Goal: Task Accomplishment & Management: Manage account settings

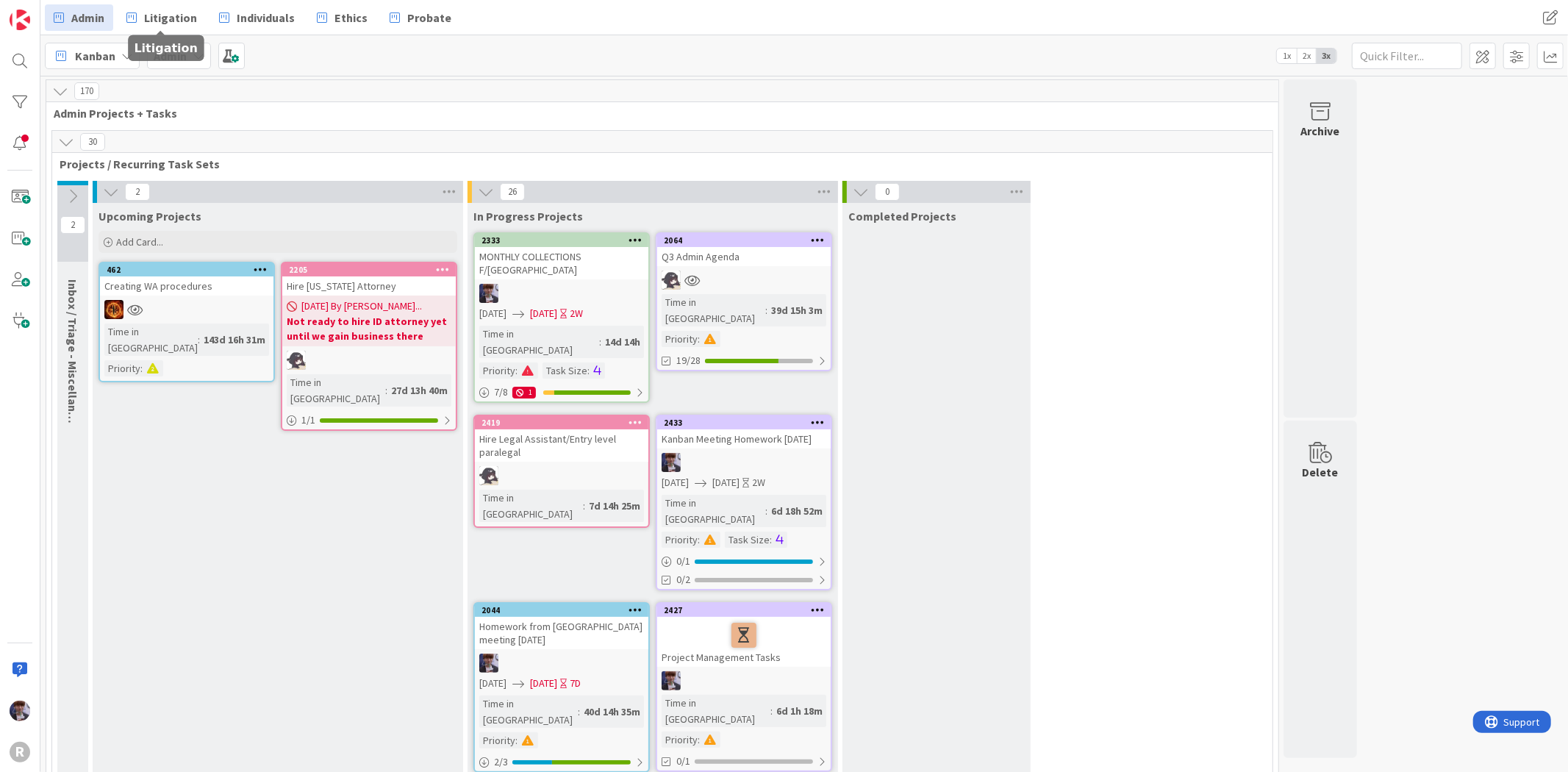
scroll to position [2206, 0]
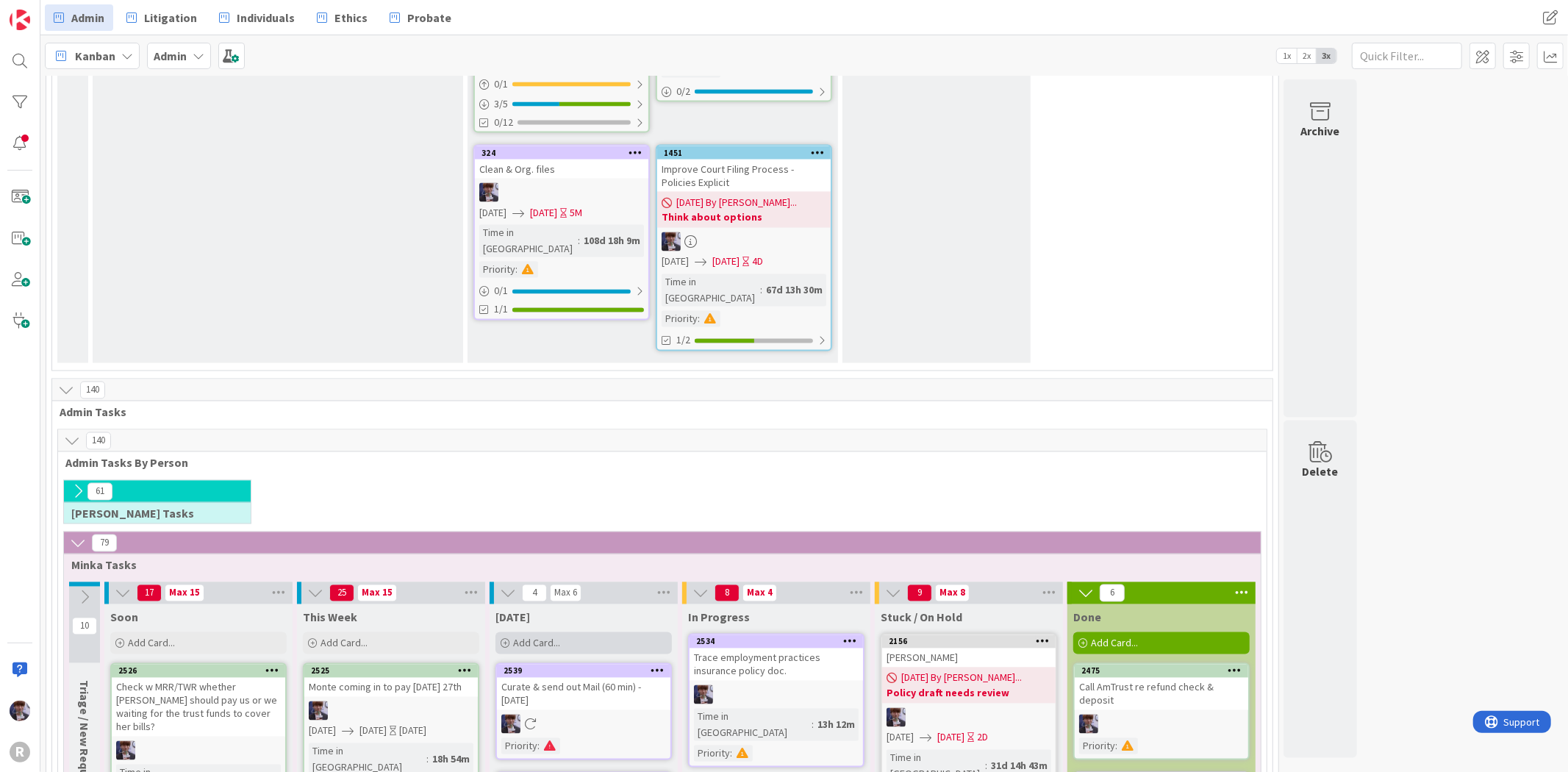
click at [562, 632] on div "Add Card..." at bounding box center [583, 643] width 177 height 22
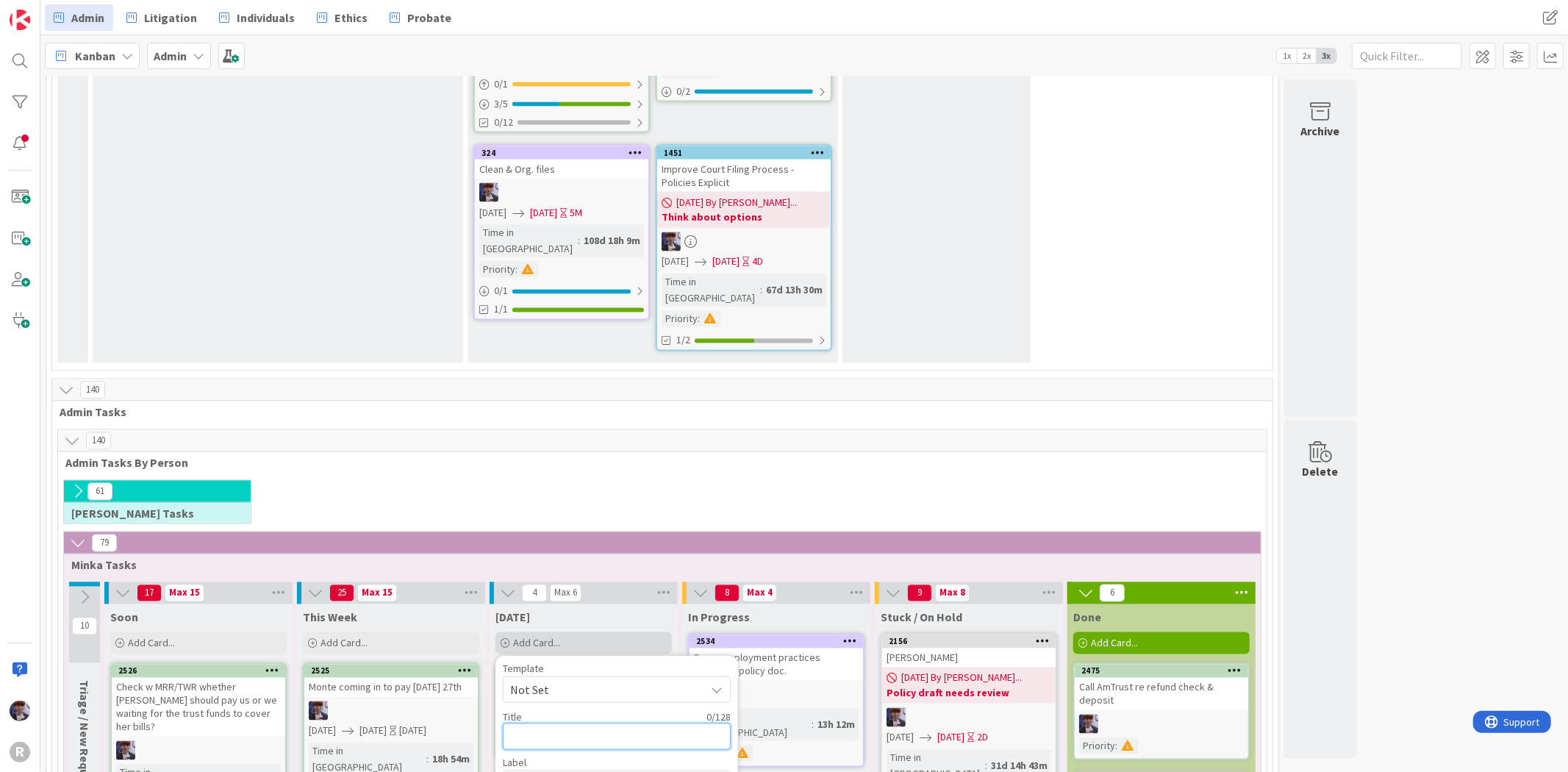
type textarea "C"
type textarea "x"
type textarea "Co"
type textarea "x"
type textarea "Cor"
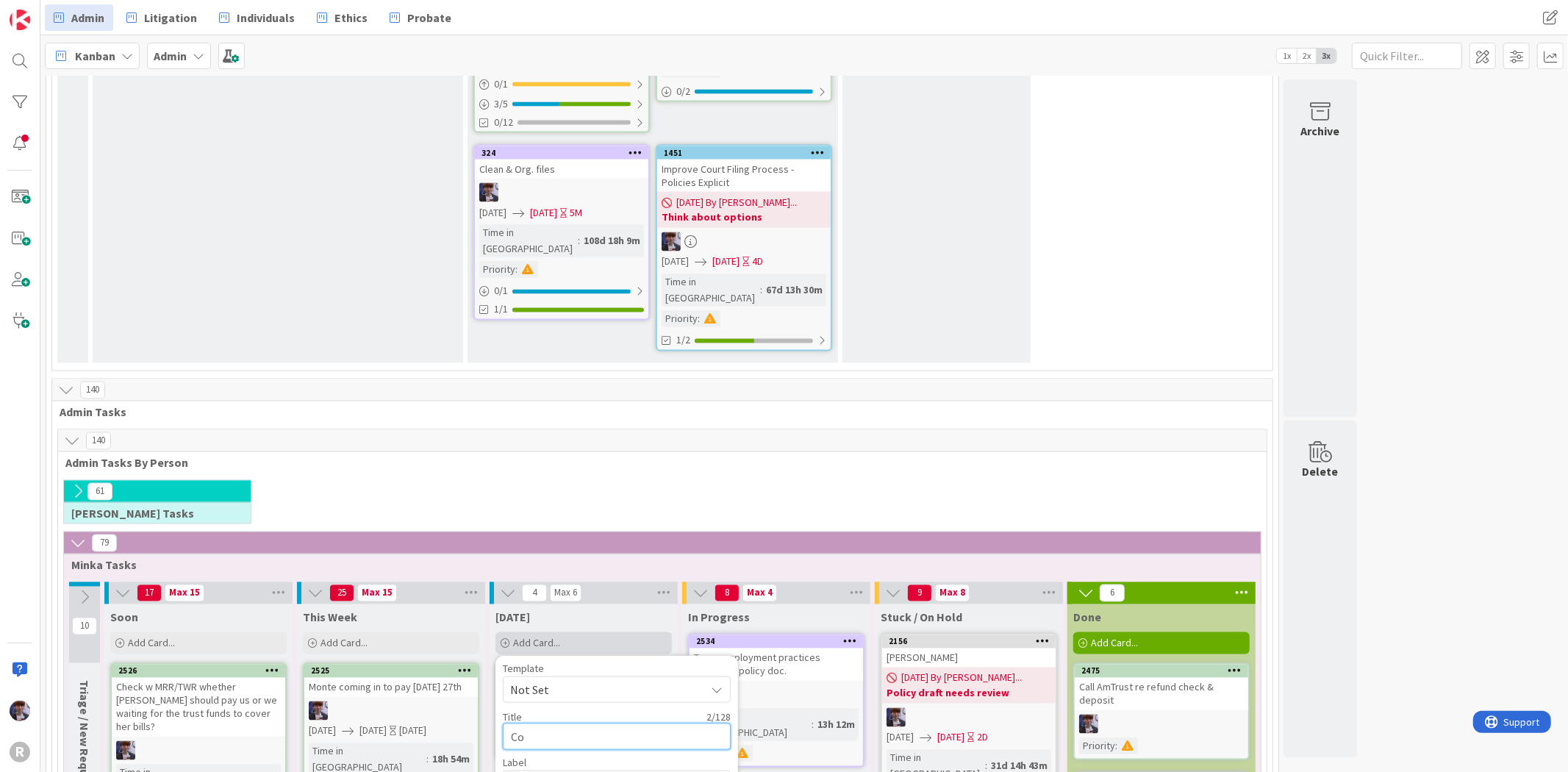
type textarea "x"
type textarea "Corr"
type textarea "x"
type textarea "Corre"
type textarea "x"
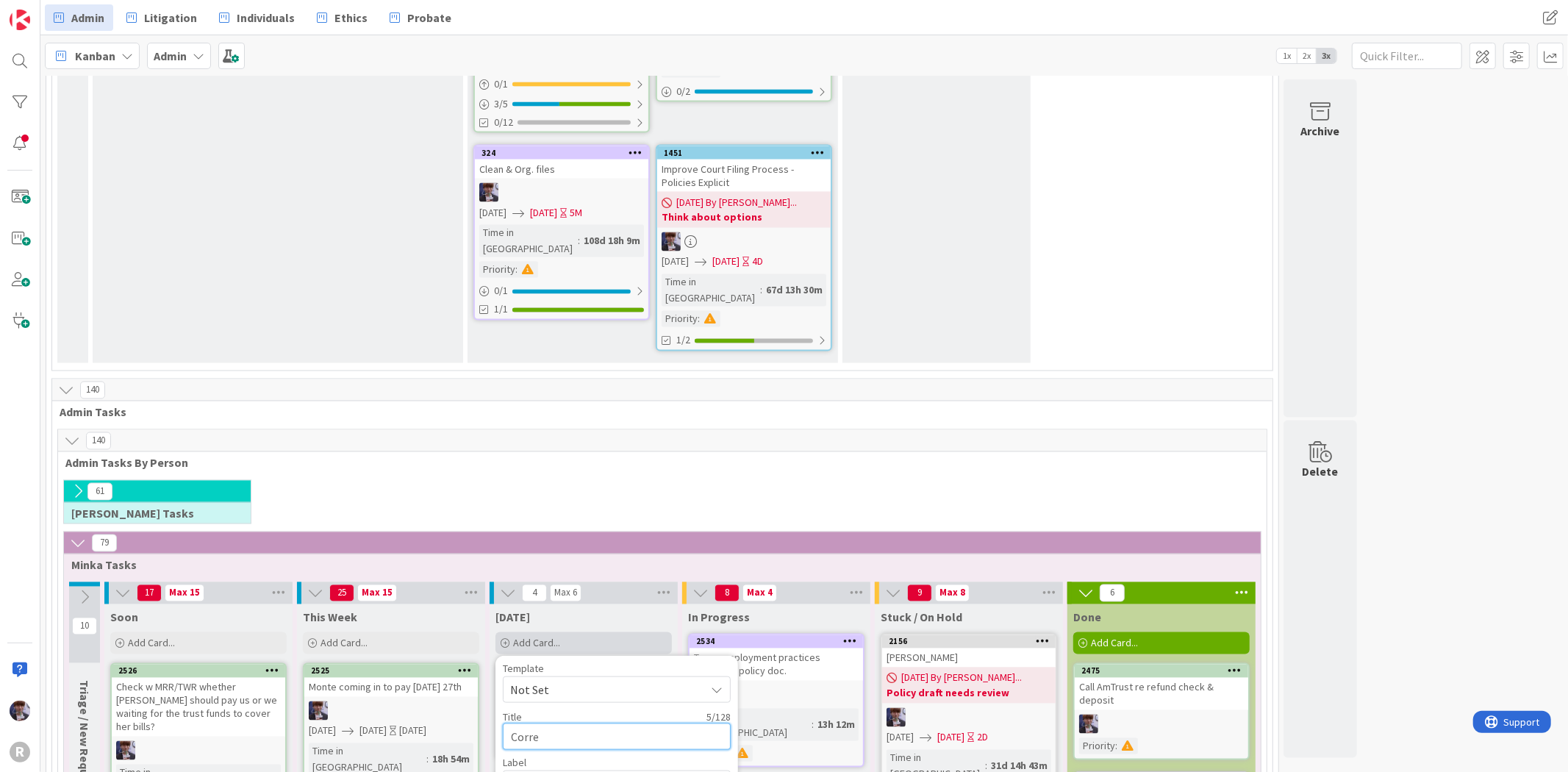
type textarea "Corres"
type textarea "x"
type textarea "Corresp"
type textarea "x"
type textarea "Correspo"
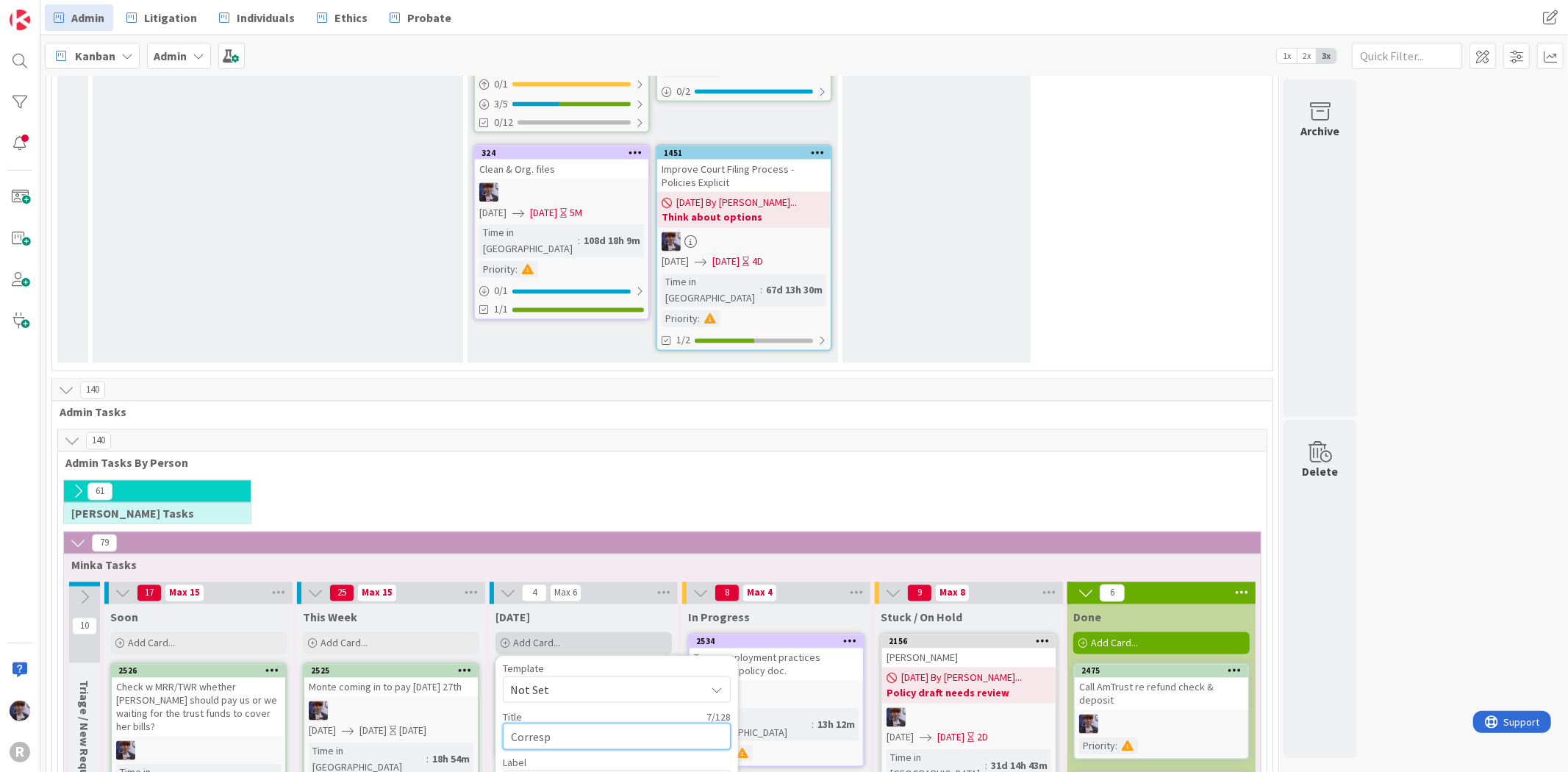
type textarea "x"
type textarea "Correspon"
type textarea "x"
type textarea "Correspond"
type textarea "x"
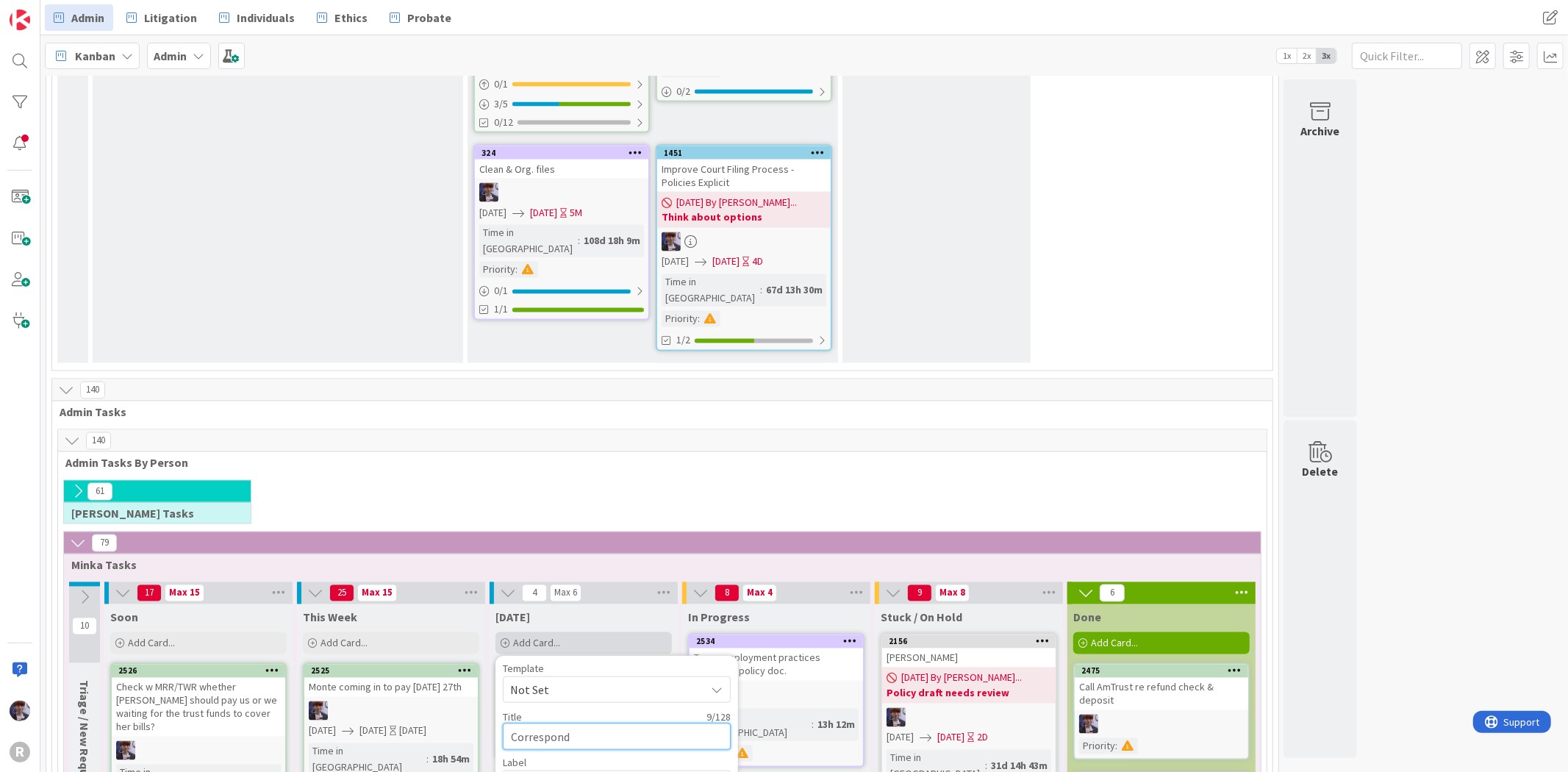
type textarea "Correspond"
type textarea "x"
type textarea "Correspond t"
type textarea "x"
type textarea "Correspond to"
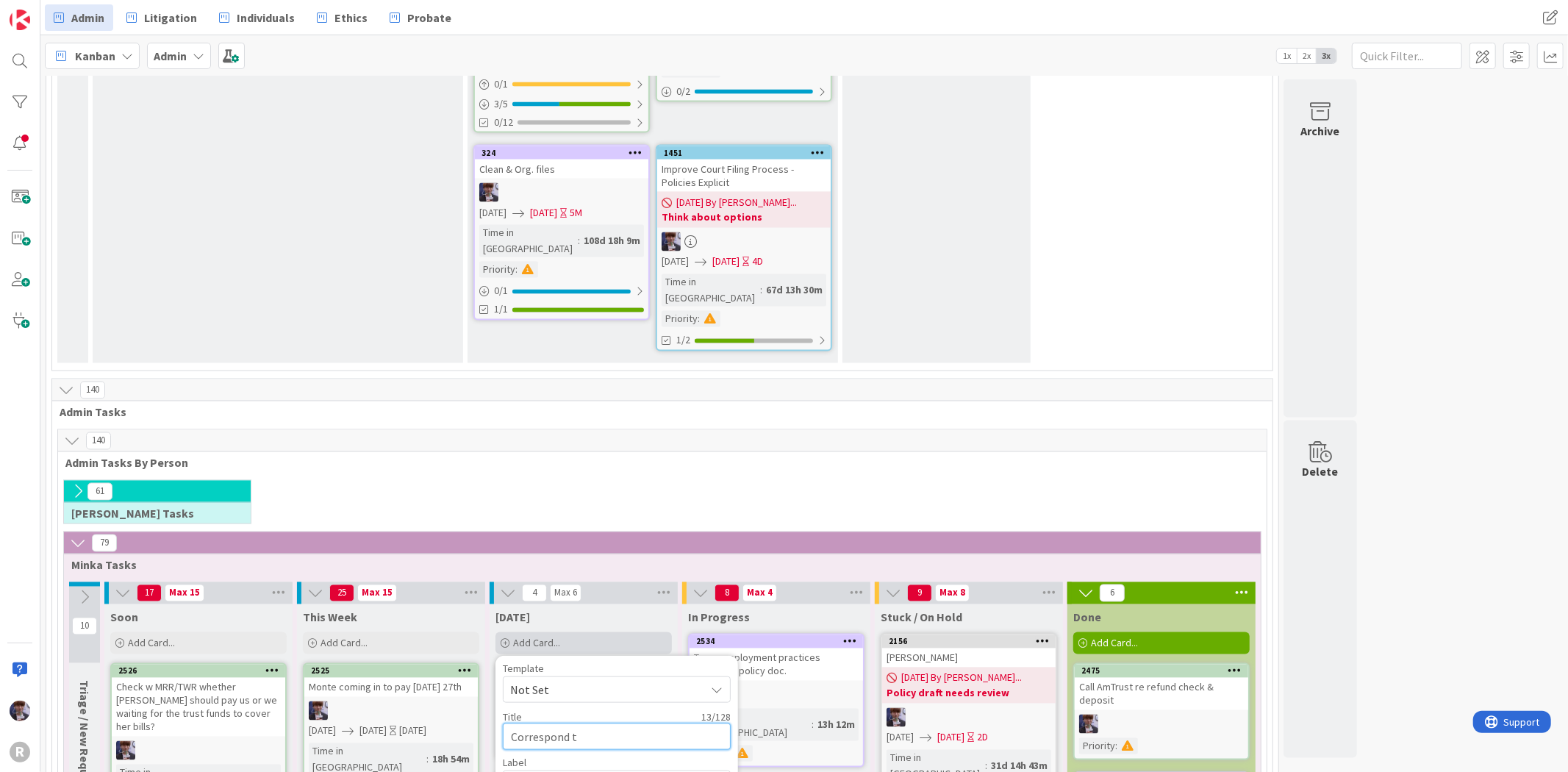
type textarea "x"
type textarea "Correspond to"
type textarea "x"
type textarea "Correspond to O"
type textarea "x"
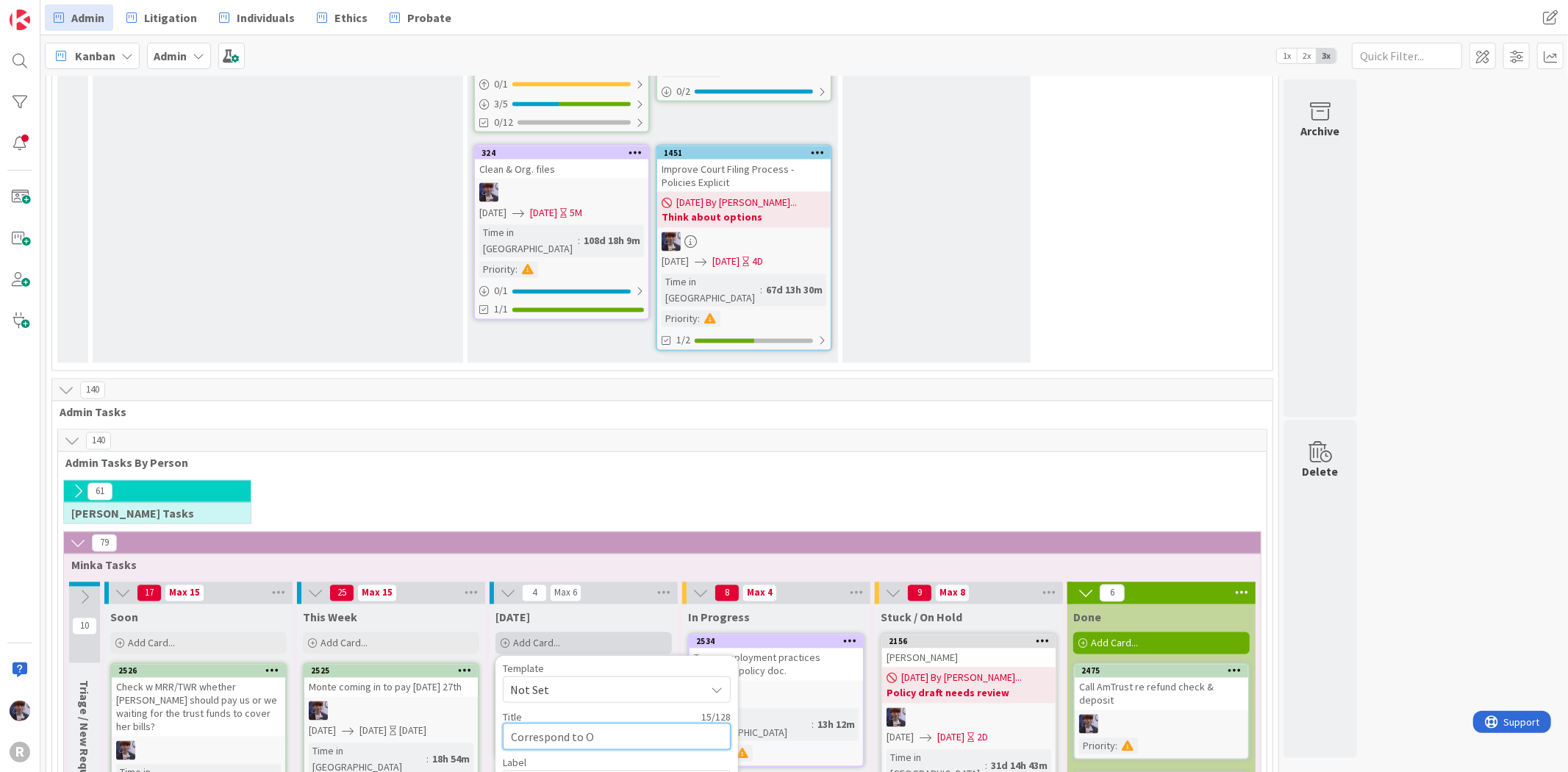
type textarea "Correspond to Ow"
type textarea "x"
type textarea "Correspond to Owl"
type textarea "x"
type textarea "Correspond to Owl"
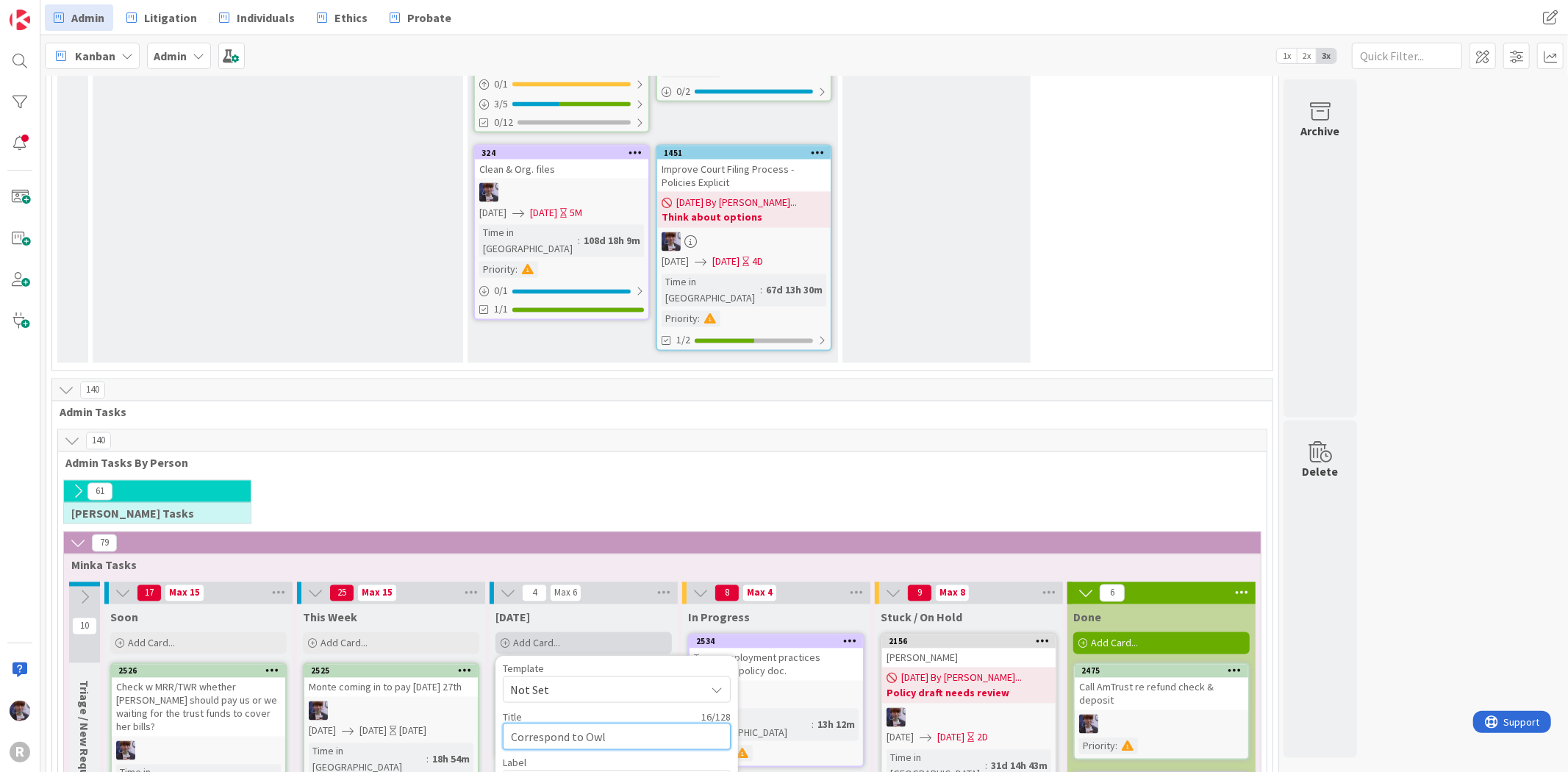
type textarea "x"
type textarea "Correspond to Owl L"
type textarea "x"
type textarea "Correspond to Owl La"
type textarea "x"
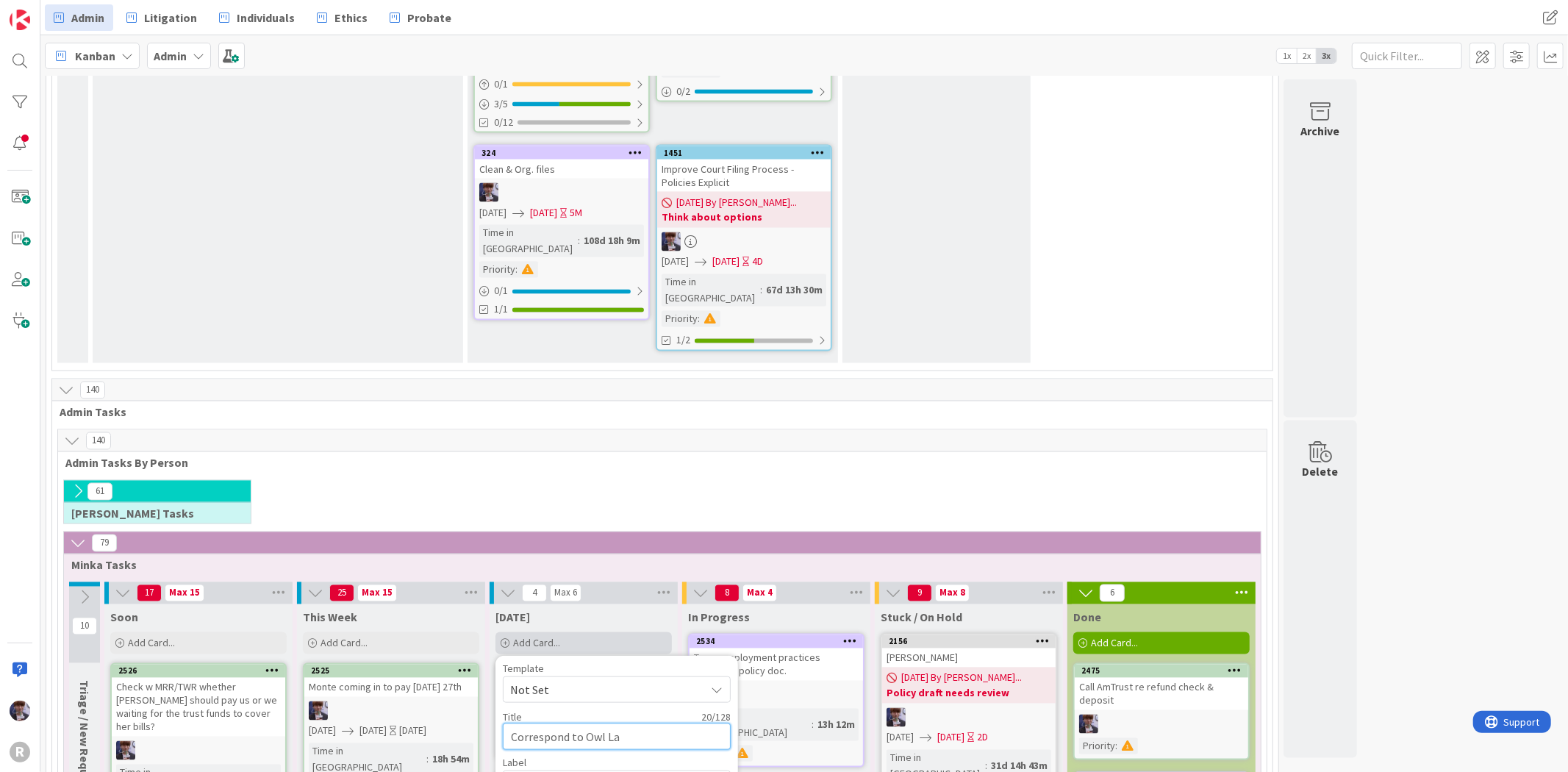
type textarea "Correspond to Owl Lab"
type textarea "x"
type textarea "Correspond to Owl Labs"
type textarea "x"
type textarea "Correspond to Owl Labs"
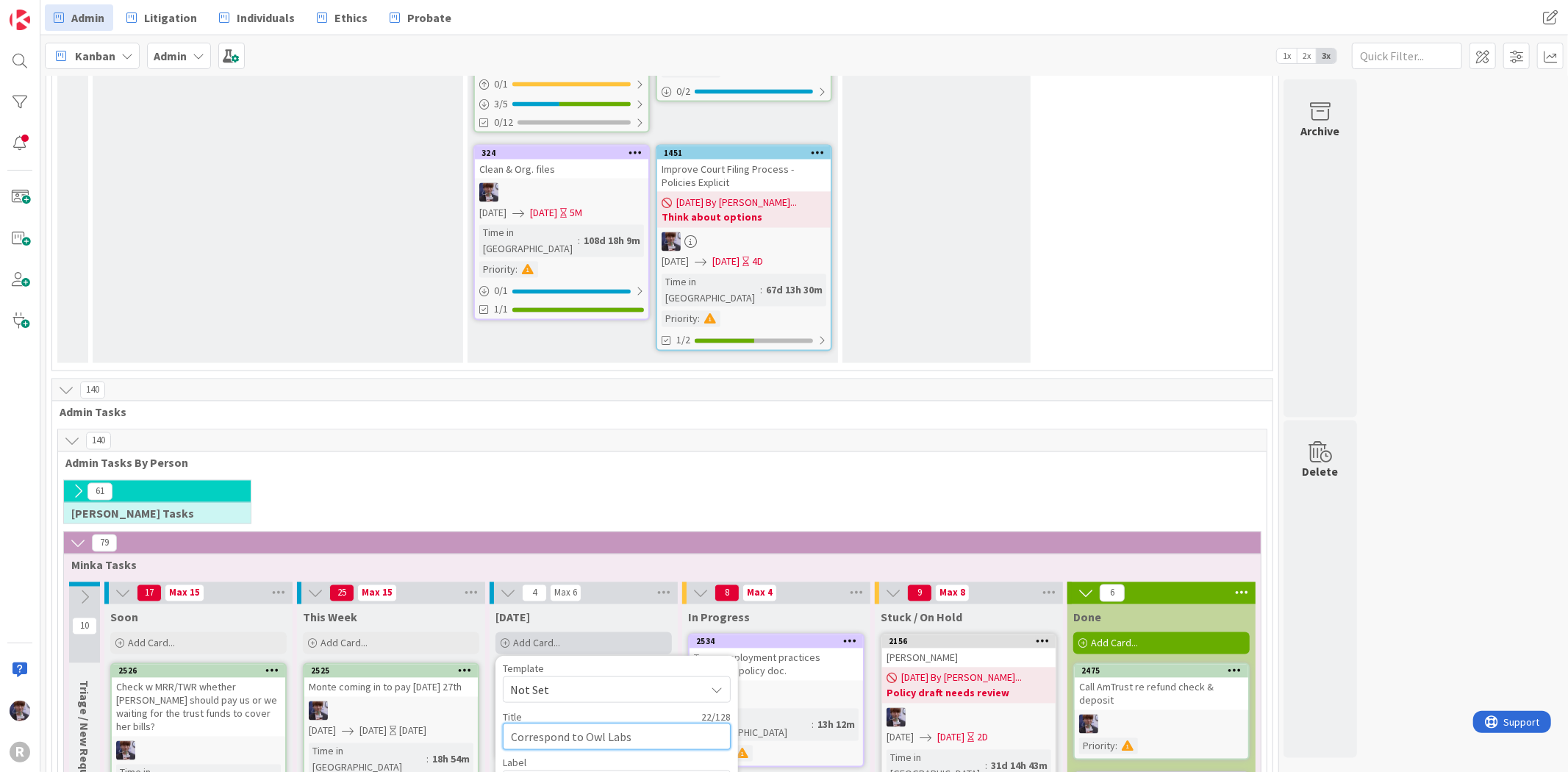
type textarea "x"
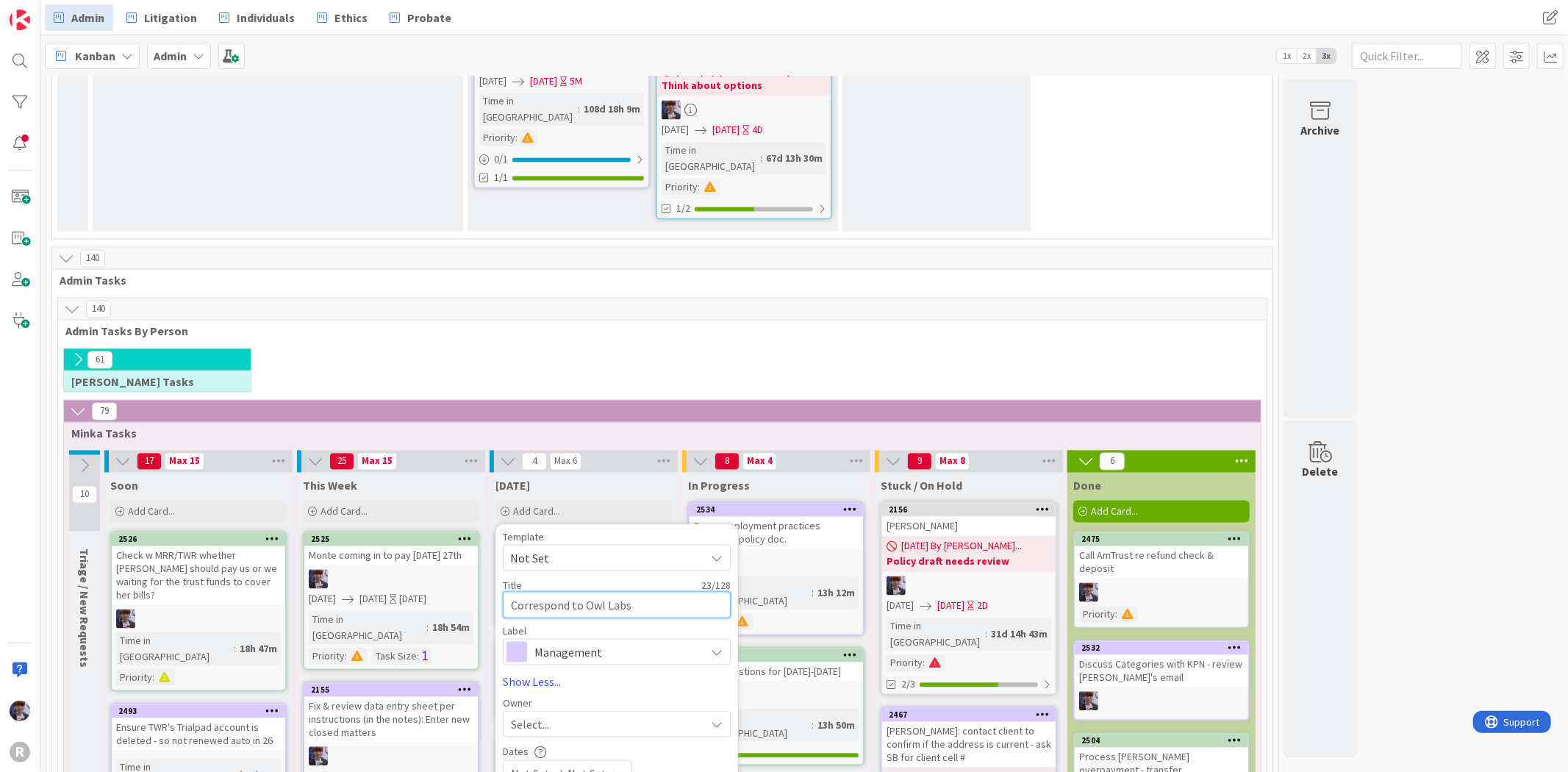
scroll to position [2369, 0]
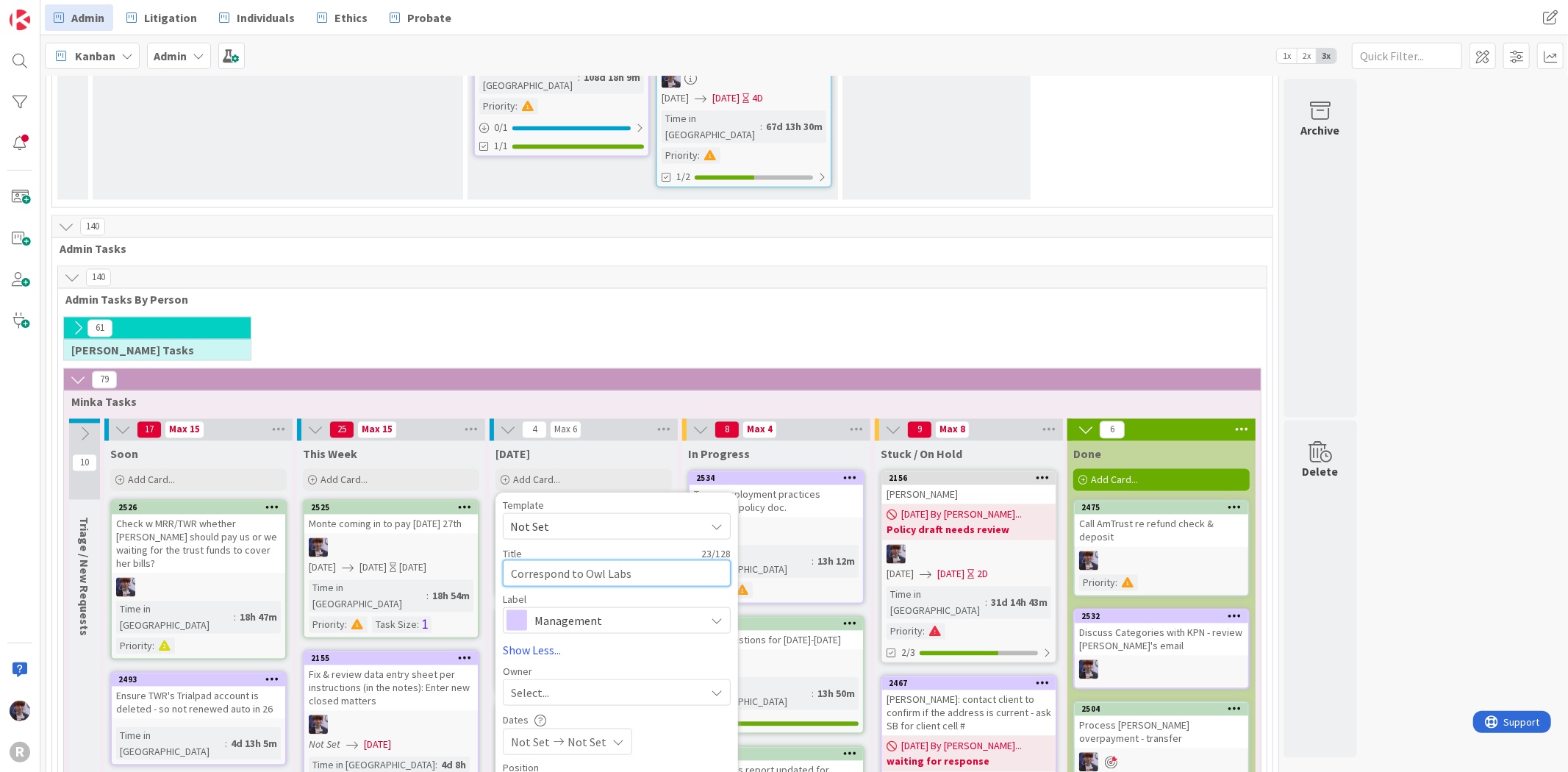
type textarea "Correspond to Owl Labs"
click at [581, 610] on span "Management" at bounding box center [616, 620] width 163 height 21
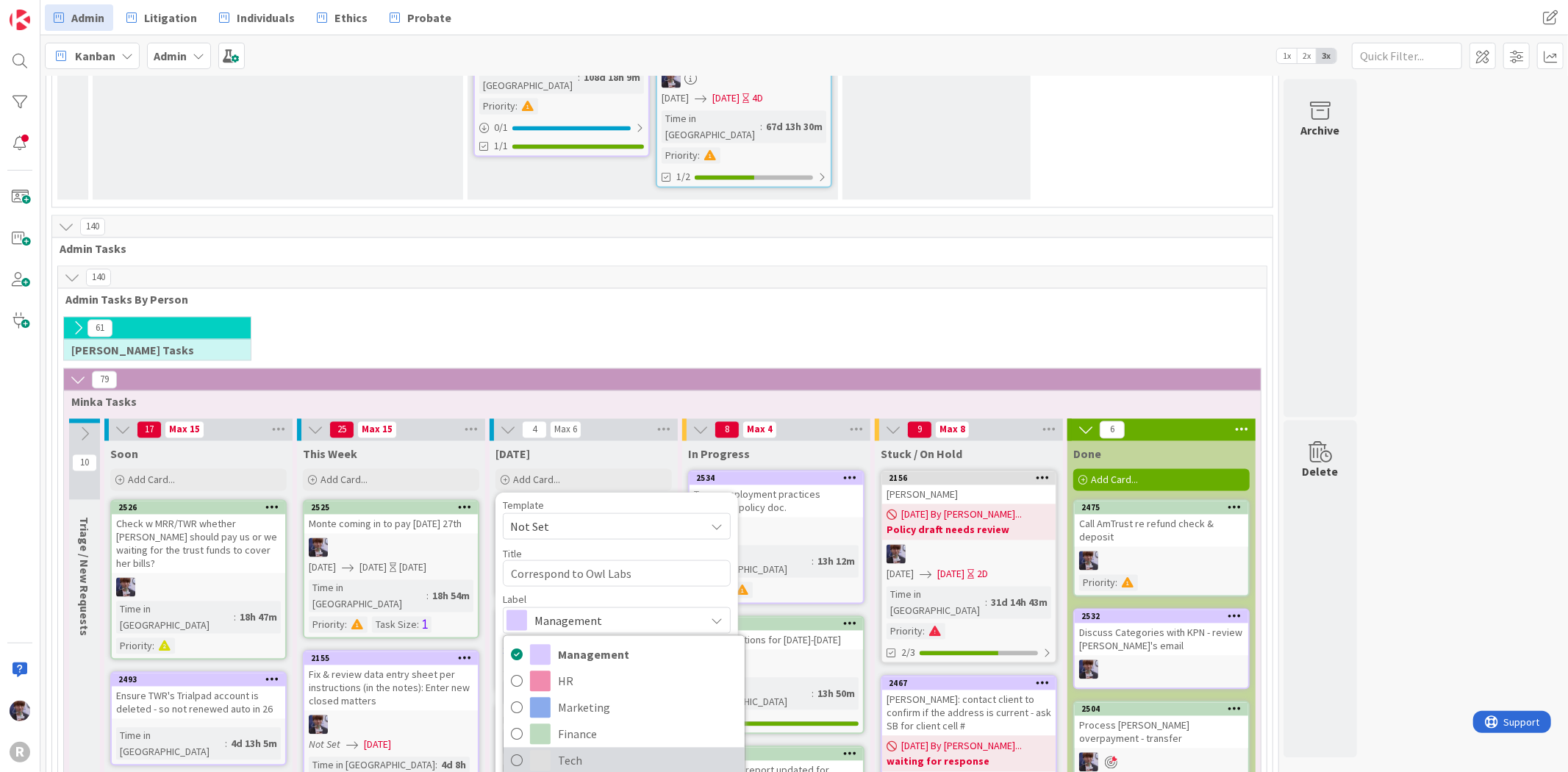
click at [579, 750] on span "Tech" at bounding box center [648, 761] width 179 height 22
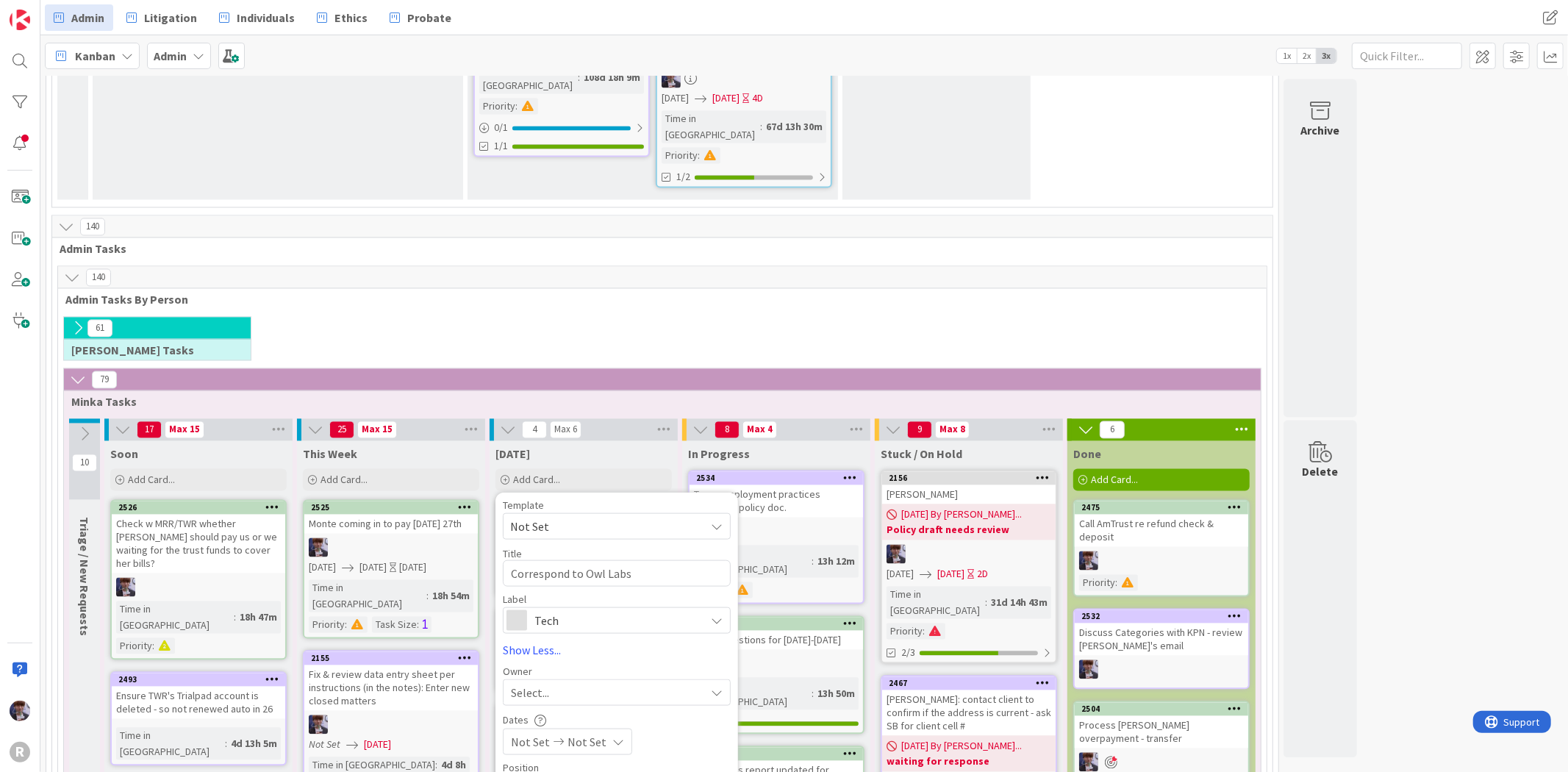
click at [562, 684] on div "Select..." at bounding box center [608, 692] width 194 height 17
click at [572, 748] on span "Urgent (Needs immediate attn)" at bounding box center [653, 758] width 185 height 22
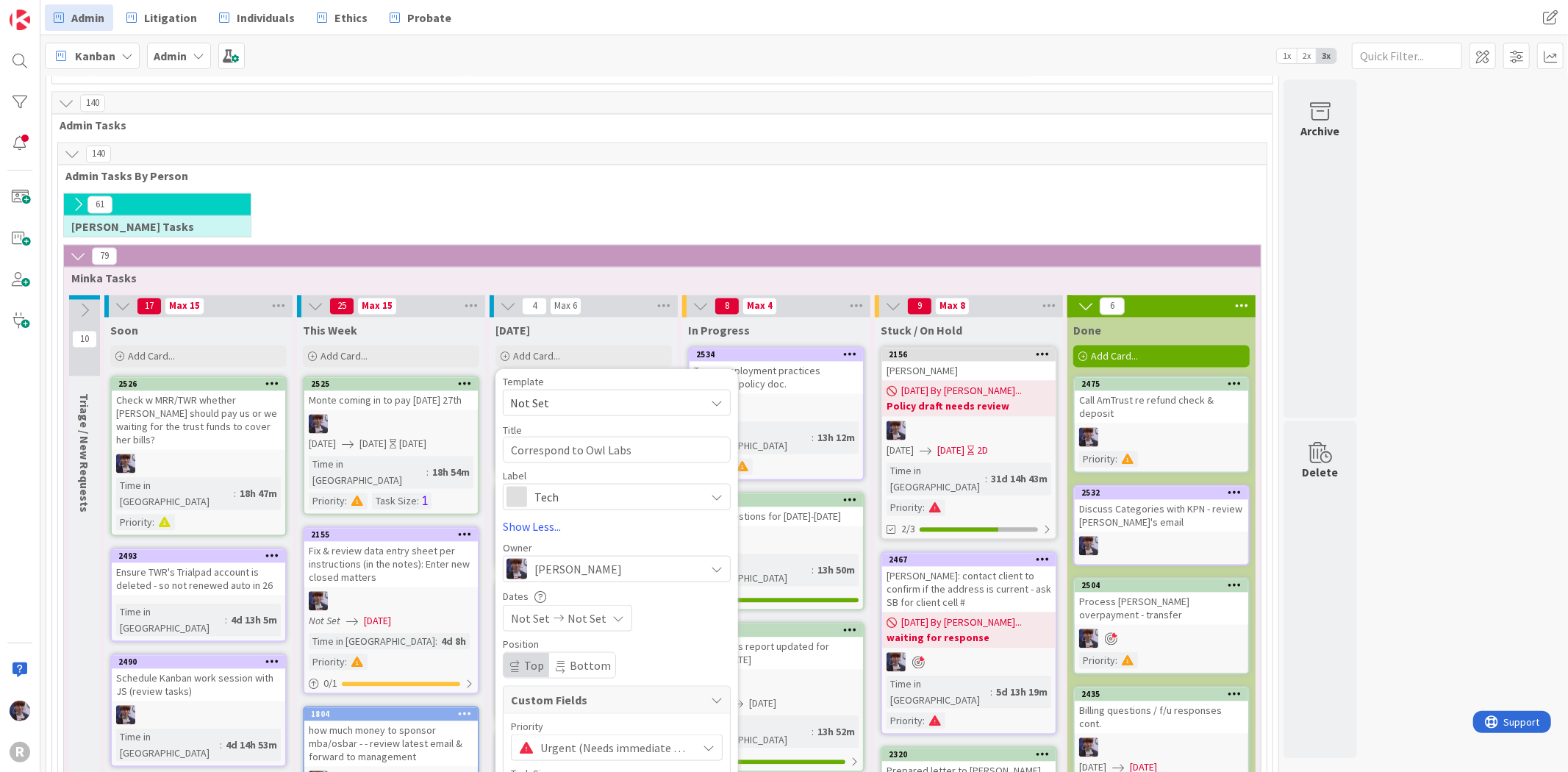
scroll to position [2533, 0]
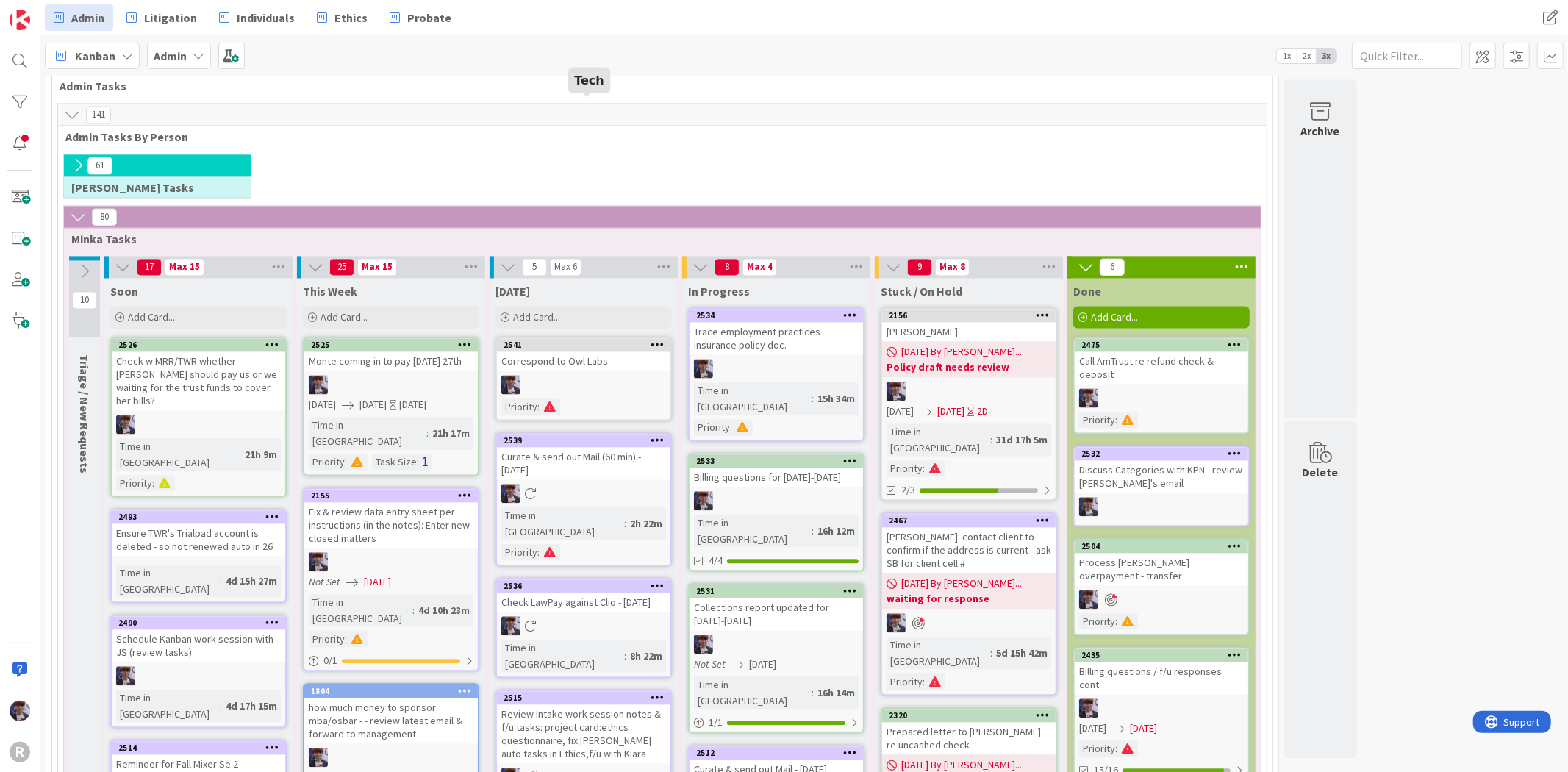
click at [649, 340] on div at bounding box center [657, 344] width 26 height 10
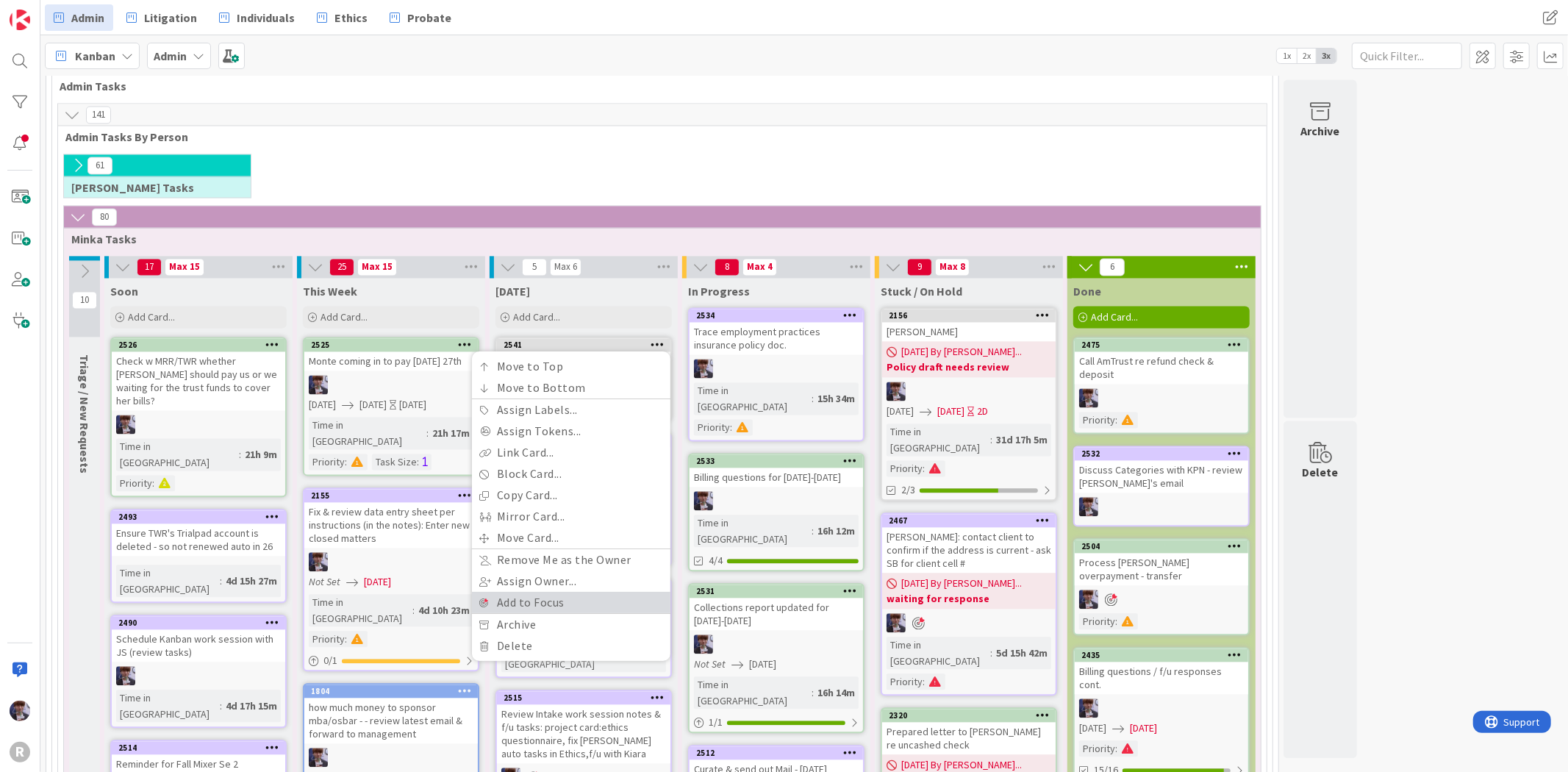
click at [540, 592] on link "Add to Focus" at bounding box center [571, 603] width 198 height 22
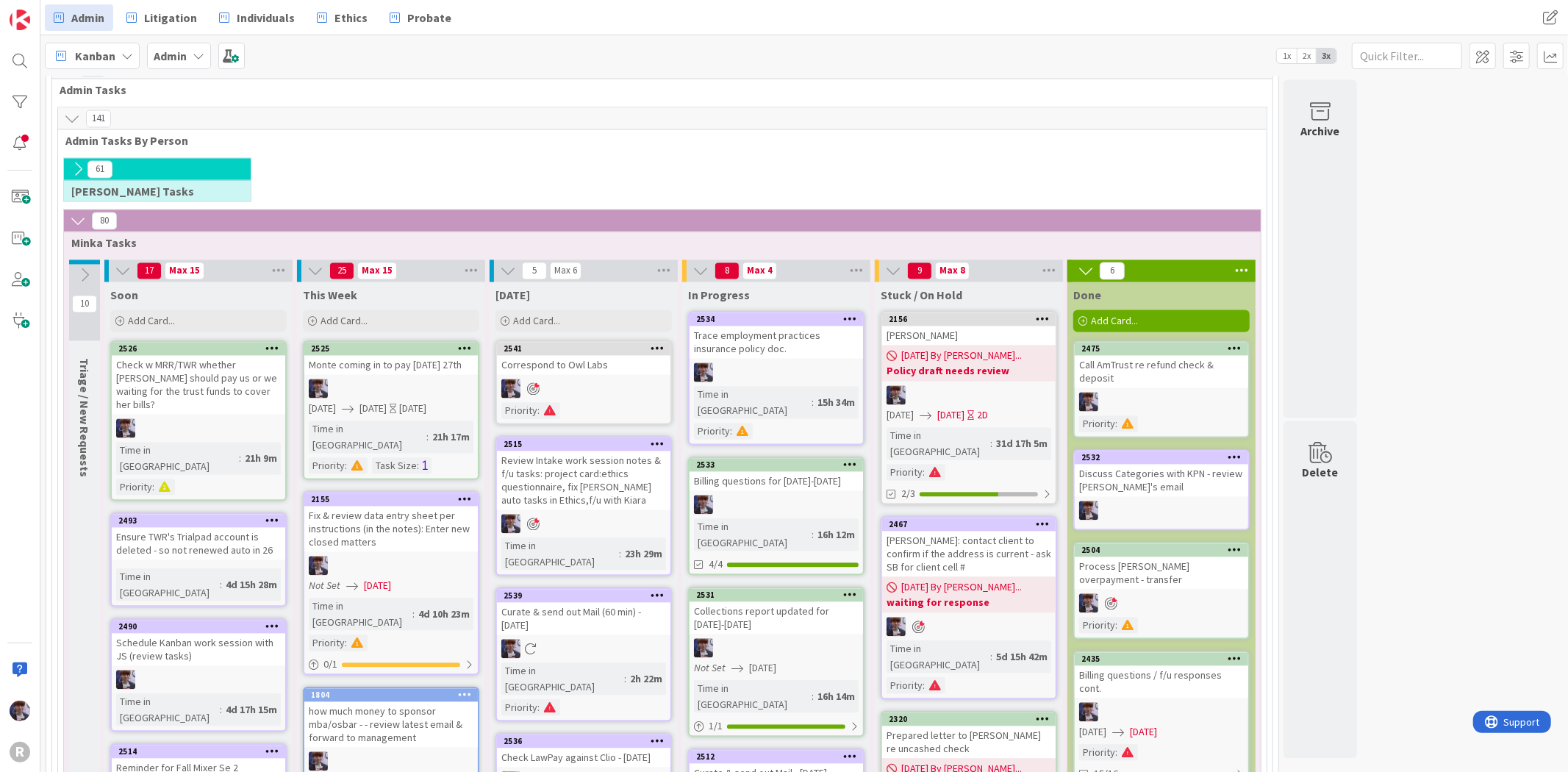
scroll to position [2527, 0]
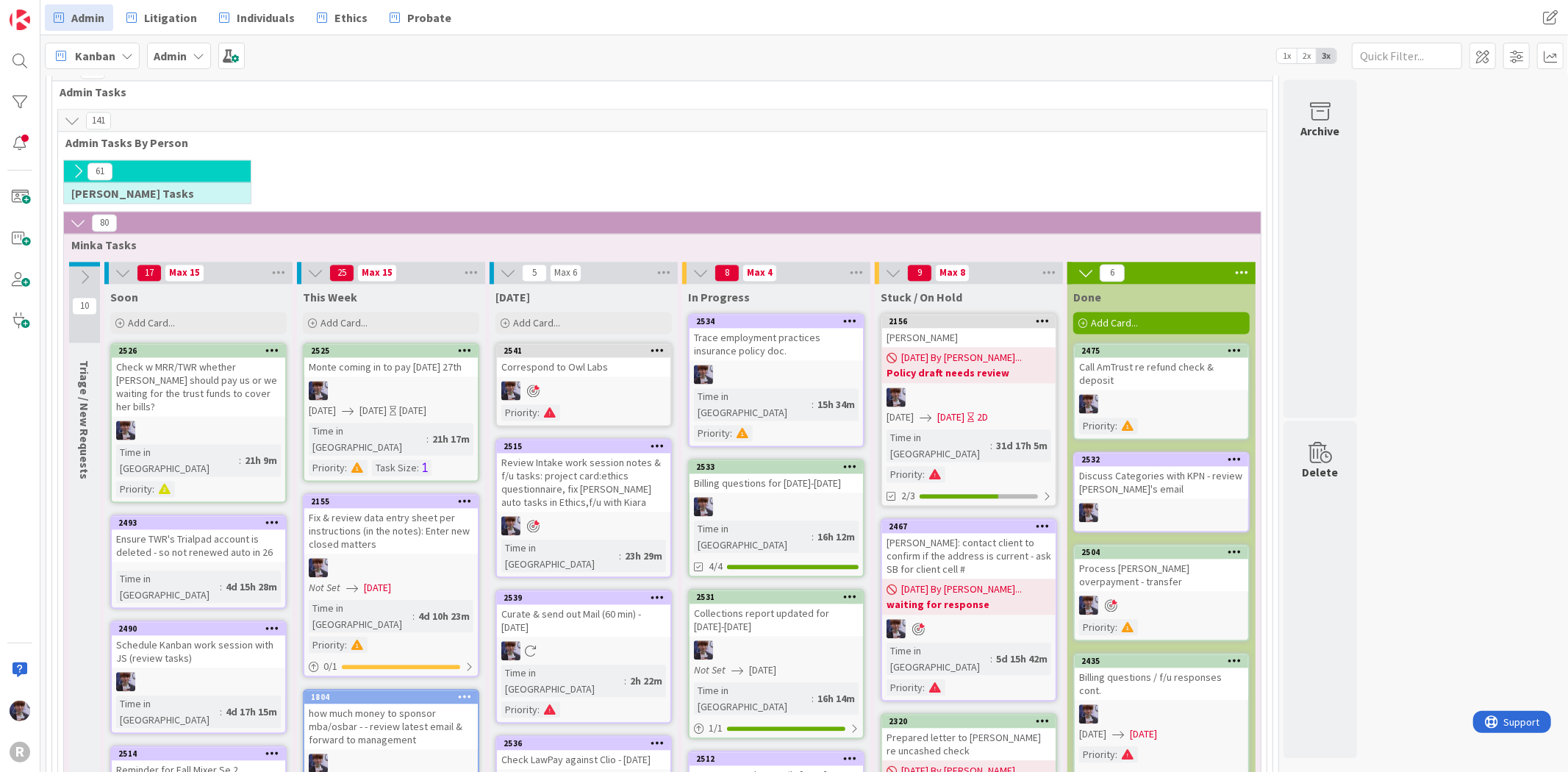
click at [602, 641] on div at bounding box center [582, 650] width 173 height 19
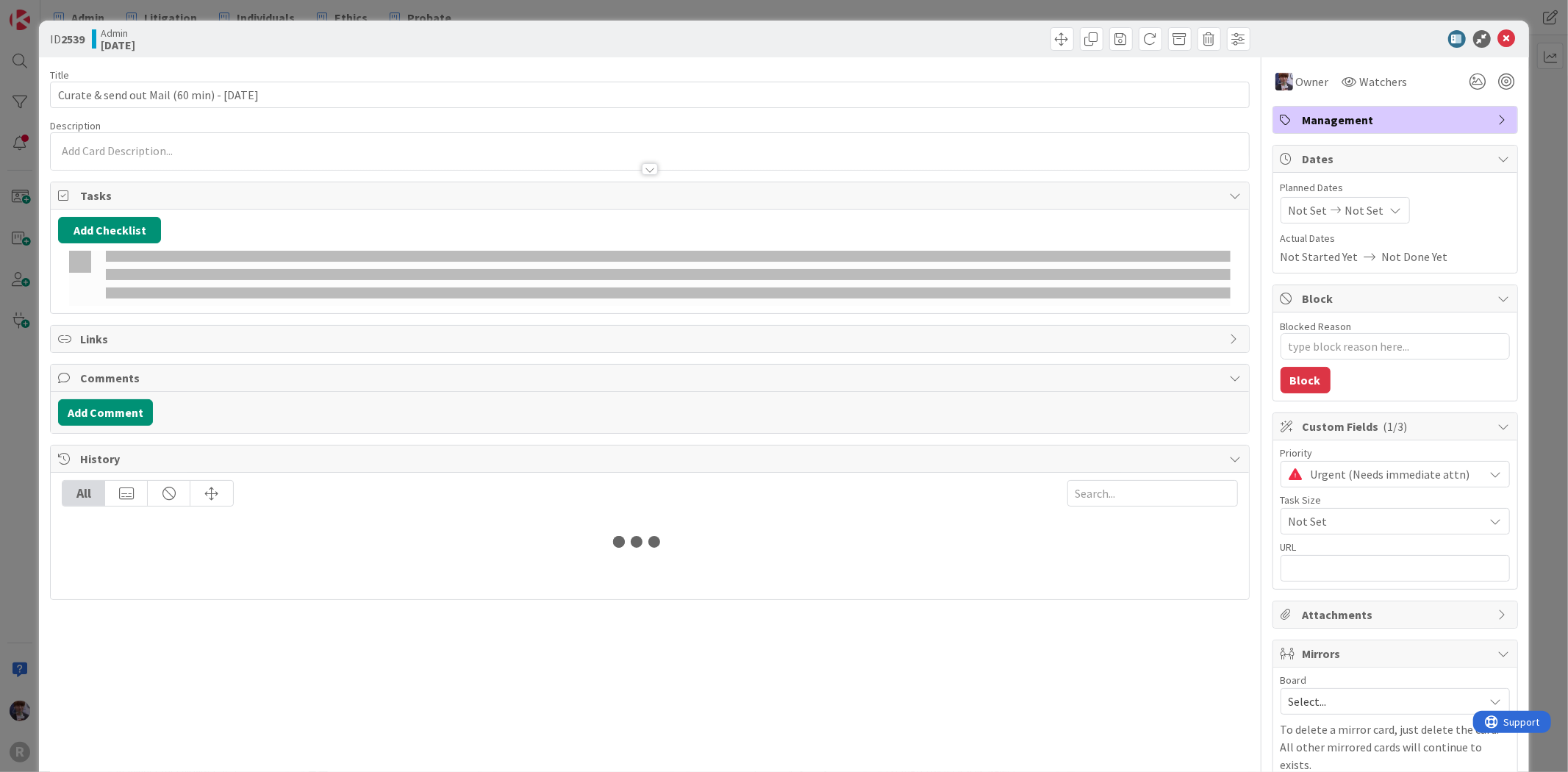
type textarea "x"
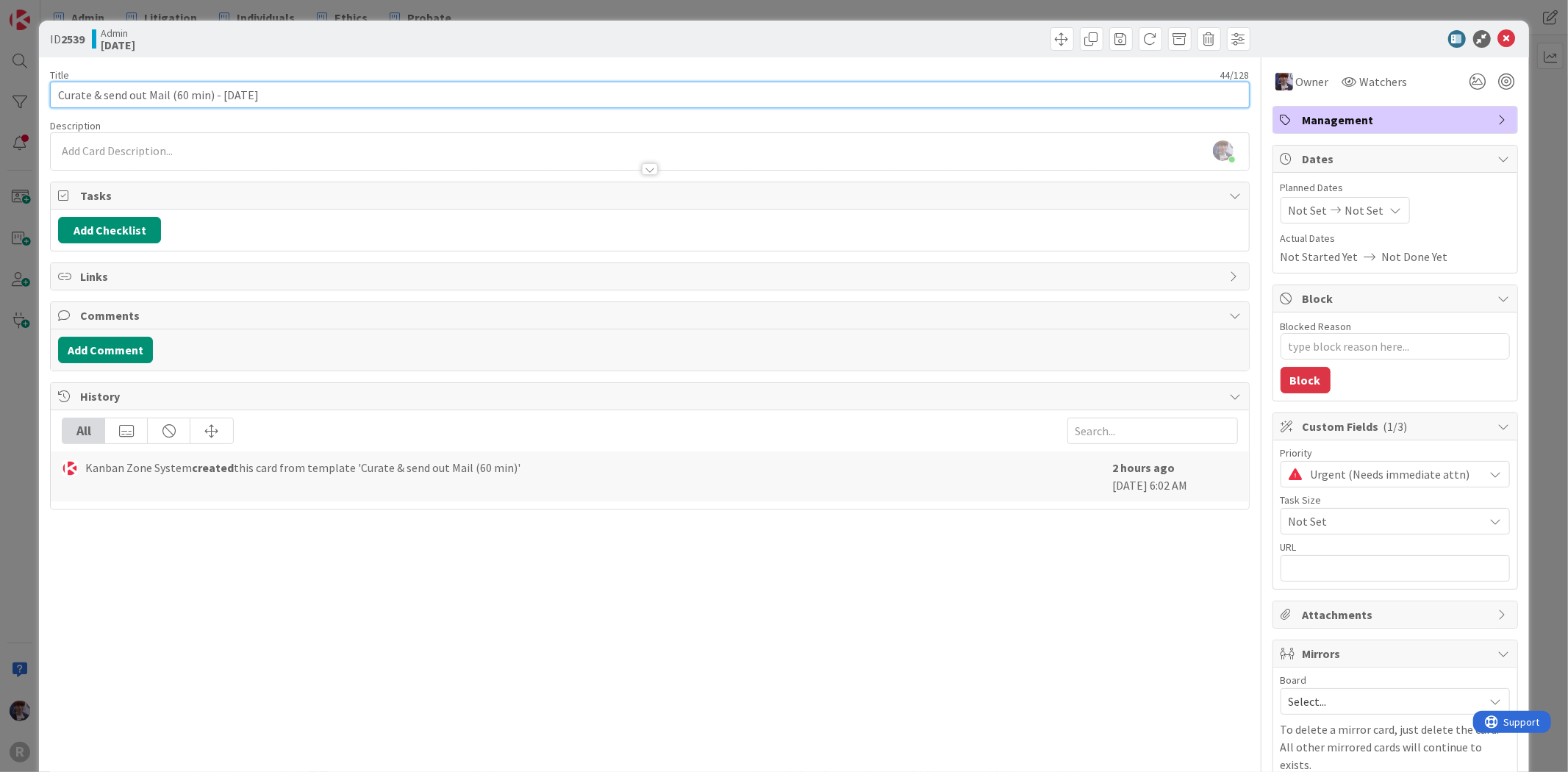
drag, startPoint x: 210, startPoint y: 93, endPoint x: 170, endPoint y: 92, distance: 40.0
click at [170, 92] on input "Curate & send out Mail (60 min) - [DATE]" at bounding box center [649, 94] width 1198 height 26
type input "Curate & send out Mail - [DATE]"
type textarea "x"
type input "Curate & send out Mail - [DATE]"
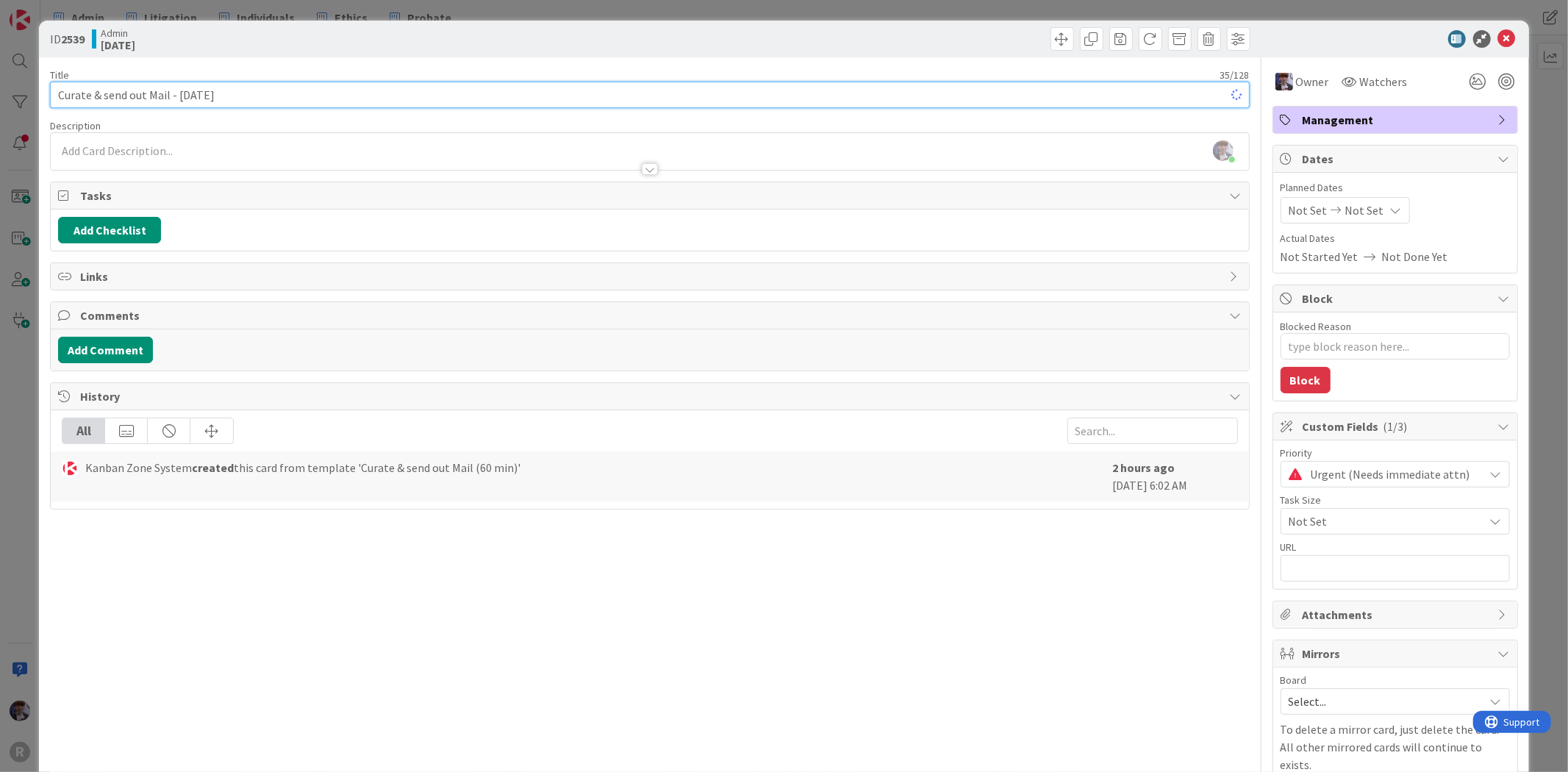
type textarea "x"
type input "Curate & send out Mail - [DATE]"
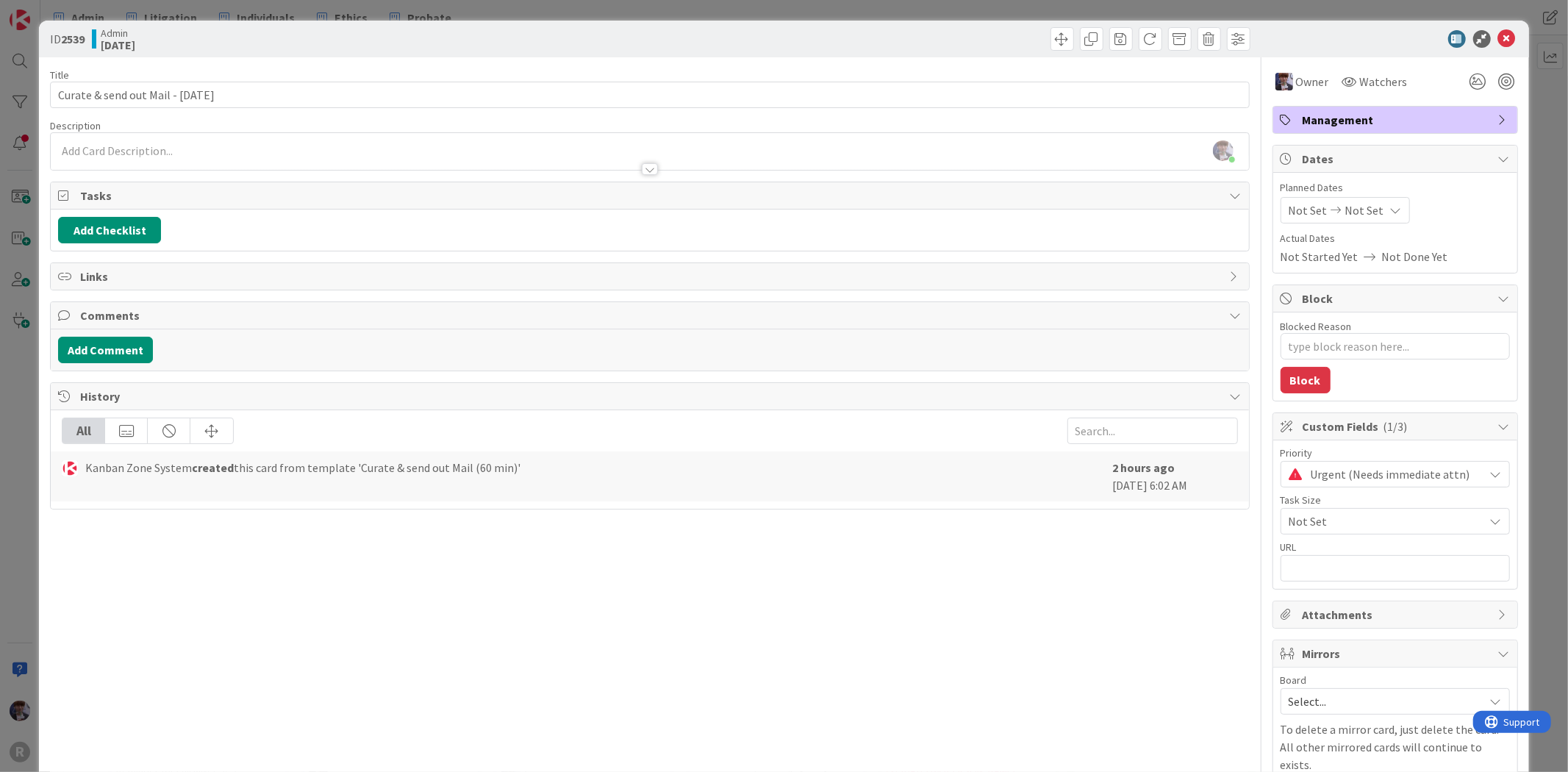
click at [30, 356] on div "ID 2539 Admin [DATE] Title 35 / 128 Curate & send out Mail - [DATE] Description…" at bounding box center [784, 386] width 1568 height 772
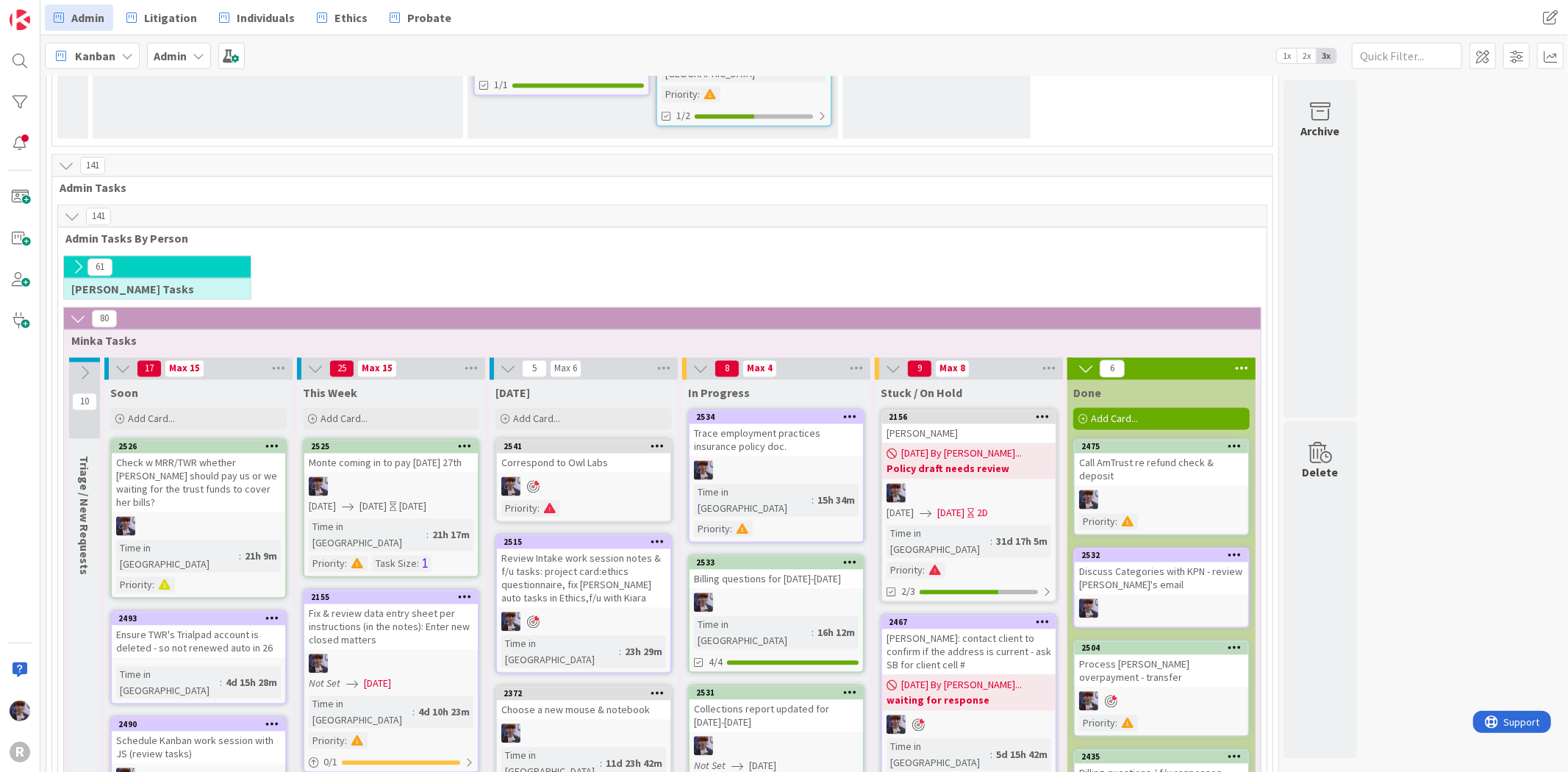
scroll to position [2363, 0]
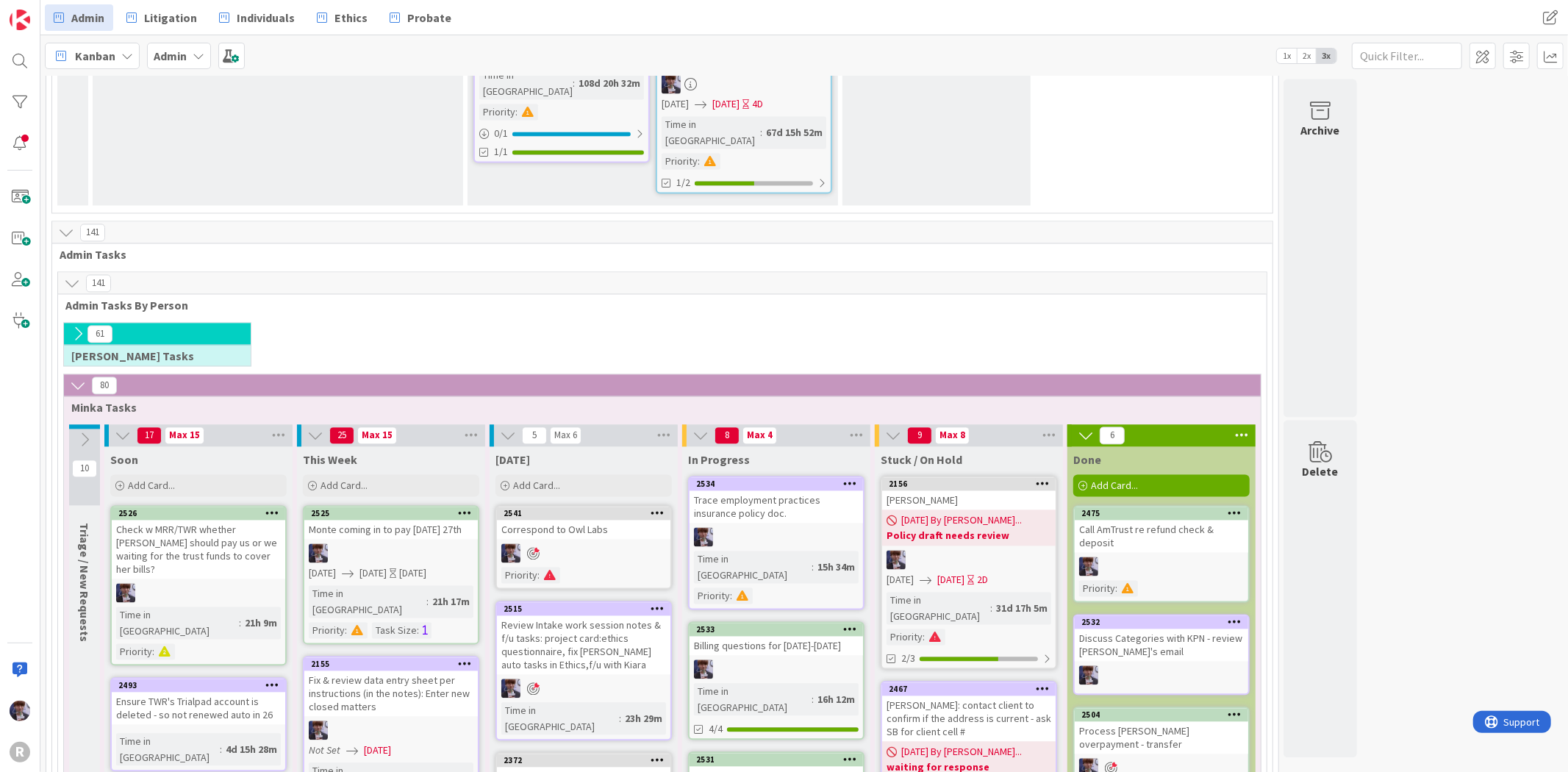
click at [752, 491] on div "Trace employment practices insurance policy doc." at bounding box center [775, 507] width 173 height 33
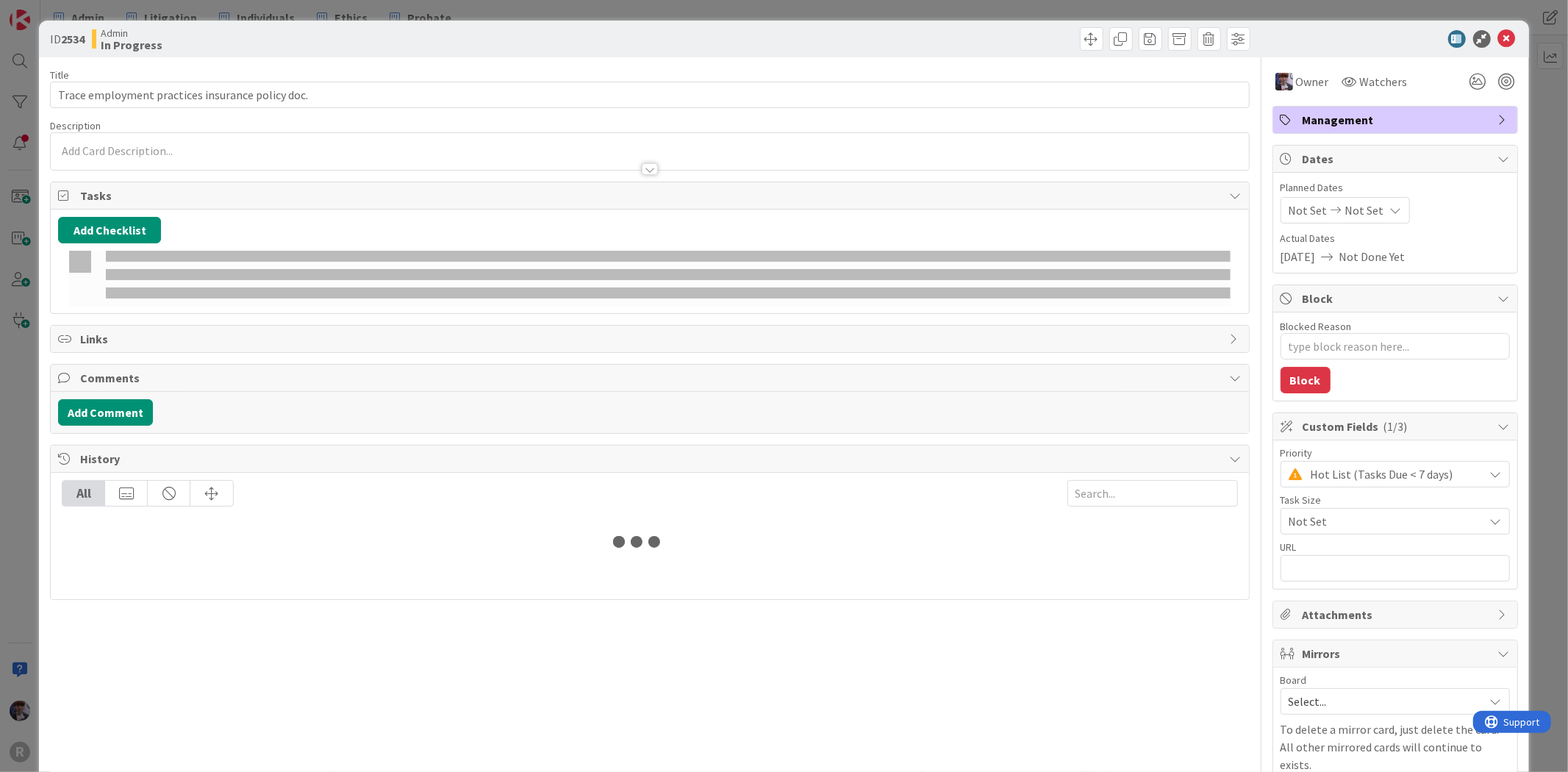
type textarea "x"
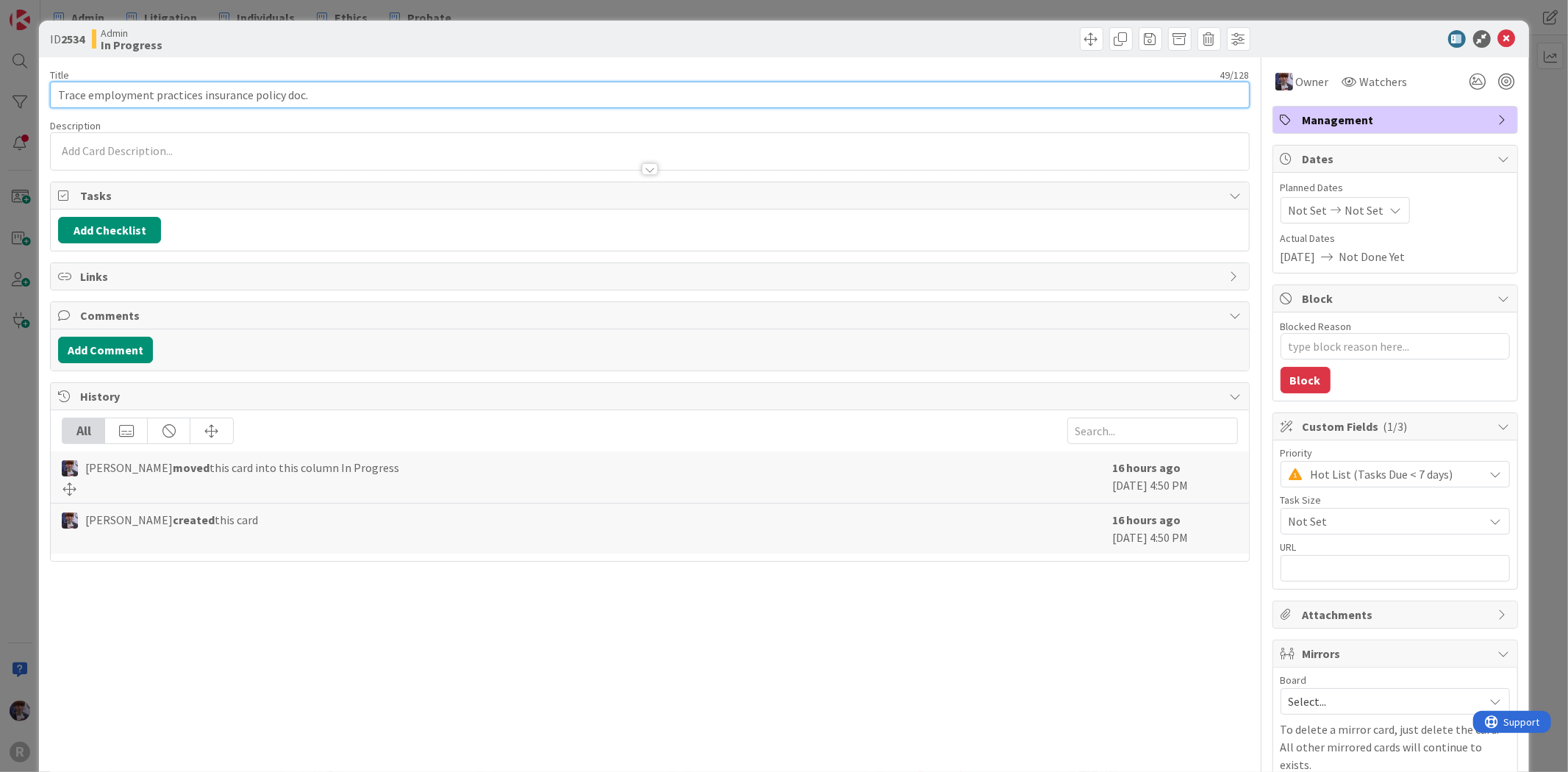
click at [306, 92] on input "Trace employment practices insurance policy doc." at bounding box center [649, 94] width 1198 height 26
type input "Trace employment practices insurance policy doc. & curate"
type textarea "x"
type input "Trace employment practices insurance policy doc. & curate"
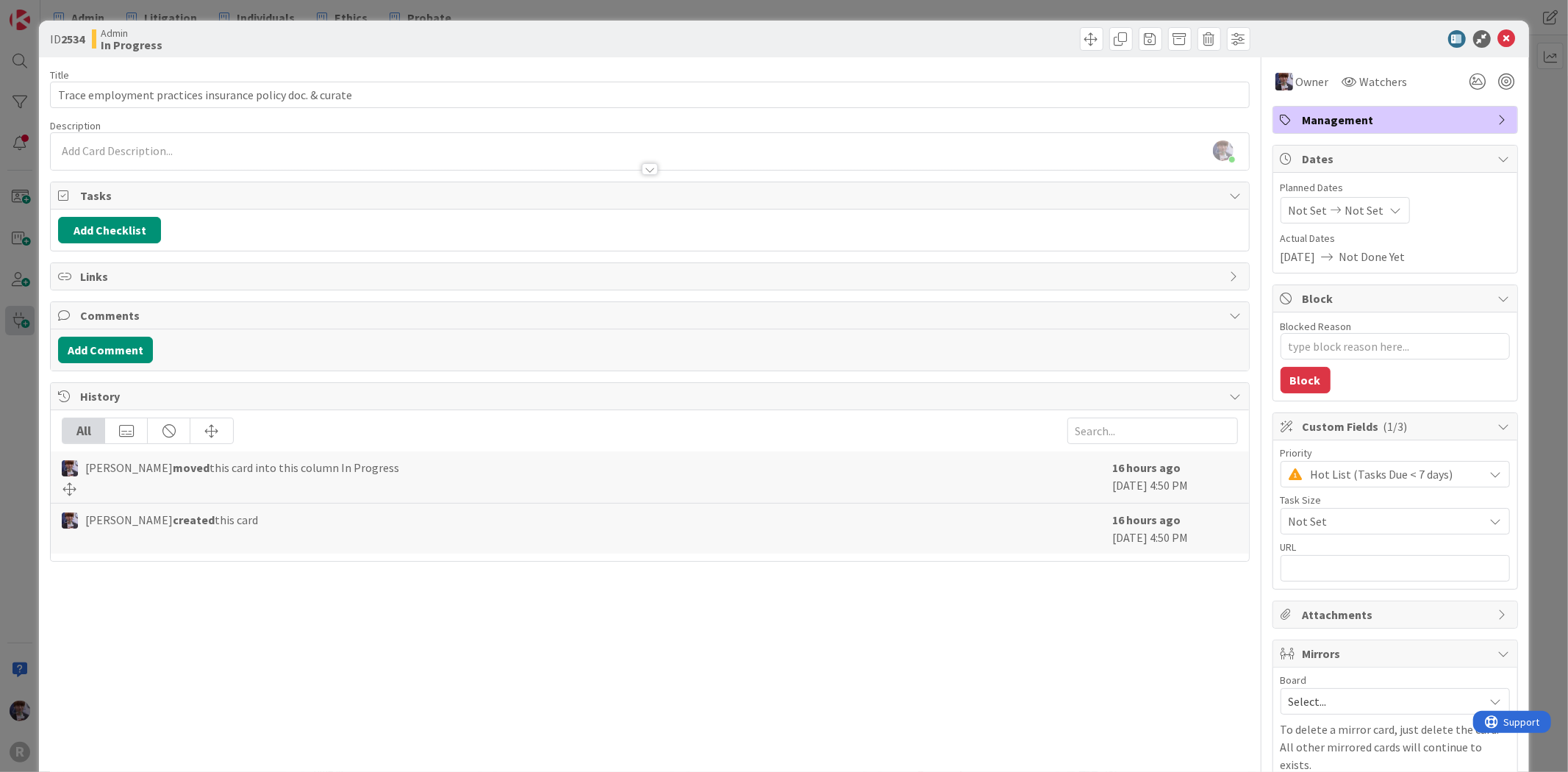
click at [34, 321] on div "ID 2534 Admin In Progress Title 58 / 128 Trace employment practices insurance p…" at bounding box center [784, 386] width 1568 height 772
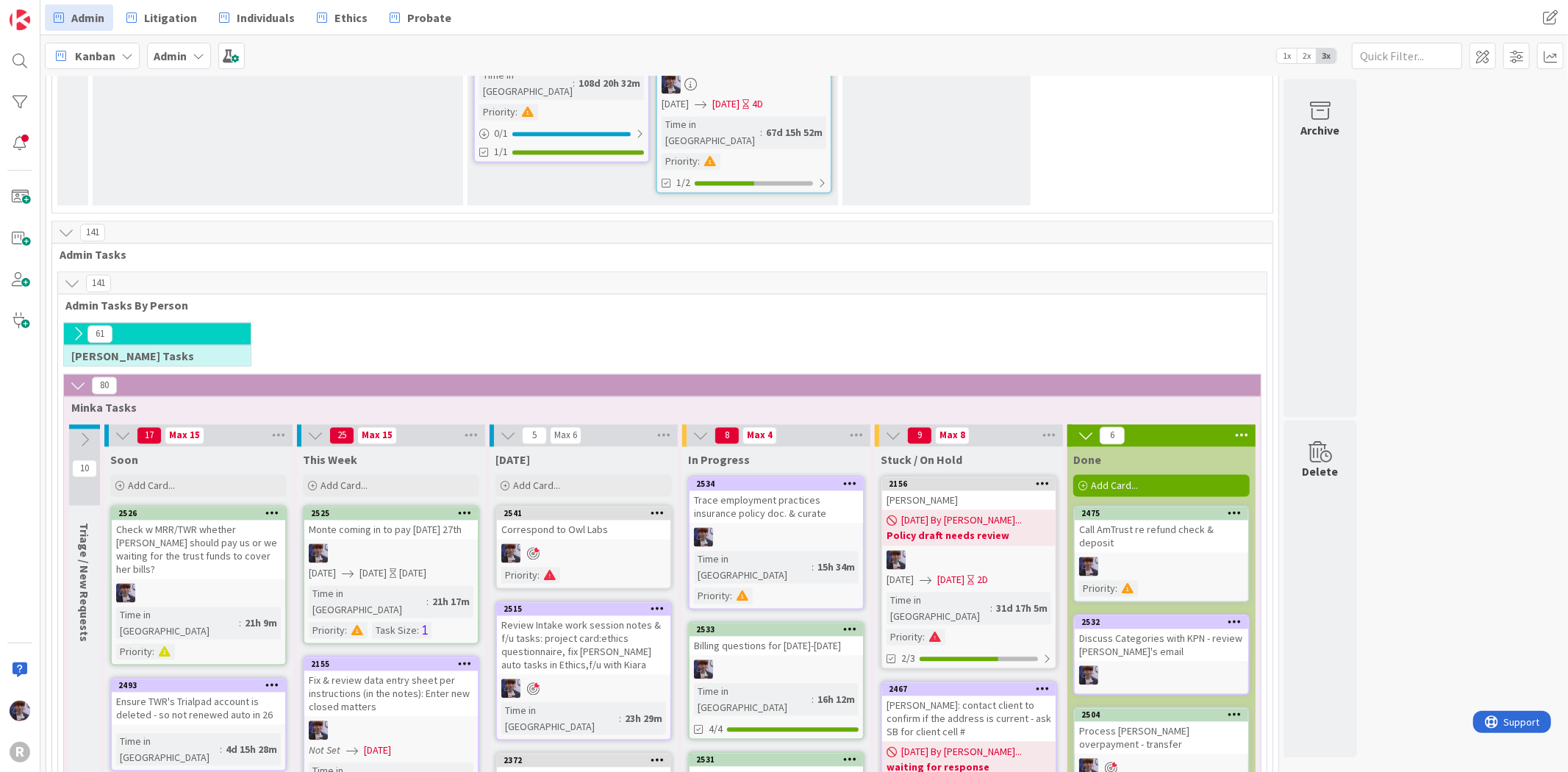
click at [819, 491] on div "Trace employment practices insurance policy doc. & curate" at bounding box center [775, 507] width 173 height 33
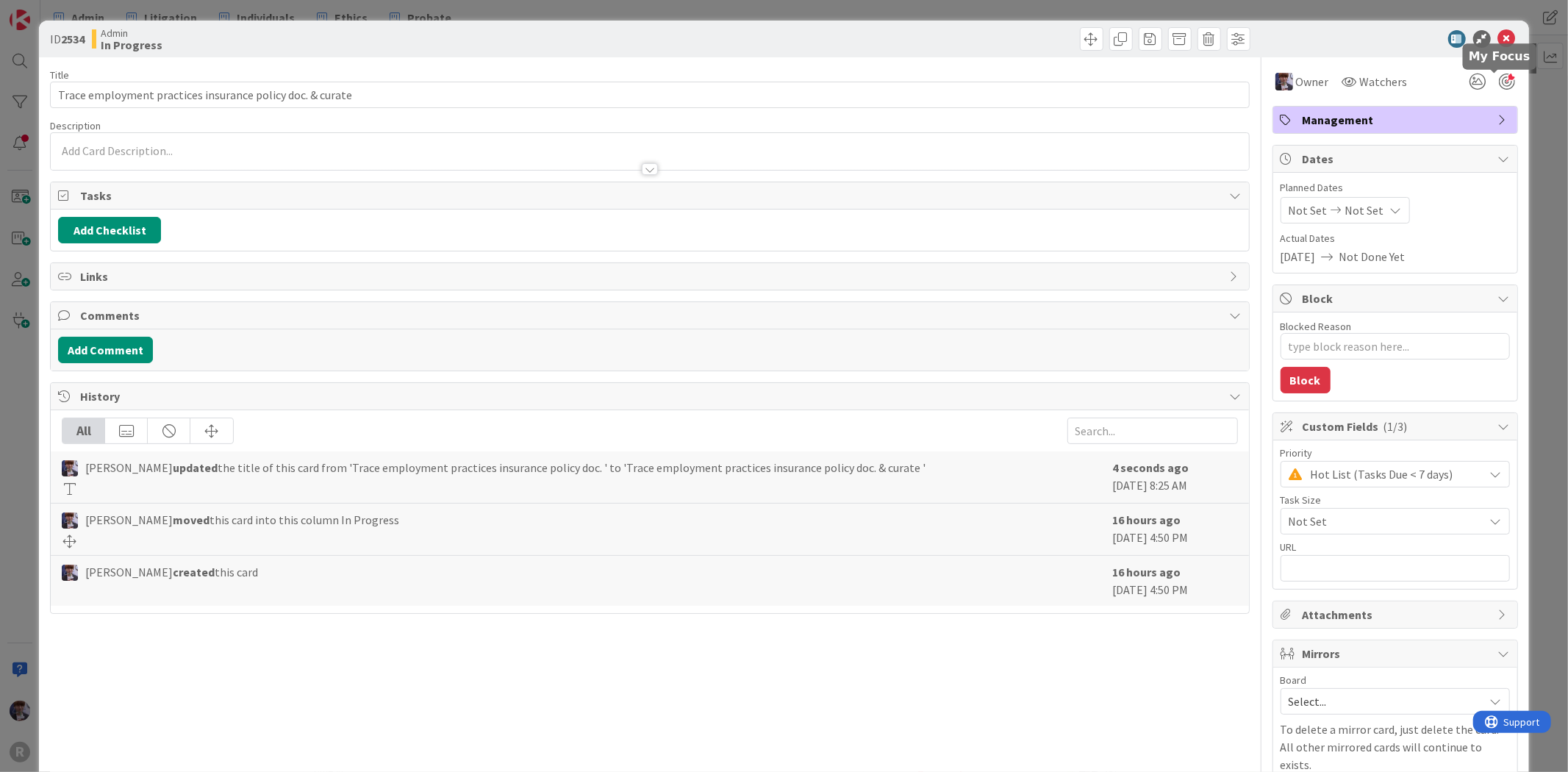
click at [1501, 83] on div at bounding box center [1506, 82] width 16 height 16
type textarea "x"
click at [1548, 132] on div "ID 2534 Admin In Progress Title 58 / 128 Trace employment practices insurance p…" at bounding box center [784, 386] width 1568 height 772
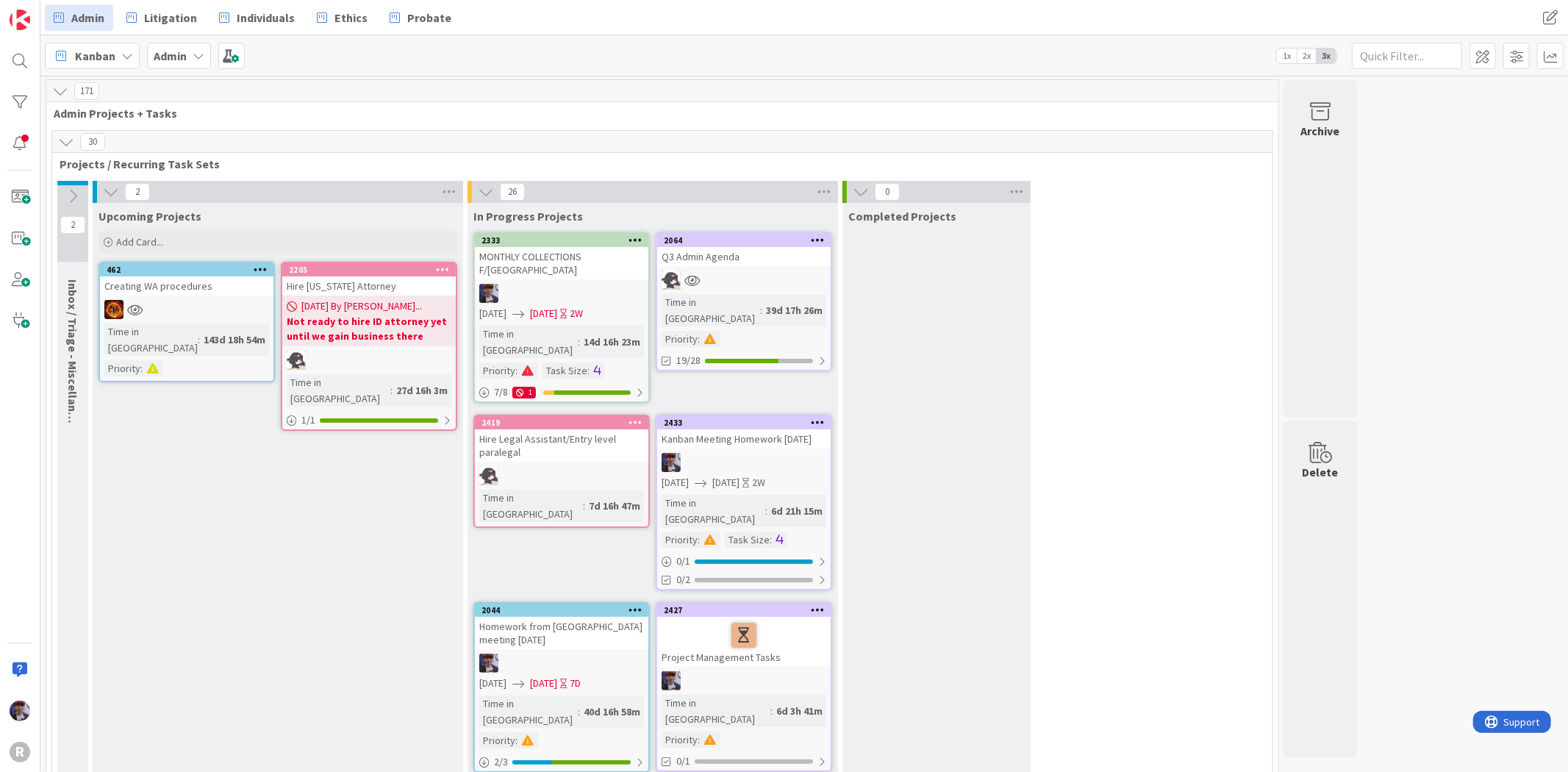
click at [79, 197] on icon at bounding box center [72, 197] width 16 height 16
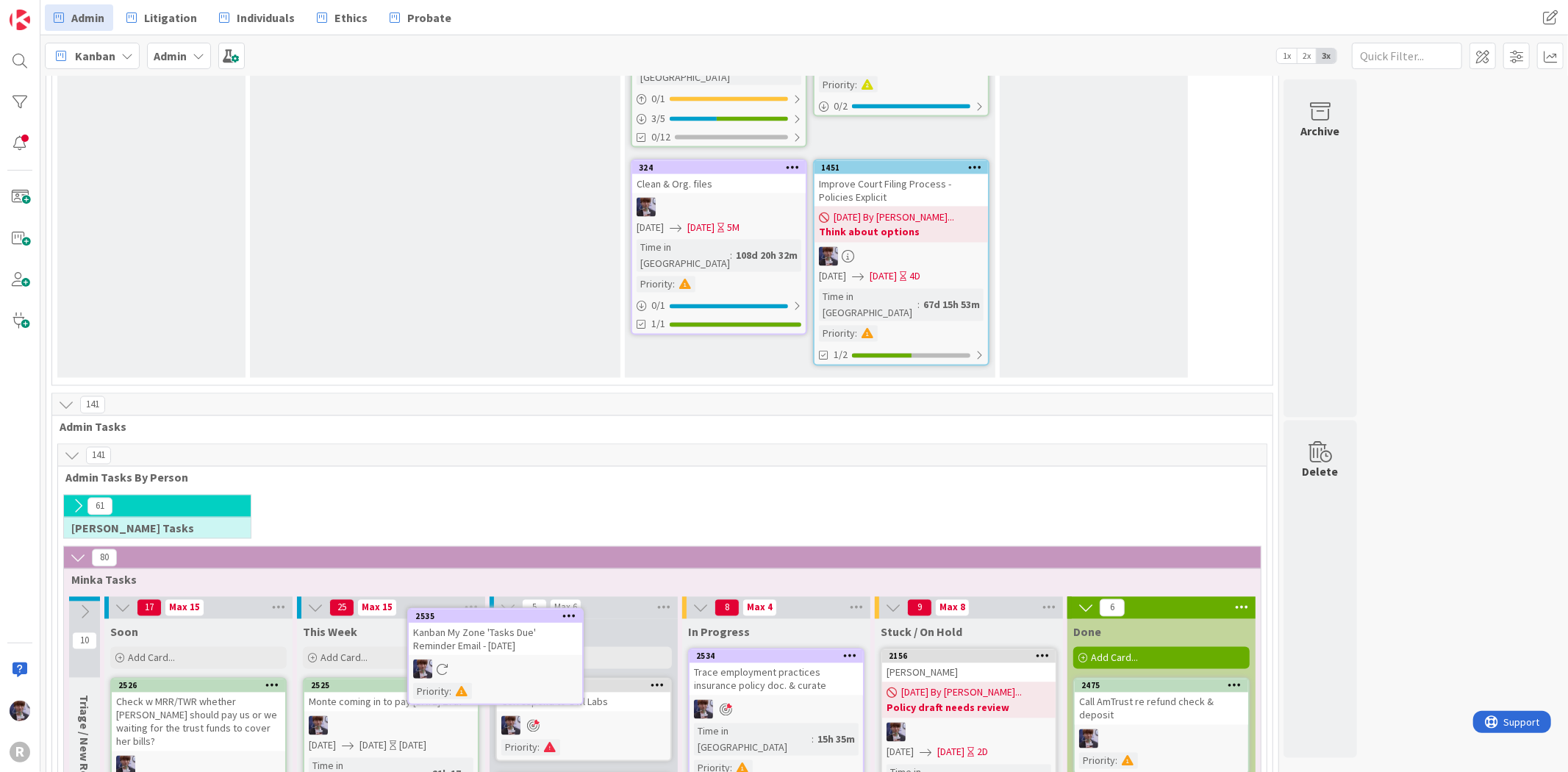
scroll to position [2204, 0]
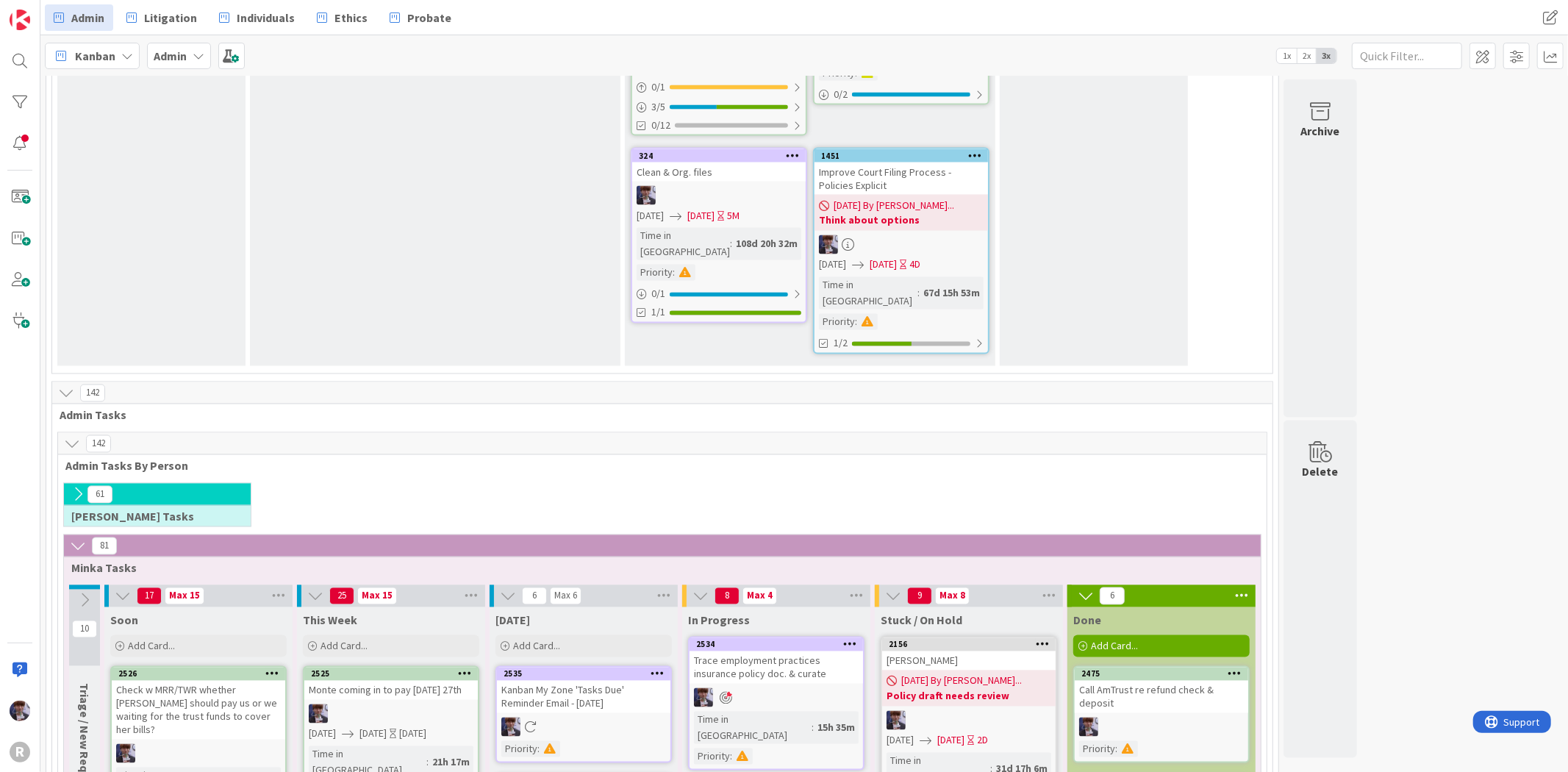
click at [652, 669] on icon at bounding box center [657, 673] width 14 height 10
click at [554, 635] on div "Add Card..." at bounding box center [583, 646] width 177 height 22
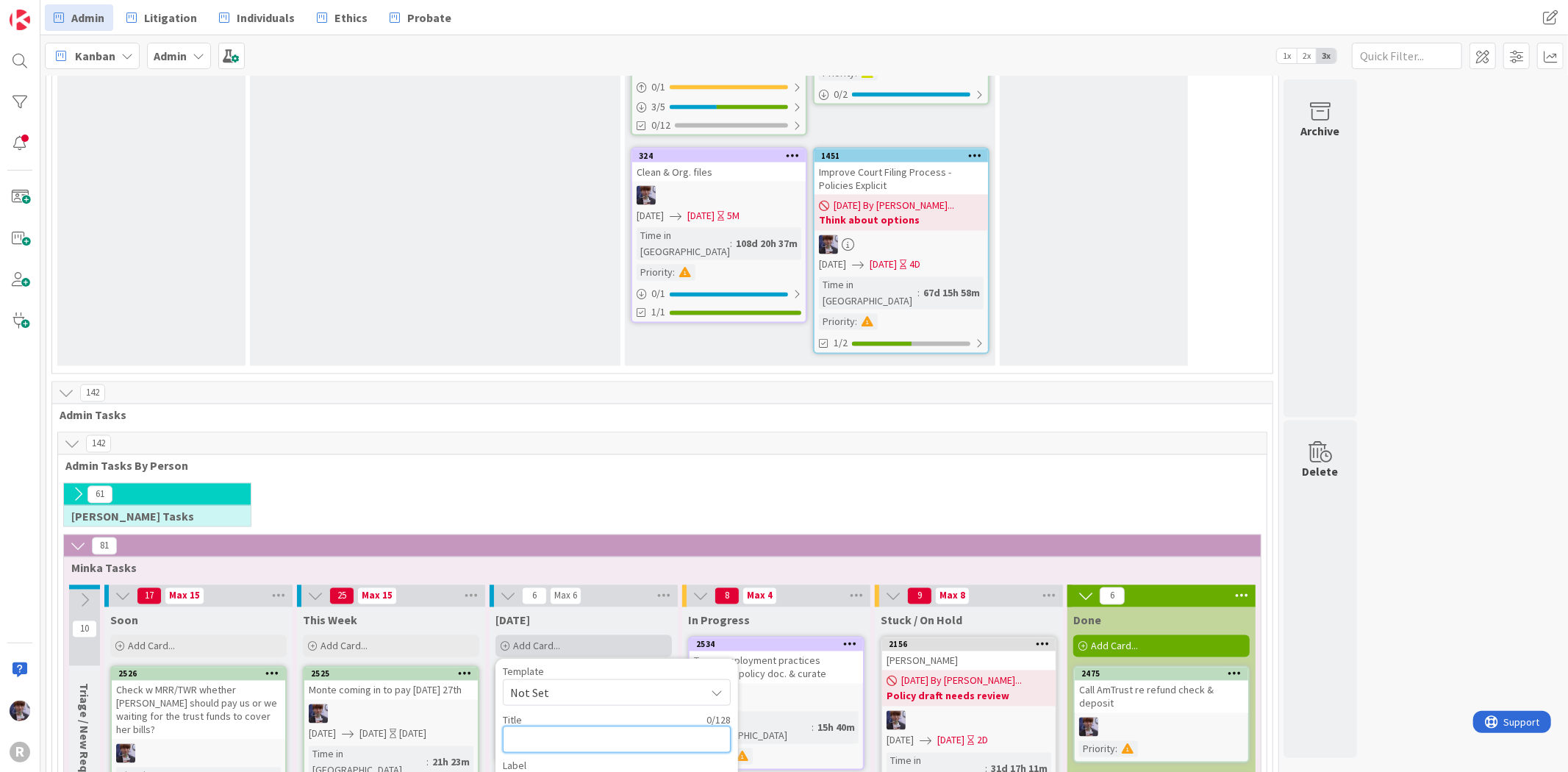
type textarea "U"
type textarea "x"
type textarea "Up"
type textarea "x"
type textarea "Upd"
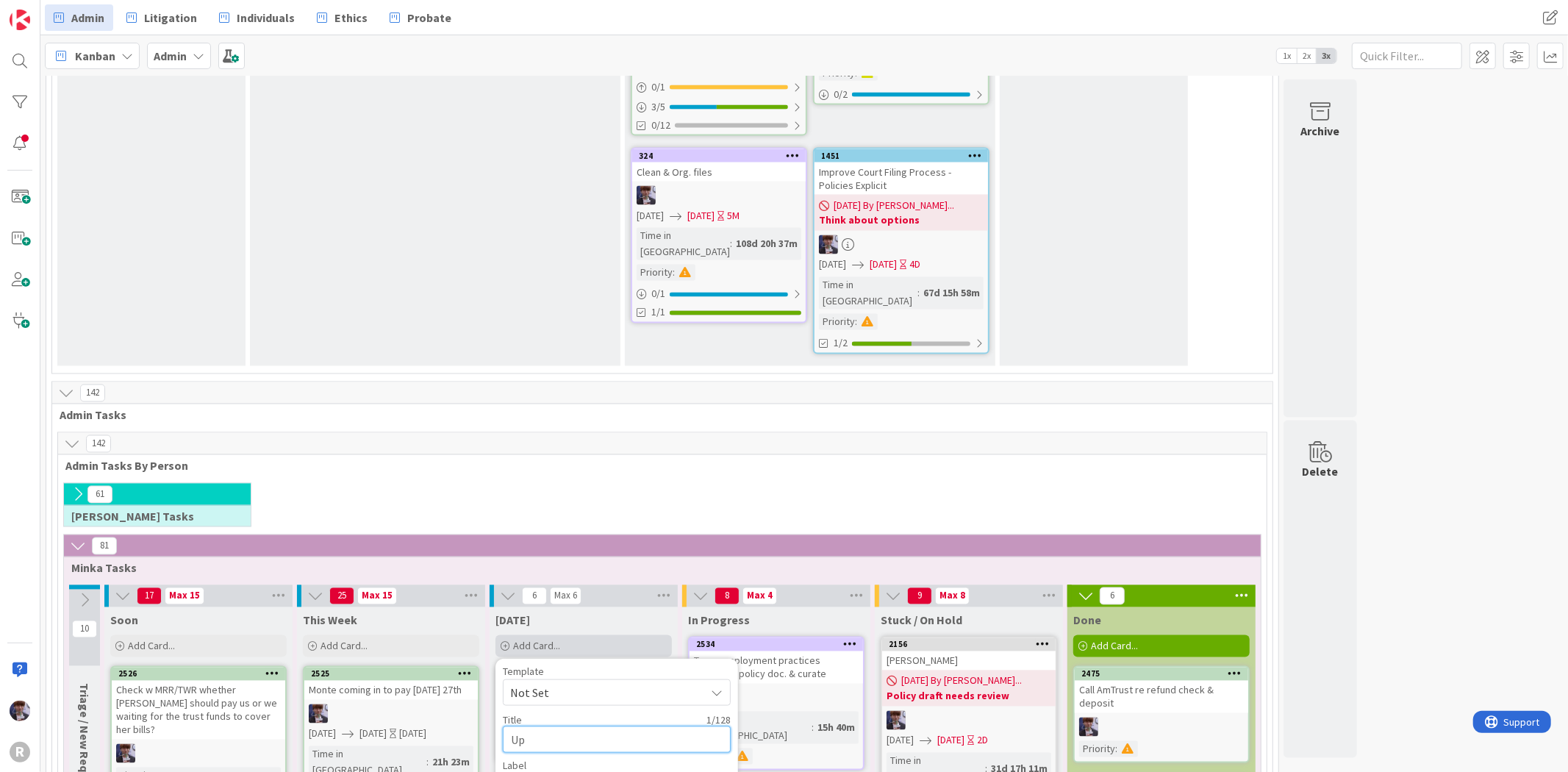
type textarea "x"
type textarea "Upda"
type textarea "x"
type textarea "Updat"
type textarea "x"
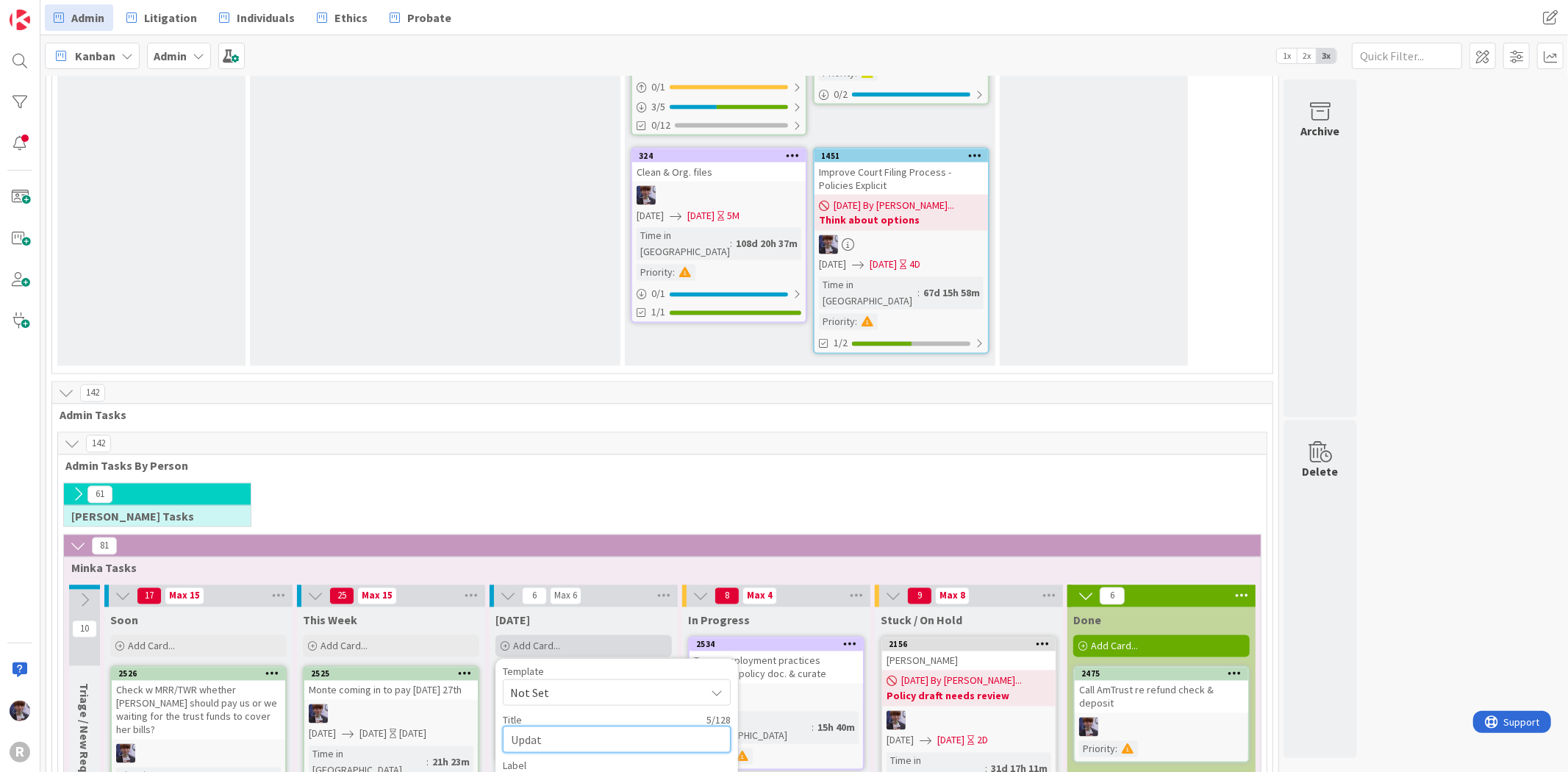
type textarea "Update"
type textarea "x"
type textarea "Update"
type textarea "x"
type textarea "Update e"
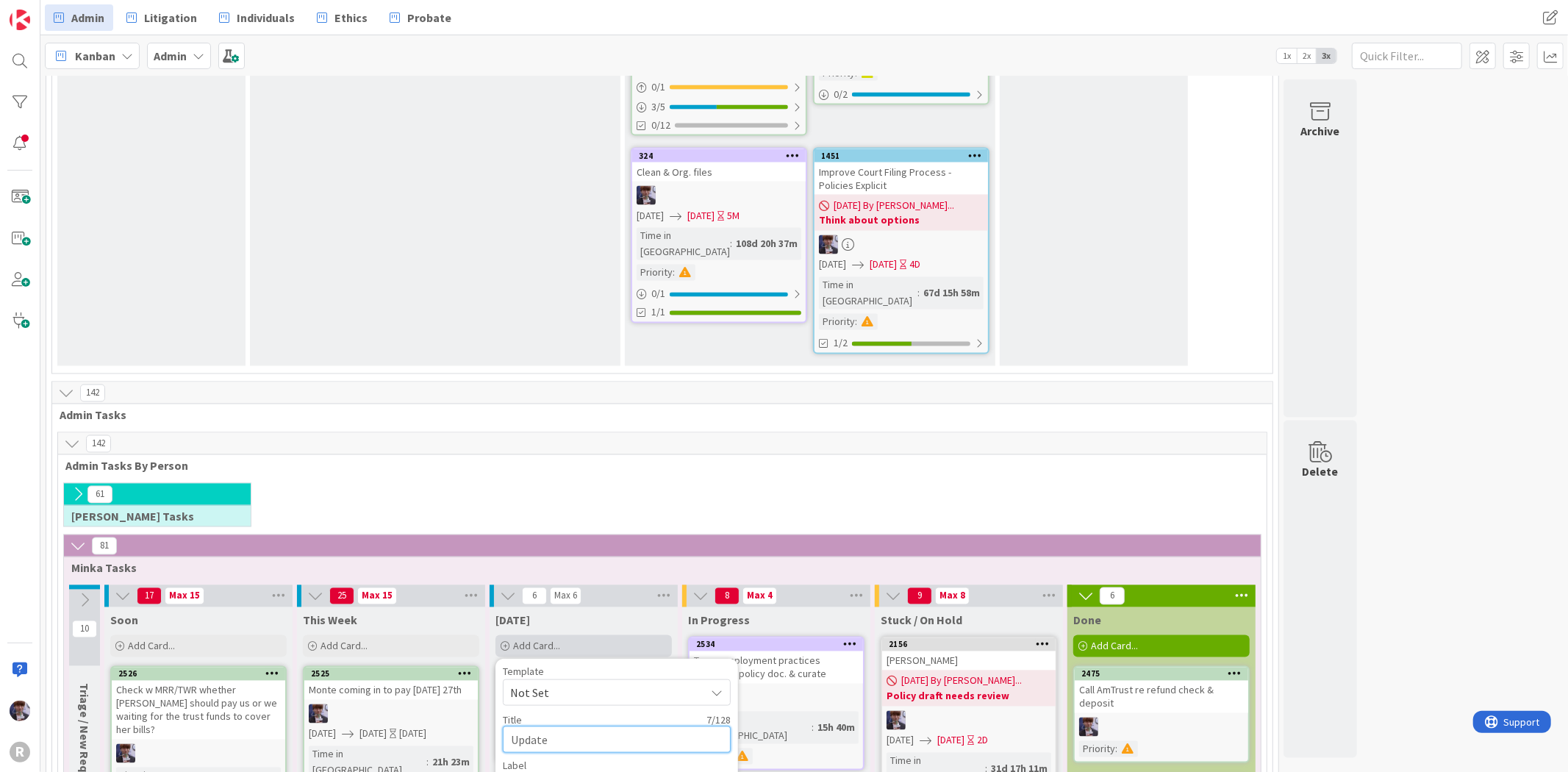
type textarea "x"
type textarea "Update em"
type textarea "x"
type textarea "Update emp"
type textarea "x"
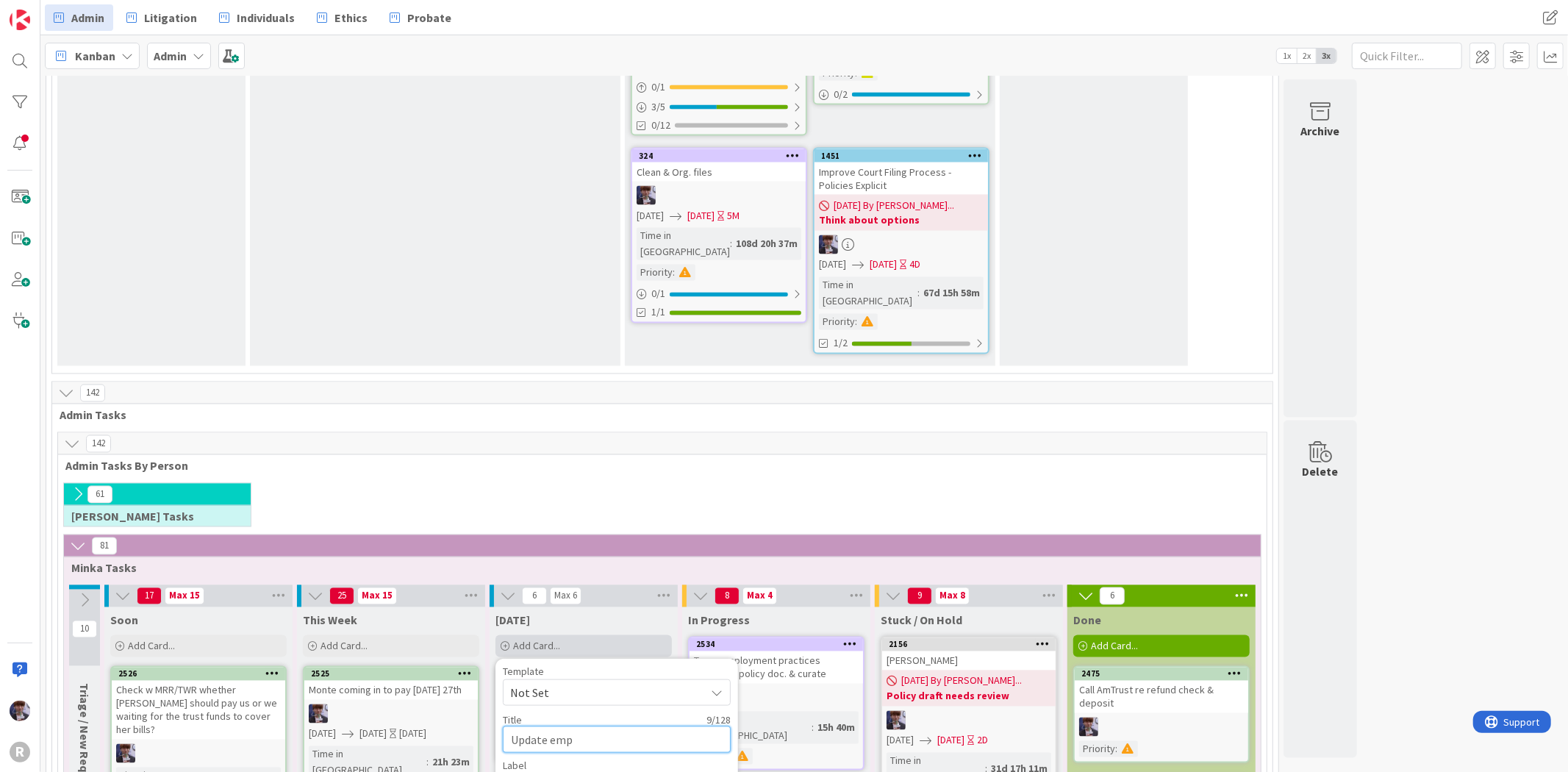
type textarea "Update empl"
type textarea "x"
type textarea "Update emplo"
type textarea "x"
type textarea "Update employ"
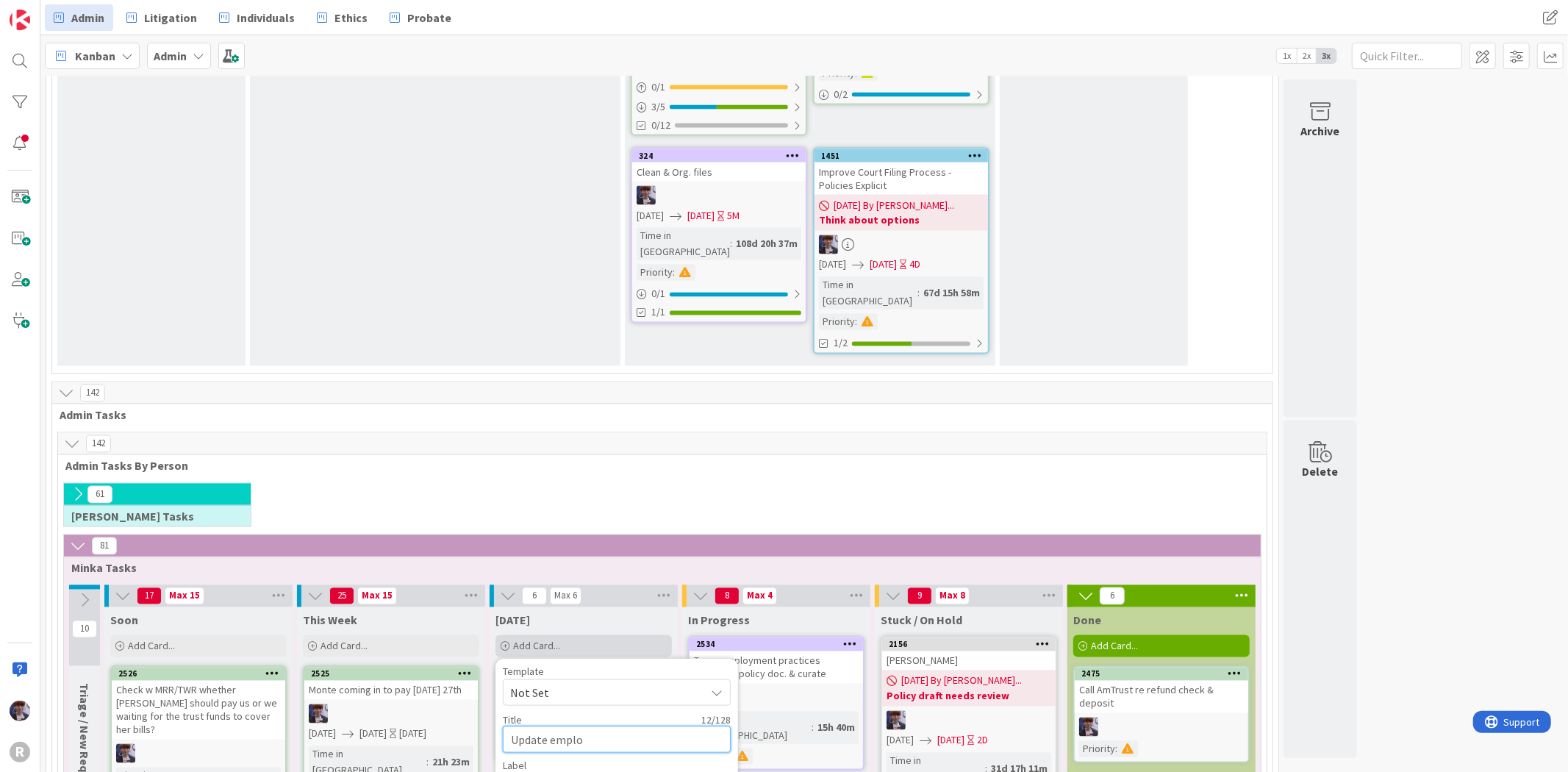
type textarea "x"
type textarea "Update employe"
type textarea "x"
type textarea "Update employee"
type textarea "x"
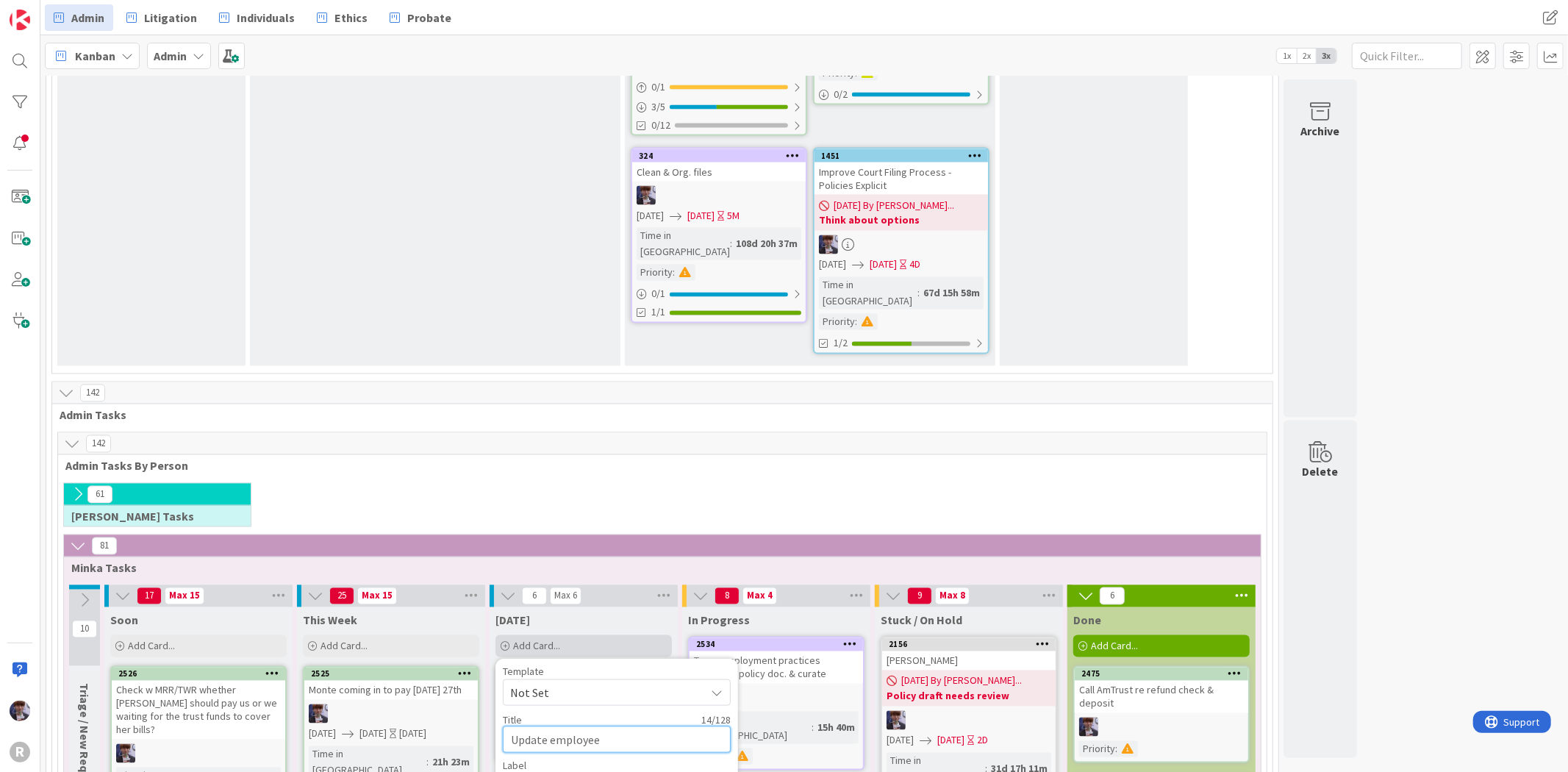
type textarea "Update employee"
type textarea "x"
type textarea "Update employee"
type textarea "x"
type textarea "Update employe"
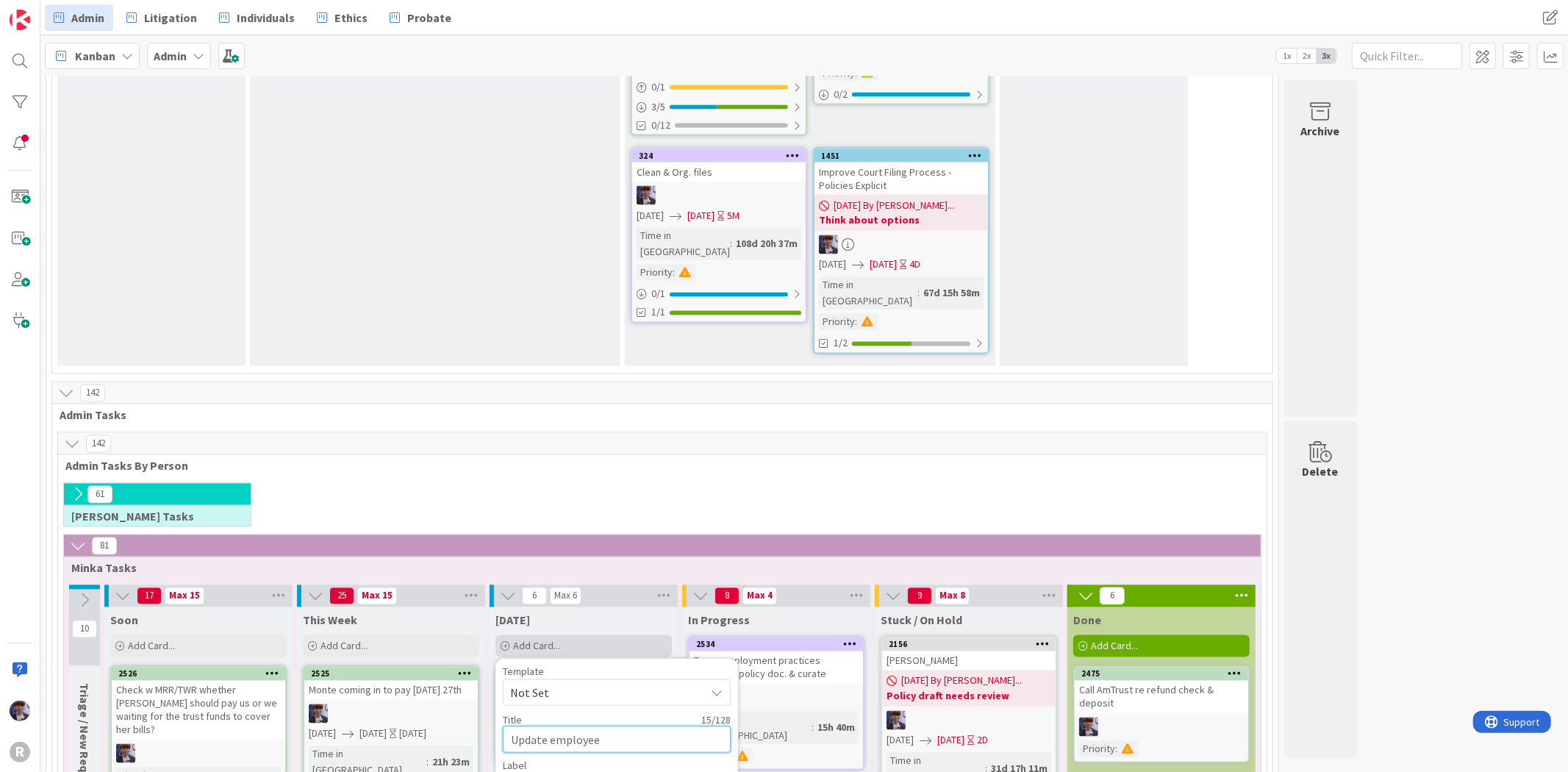
type textarea "x"
type textarea "Update employ"
type textarea "x"
type textarea "Update emplo"
type textarea "x"
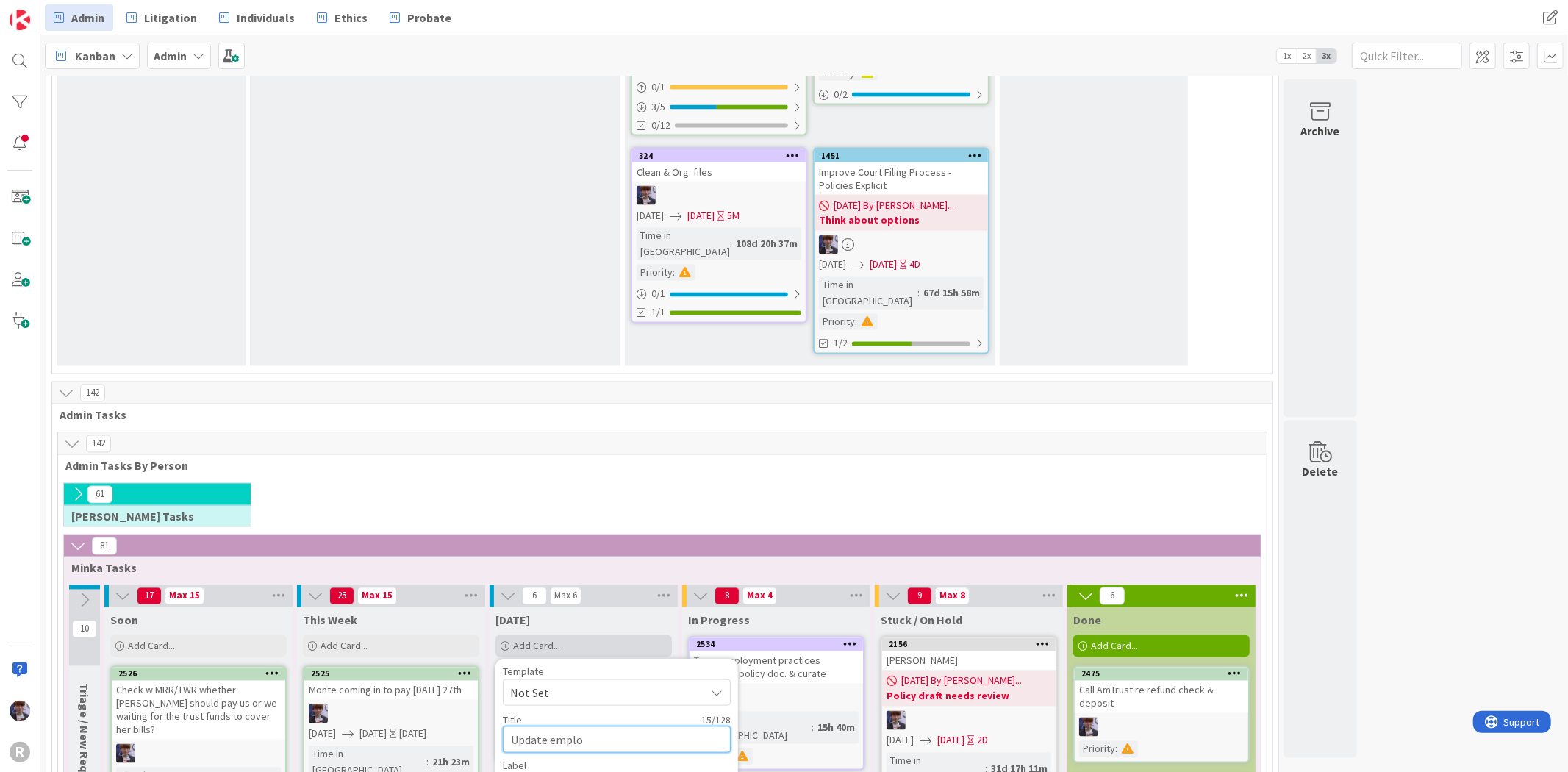
type textarea "Update empl"
type textarea "x"
type textarea "Update emp"
type textarea "x"
type textarea "Update em"
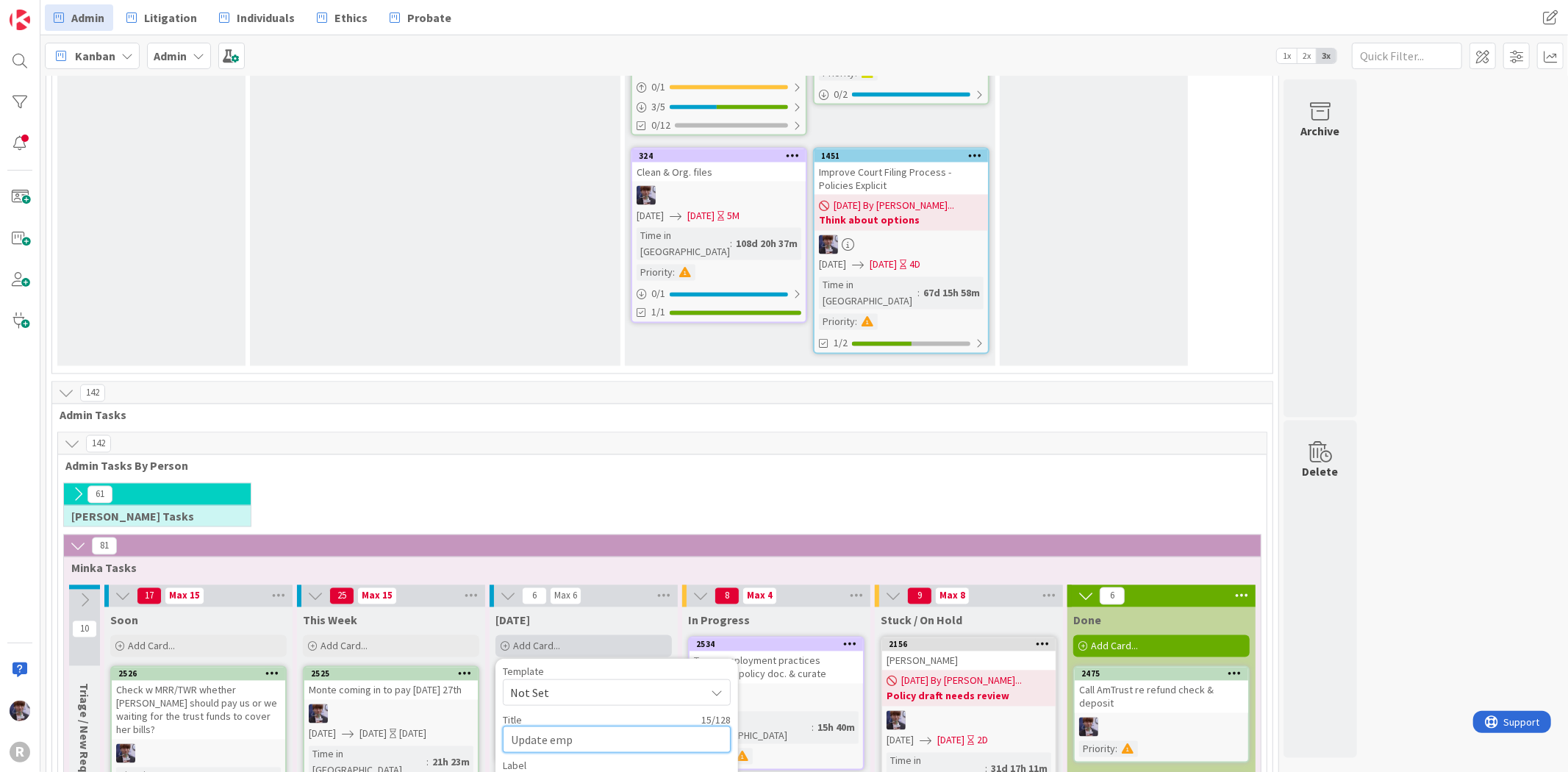
type textarea "x"
type textarea "Update e"
type textarea "x"
type textarea "Update"
type textarea "x"
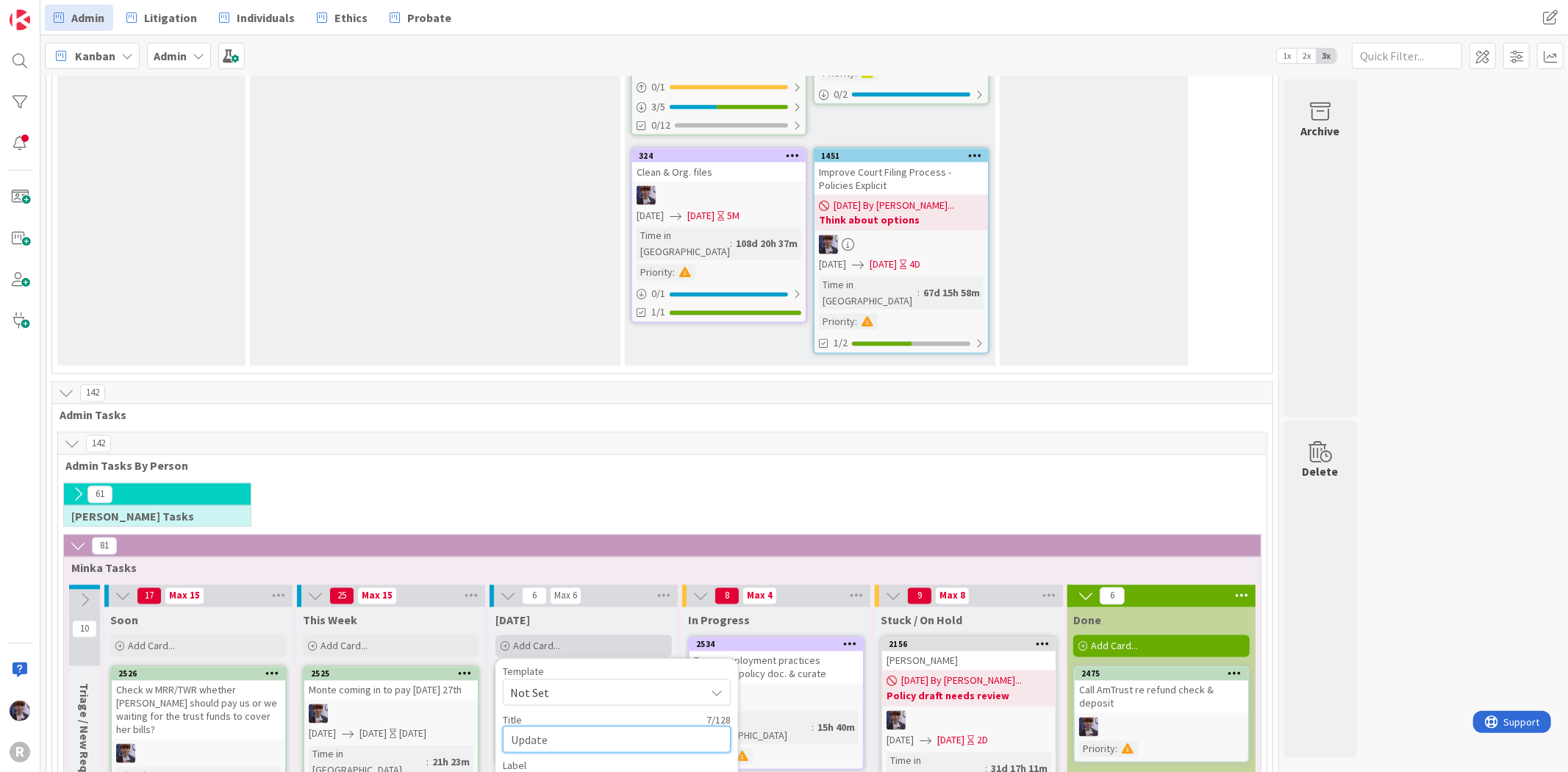
type textarea "Update t"
type textarea "x"
type textarea "Update ti"
type textarea "x"
type textarea "Update [PERSON_NAME]"
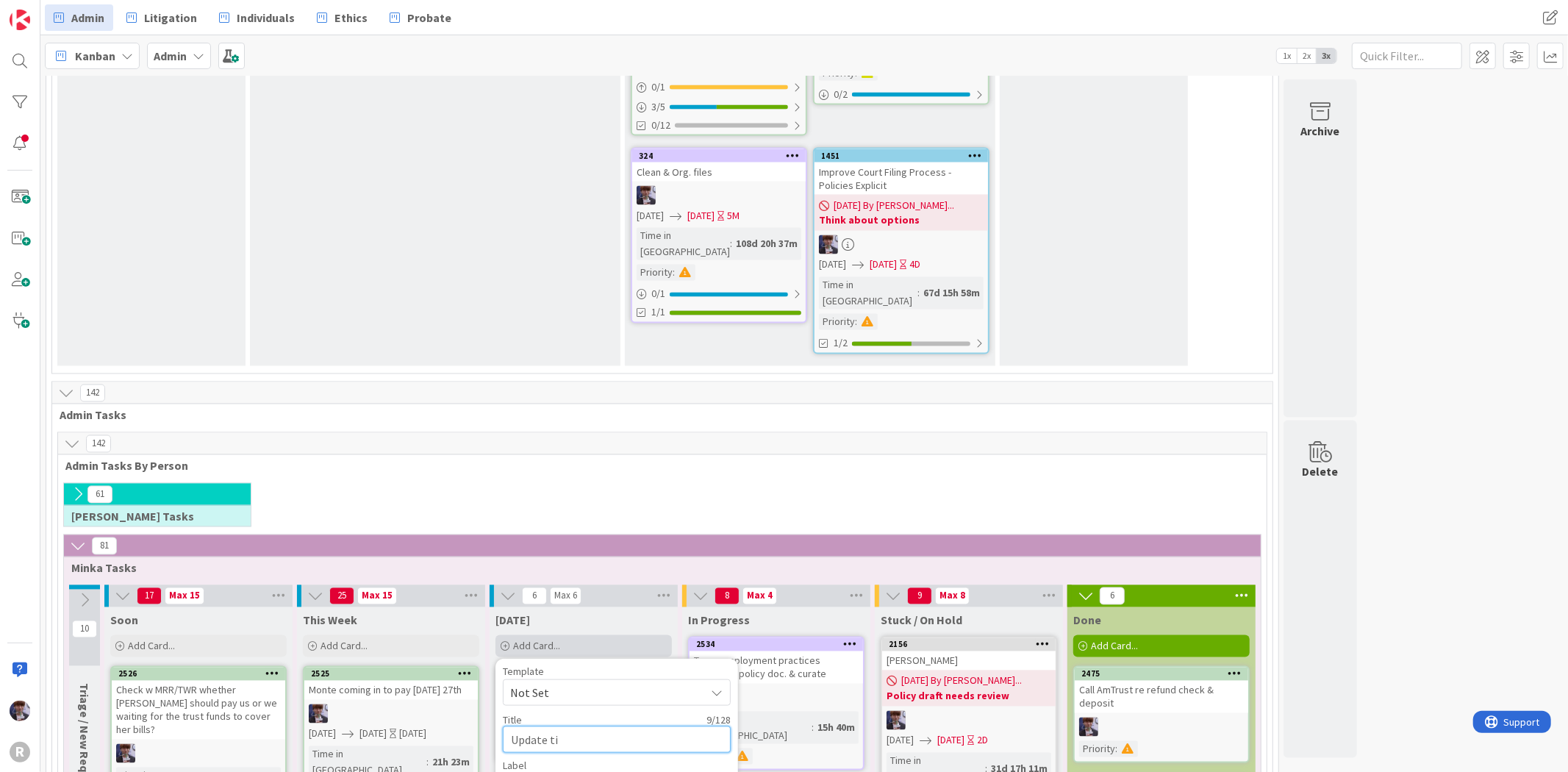
type textarea "x"
type textarea "Update time"
type textarea "x"
type textarea "Update time"
type textarea "x"
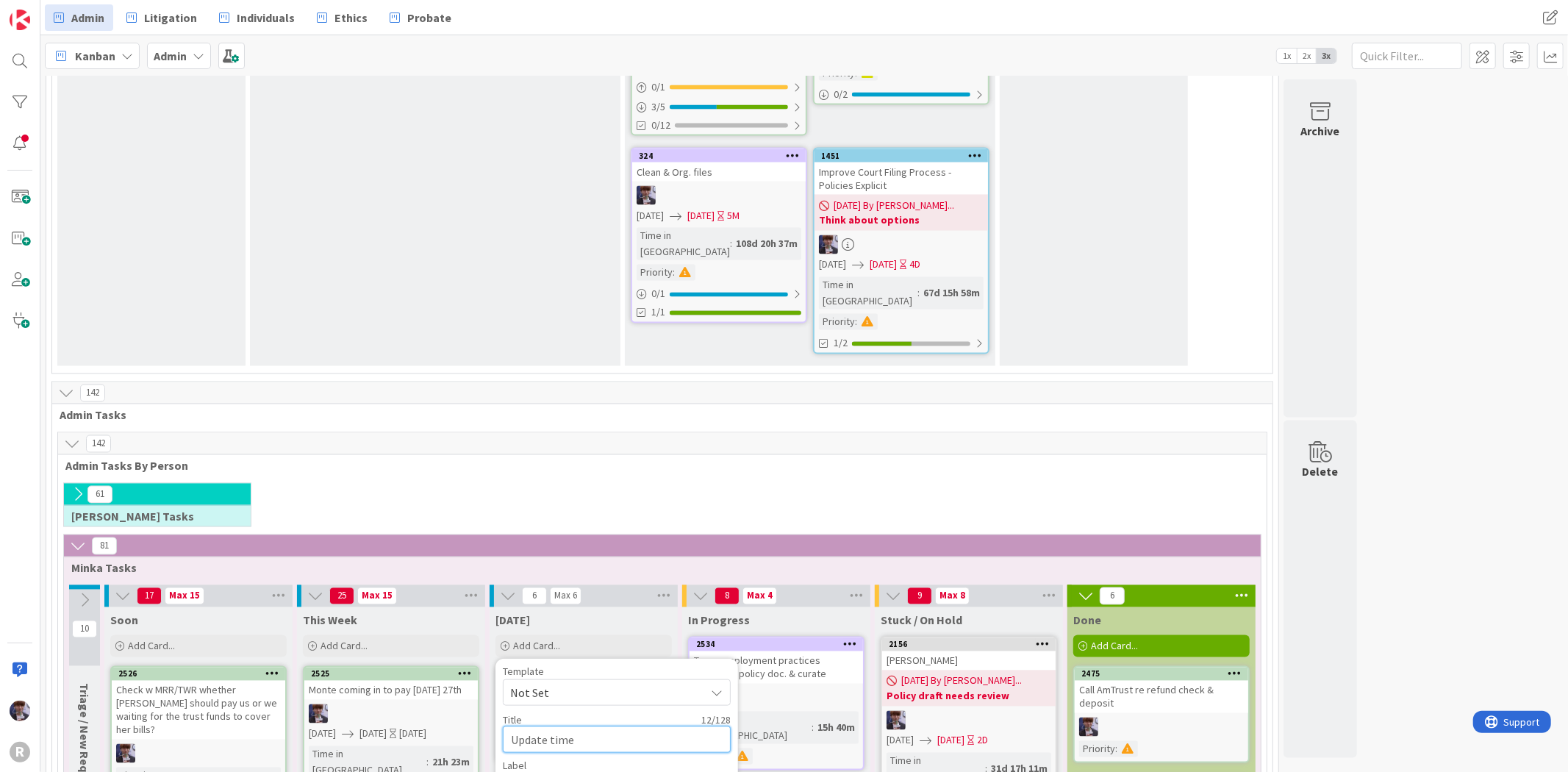
type textarea "Update time"
type textarea "x"
type textarea "Update [PERSON_NAME]"
type textarea "x"
type textarea "Update ti"
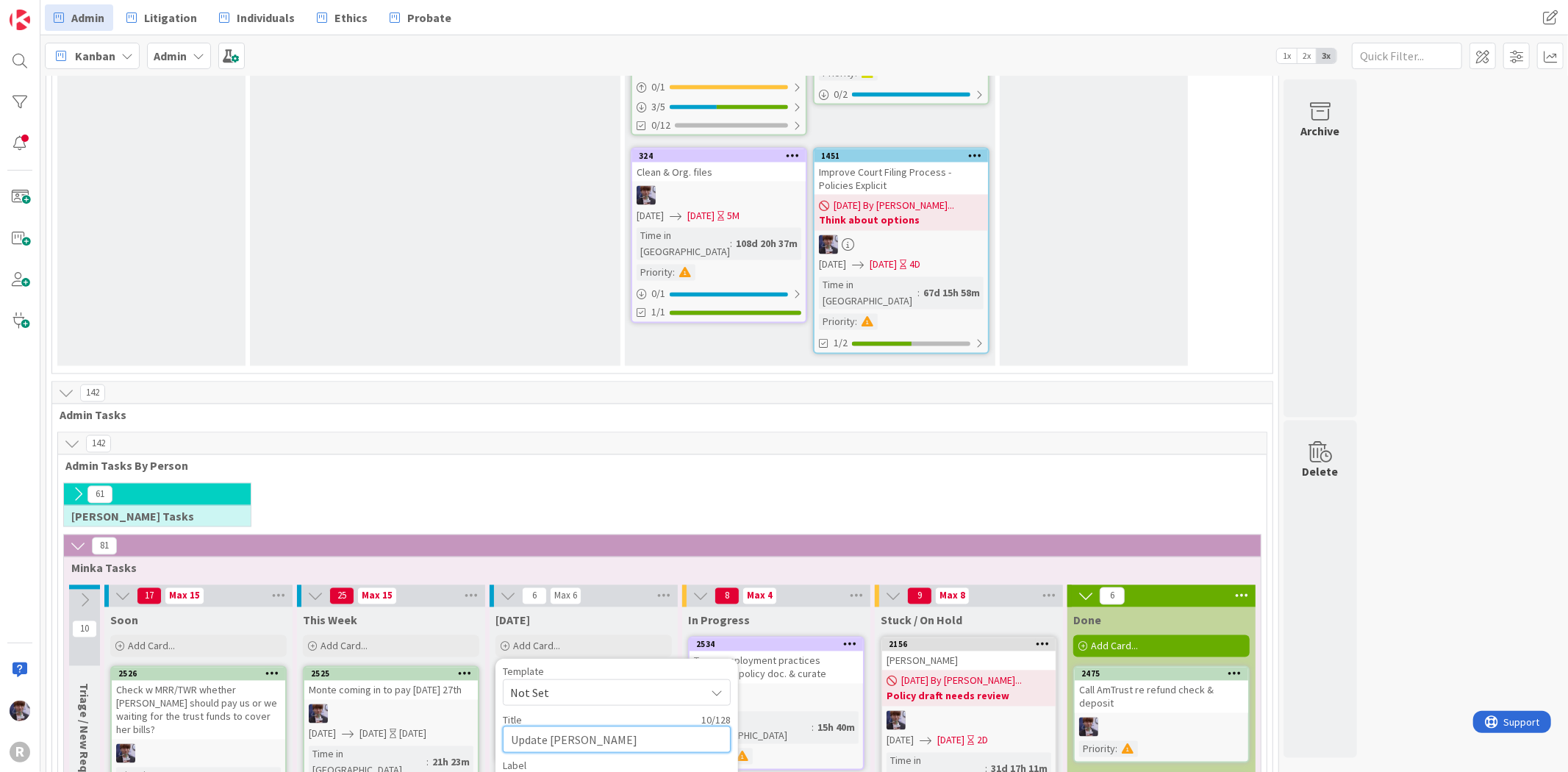
type textarea "x"
type textarea "Update t"
type textarea "x"
type textarea "Update"
type textarea "x"
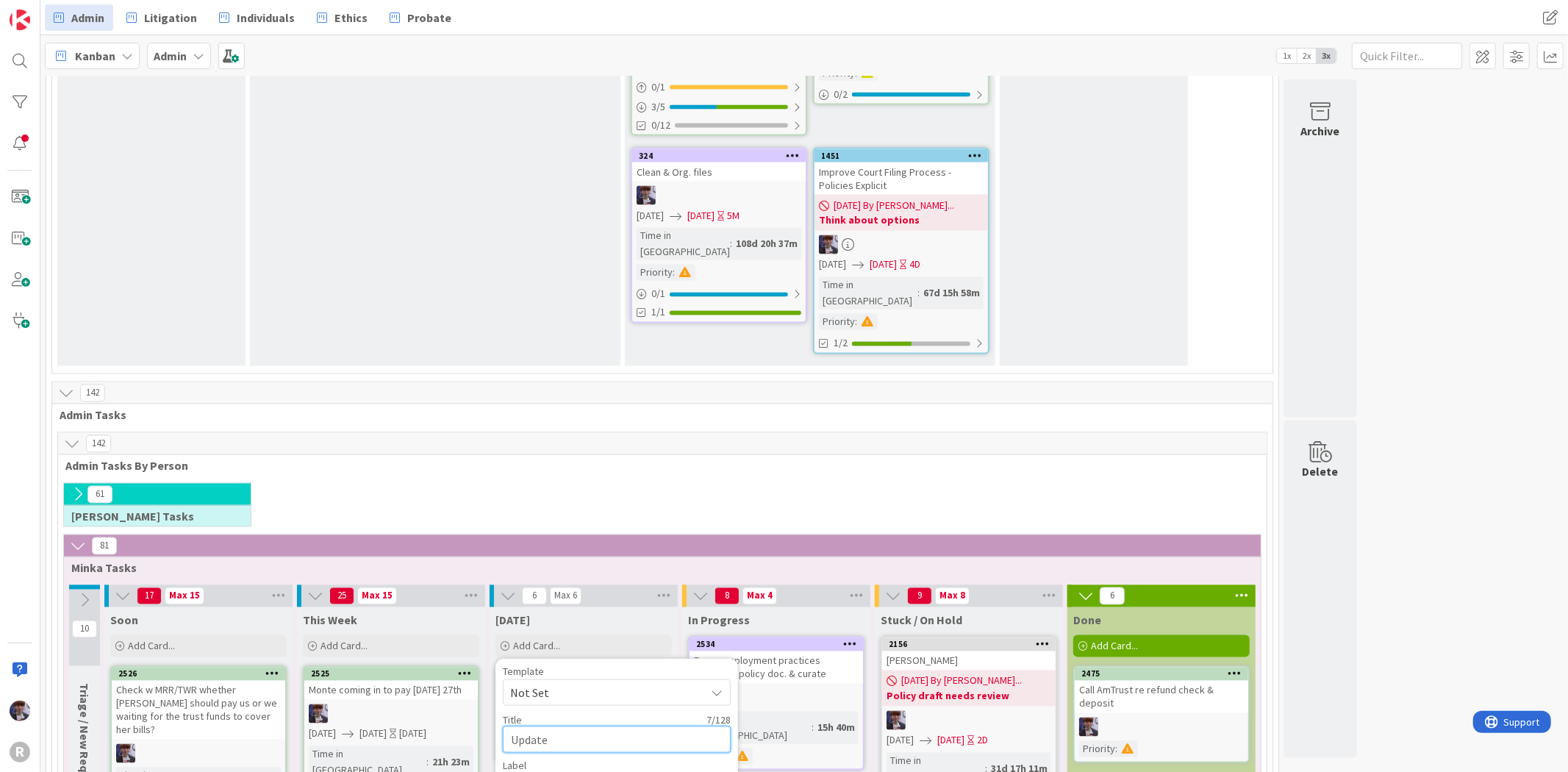
type textarea "Update a"
type textarea "x"
type textarea "Update at"
type textarea "x"
type textarea "Update att"
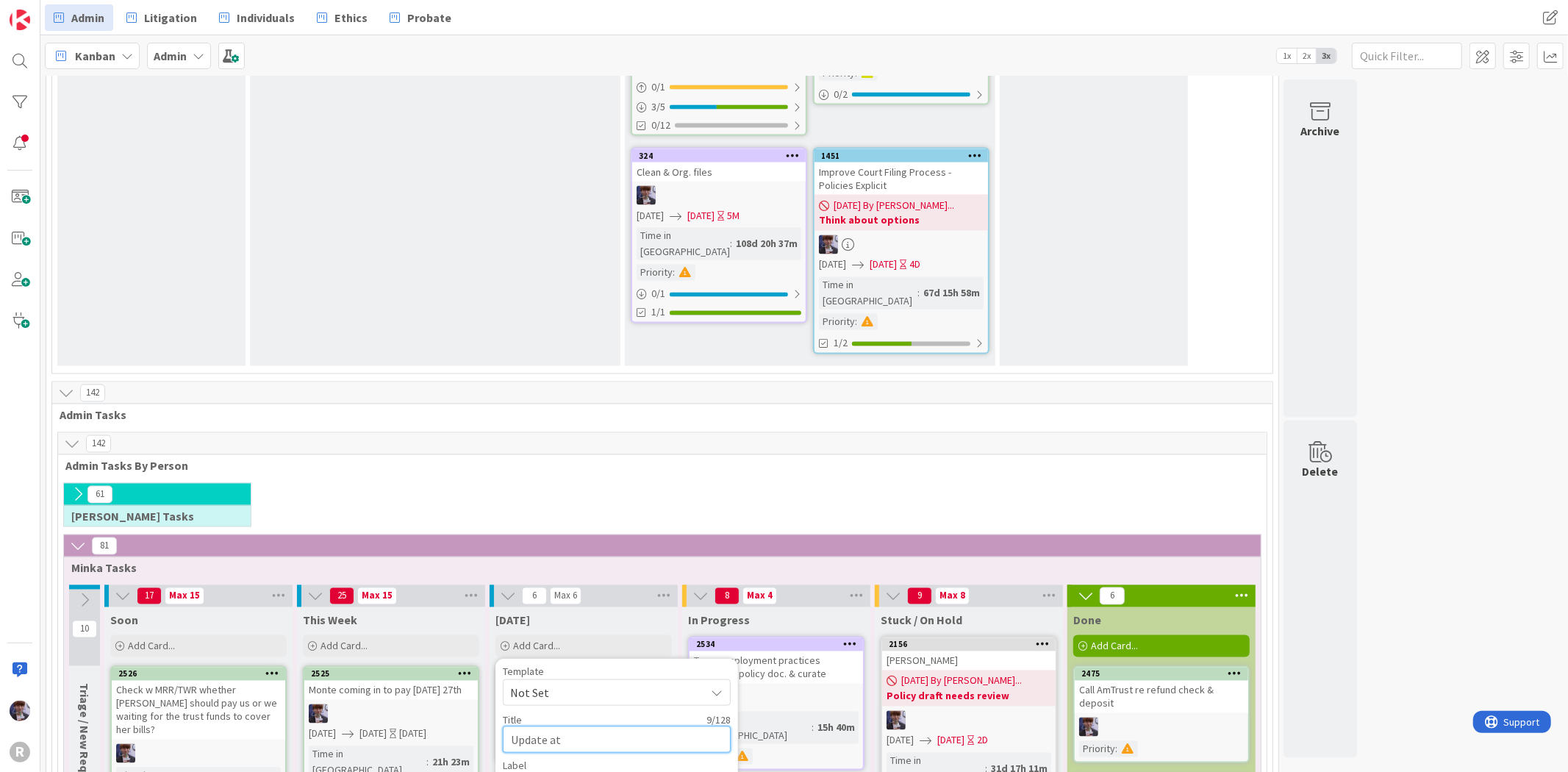
type textarea "x"
type textarea "Update atte"
type textarea "x"
type textarea "Update atten"
type textarea "x"
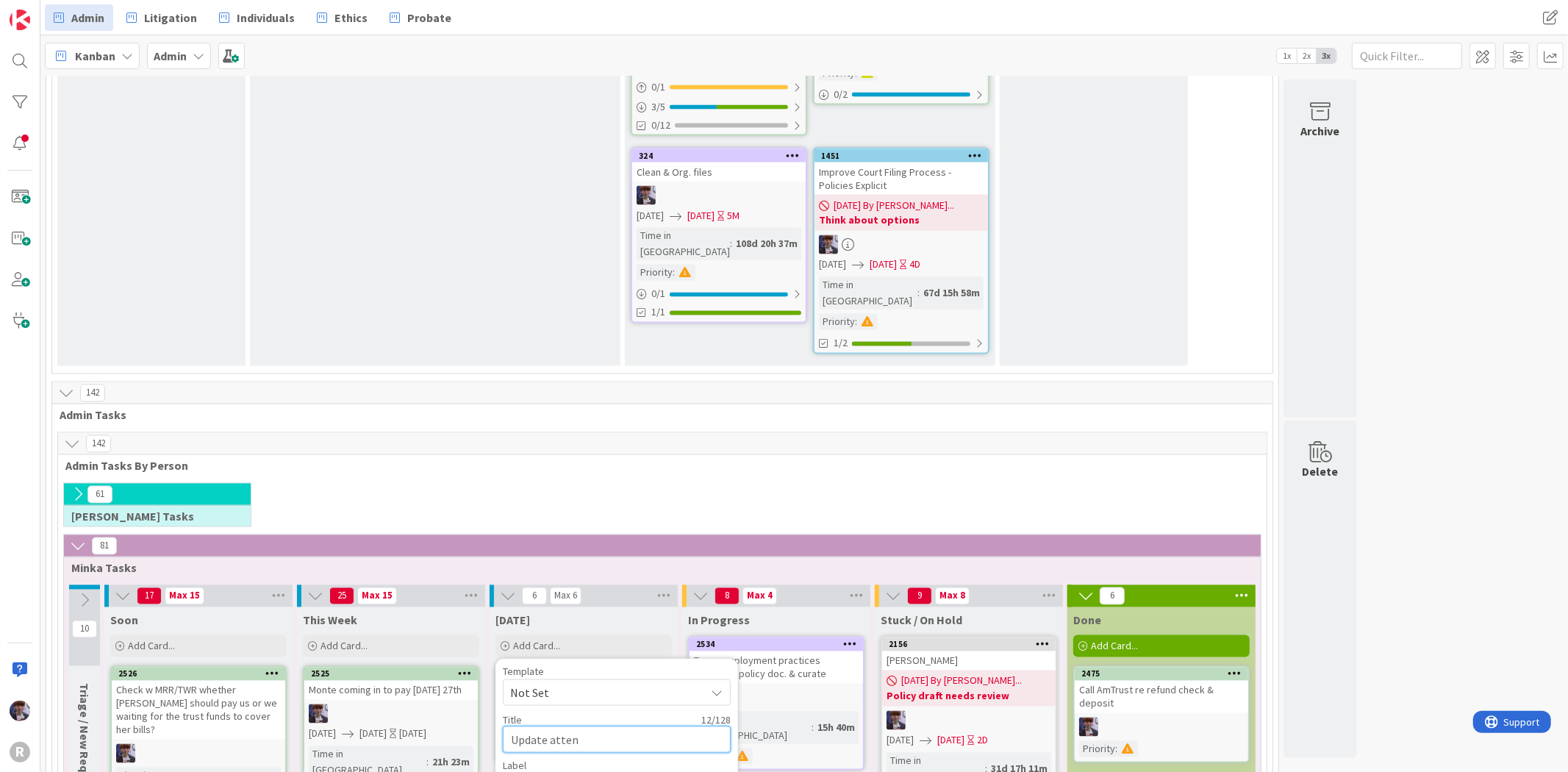
type textarea "Update attend"
type textarea "x"
type textarea "Update attenda"
type textarea "x"
type textarea "Update attendan"
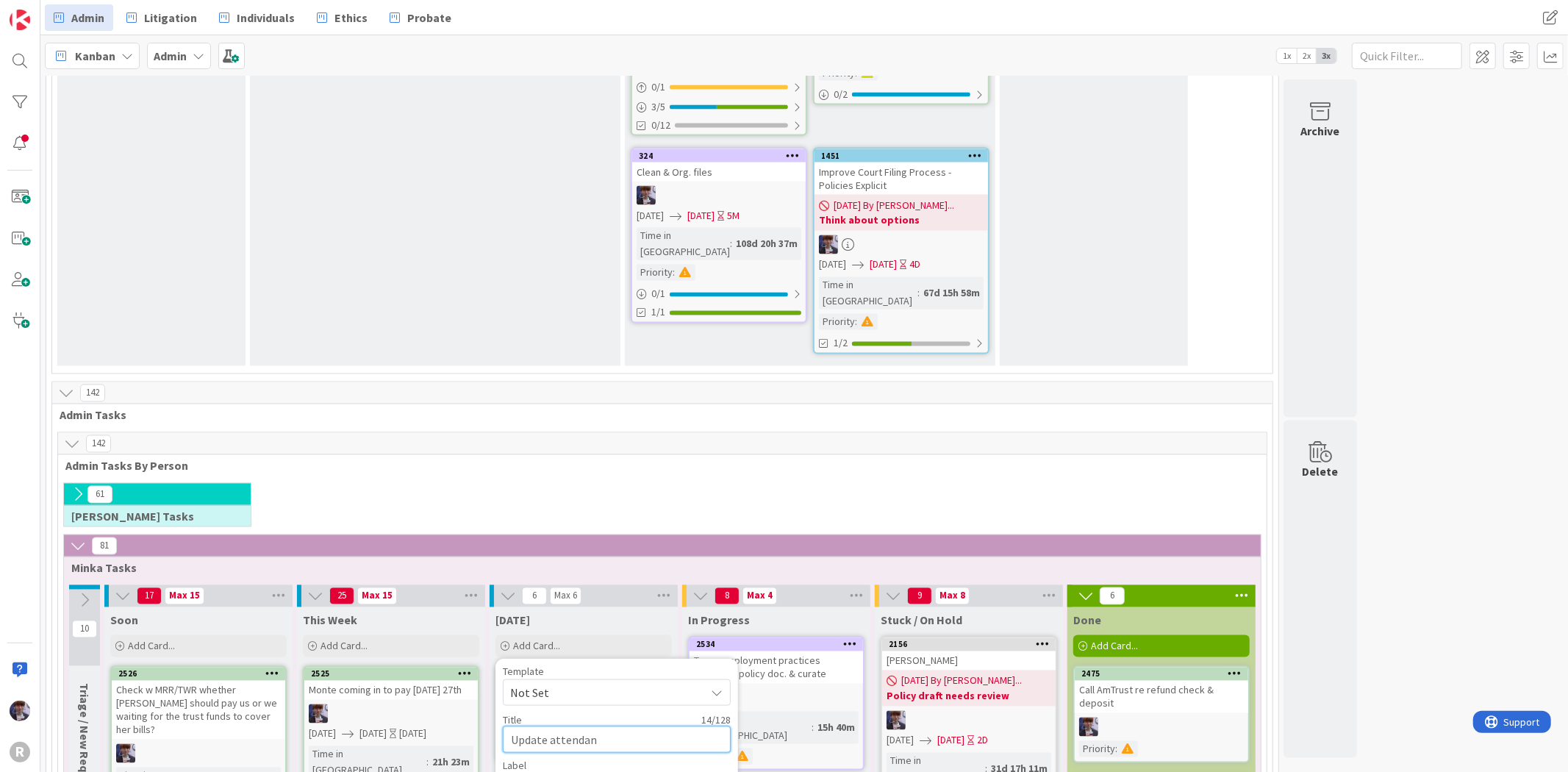
type textarea "x"
type textarea "Update attendanc"
type textarea "x"
type textarea "Update attendance"
type textarea "x"
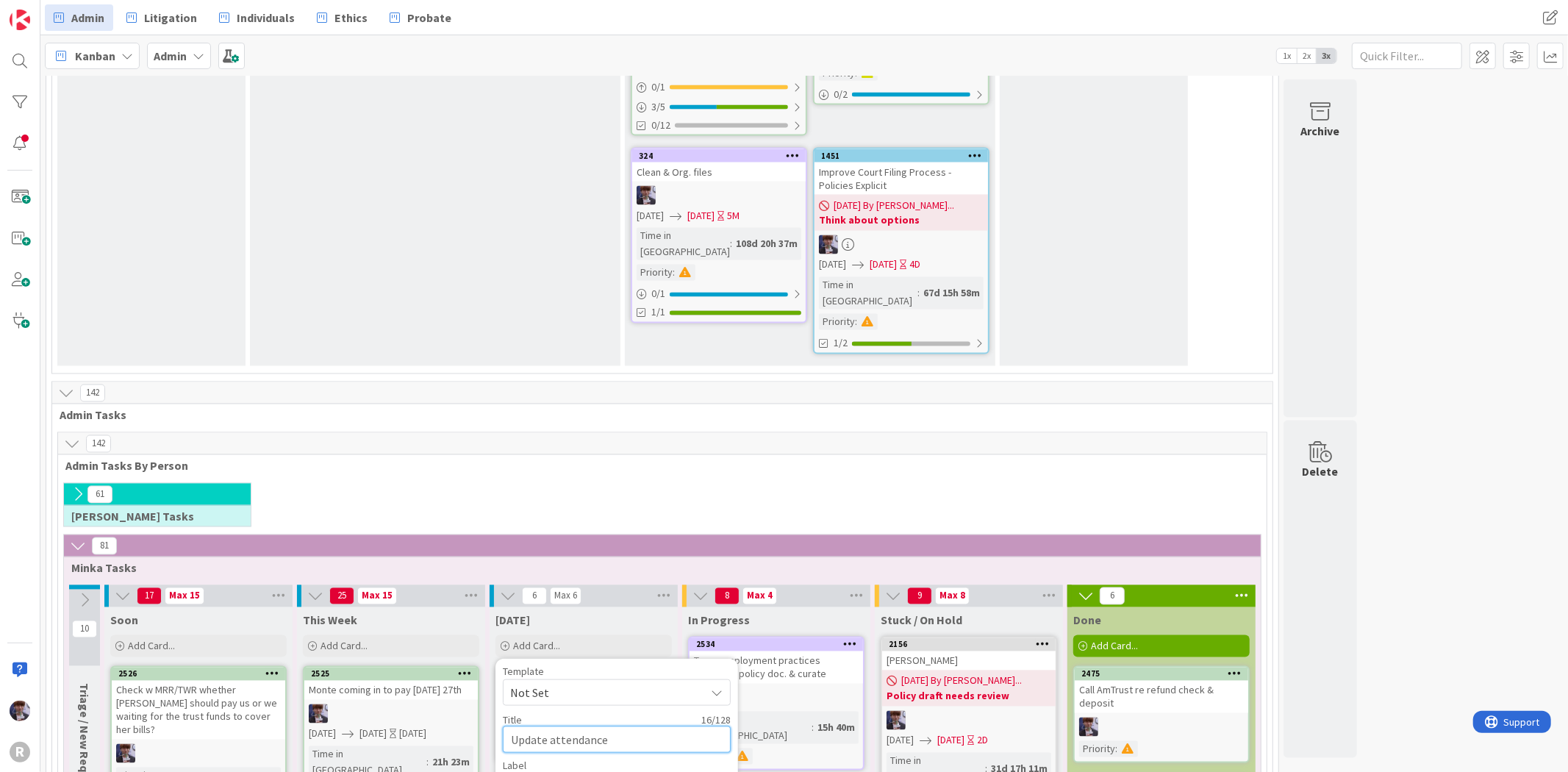
type textarea "Update attendance"
type textarea "x"
type textarea "Update attendance t"
type textarea "x"
type textarea "Update attendance tr"
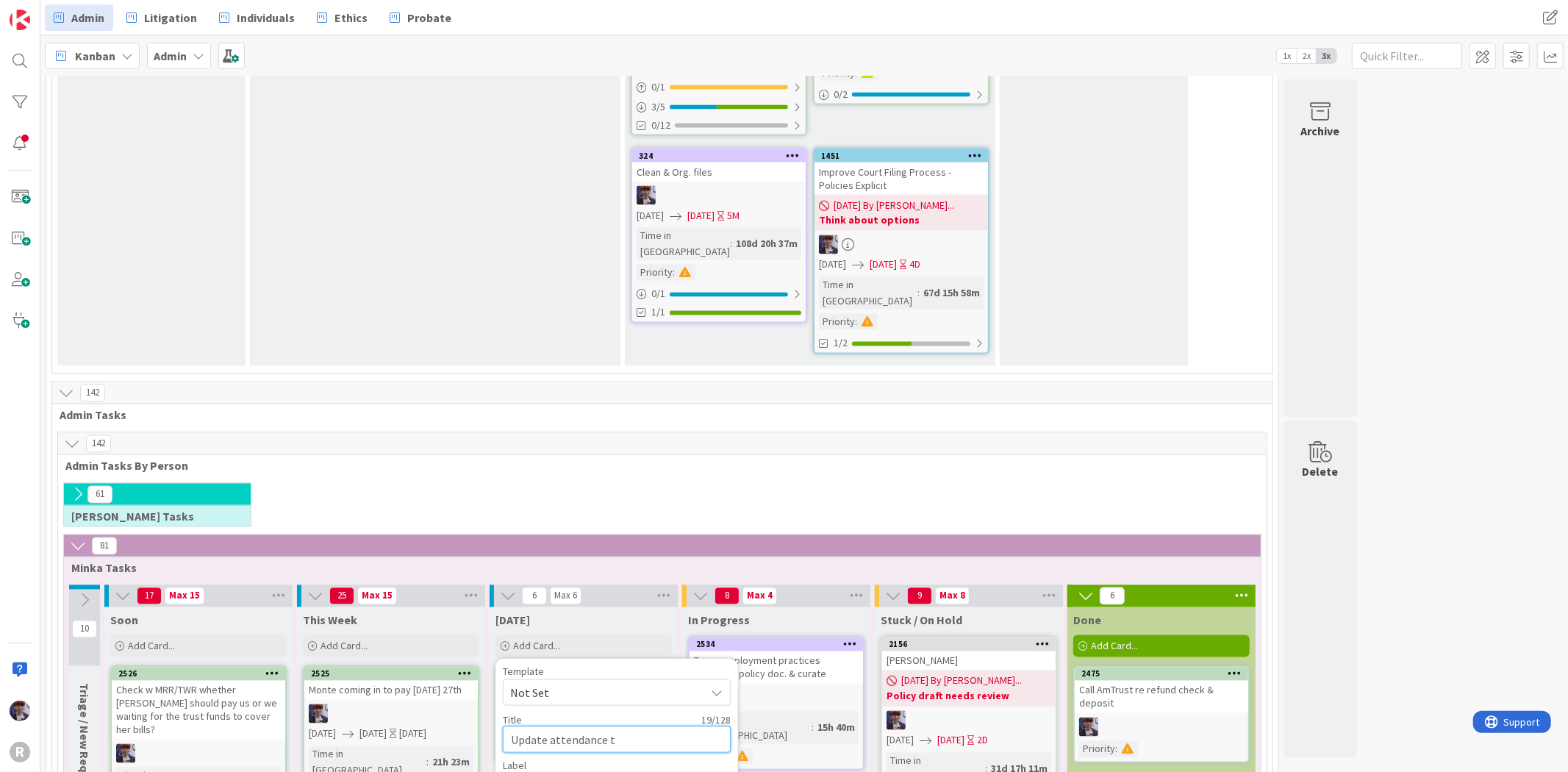
type textarea "x"
type textarea "Update attendance tra"
type textarea "x"
type textarea "Update attendance trac"
type textarea "x"
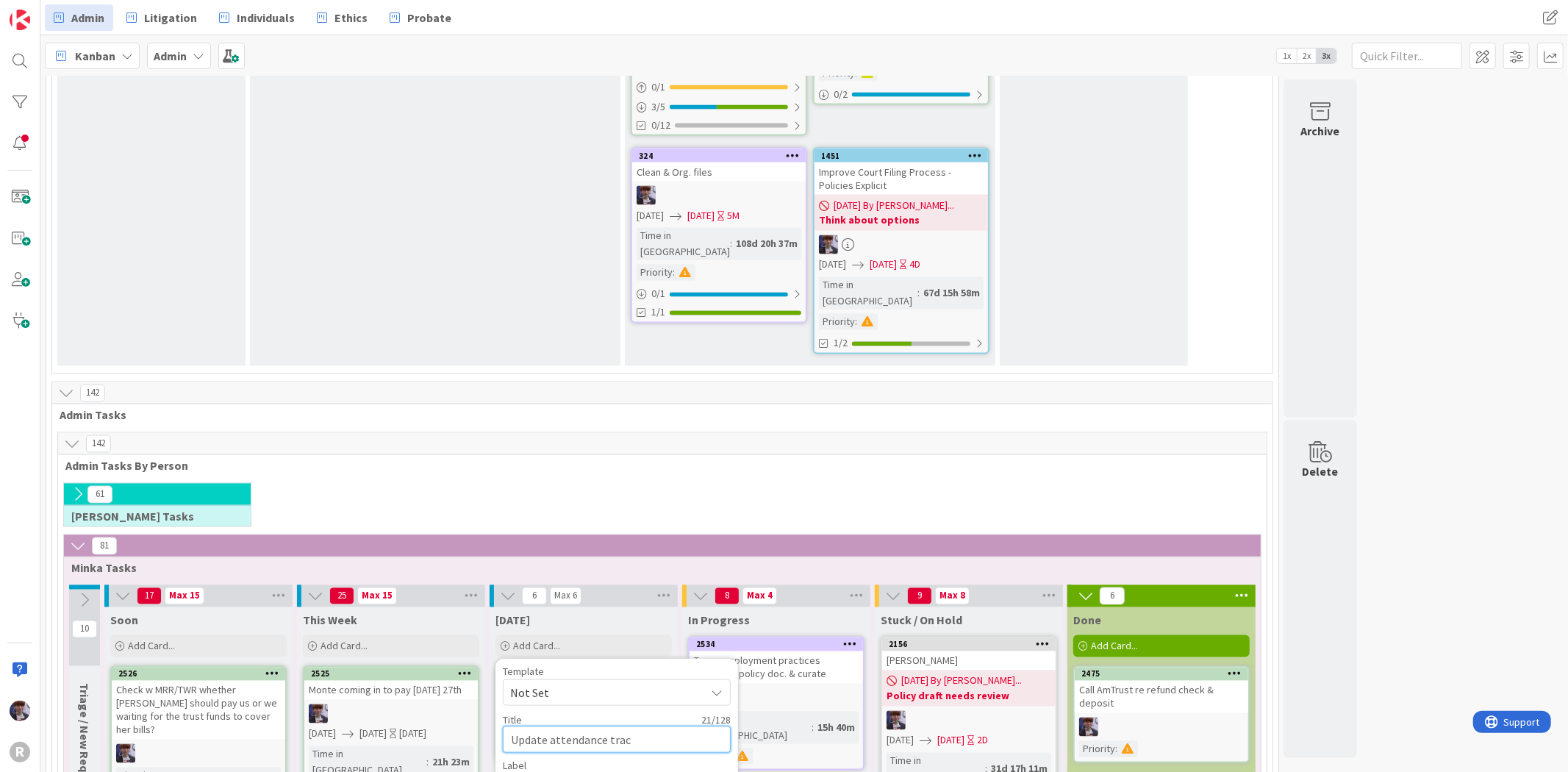
type textarea "Update attendance track"
type textarea "x"
type textarea "Update attendance tracki"
type textarea "x"
type textarea "Update attendance trackin"
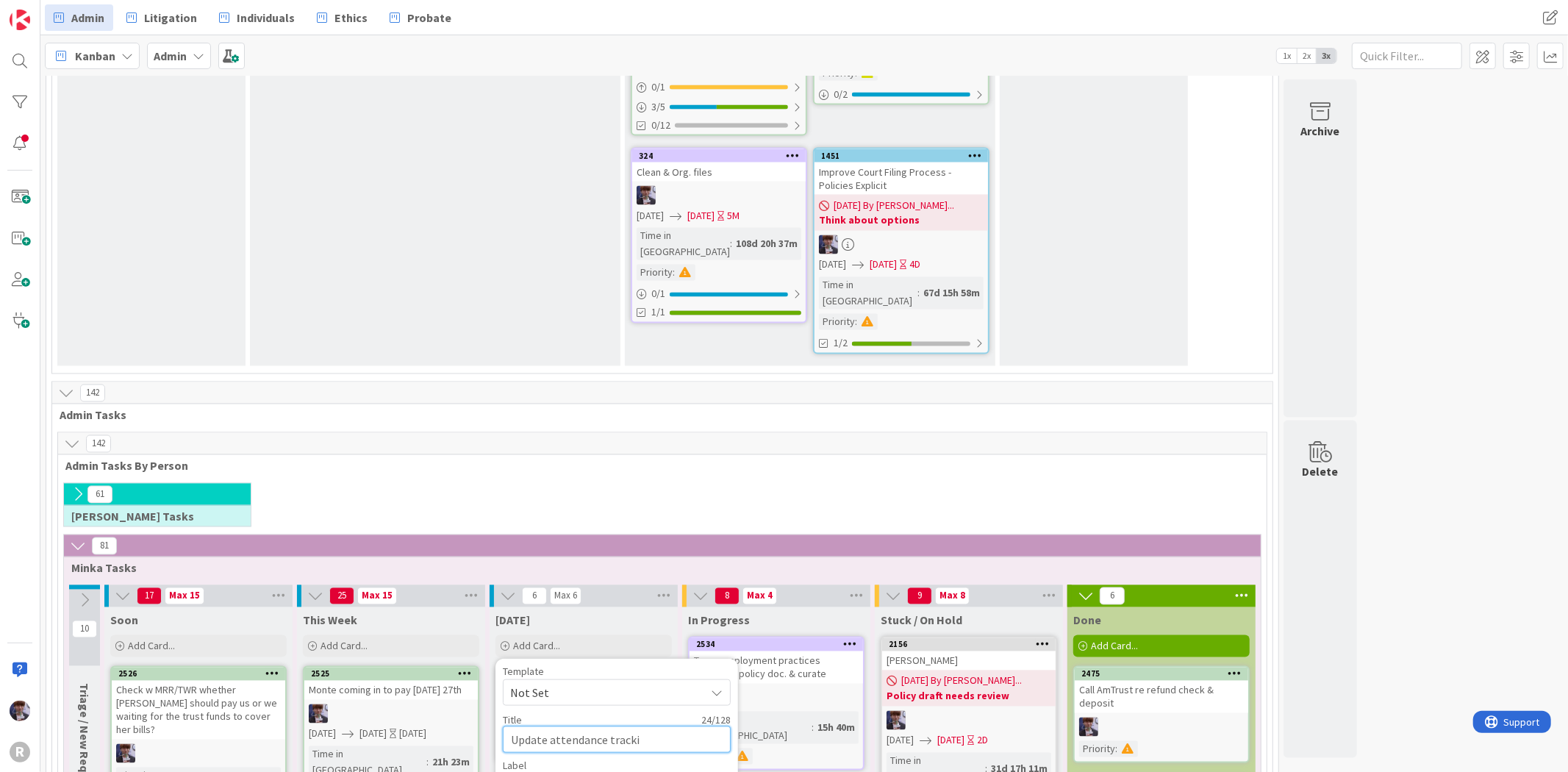
type textarea "x"
type textarea "Update attendance tracking"
type textarea "x"
type textarea "Update attendance tracking"
type textarea "x"
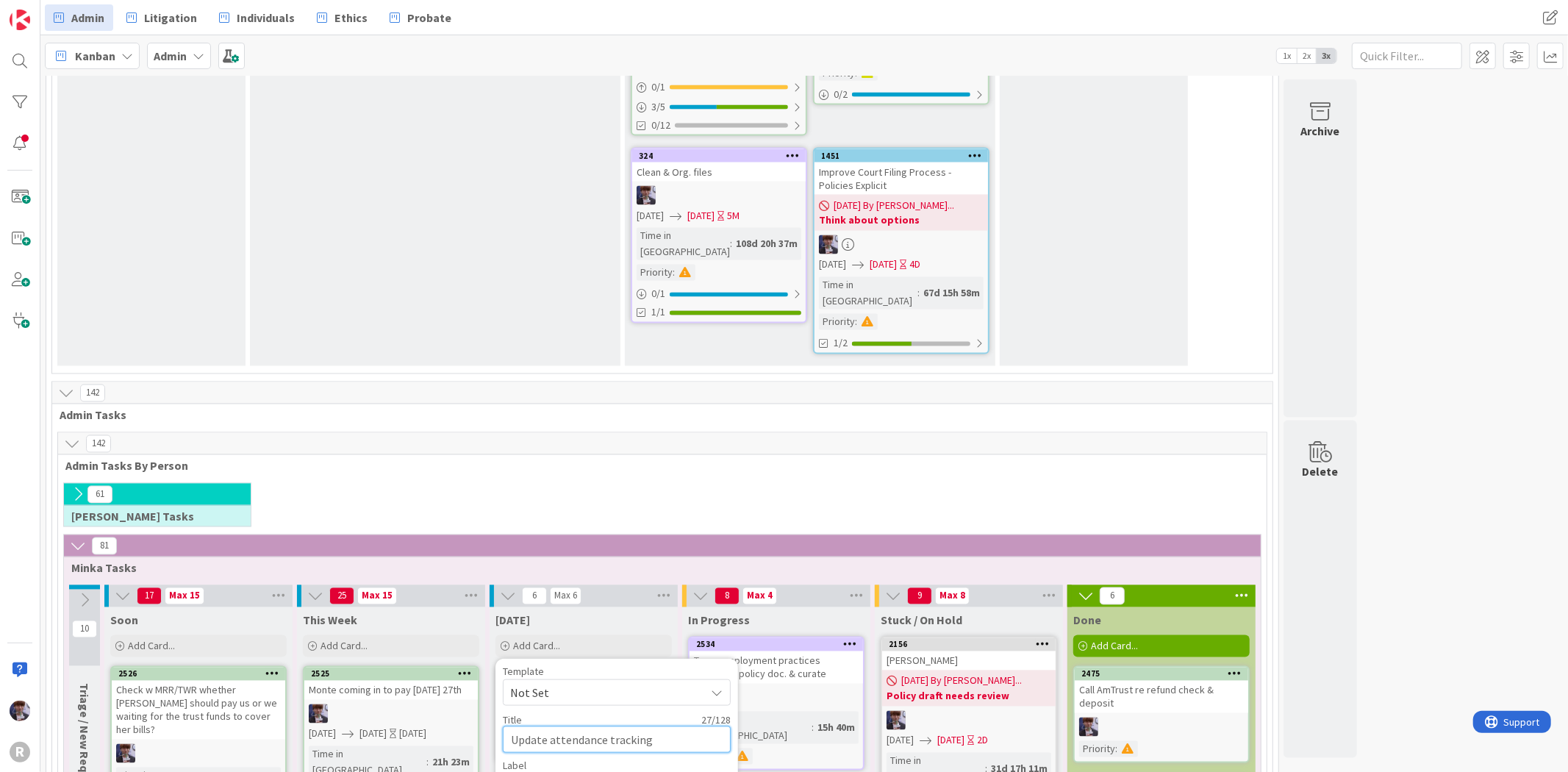
type textarea "Update attendance tracking"
click at [599, 771] on span "Management" at bounding box center [616, 786] width 163 height 21
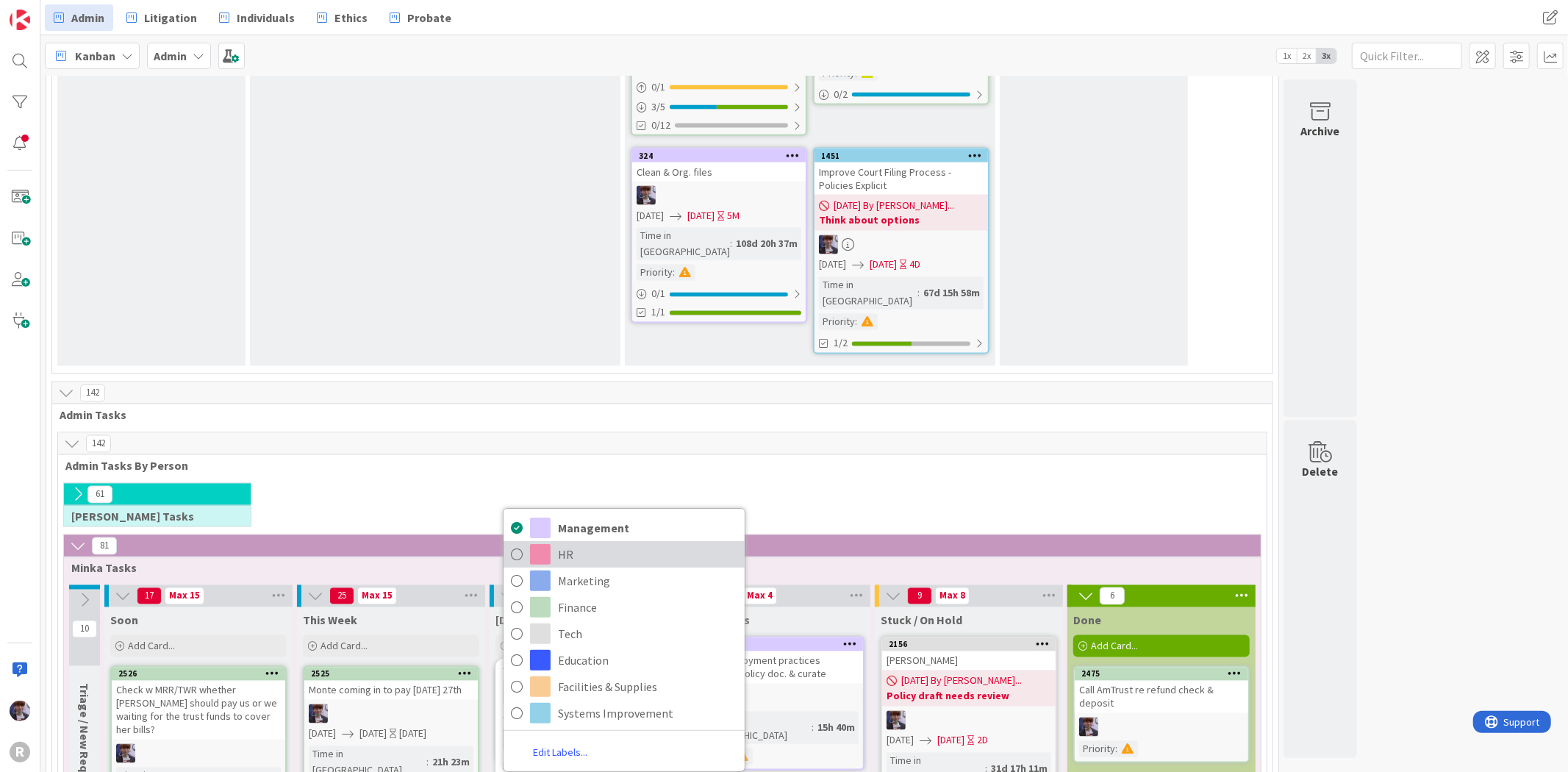
click at [600, 544] on span "HR" at bounding box center [648, 555] width 179 height 22
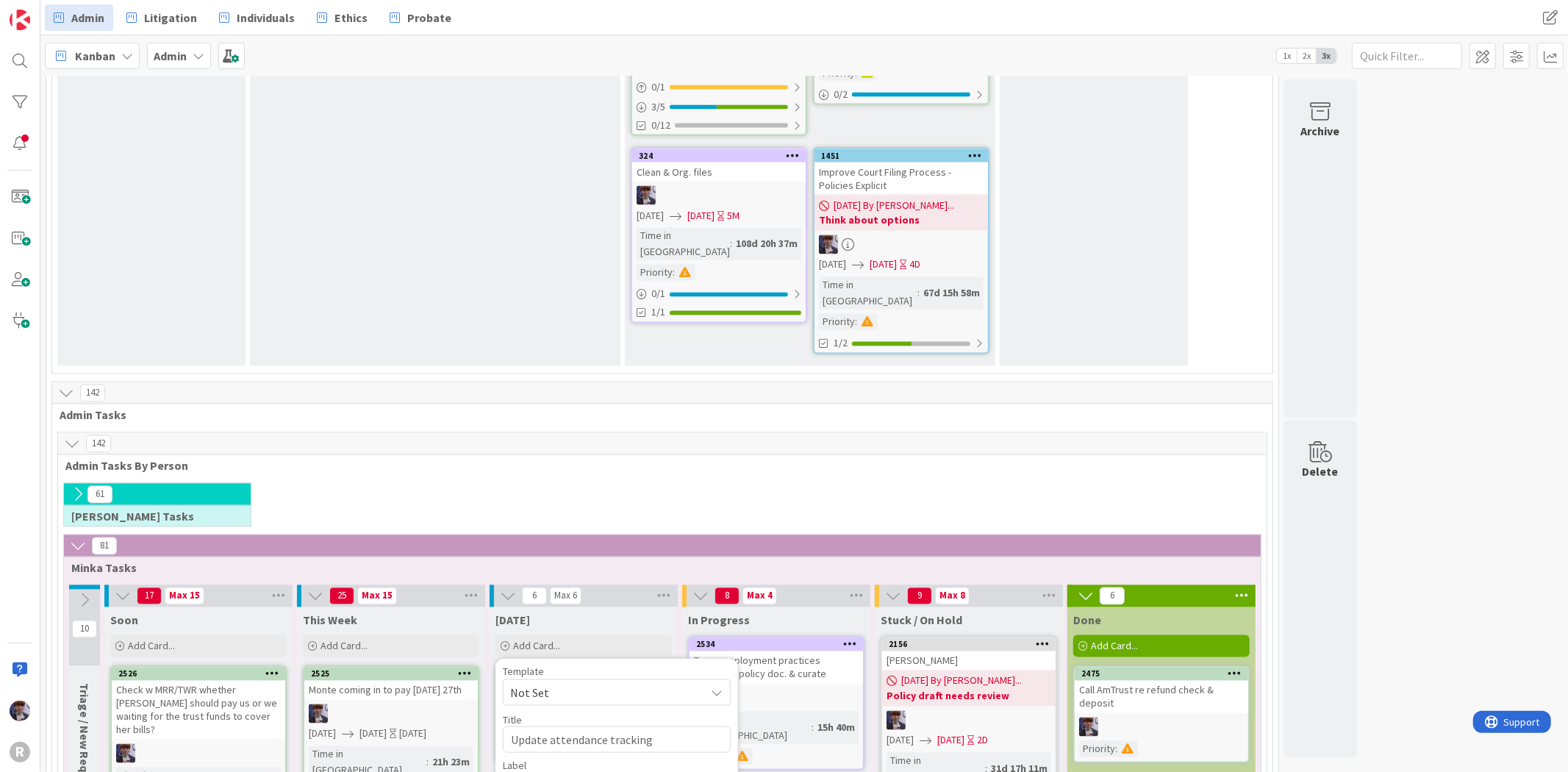
click at [579, 771] on span "HR" at bounding box center [616, 786] width 163 height 21
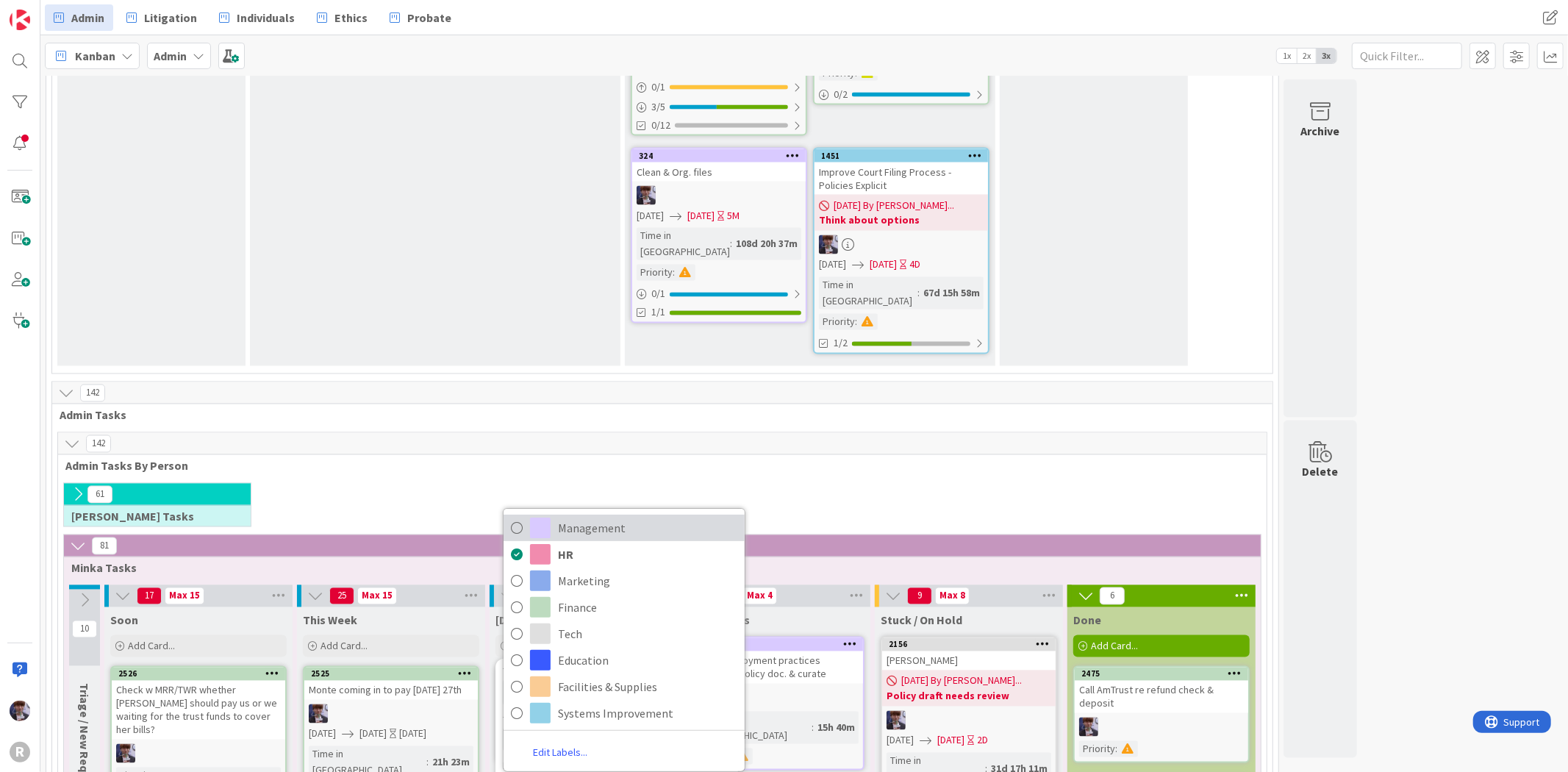
click at [585, 517] on span "Management" at bounding box center [648, 528] width 179 height 22
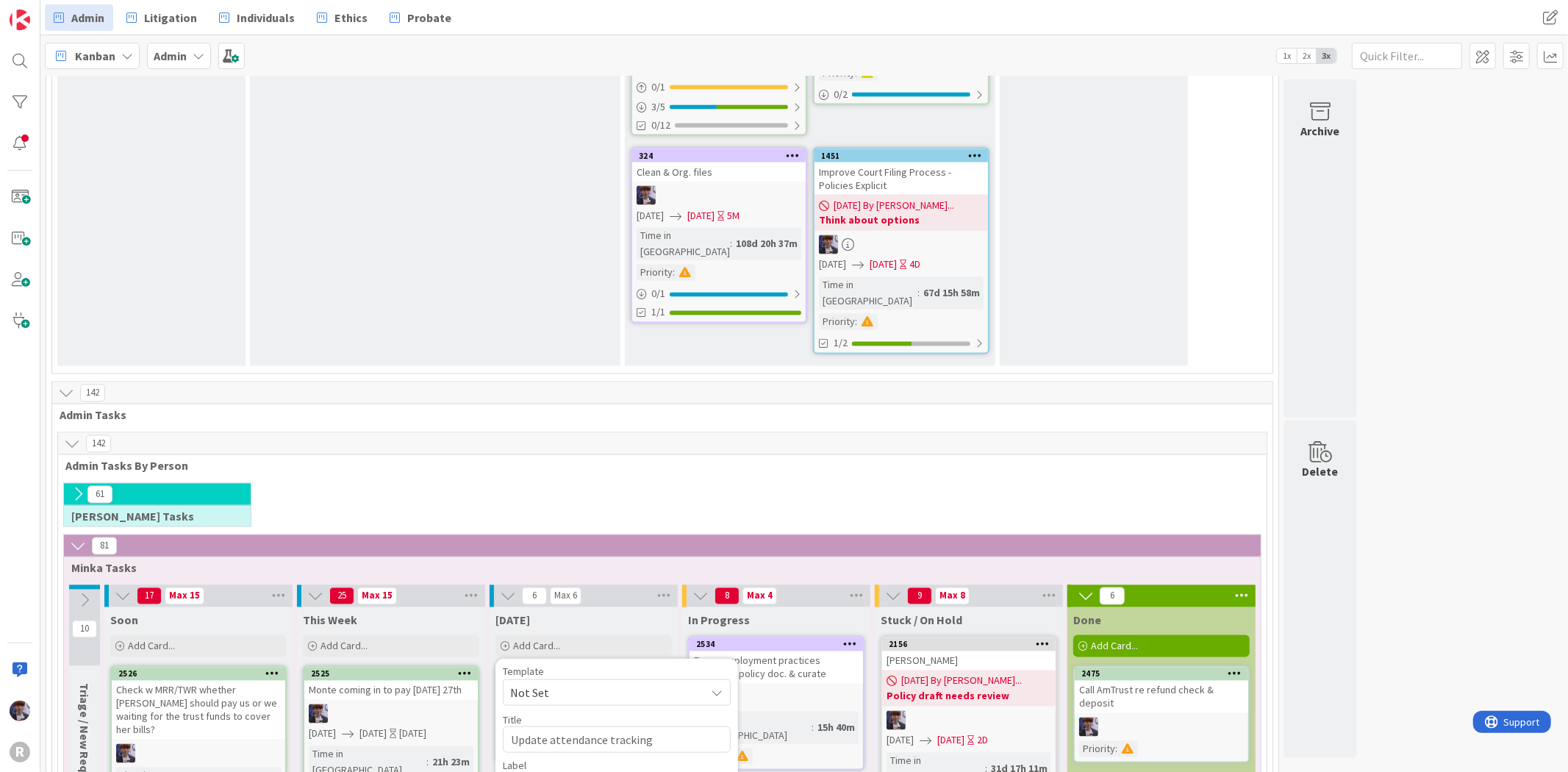
click at [567, 771] on span "Management" at bounding box center [616, 786] width 163 height 21
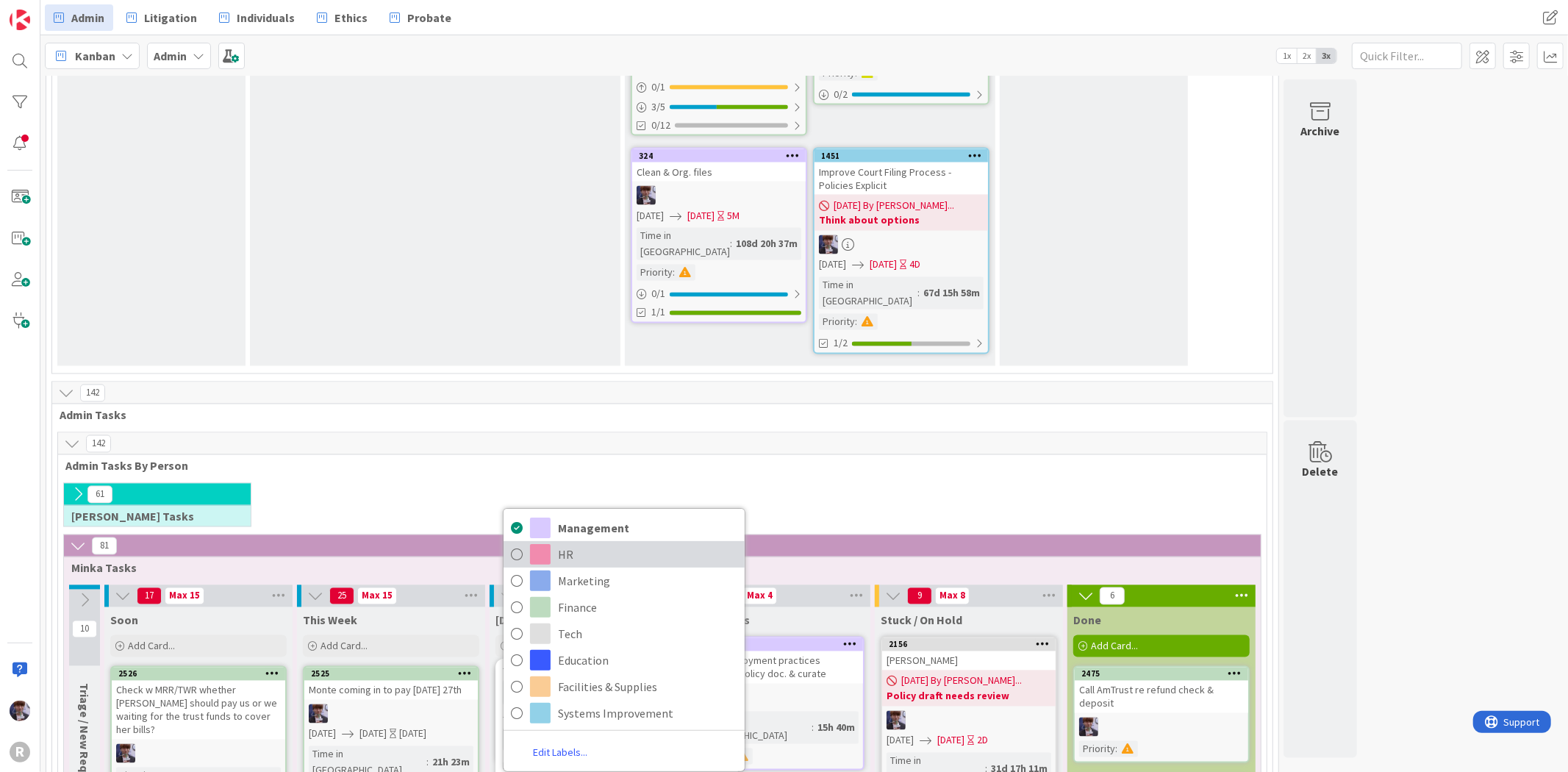
click at [591, 544] on span "HR" at bounding box center [648, 555] width 179 height 22
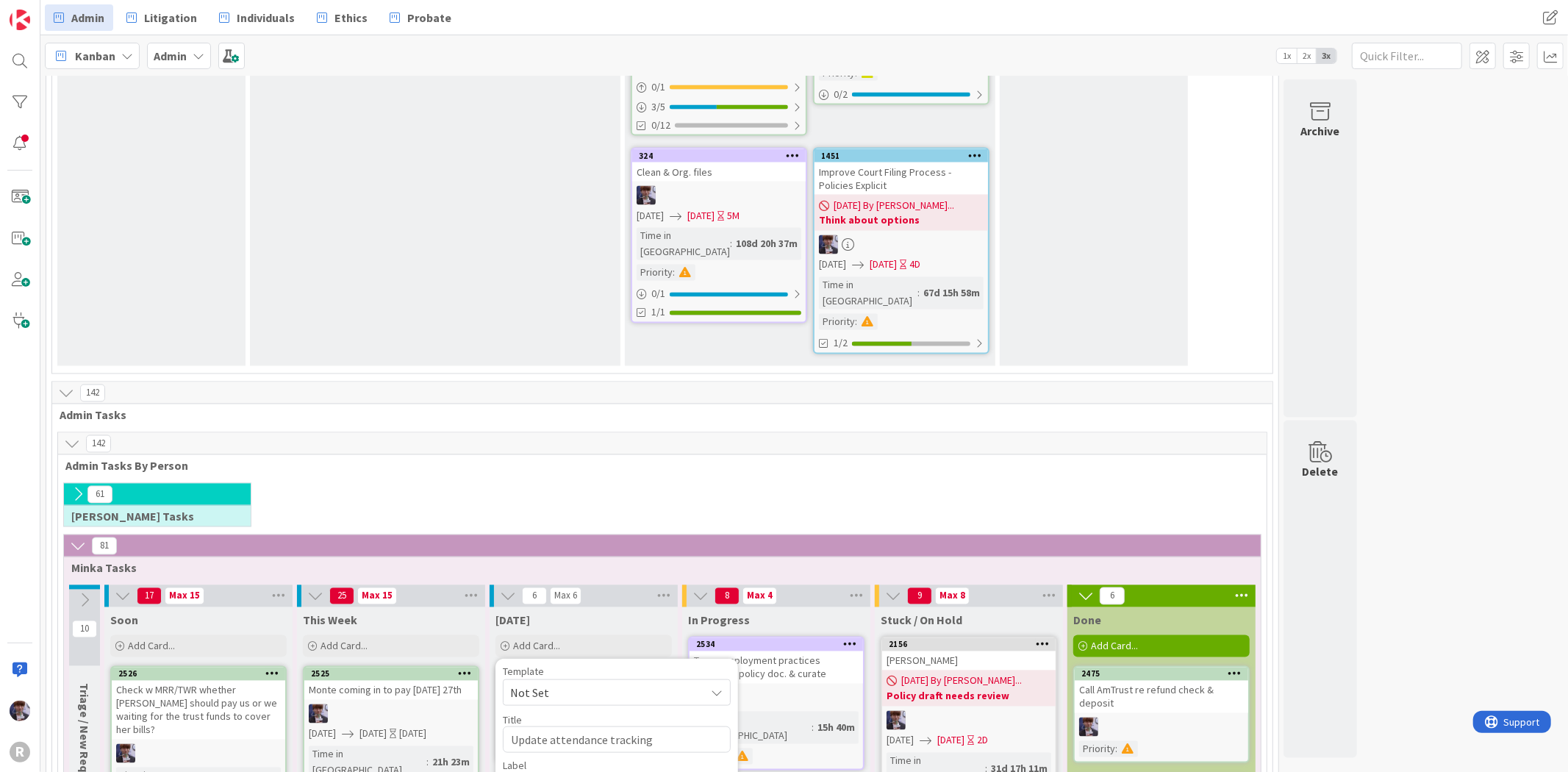
click at [599, 758] on span "[PERSON_NAME]" at bounding box center [594, 768] width 72 height 22
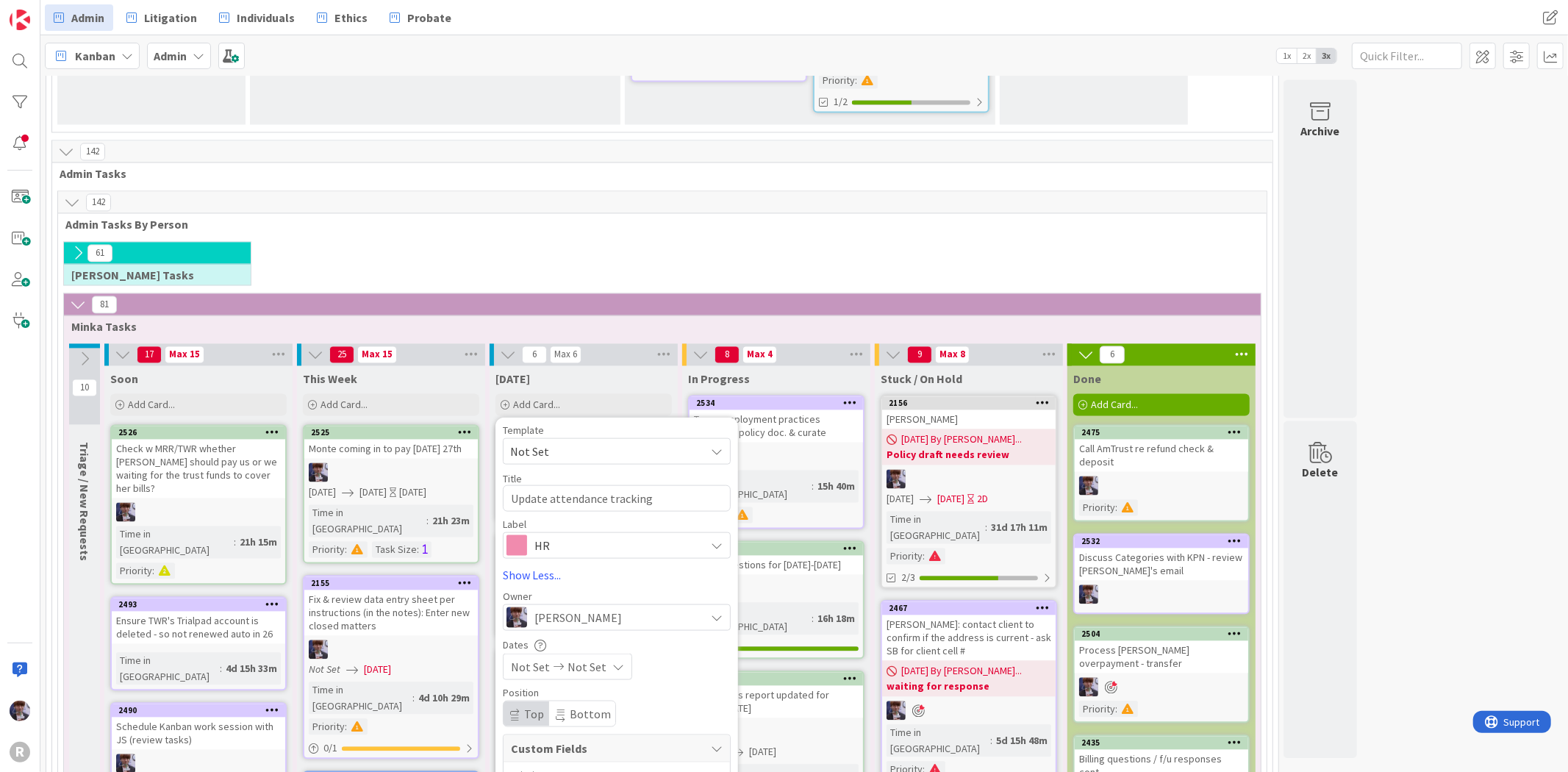
scroll to position [2449, 0]
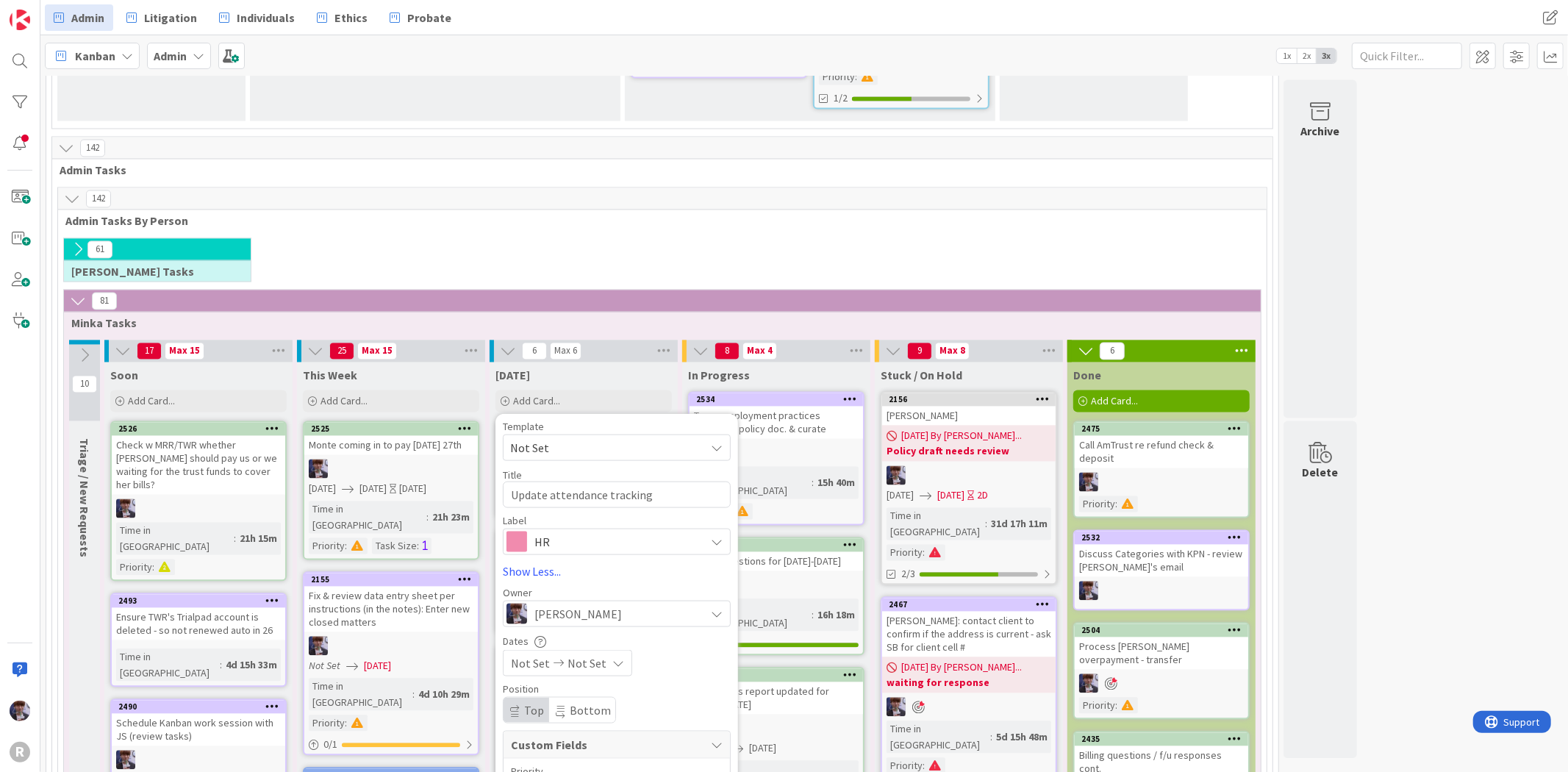
type textarea "x"
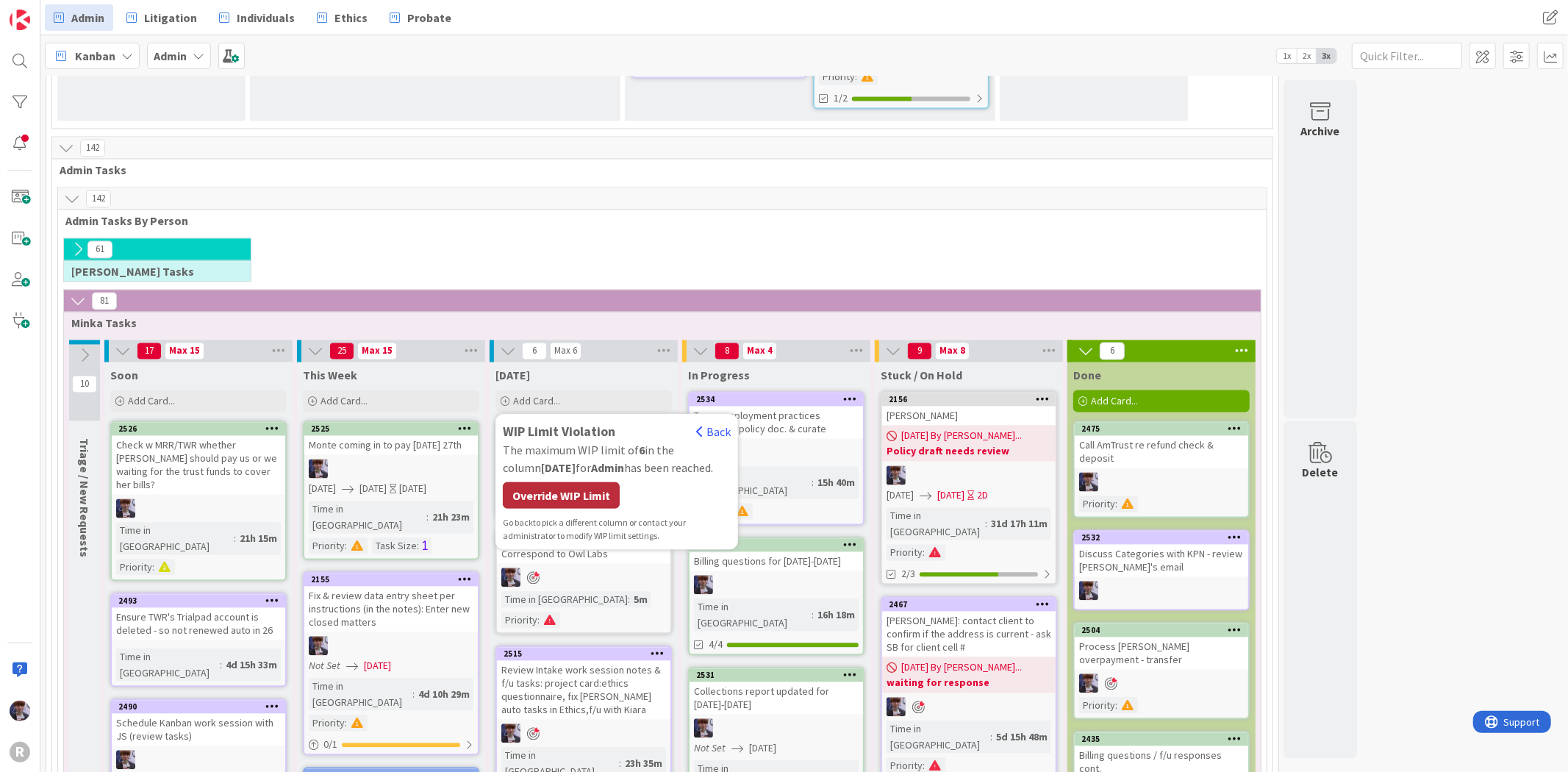
click at [578, 481] on div "Override WIP Limit" at bounding box center [561, 494] width 117 height 26
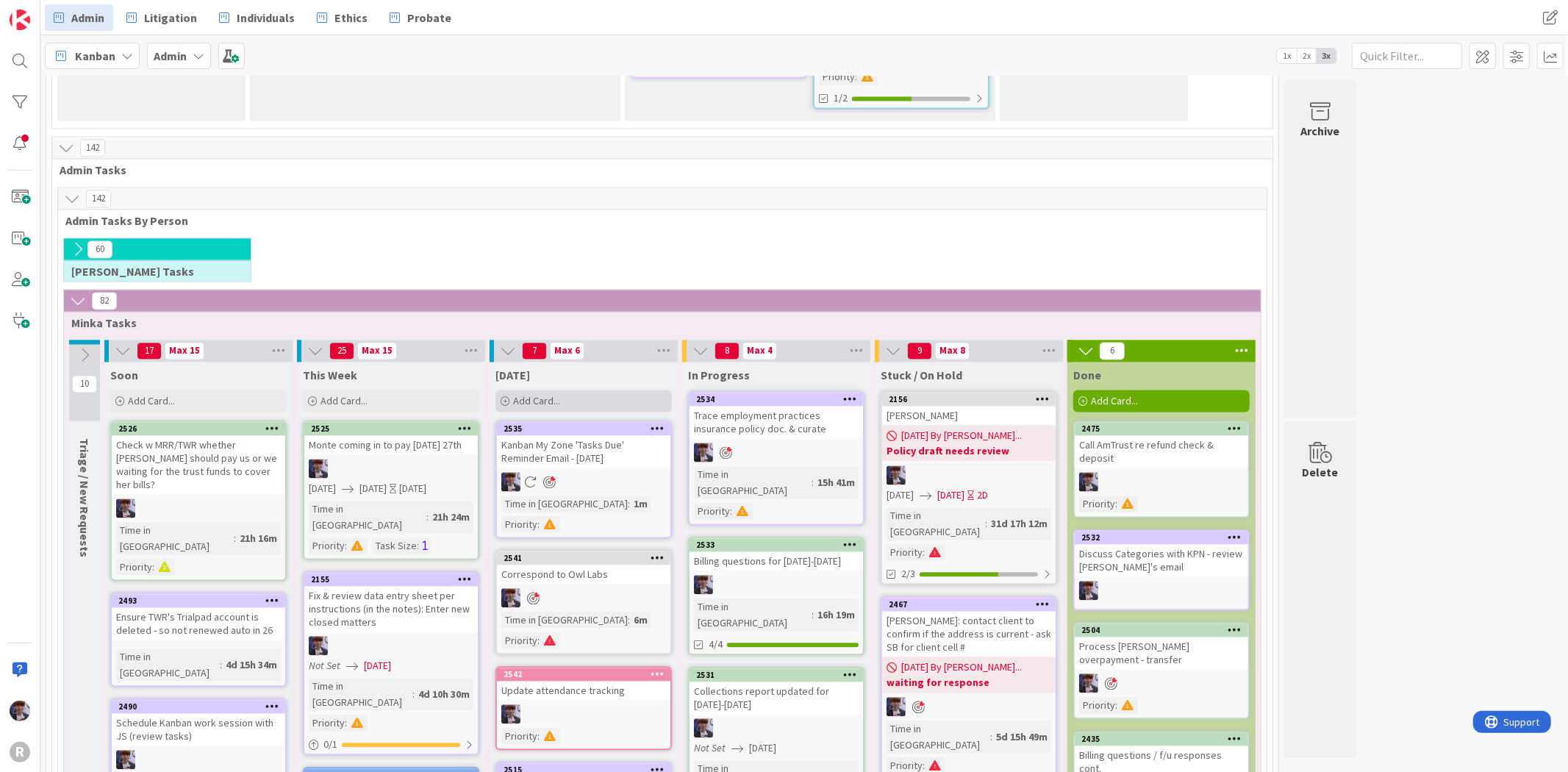
click at [535, 394] on span "Add Card..." at bounding box center [536, 400] width 47 height 14
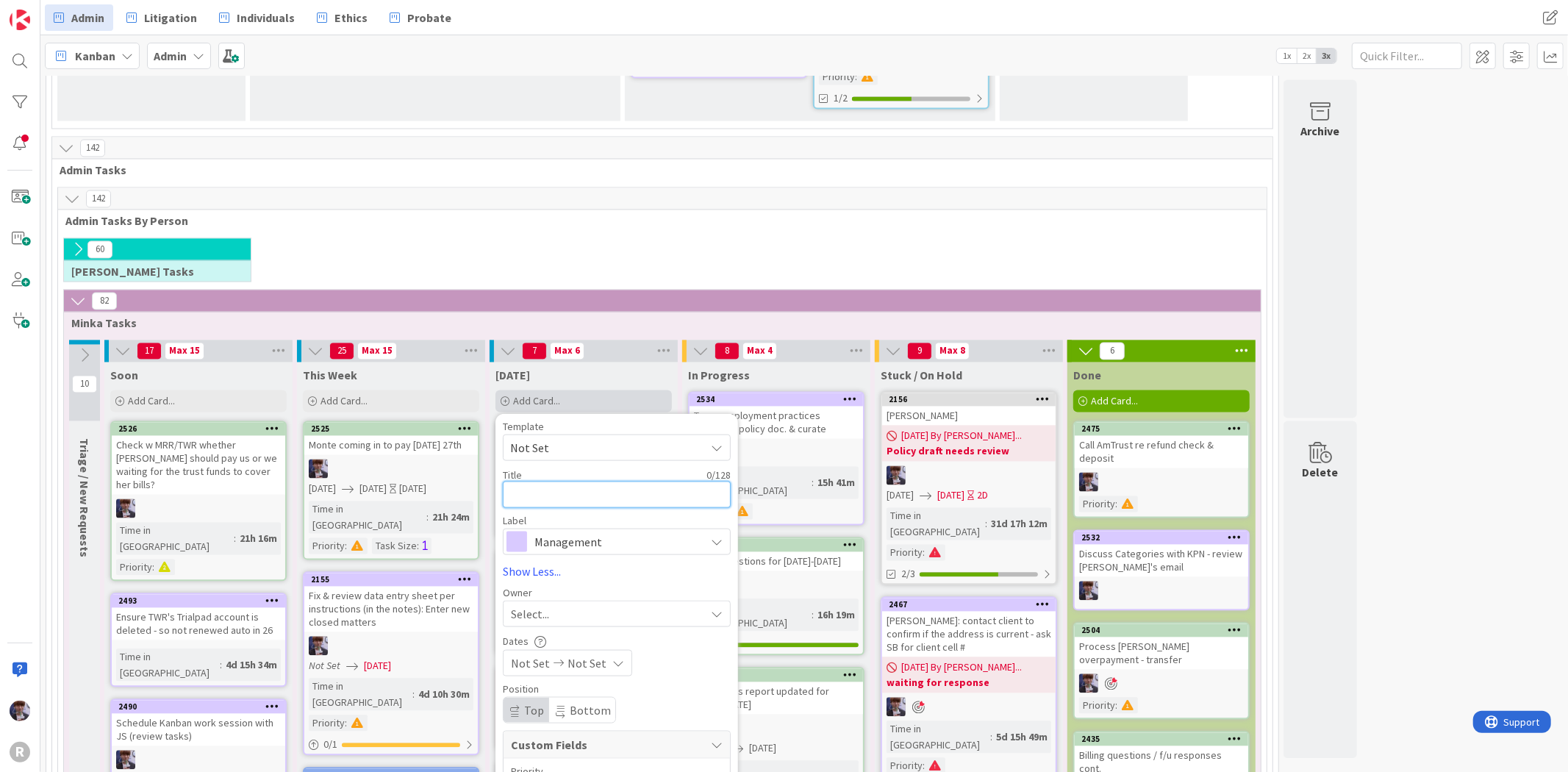
type textarea "W"
type textarea "x"
type textarea "Wo"
type textarea "x"
type textarea "Wor"
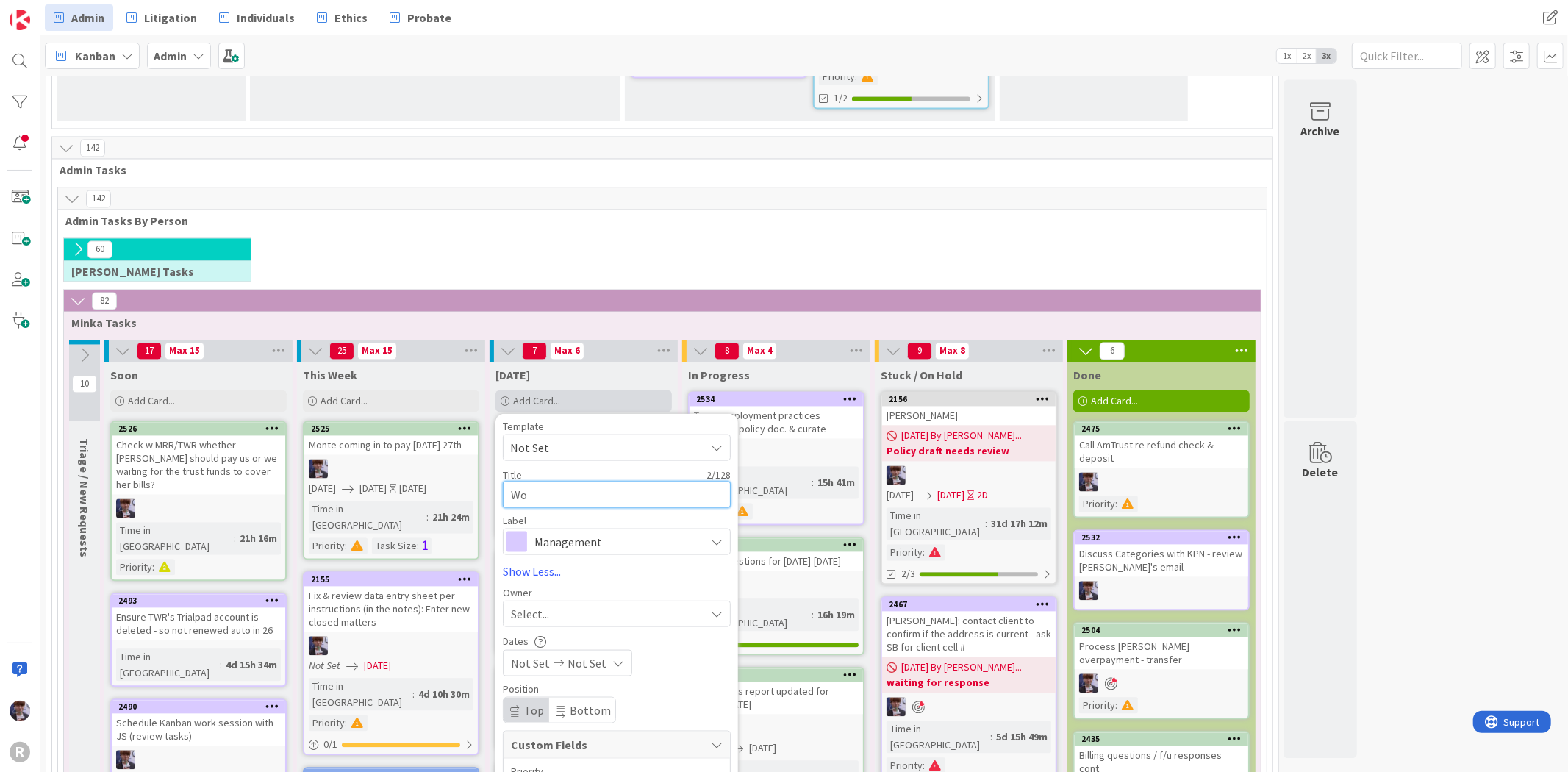
type textarea "x"
type textarea "Work"
type textarea "x"
type textarea "Work"
type textarea "x"
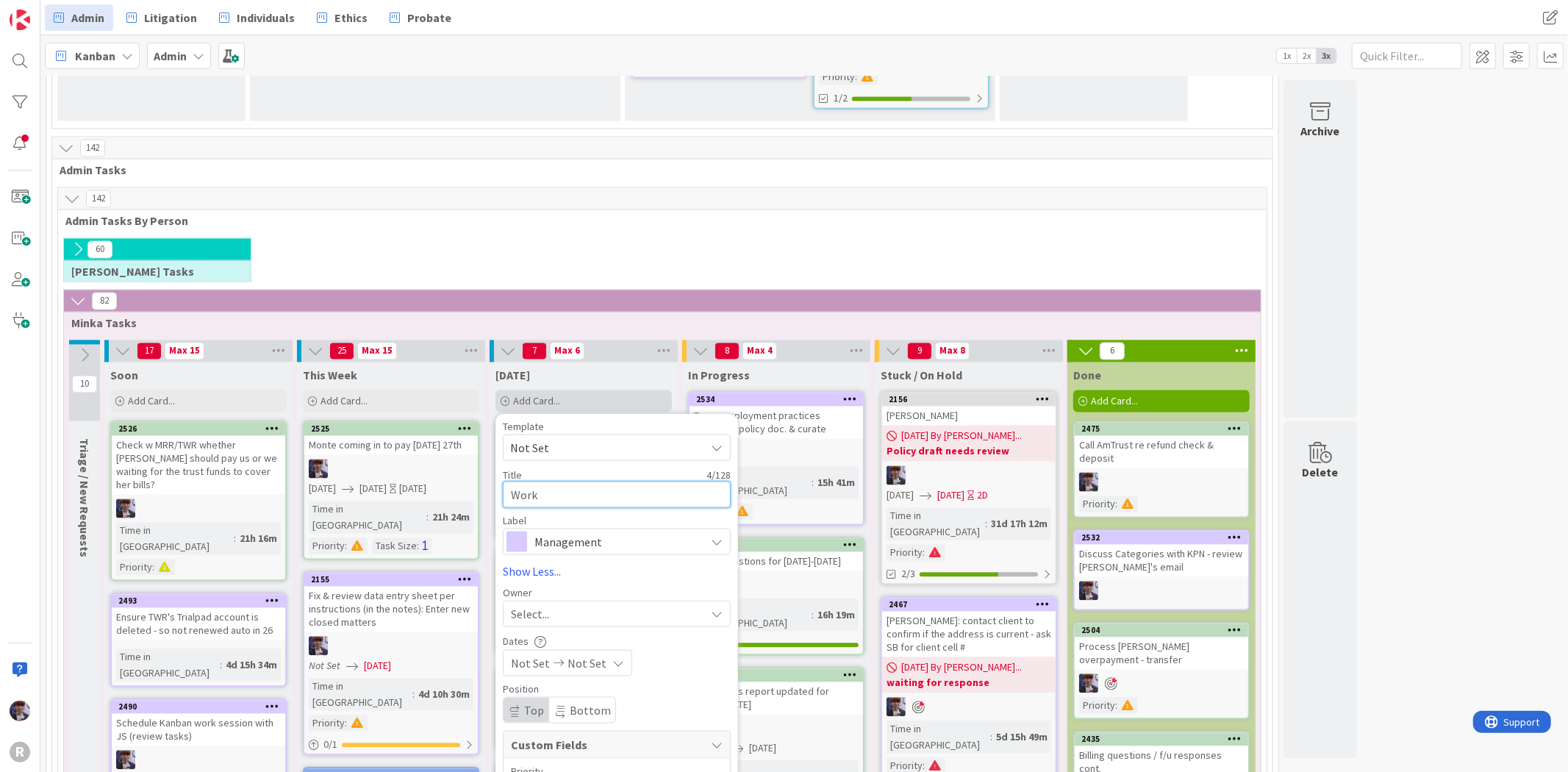
type textarea "Work w"
type textarea "x"
type textarea "Work wi"
type textarea "x"
type textarea "Work wit"
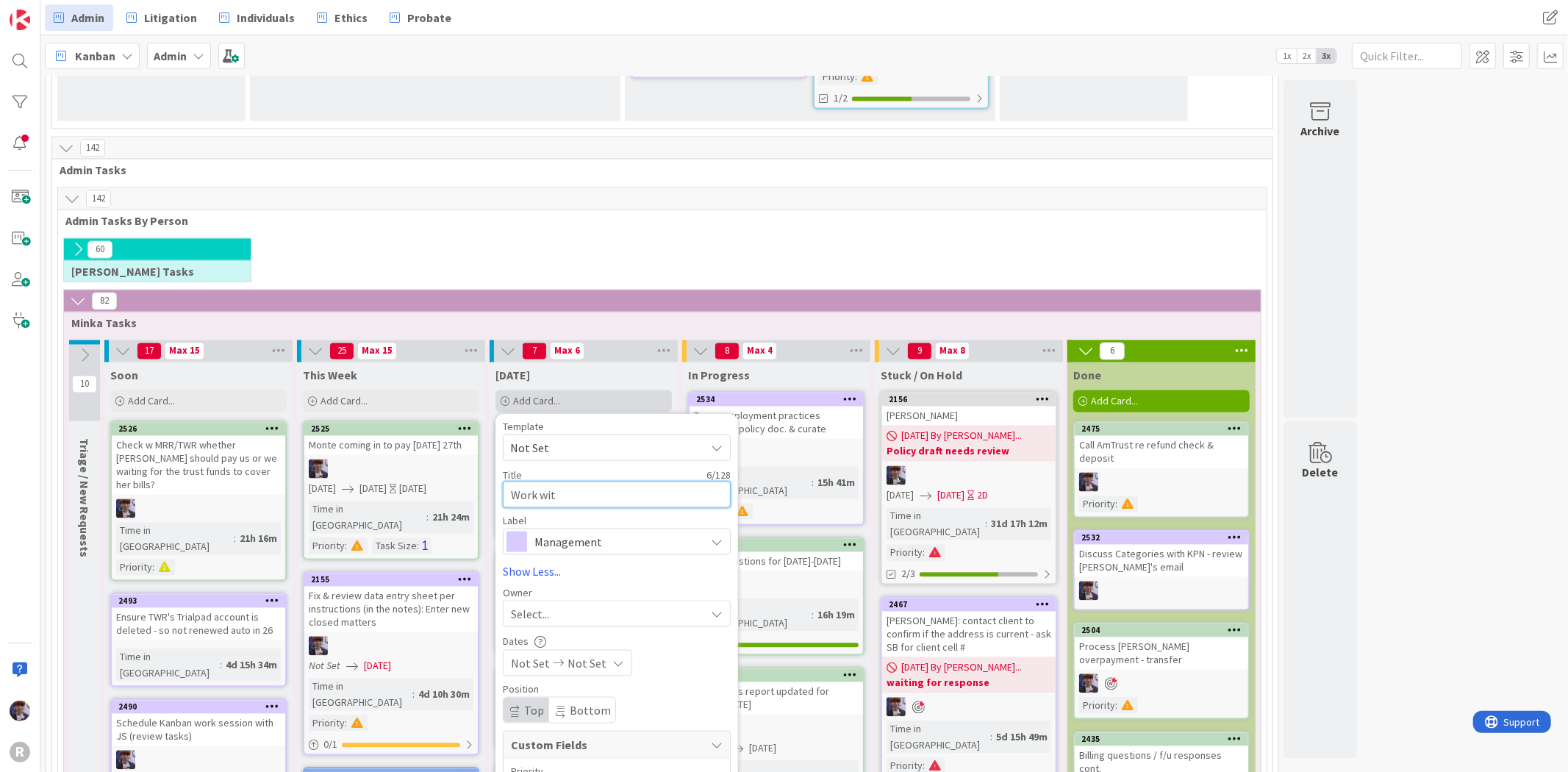
type textarea "x"
type textarea "Work with"
type textarea "x"
type textarea "Work with"
type textarea "x"
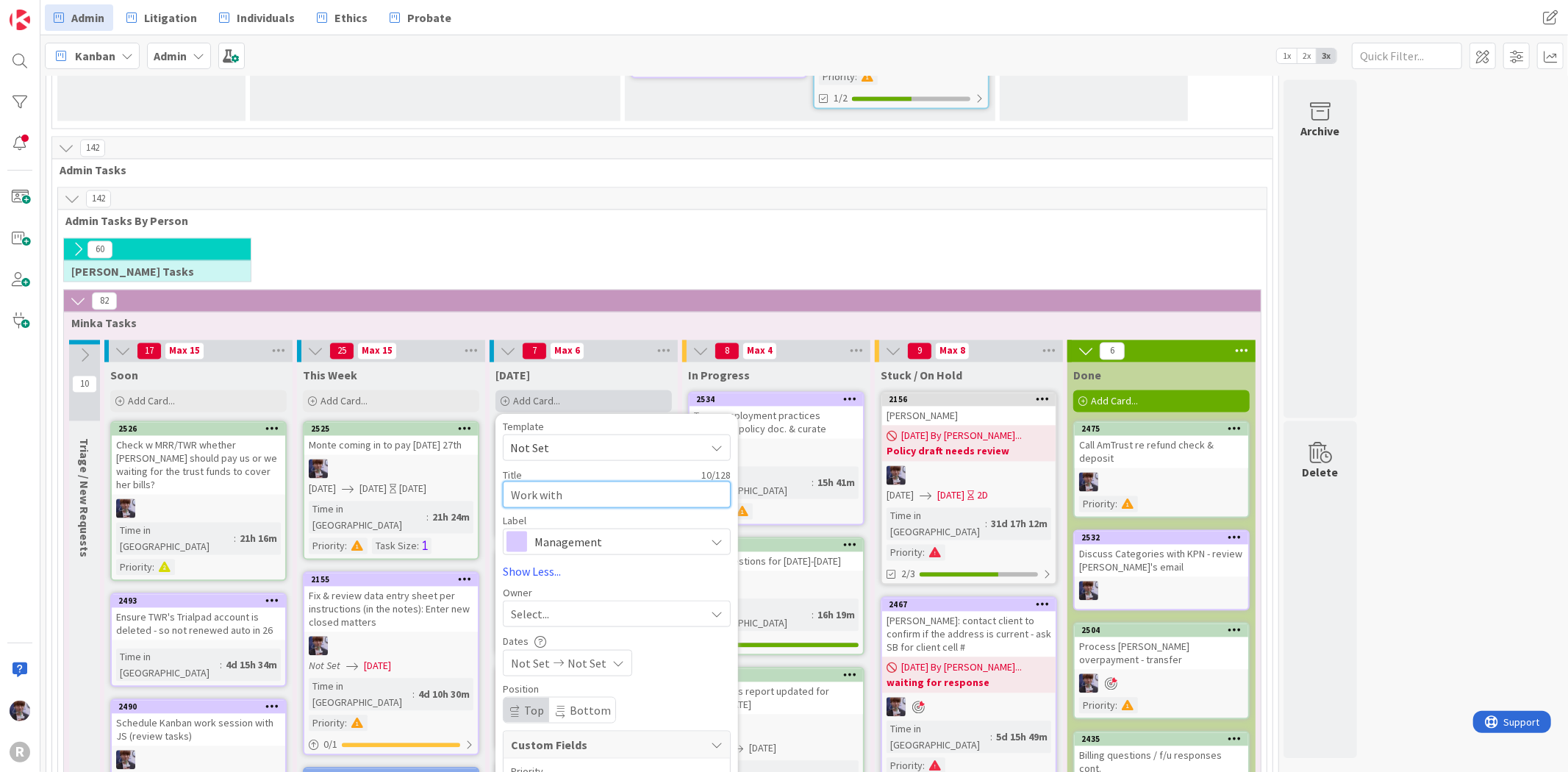
type textarea "Work with I"
type textarea "x"
type textarea "Work with IT"
type textarea "x"
type textarea "Work with IT"
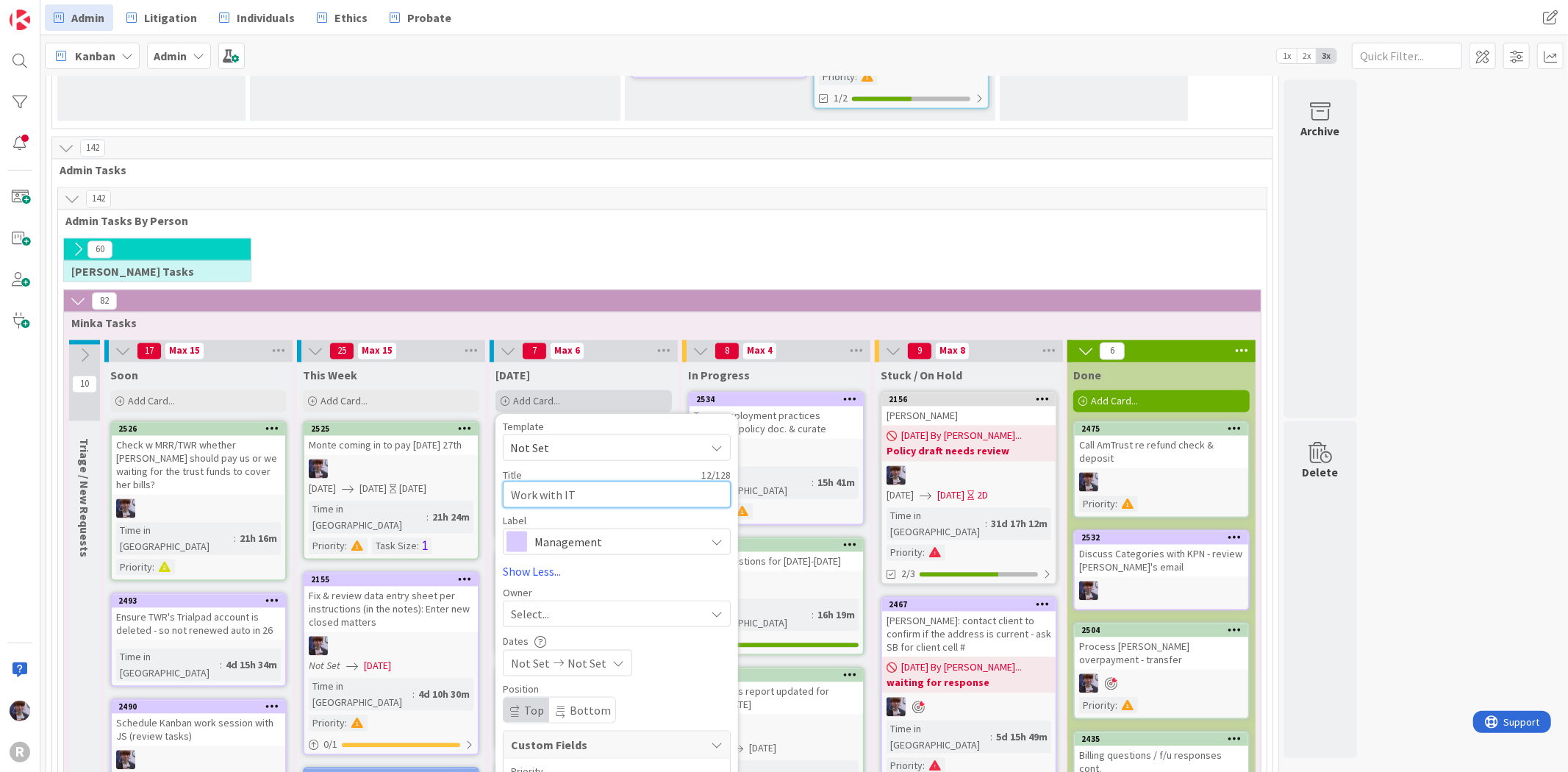
type textarea "x"
type textarea "Work with IT r"
type textarea "x"
type textarea "Work with IT re"
type textarea "x"
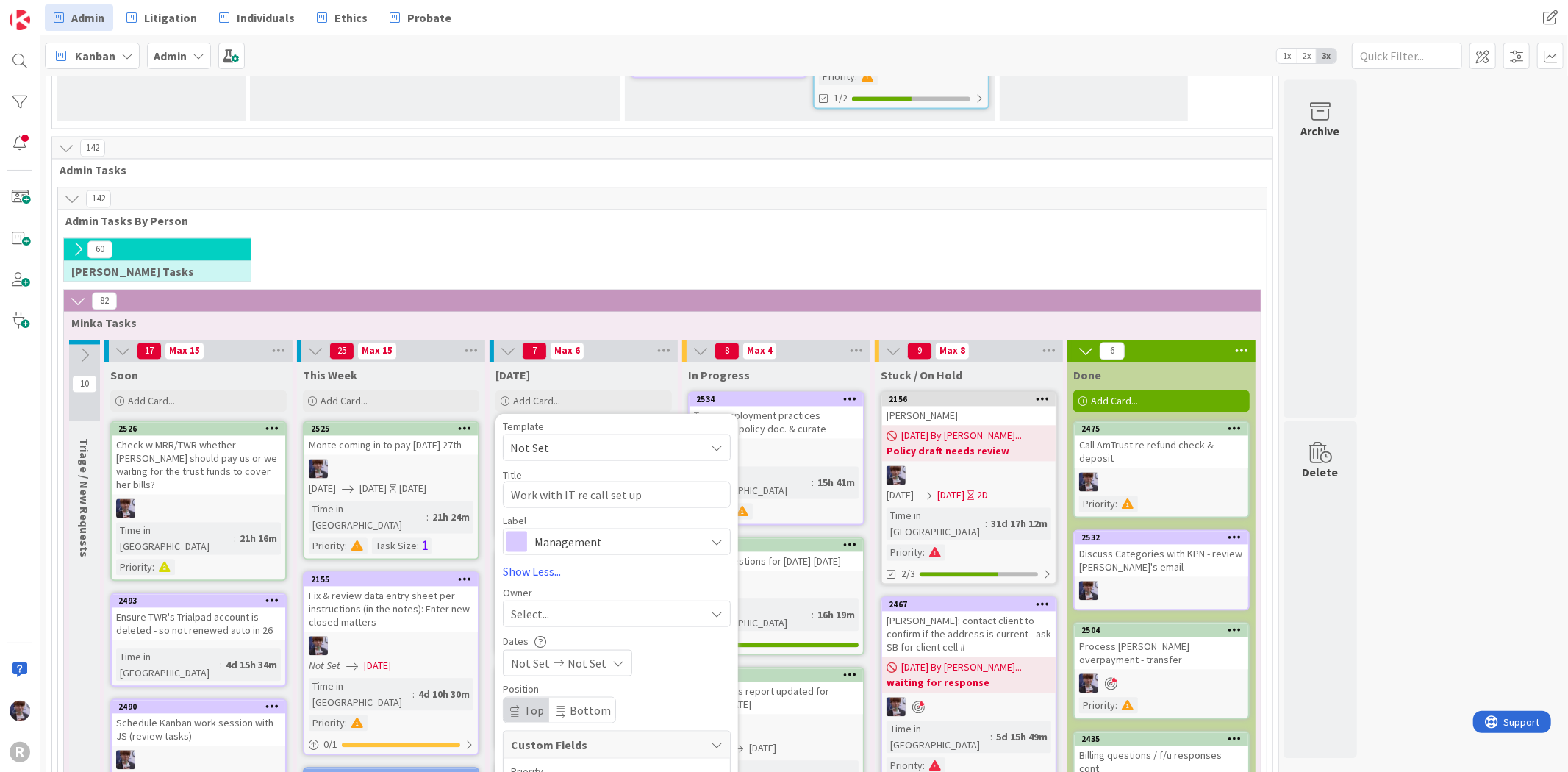
click at [579, 531] on span "Management" at bounding box center [616, 541] width 163 height 21
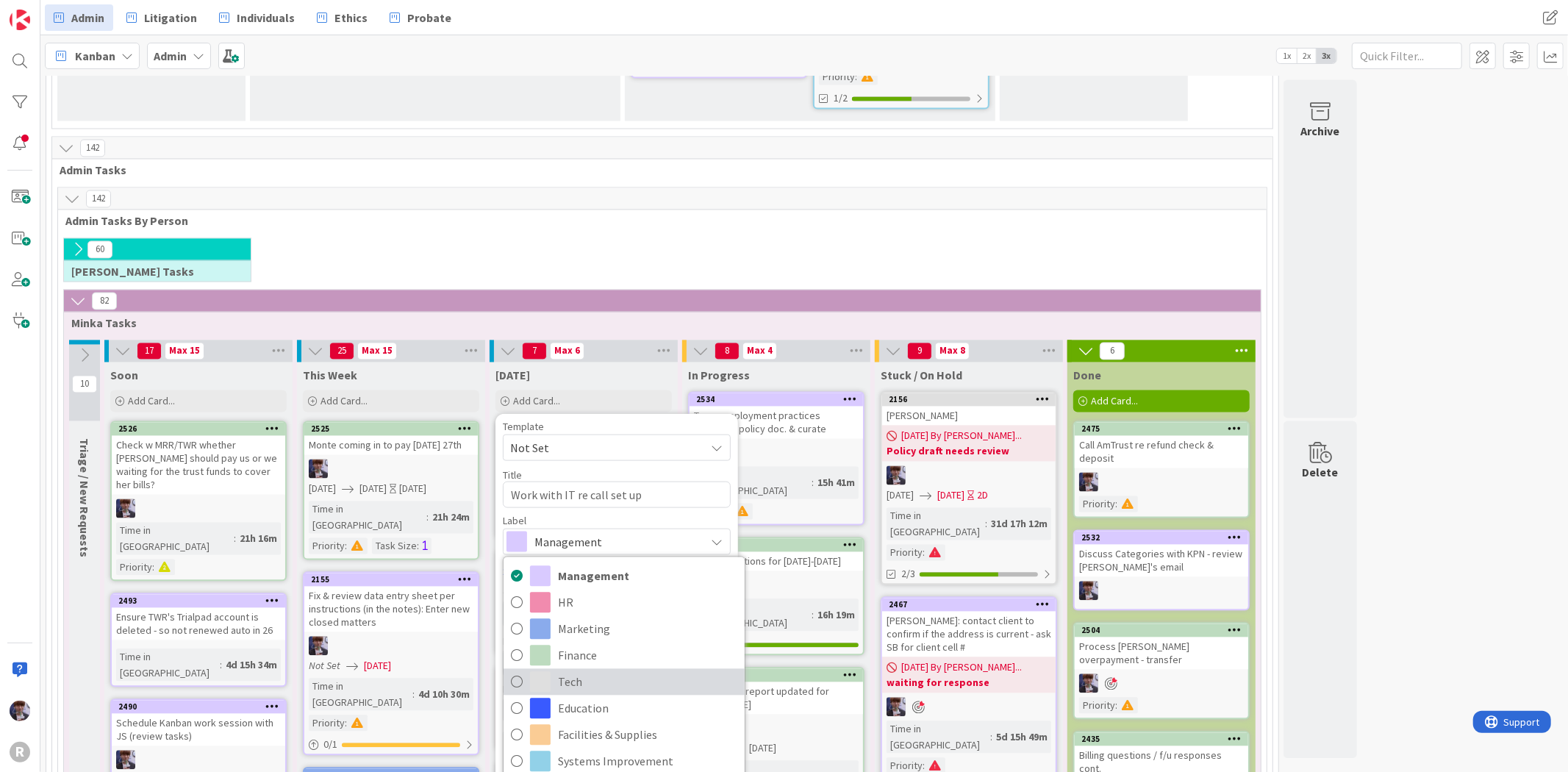
click at [618, 671] on span "Tech" at bounding box center [648, 681] width 179 height 22
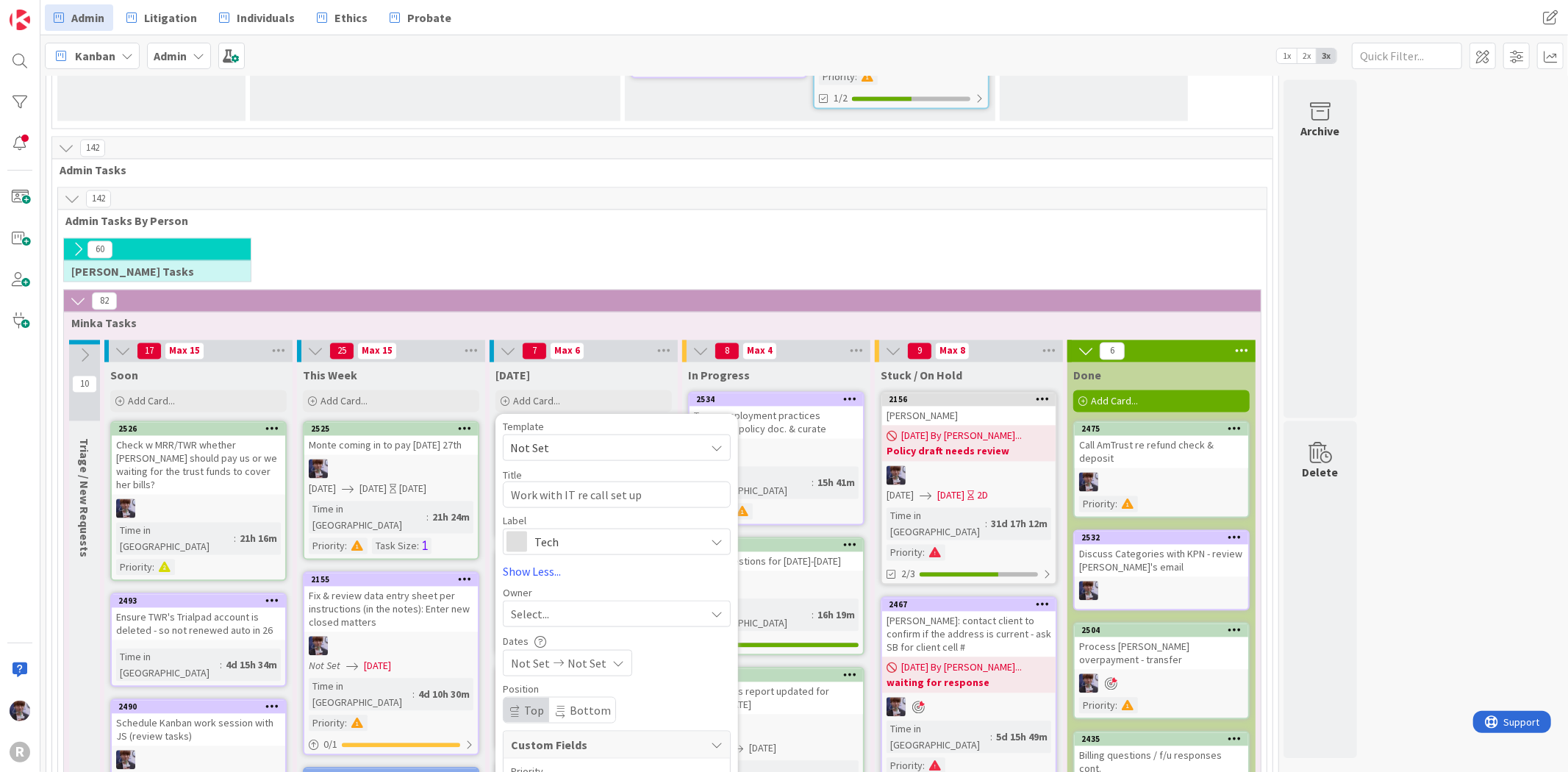
click at [581, 604] on div "Select..." at bounding box center [608, 613] width 194 height 17
click at [672, 723] on link "[PERSON_NAME]" at bounding box center [624, 737] width 241 height 28
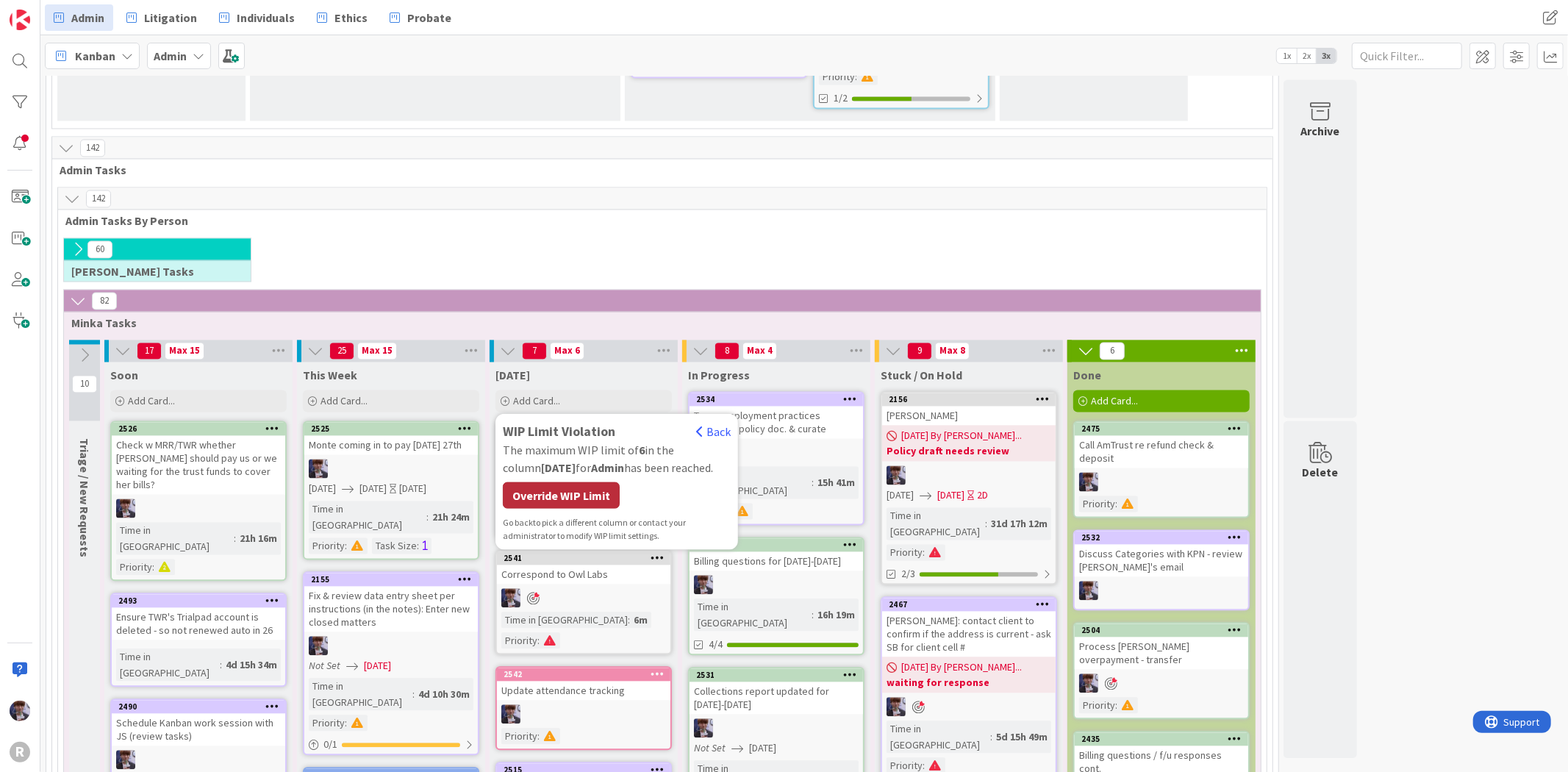
click at [582, 481] on div "Override WIP Limit" at bounding box center [561, 494] width 117 height 26
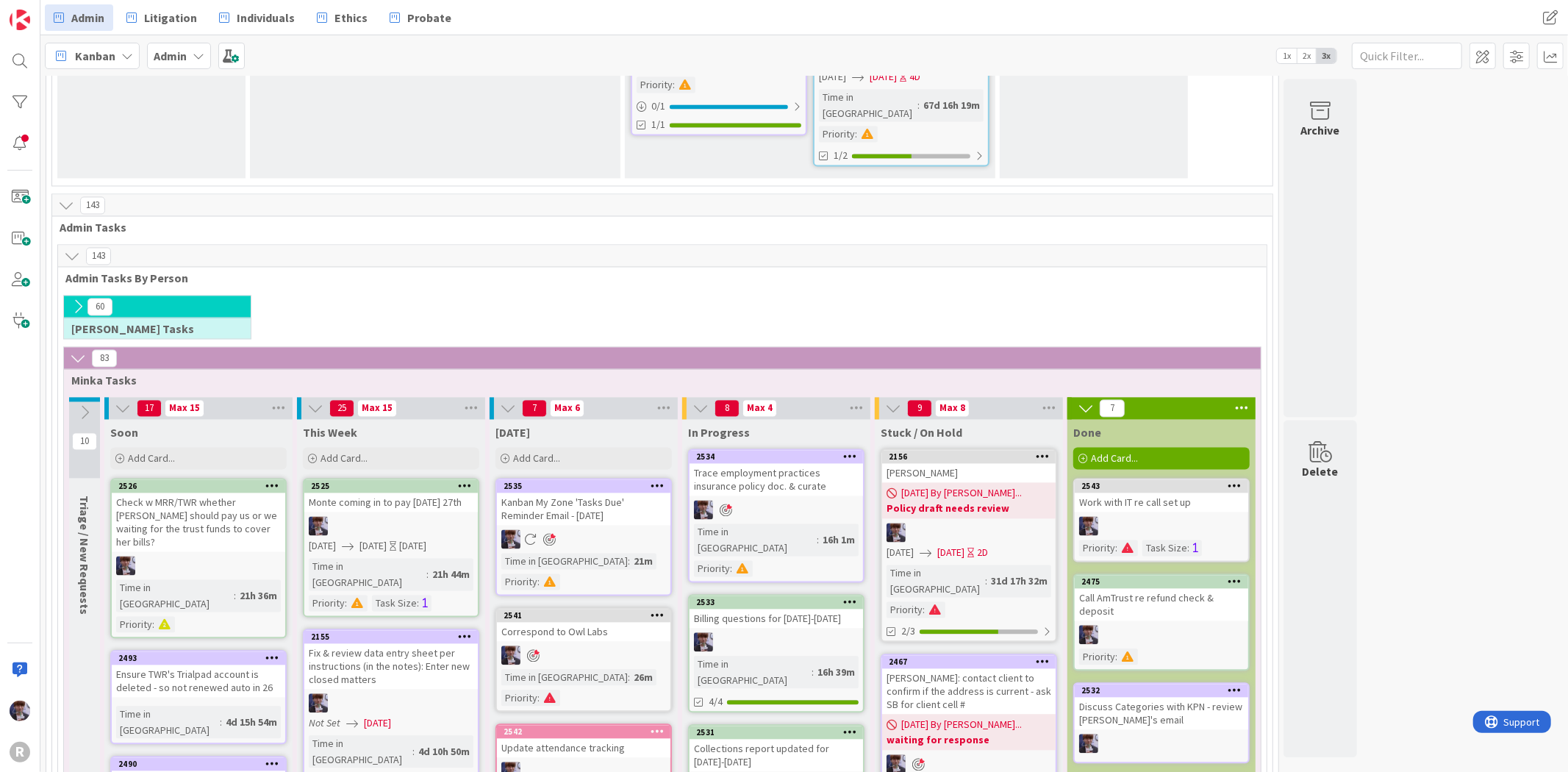
scroll to position [2390, 0]
click at [548, 453] on span "Add Card..." at bounding box center [536, 459] width 47 height 14
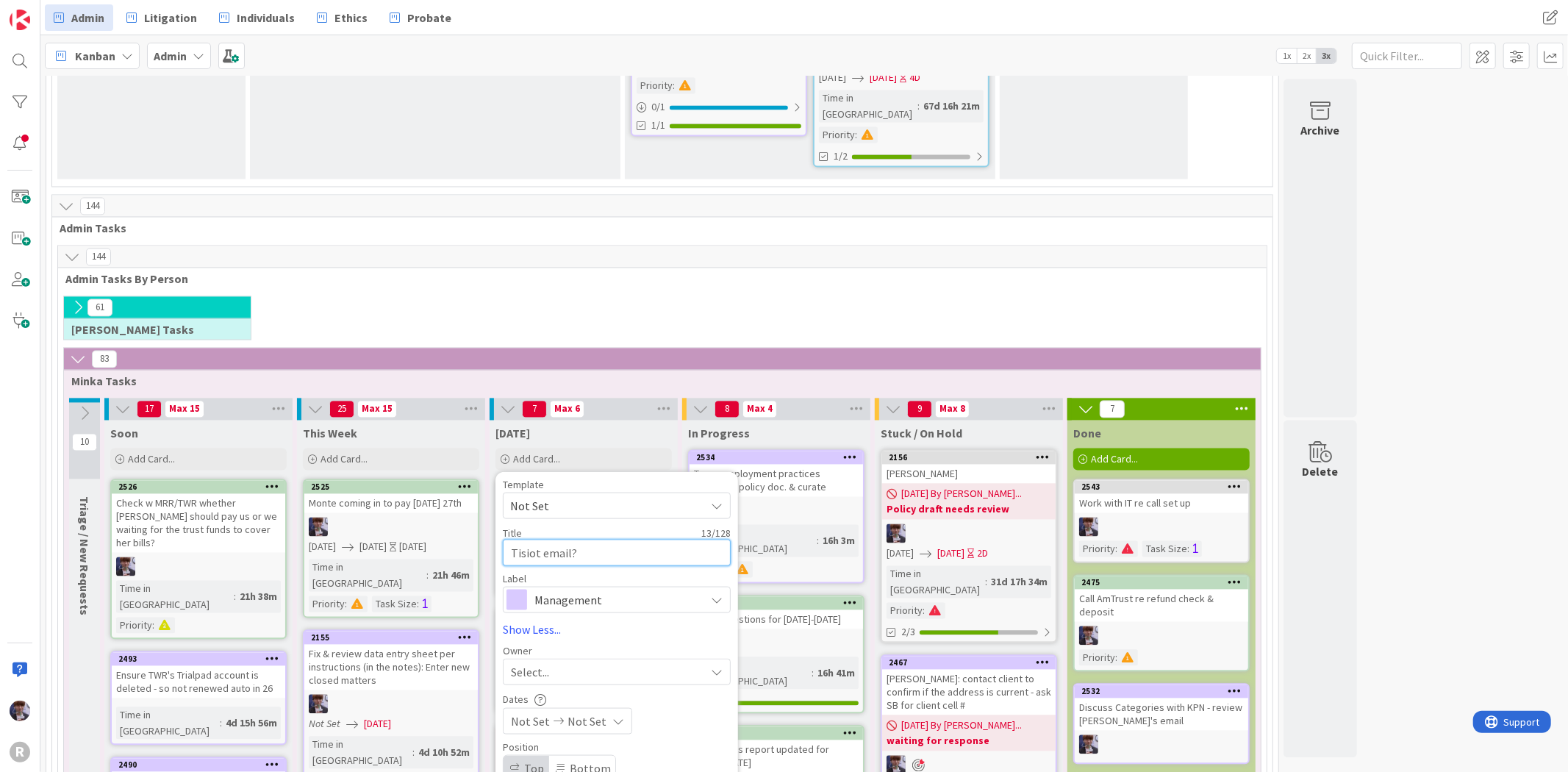
click at [566, 540] on textarea "Tisiot email?" at bounding box center [617, 553] width 228 height 26
click at [593, 590] on span "Management" at bounding box center [616, 600] width 163 height 21
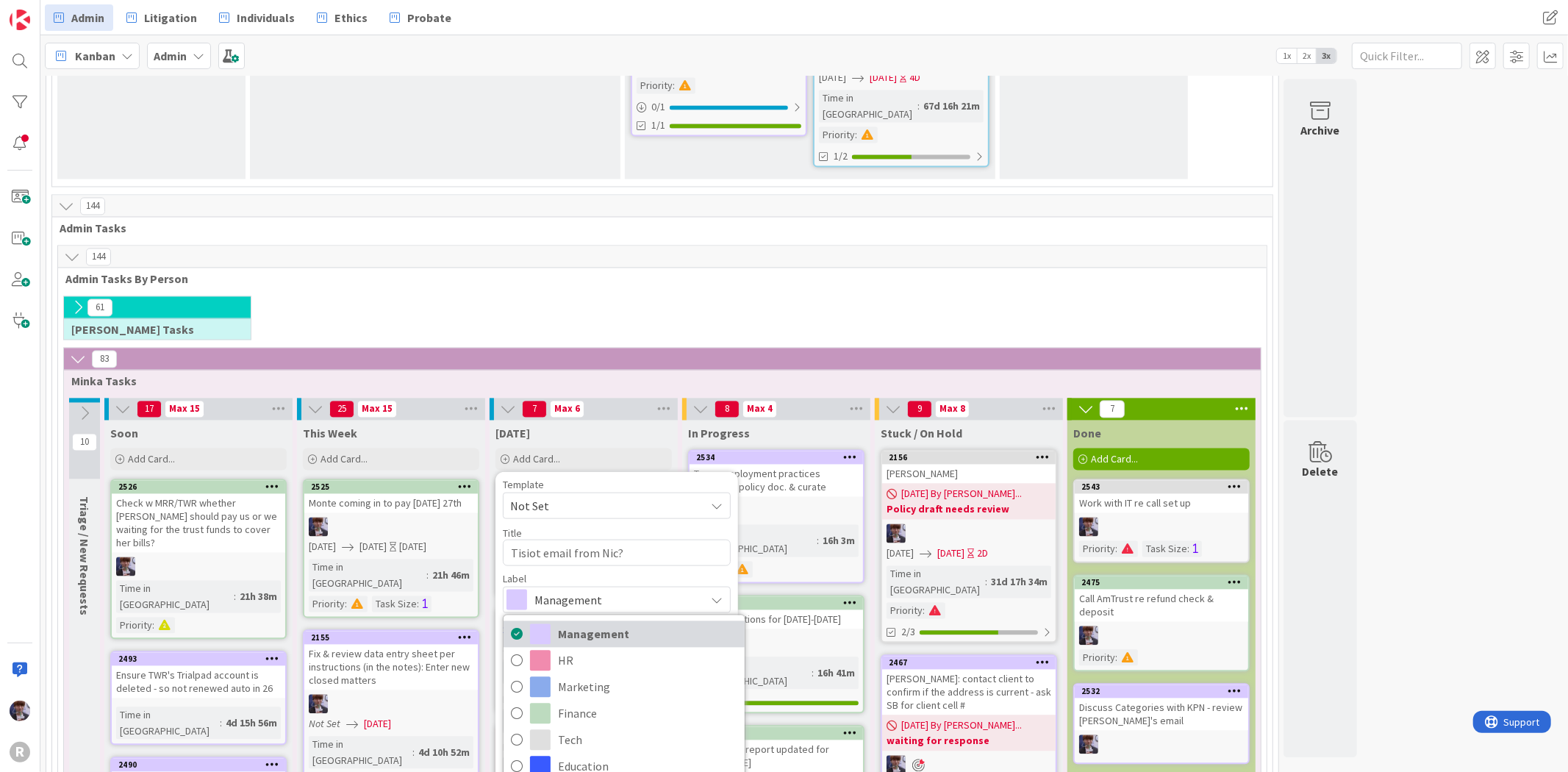
click at [630, 623] on span "Management" at bounding box center [648, 634] width 179 height 22
click at [630, 621] on link "Show Less..." at bounding box center [617, 629] width 228 height 17
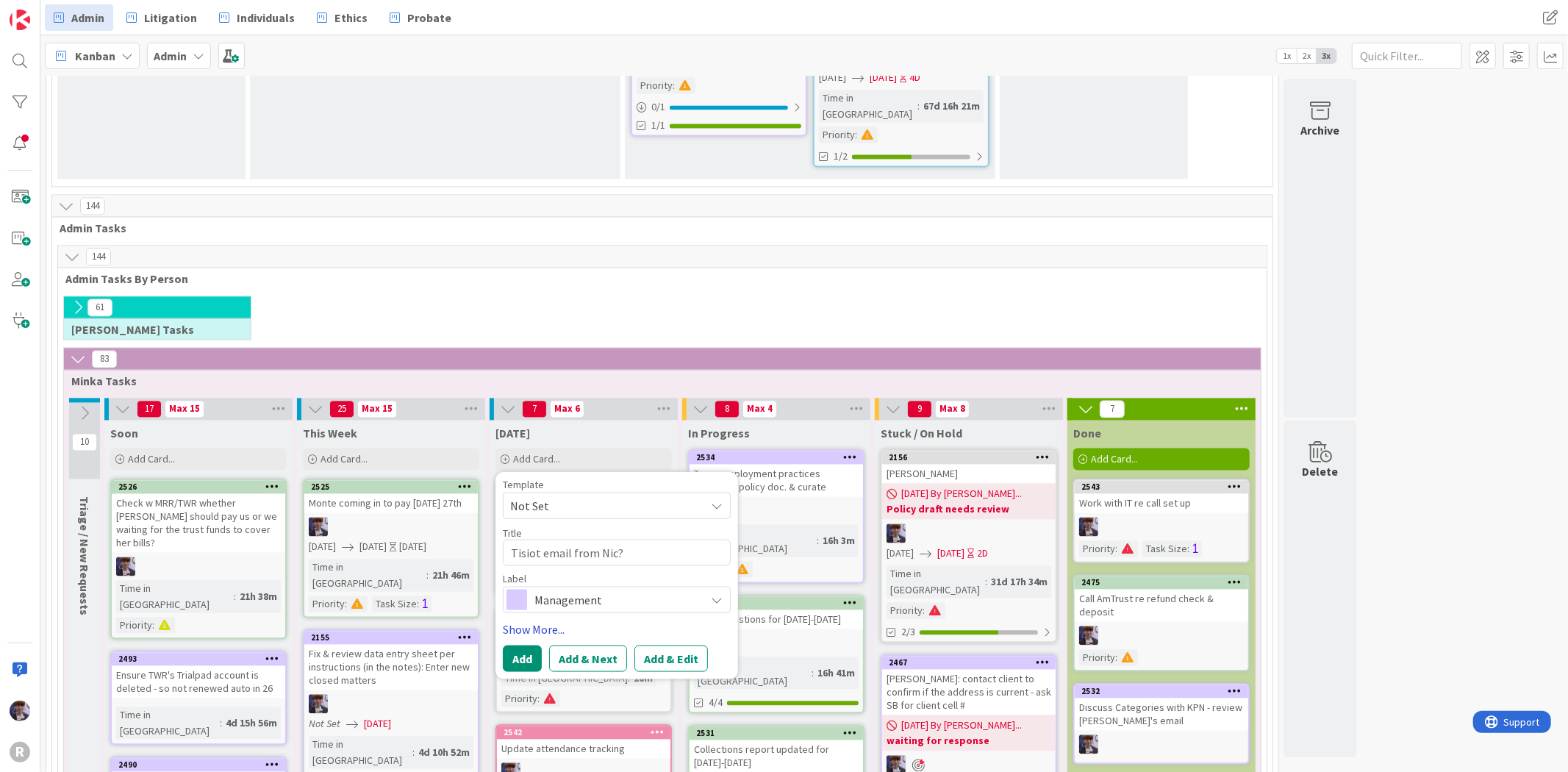
click at [554, 621] on link "Show More..." at bounding box center [617, 629] width 228 height 17
click at [552, 621] on link "Show More..." at bounding box center [617, 629] width 228 height 17
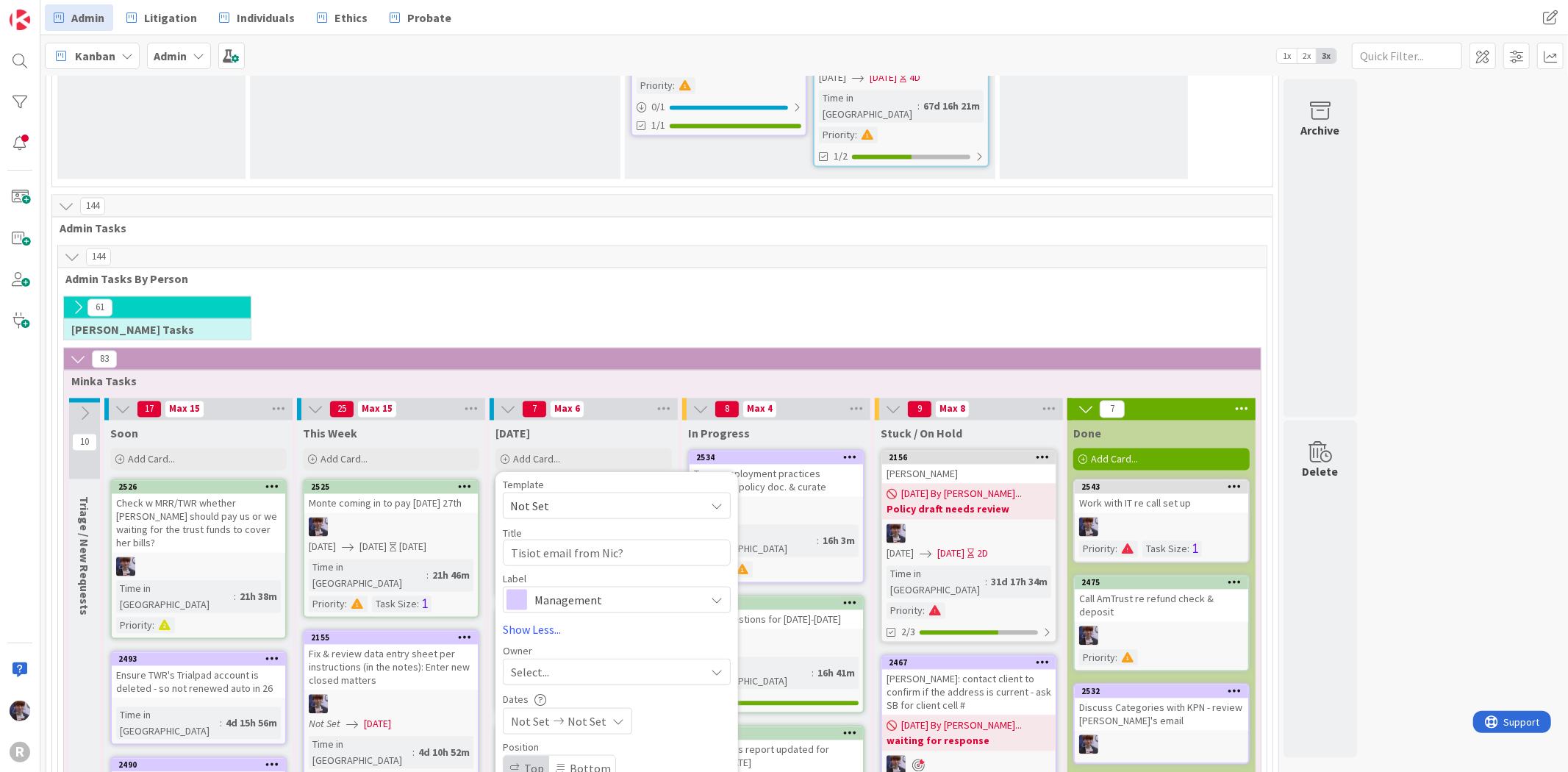
click at [570, 663] on div "Select..." at bounding box center [608, 671] width 194 height 17
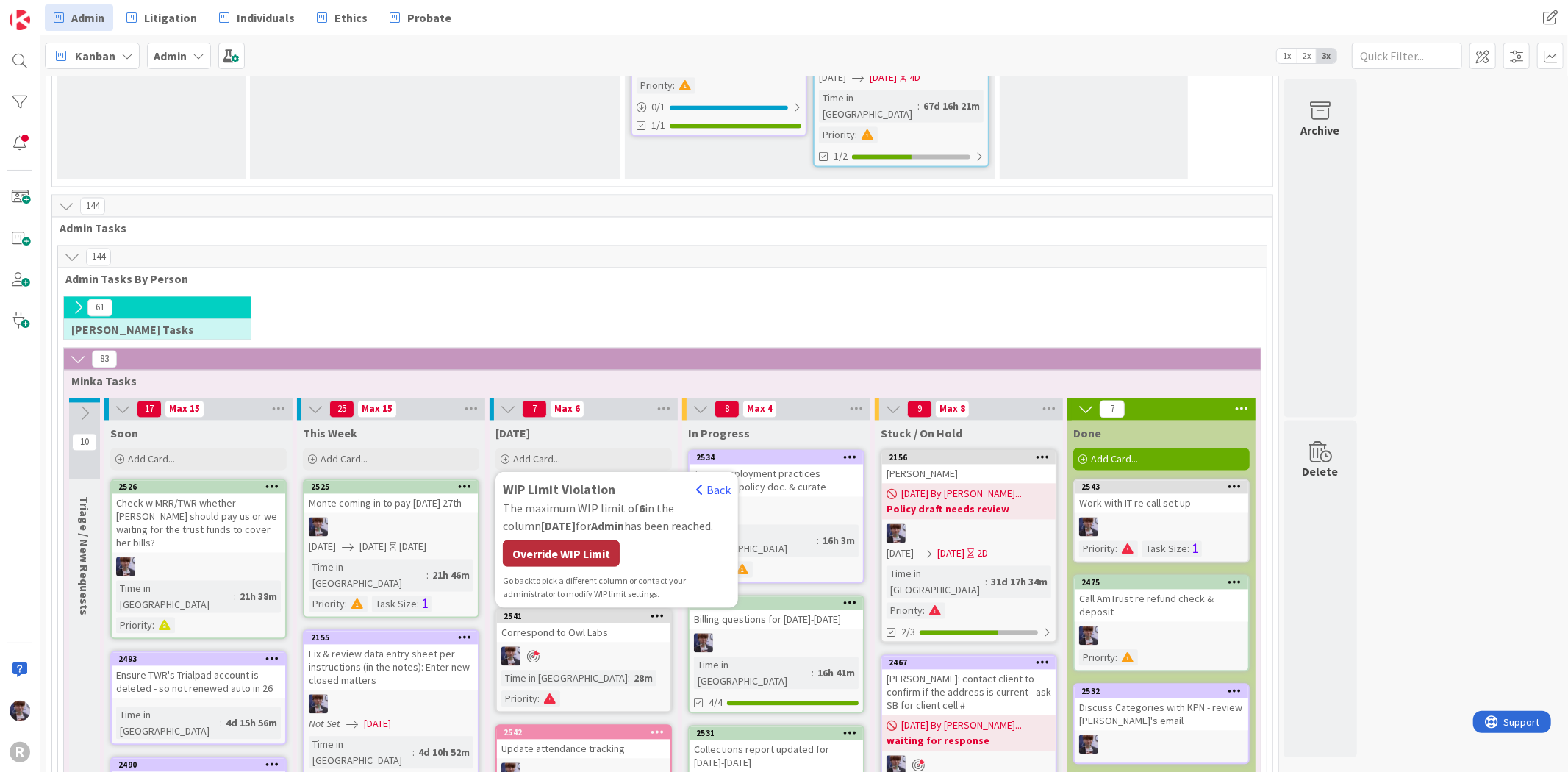
click at [572, 540] on div "Override WIP Limit" at bounding box center [561, 553] width 117 height 26
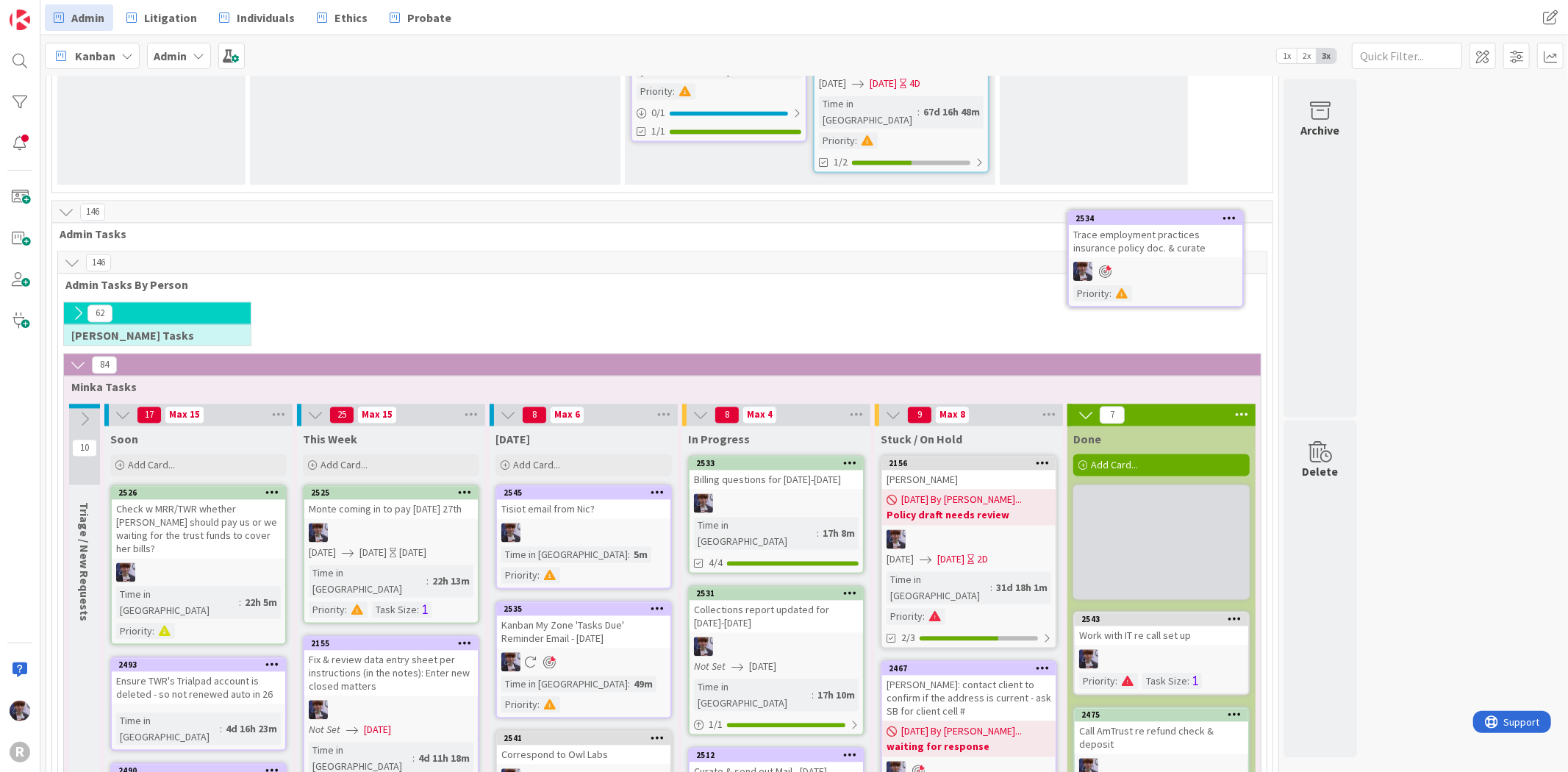
scroll to position [2380, 0]
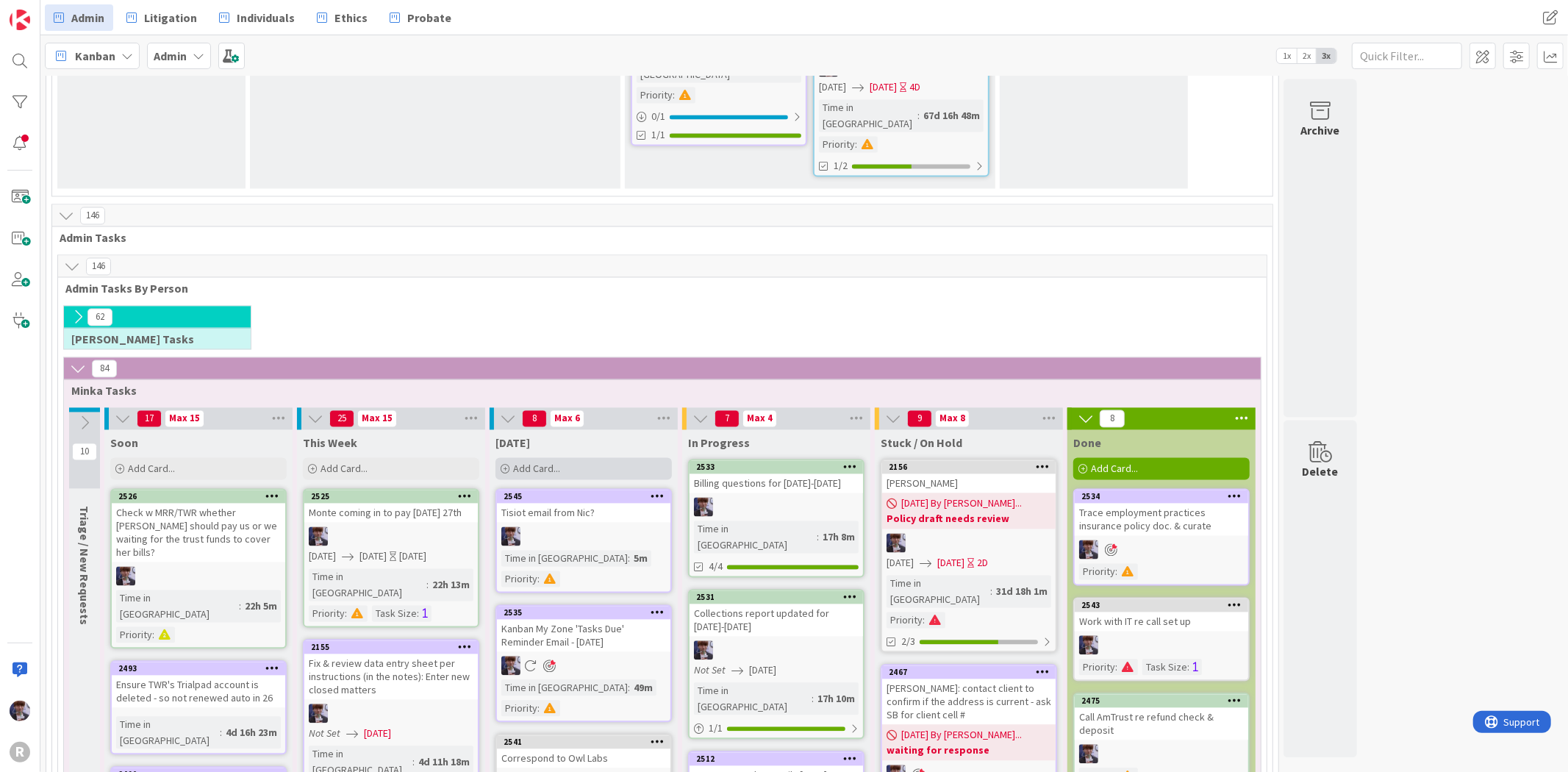
click at [581, 458] on div "Add Card..." at bounding box center [583, 468] width 177 height 22
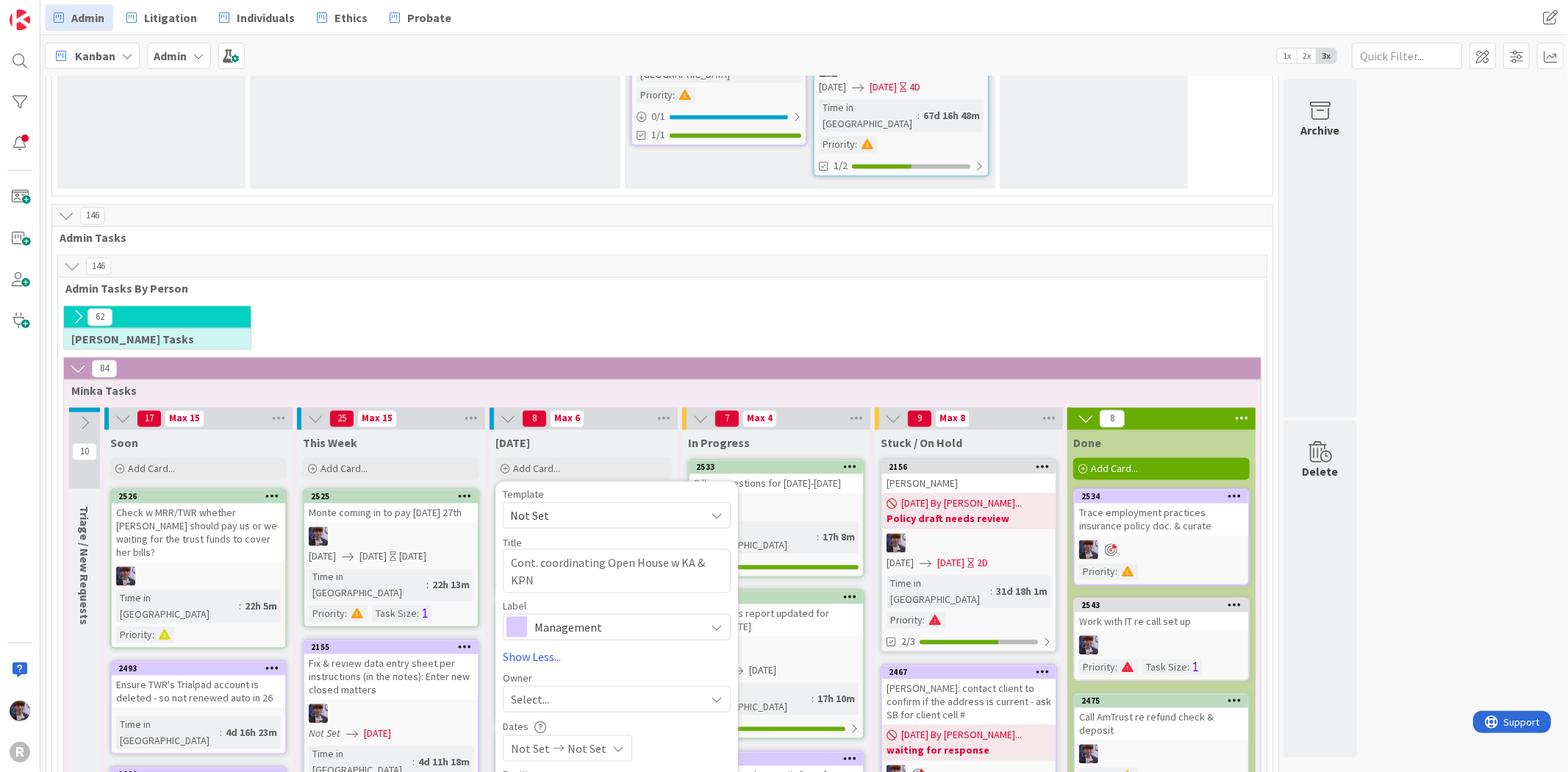
click at [585, 617] on span "Management" at bounding box center [616, 627] width 163 height 21
click at [572, 690] on div "Select..." at bounding box center [608, 699] width 194 height 17
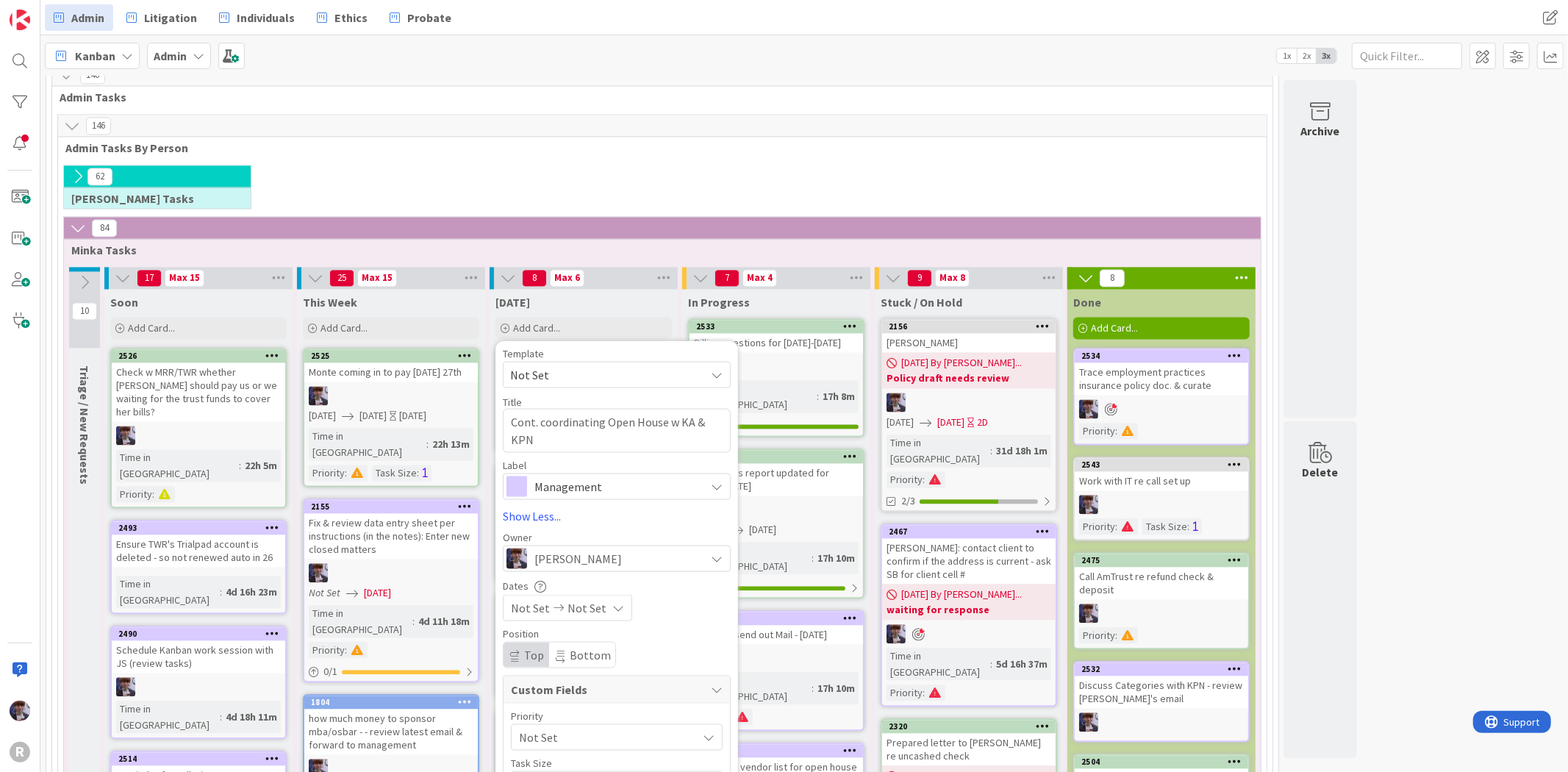
scroll to position [2463, 0]
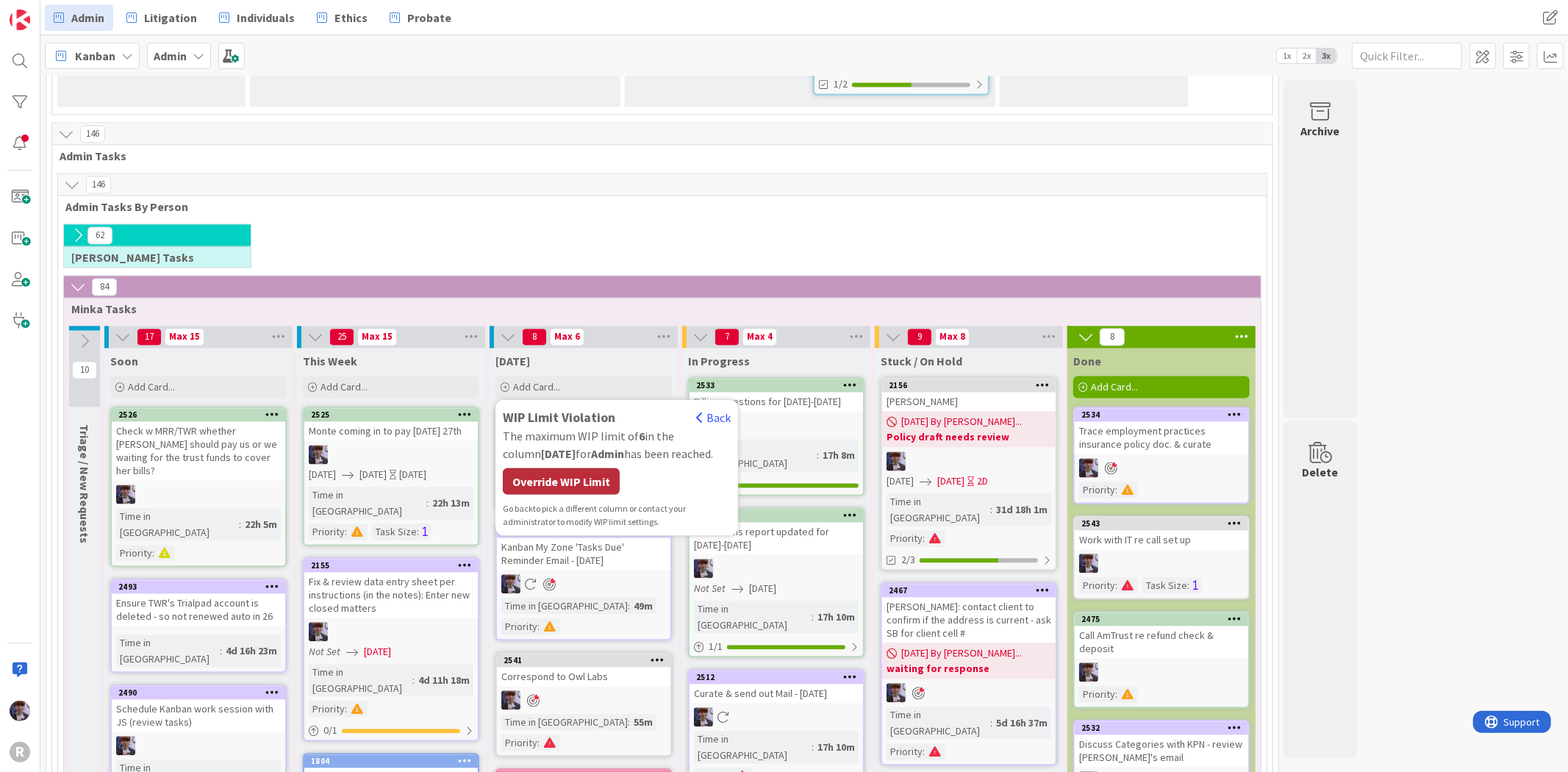
click at [539, 468] on div "Override WIP Limit" at bounding box center [561, 480] width 117 height 26
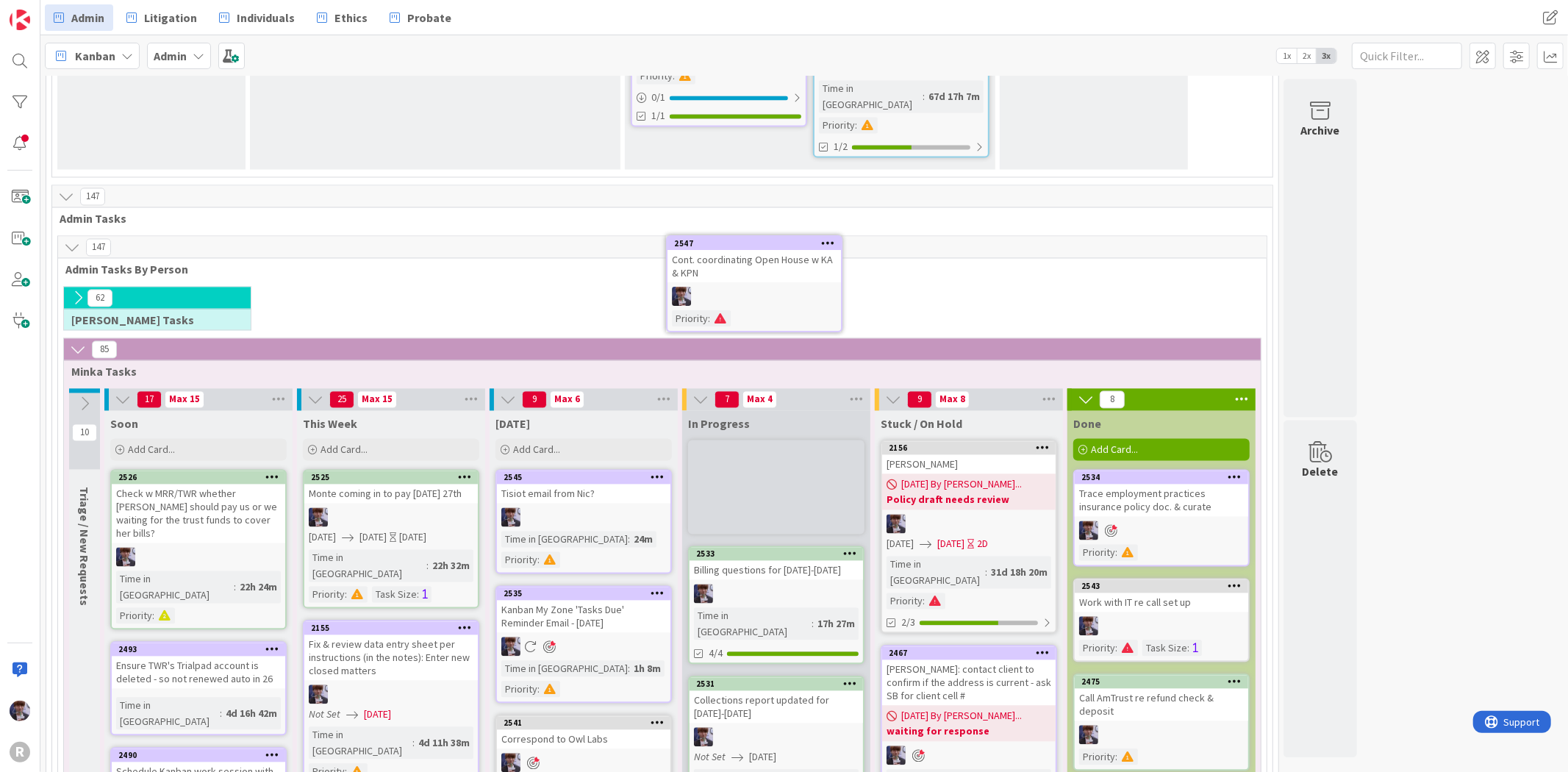
scroll to position [2387, 0]
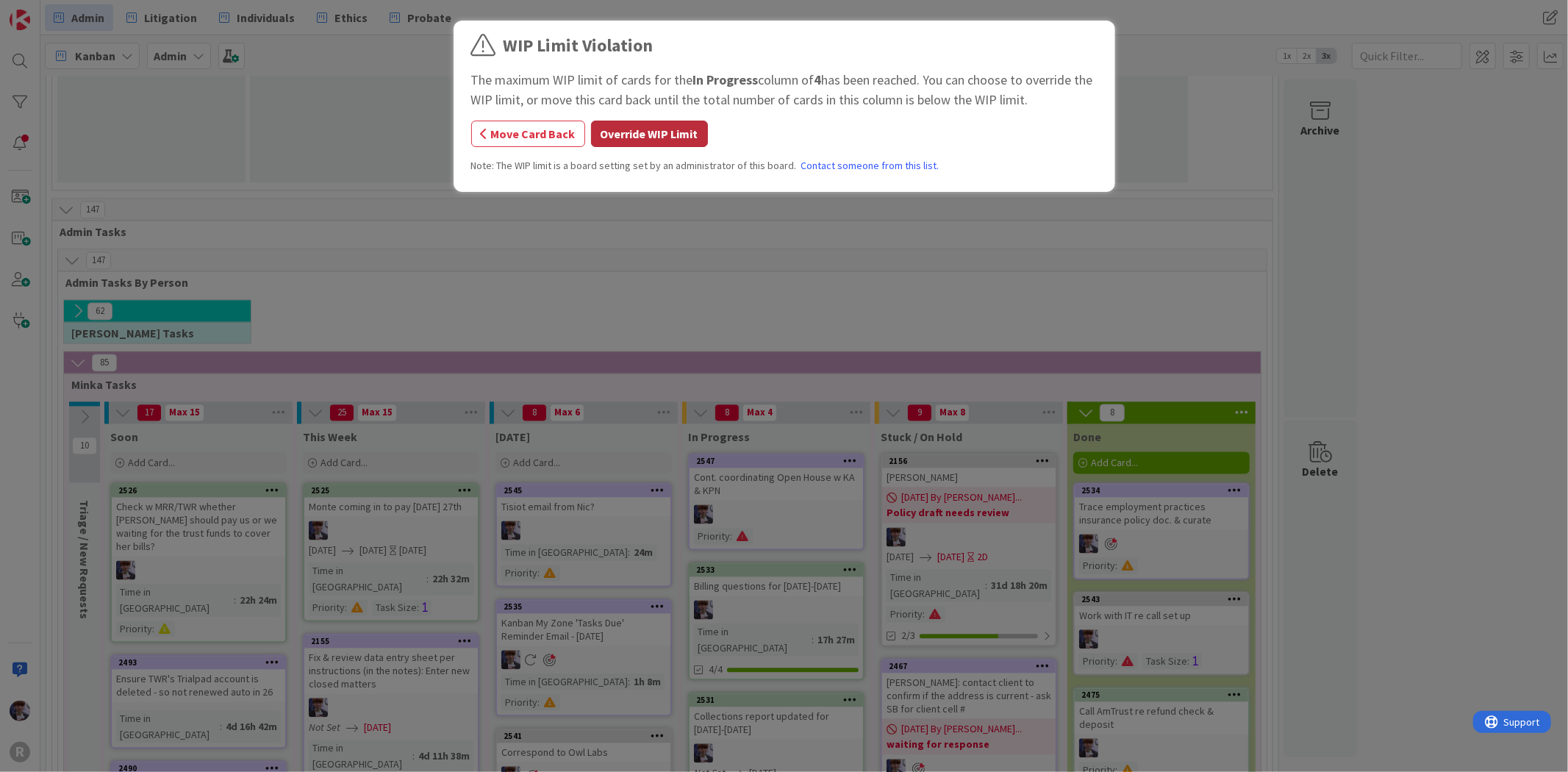
click at [626, 143] on button "Override WIP Limit" at bounding box center [649, 133] width 117 height 26
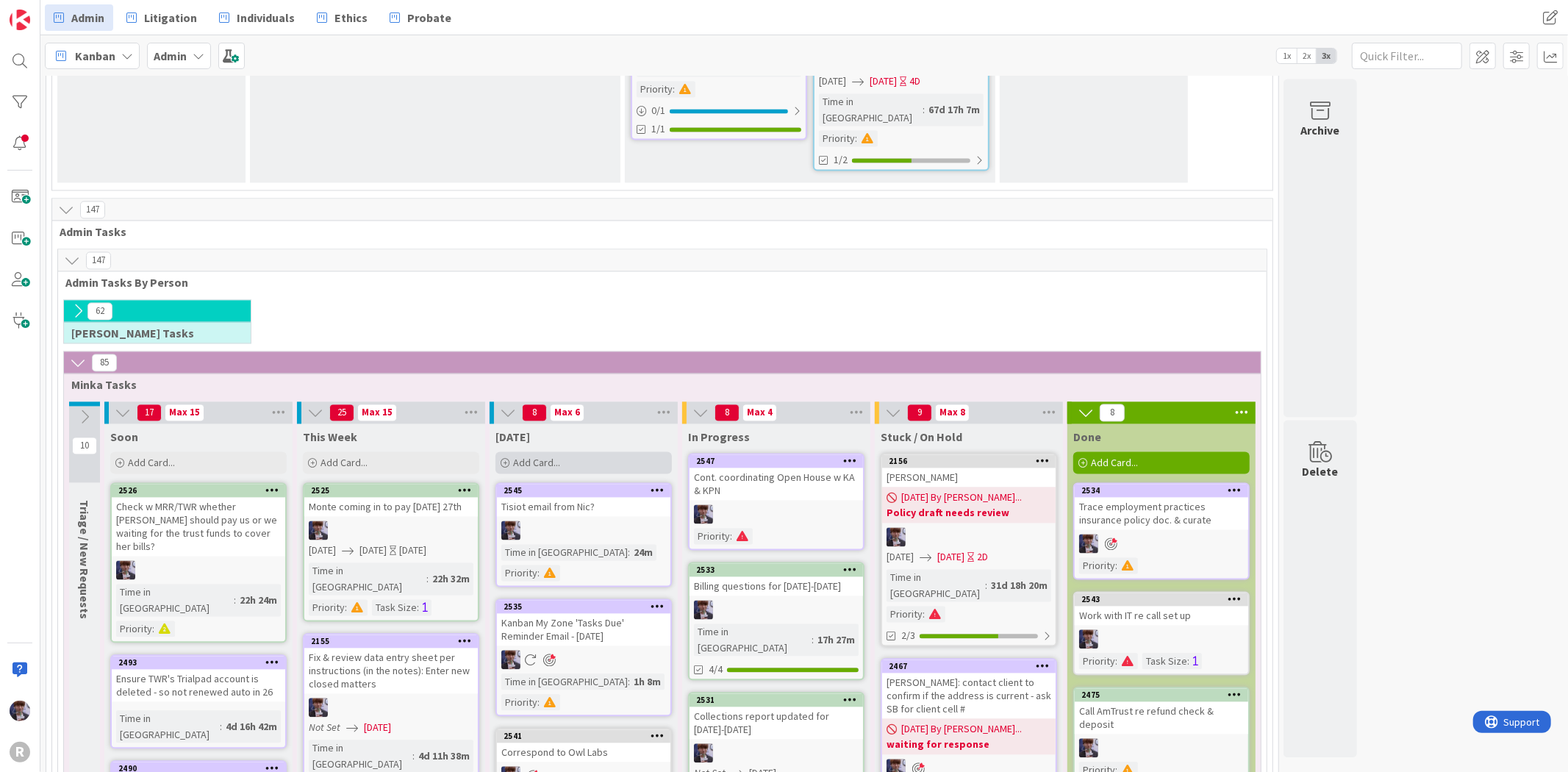
click at [516, 457] on span "Add Card..." at bounding box center [536, 463] width 47 height 14
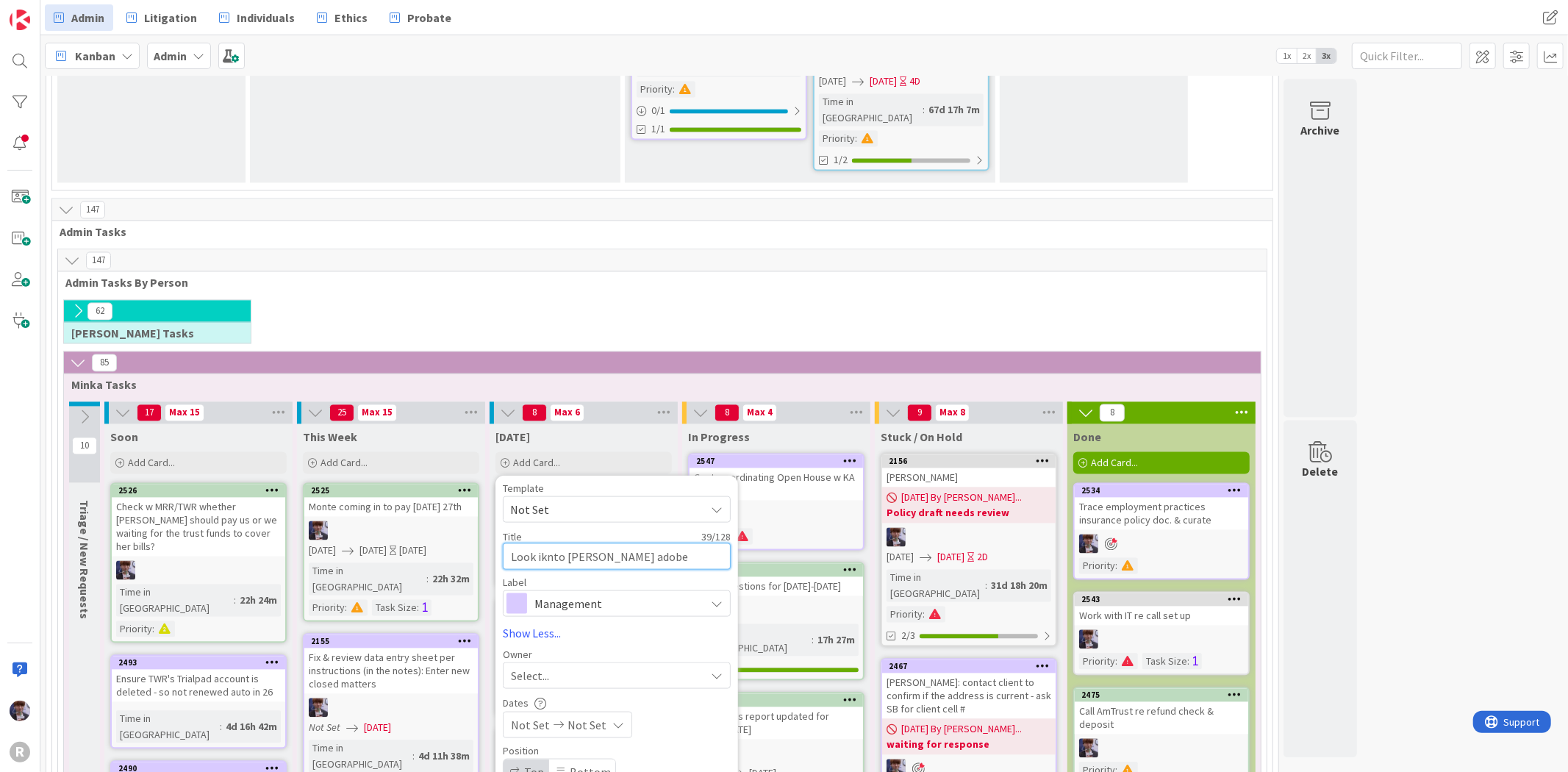
click at [540, 544] on textarea "Look iknto [PERSON_NAME] adobe agreement issue" at bounding box center [617, 556] width 228 height 26
click at [573, 593] on span "Management" at bounding box center [616, 603] width 163 height 21
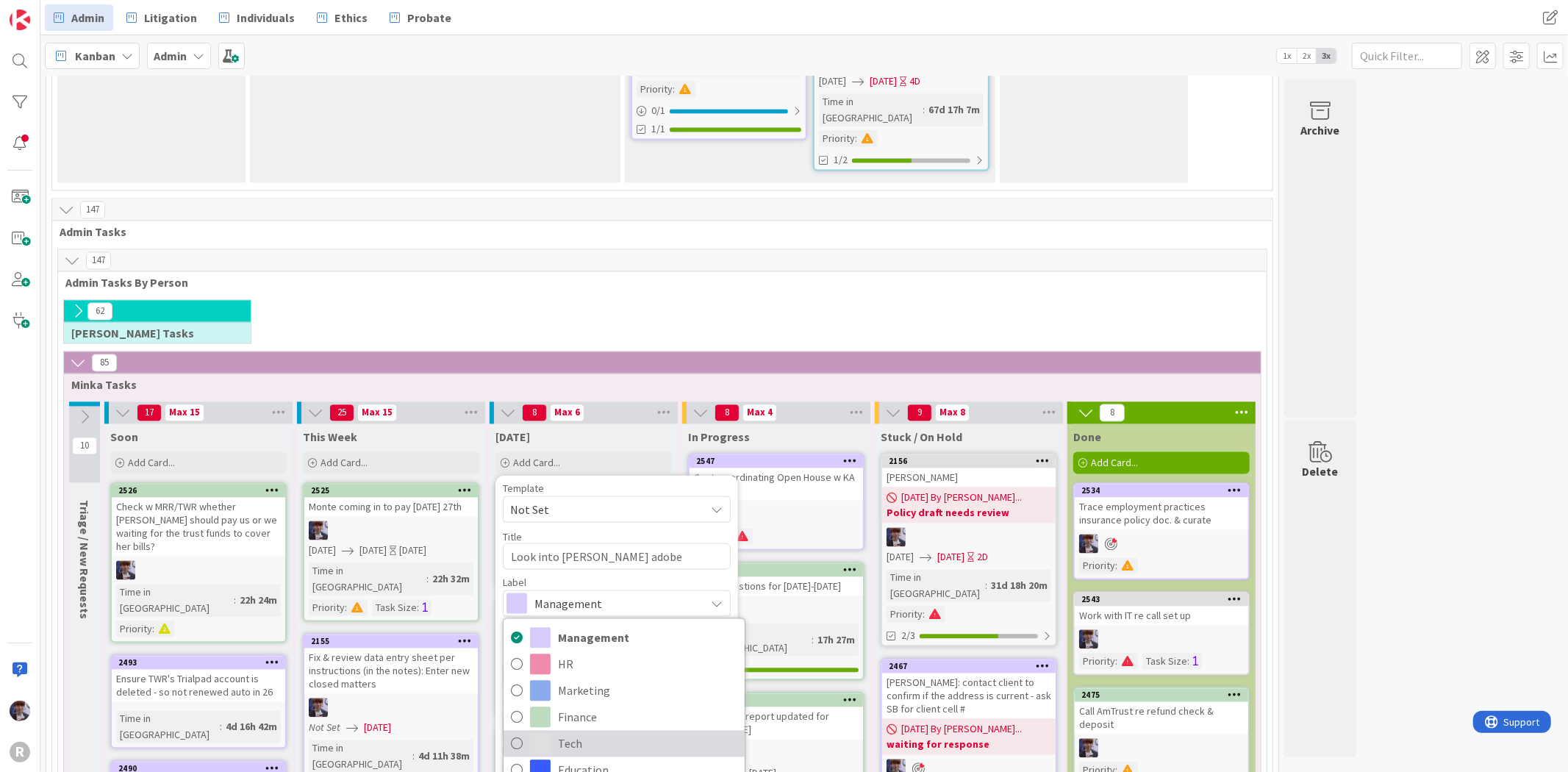
click at [622, 733] on span "Tech" at bounding box center [648, 744] width 179 height 22
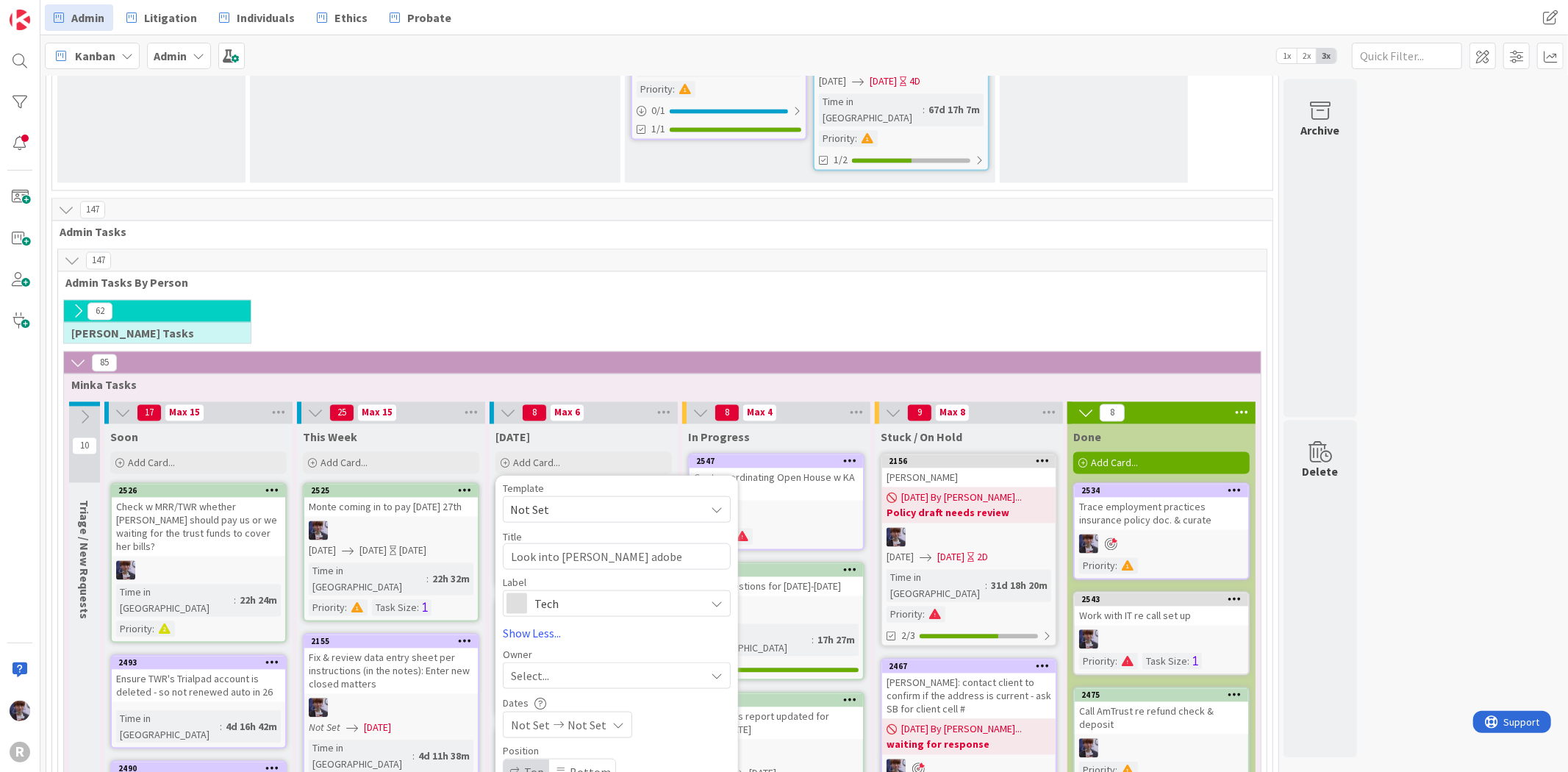
click at [581, 730] on span "Urgent (Needs immediate attn)" at bounding box center [653, 741] width 185 height 22
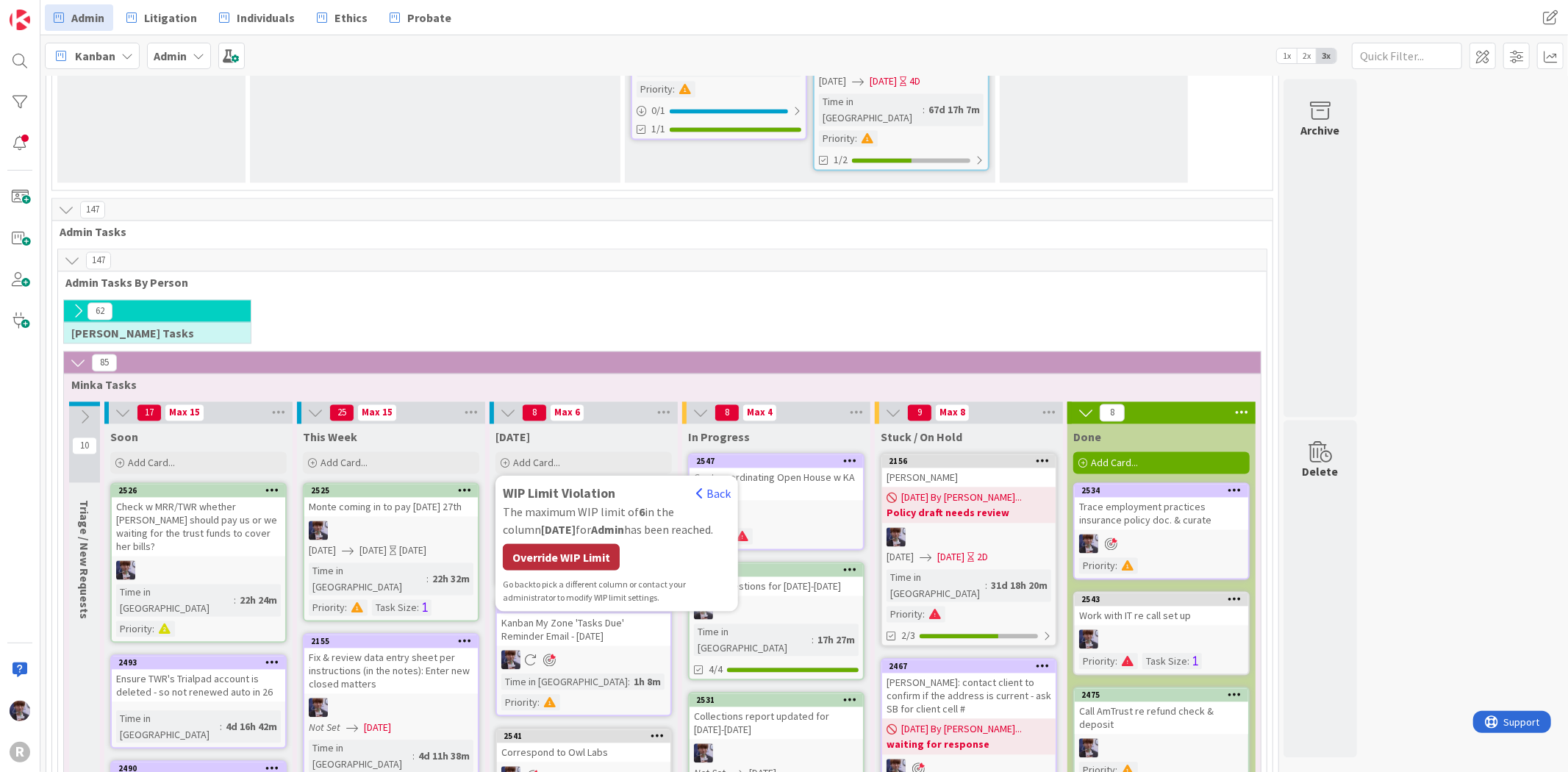
click at [578, 544] on div "Override WIP Limit" at bounding box center [561, 556] width 117 height 26
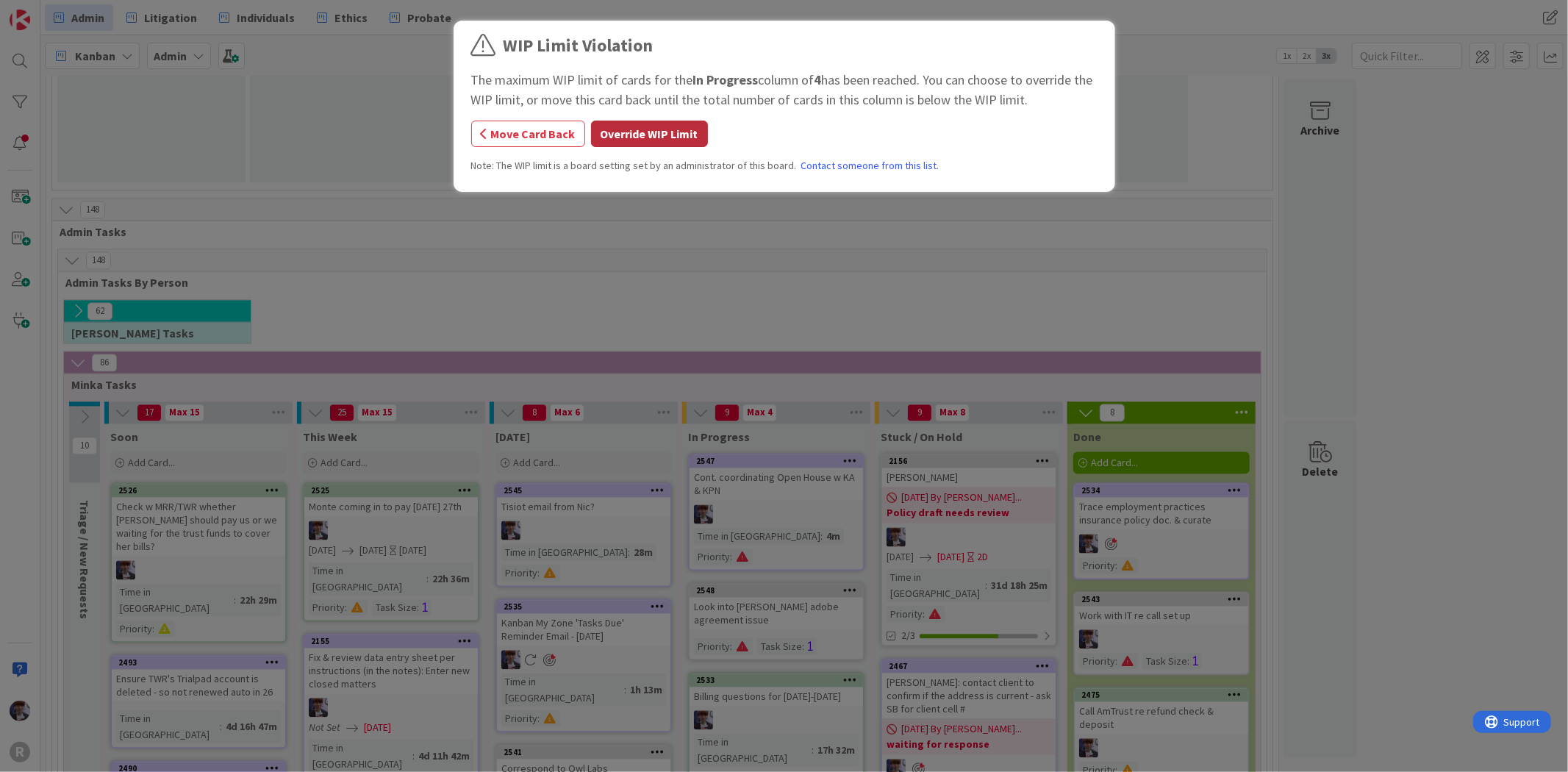
click at [672, 134] on button "Override WIP Limit" at bounding box center [649, 133] width 117 height 26
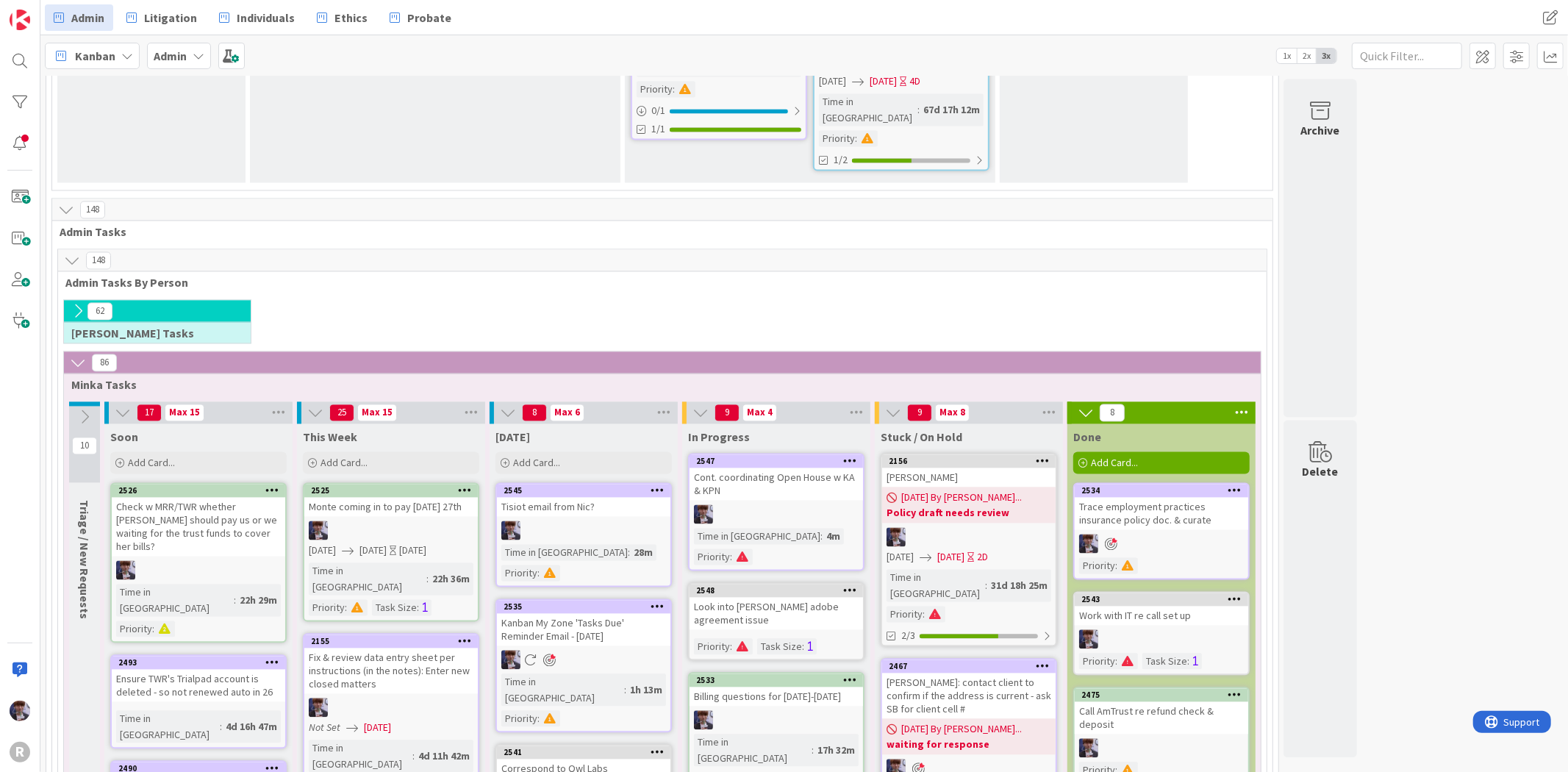
click at [811, 598] on div "Look into [PERSON_NAME] adobe agreement issue" at bounding box center [775, 614] width 173 height 33
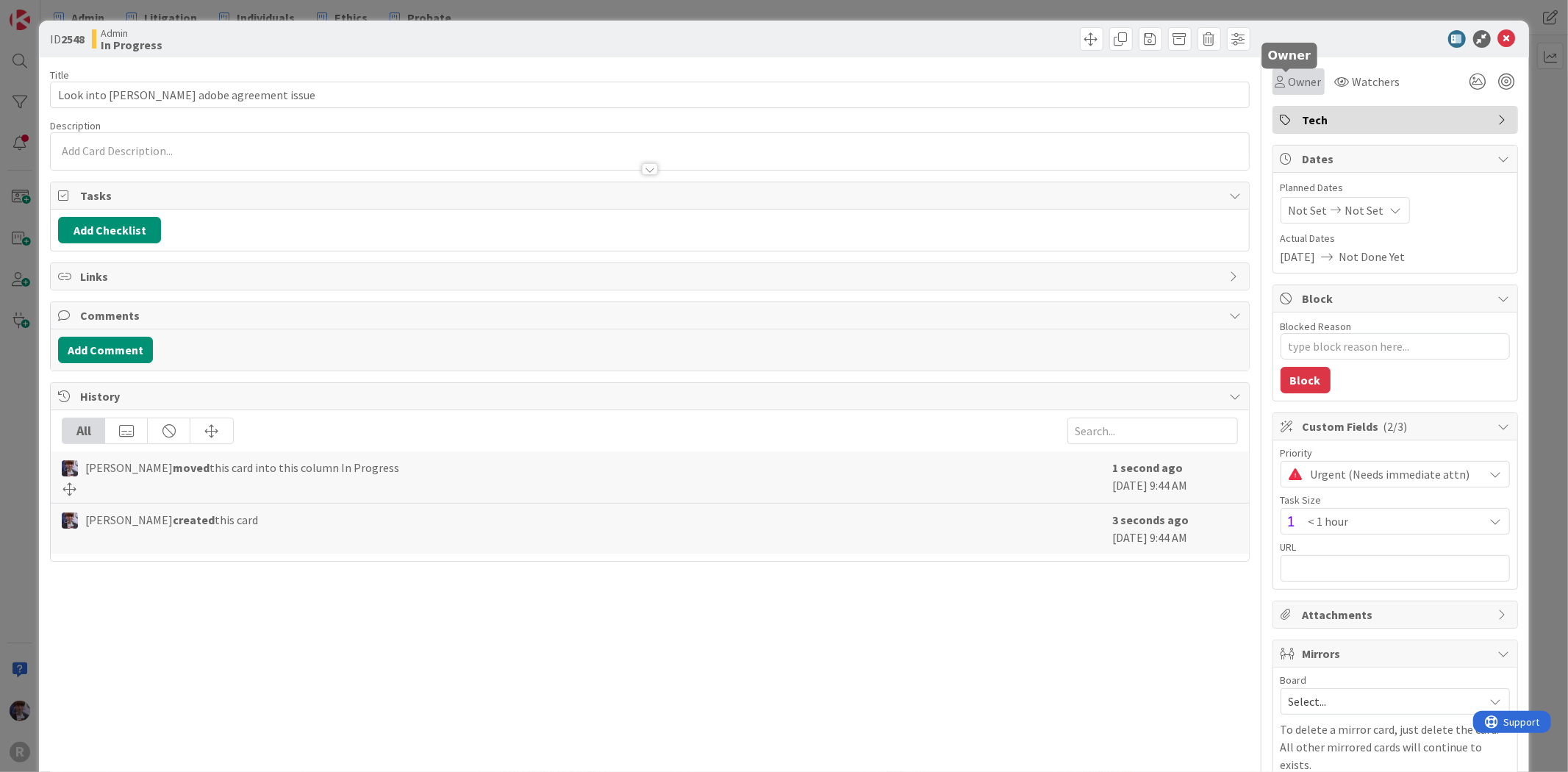
click at [1288, 80] on span "Owner" at bounding box center [1304, 81] width 34 height 17
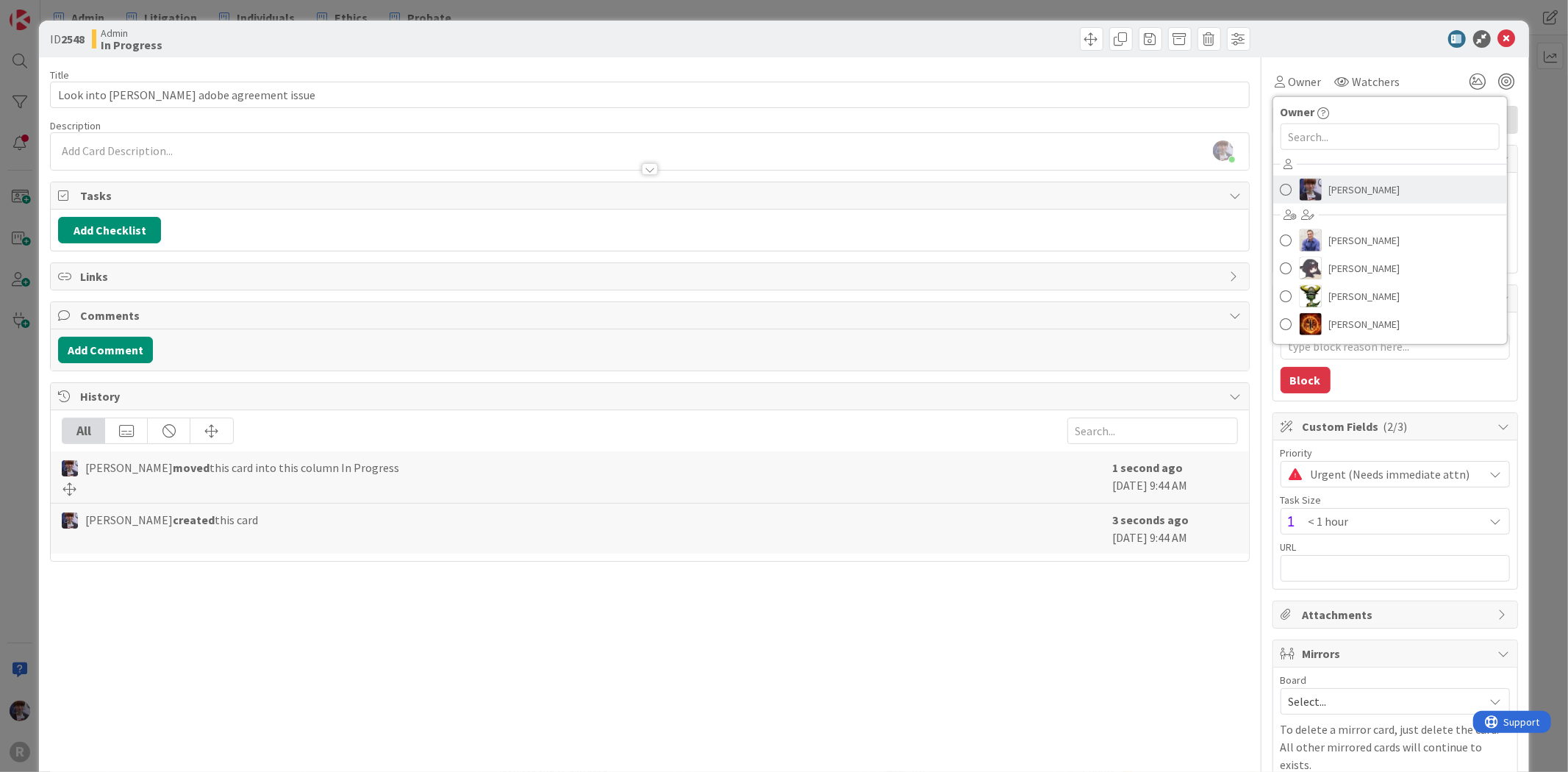
click at [1353, 193] on span "[PERSON_NAME]" at bounding box center [1364, 189] width 72 height 22
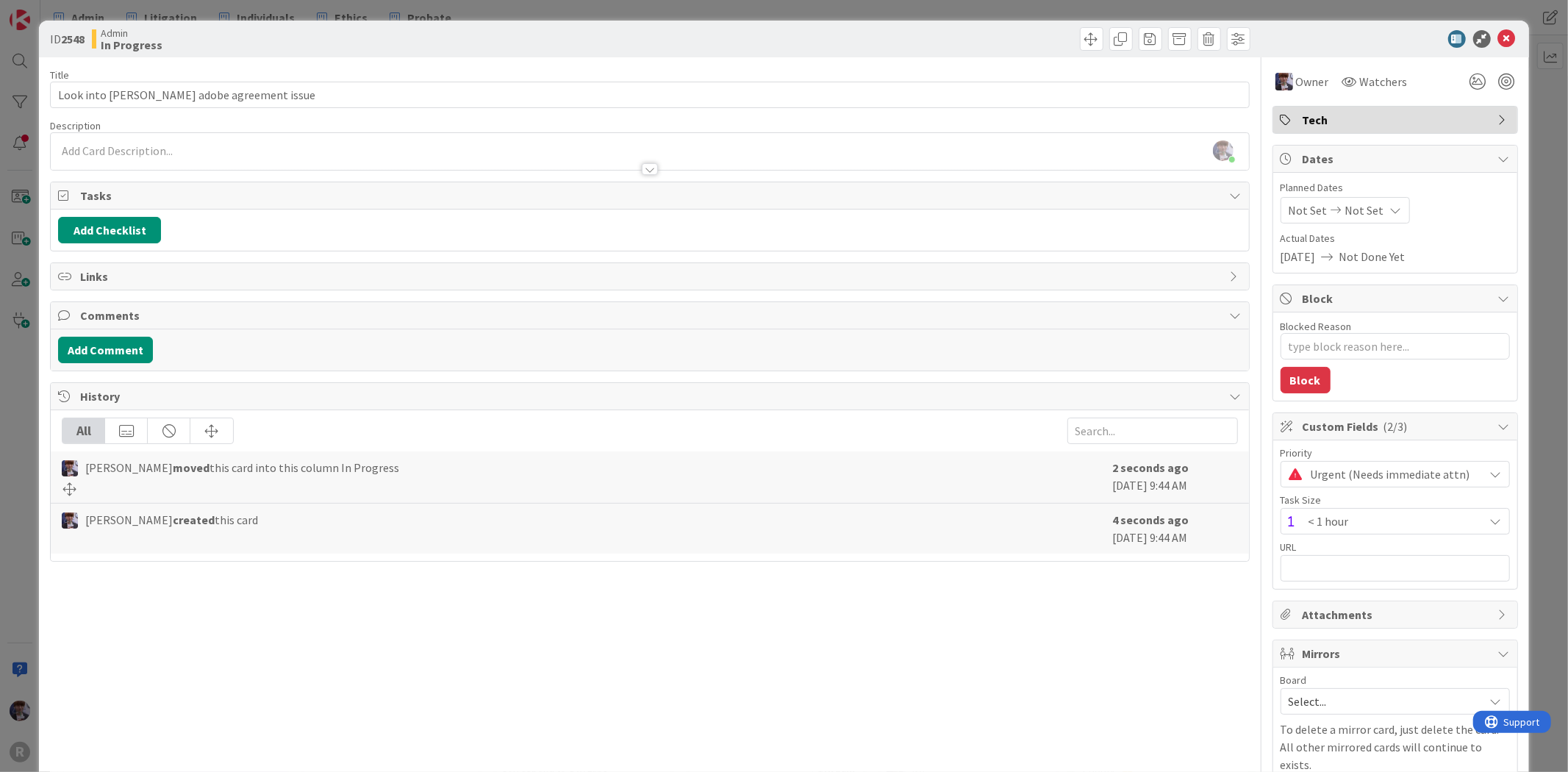
click at [1534, 170] on div "ID 2548 Admin In Progress Title 38 / 128 Look into [PERSON_NAME] adobe agreemen…" at bounding box center [784, 386] width 1568 height 772
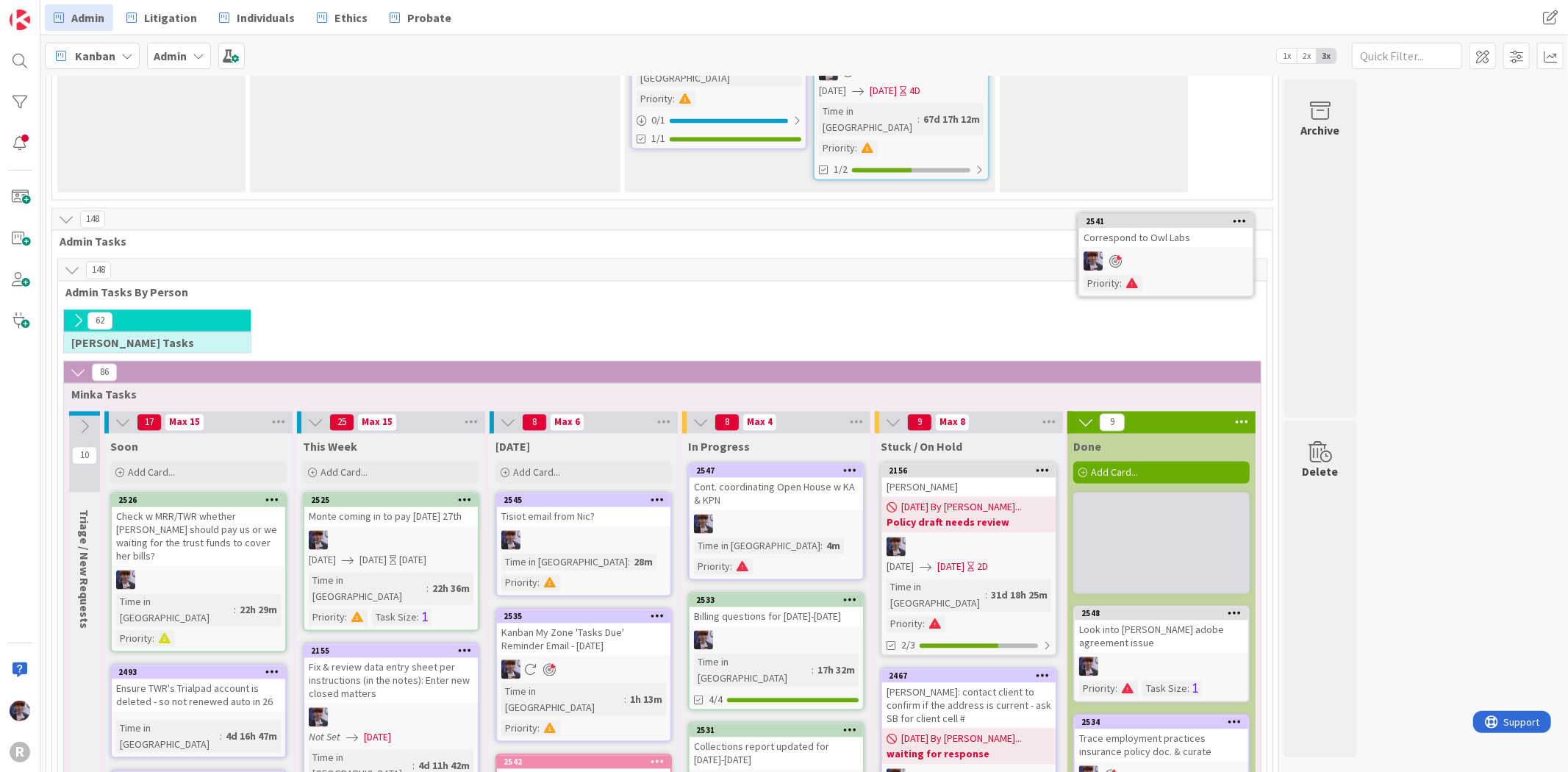
scroll to position [2375, 0]
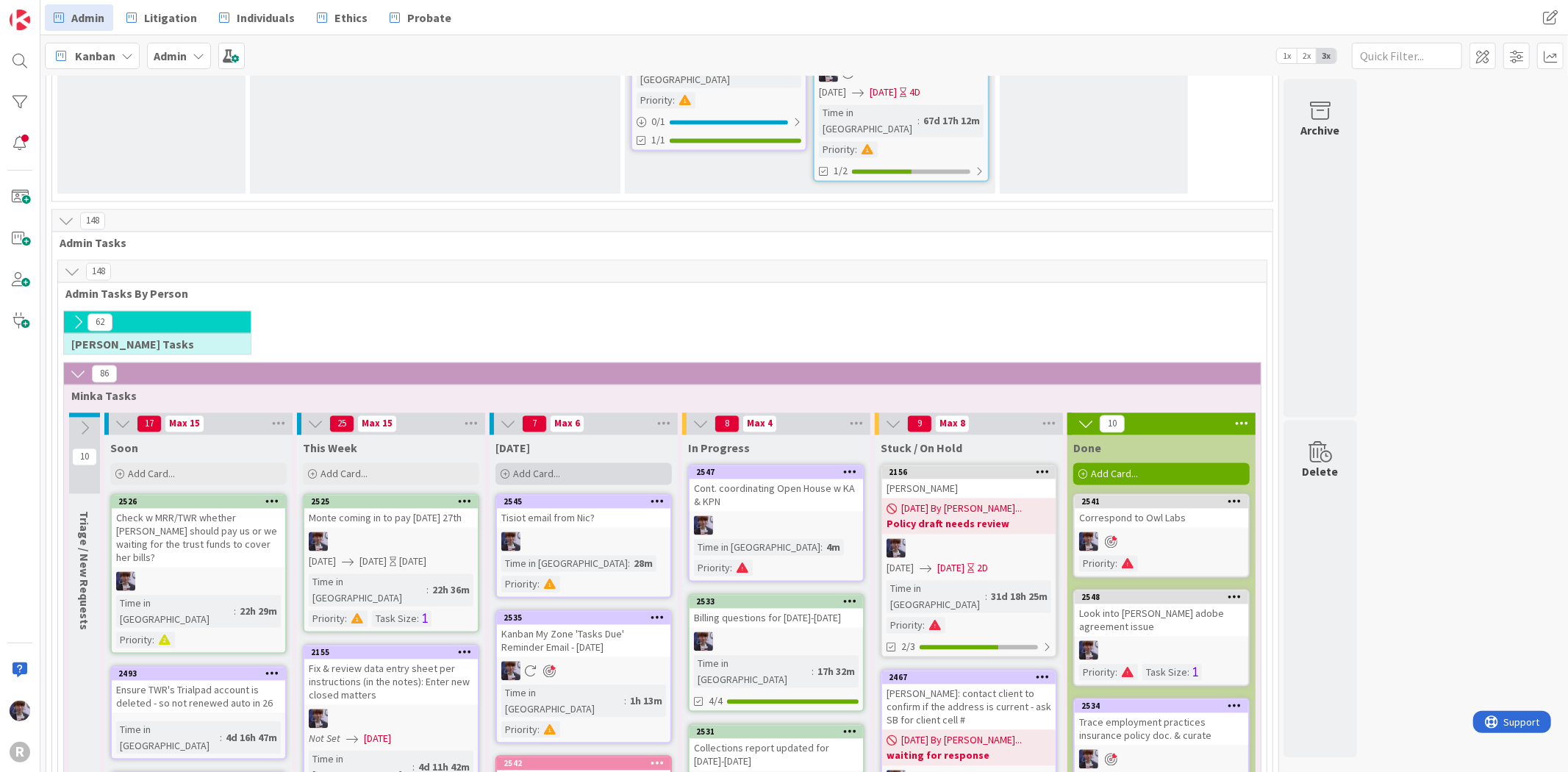
click at [553, 468] on span "Add Card..." at bounding box center [536, 474] width 47 height 14
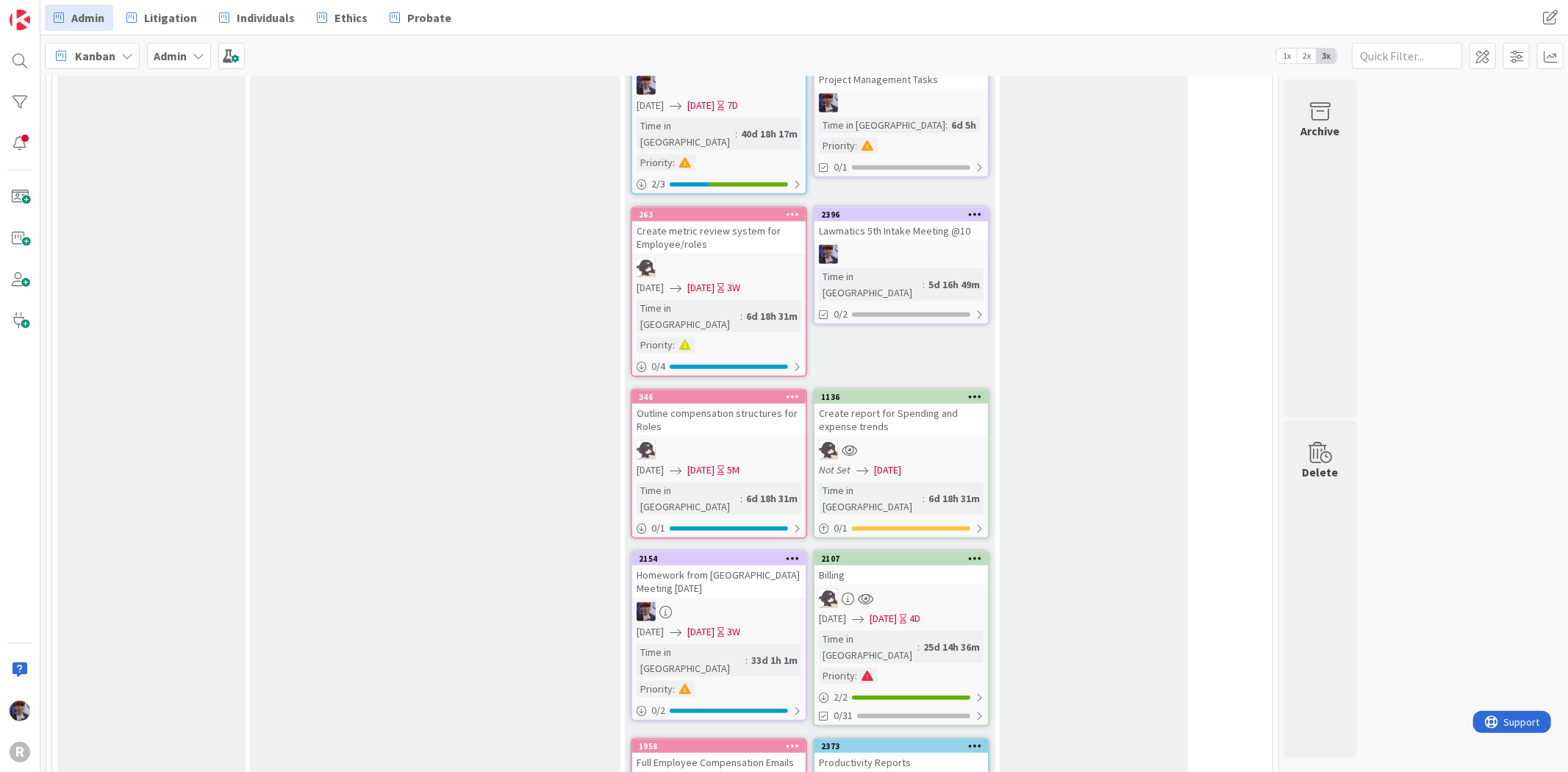
scroll to position [0, 0]
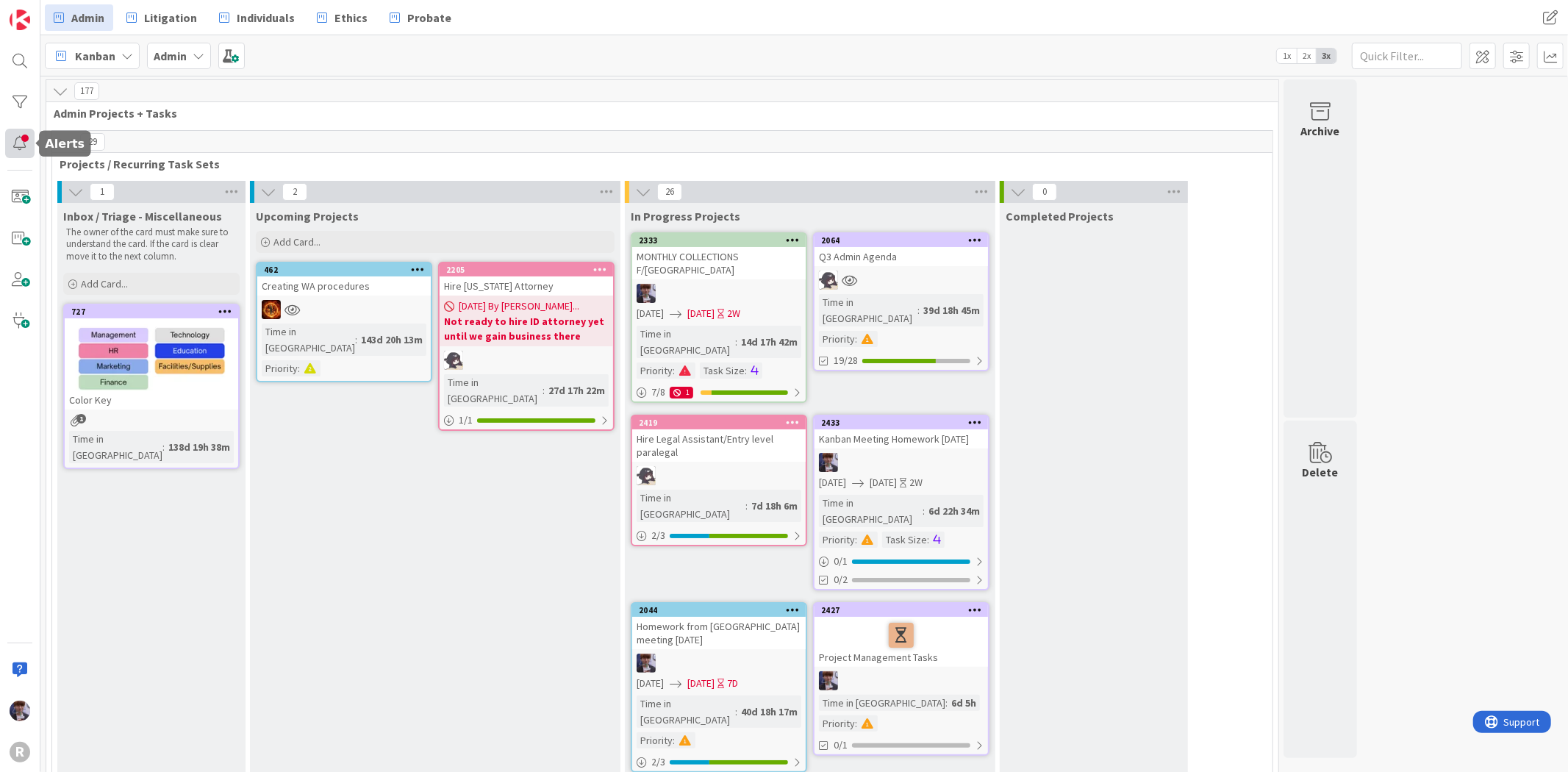
click at [22, 141] on div at bounding box center [20, 143] width 29 height 29
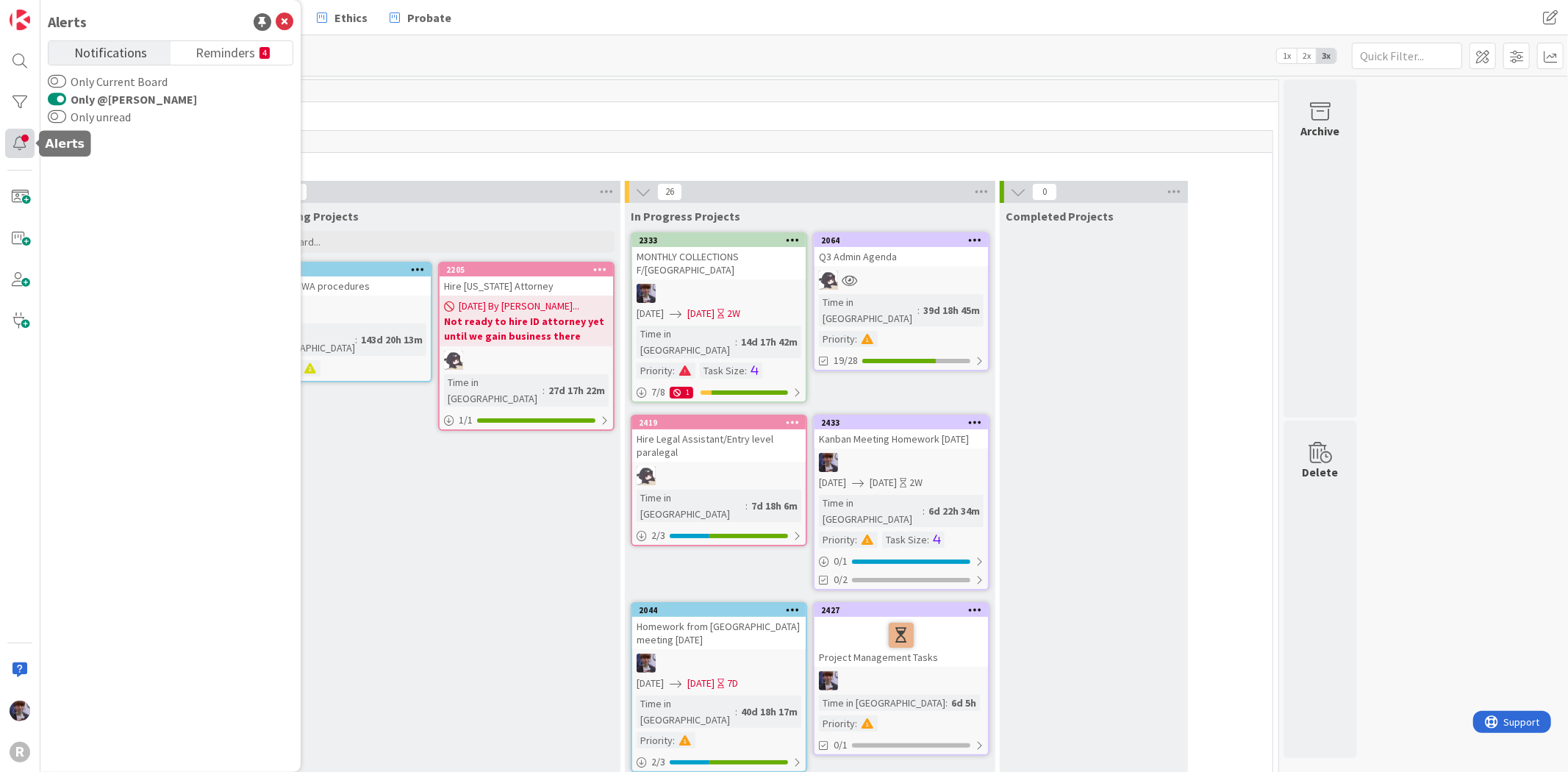
click at [22, 141] on div at bounding box center [20, 143] width 29 height 29
click at [338, 25] on span "Ethics" at bounding box center [351, 17] width 34 height 17
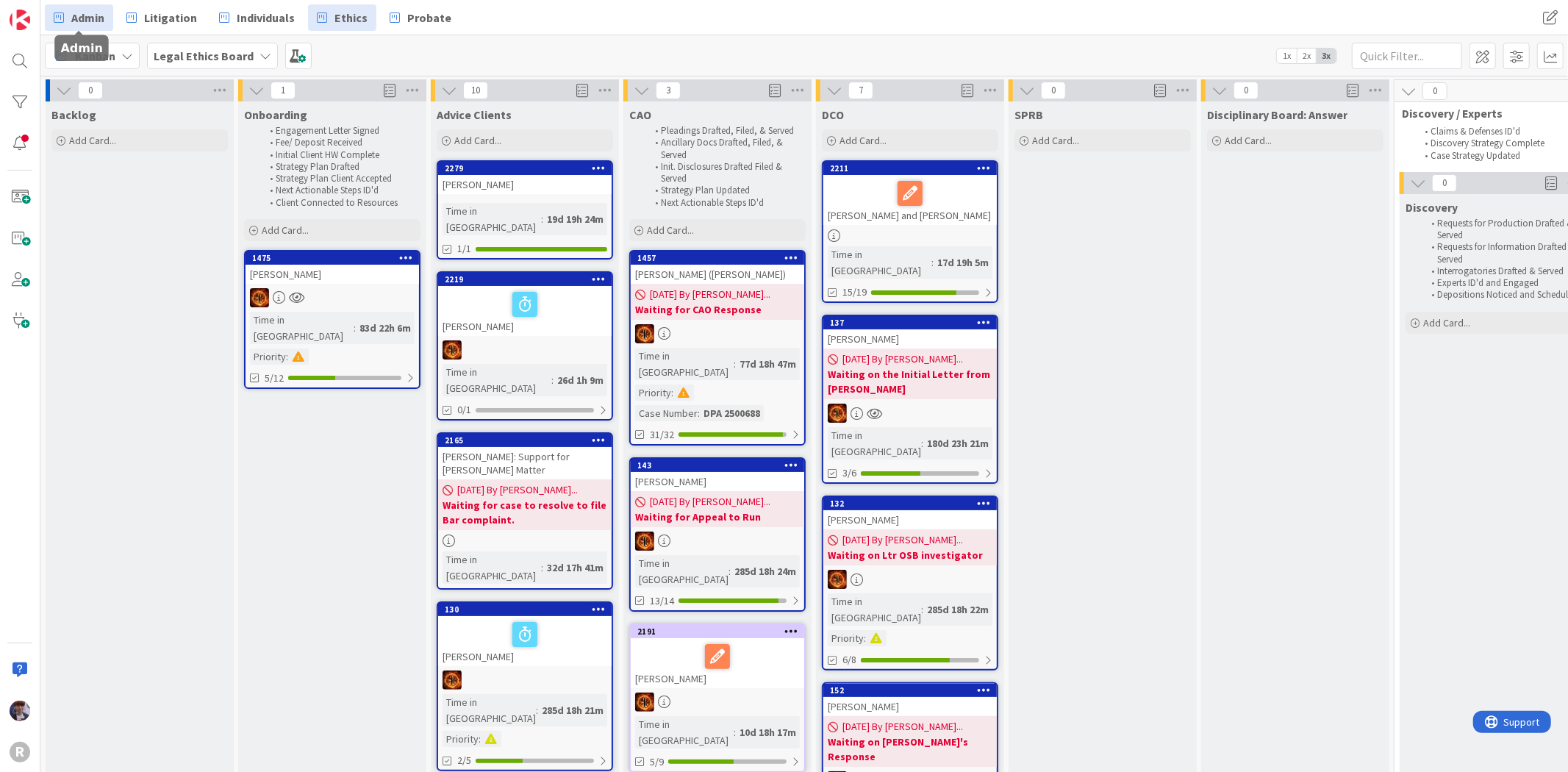
click at [91, 24] on span "Admin" at bounding box center [88, 17] width 34 height 17
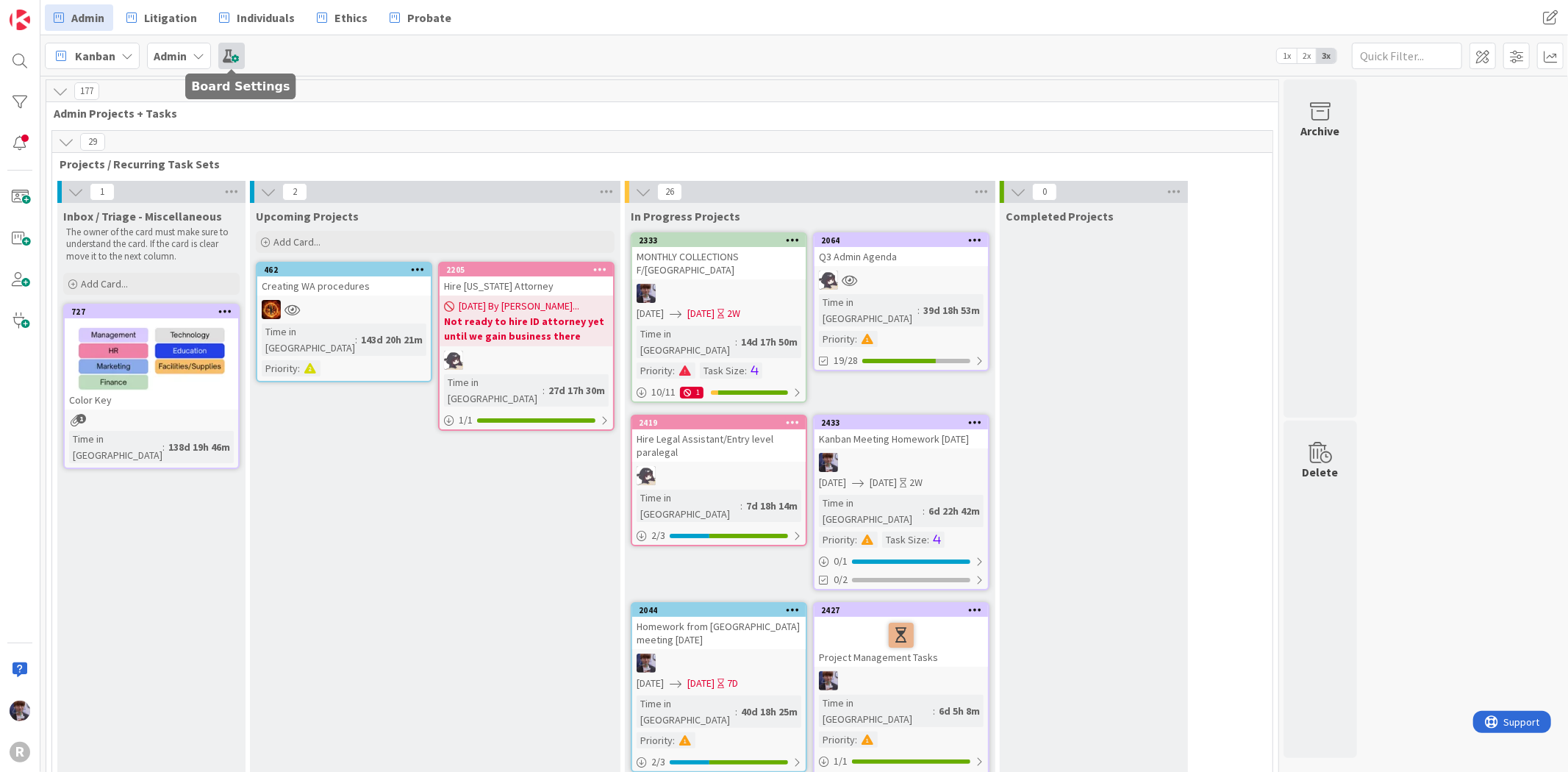
click at [236, 53] on span at bounding box center [231, 55] width 26 height 26
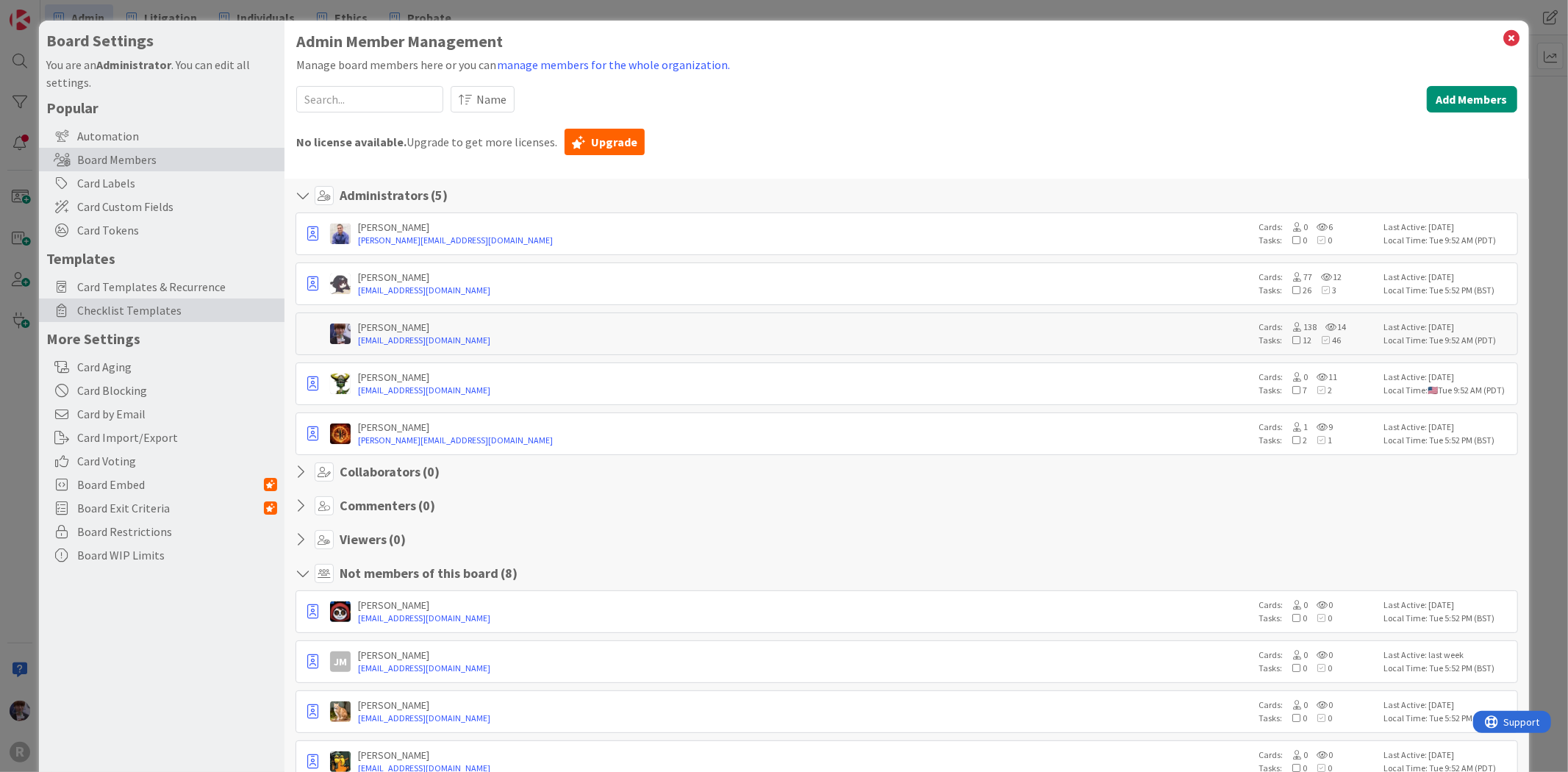
click at [141, 314] on span "Checklist Templates" at bounding box center [177, 310] width 200 height 17
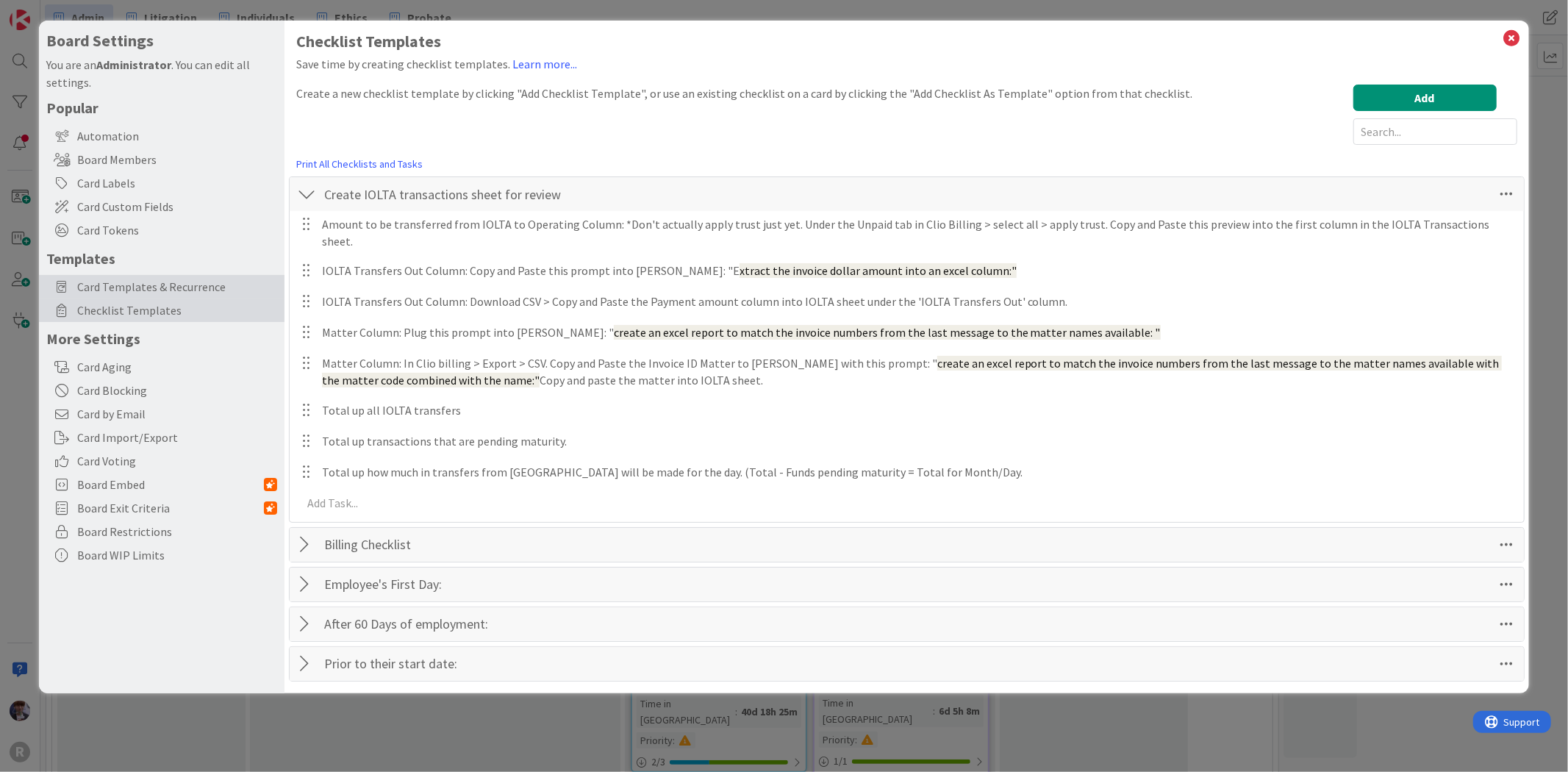
click at [122, 276] on div "Card Templates & Recurrence" at bounding box center [161, 286] width 245 height 24
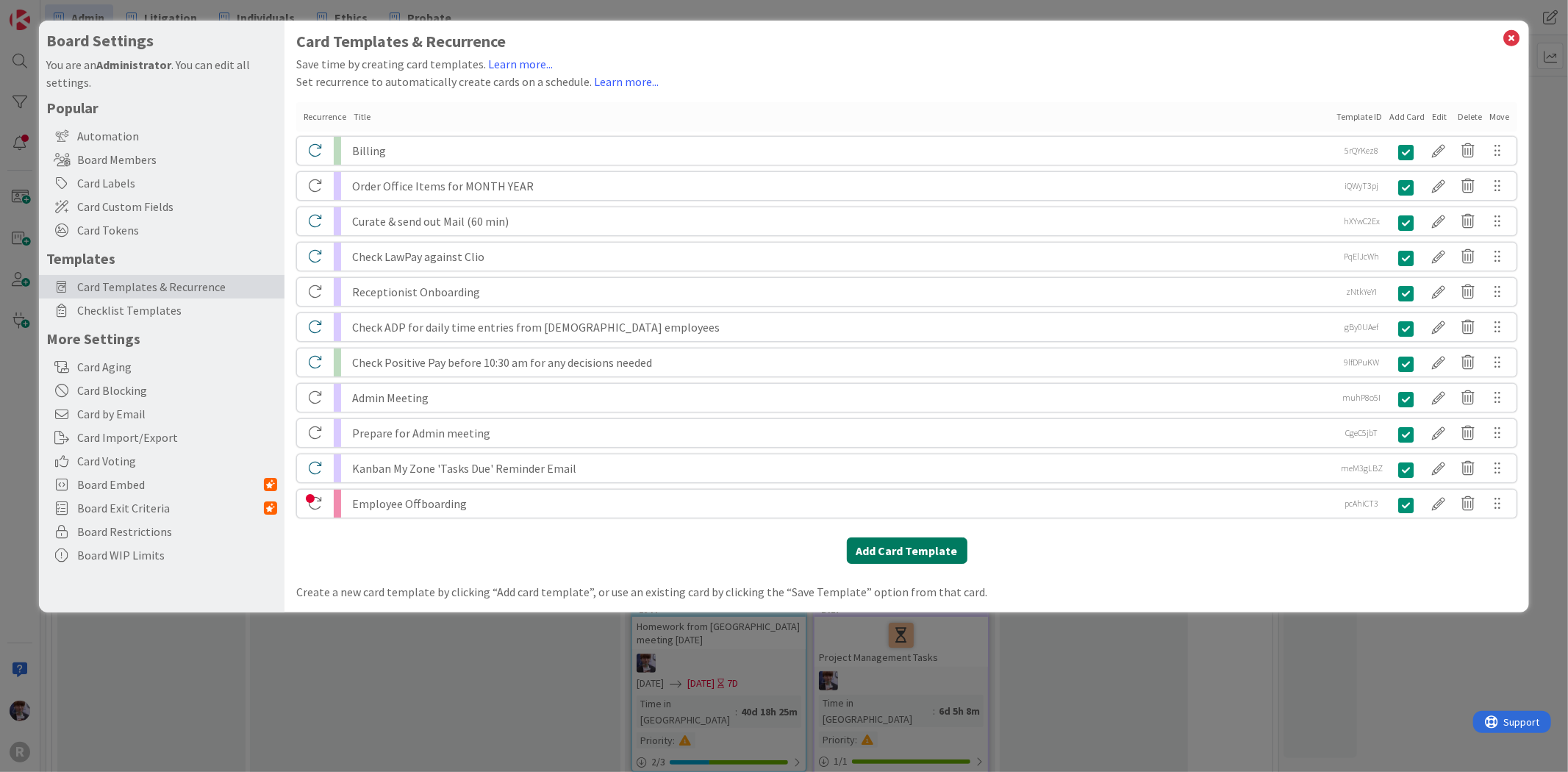
click at [942, 545] on button "Add Card Template" at bounding box center [907, 550] width 120 height 26
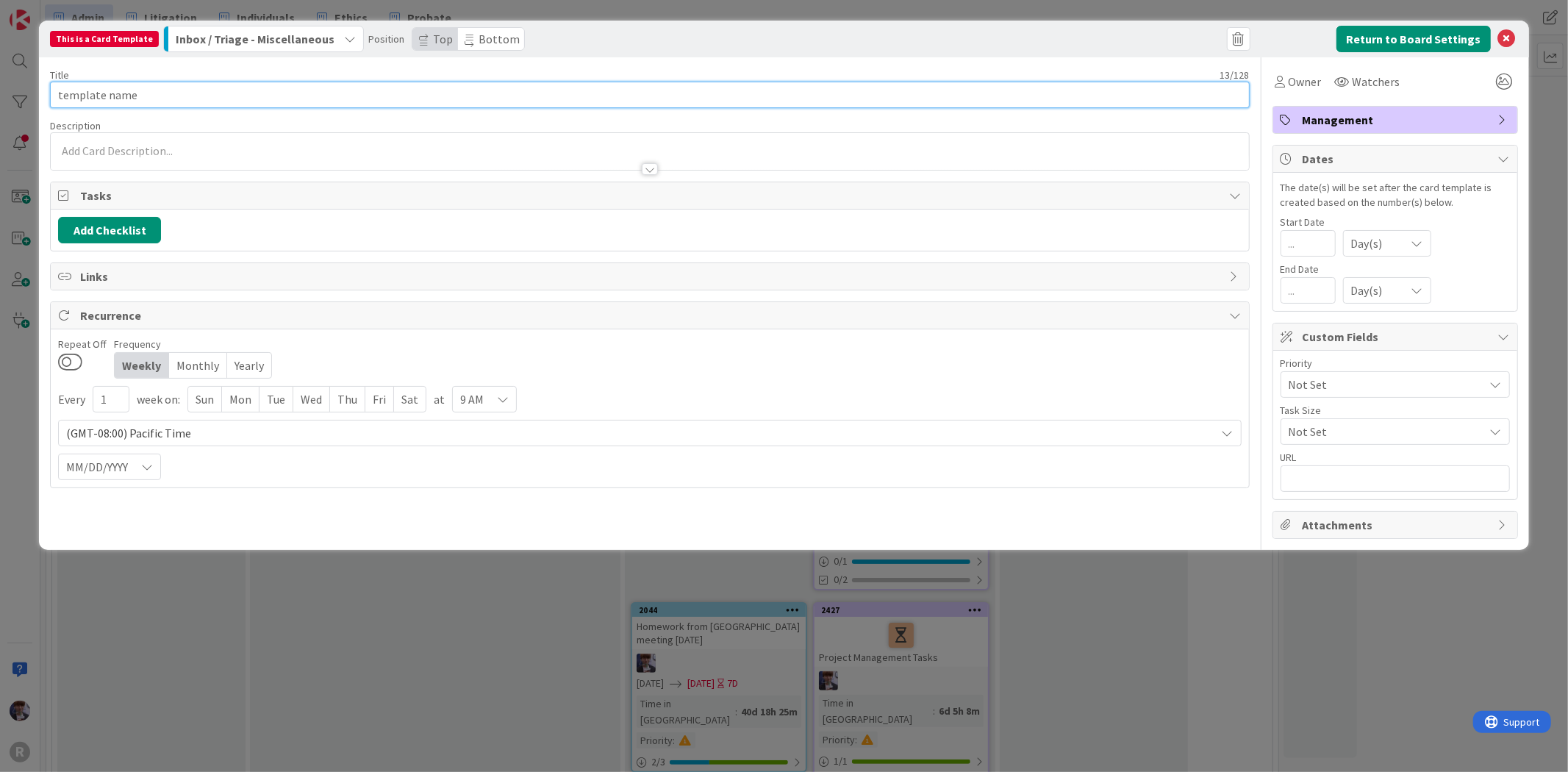
click at [179, 92] on input "template name" at bounding box center [649, 94] width 1198 height 26
drag, startPoint x: 179, startPoint y: 99, endPoint x: 260, endPoint y: 90, distance: 81.5
click at [260, 90] on input "Curate and Share Productivity Report" at bounding box center [649, 94] width 1198 height 26
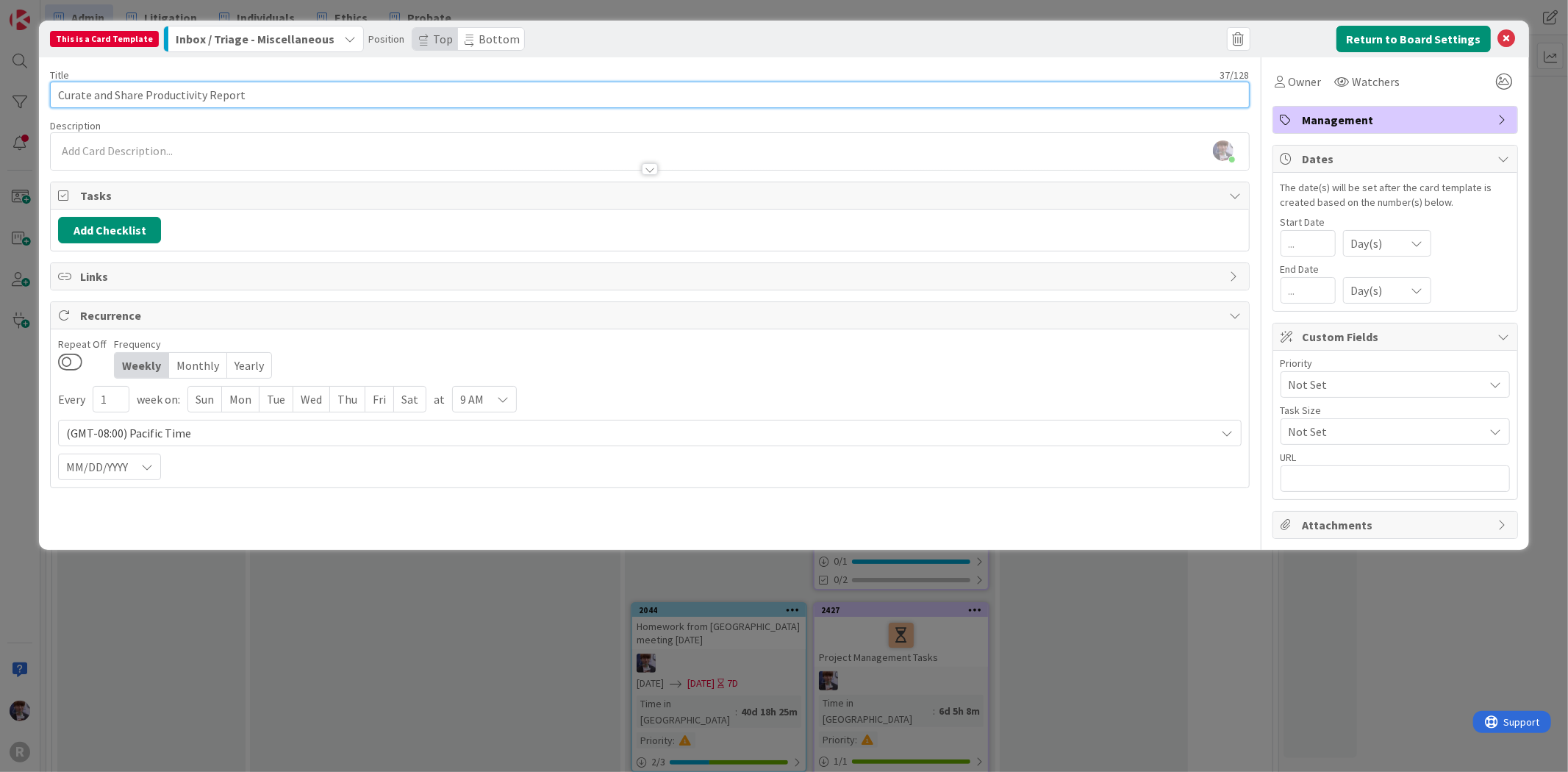
click at [141, 89] on input "Curate and Share Productivity Report" at bounding box center [649, 94] width 1198 height 26
click at [143, 86] on input "Curate and Share Productivity Report" at bounding box center [649, 94] width 1198 height 26
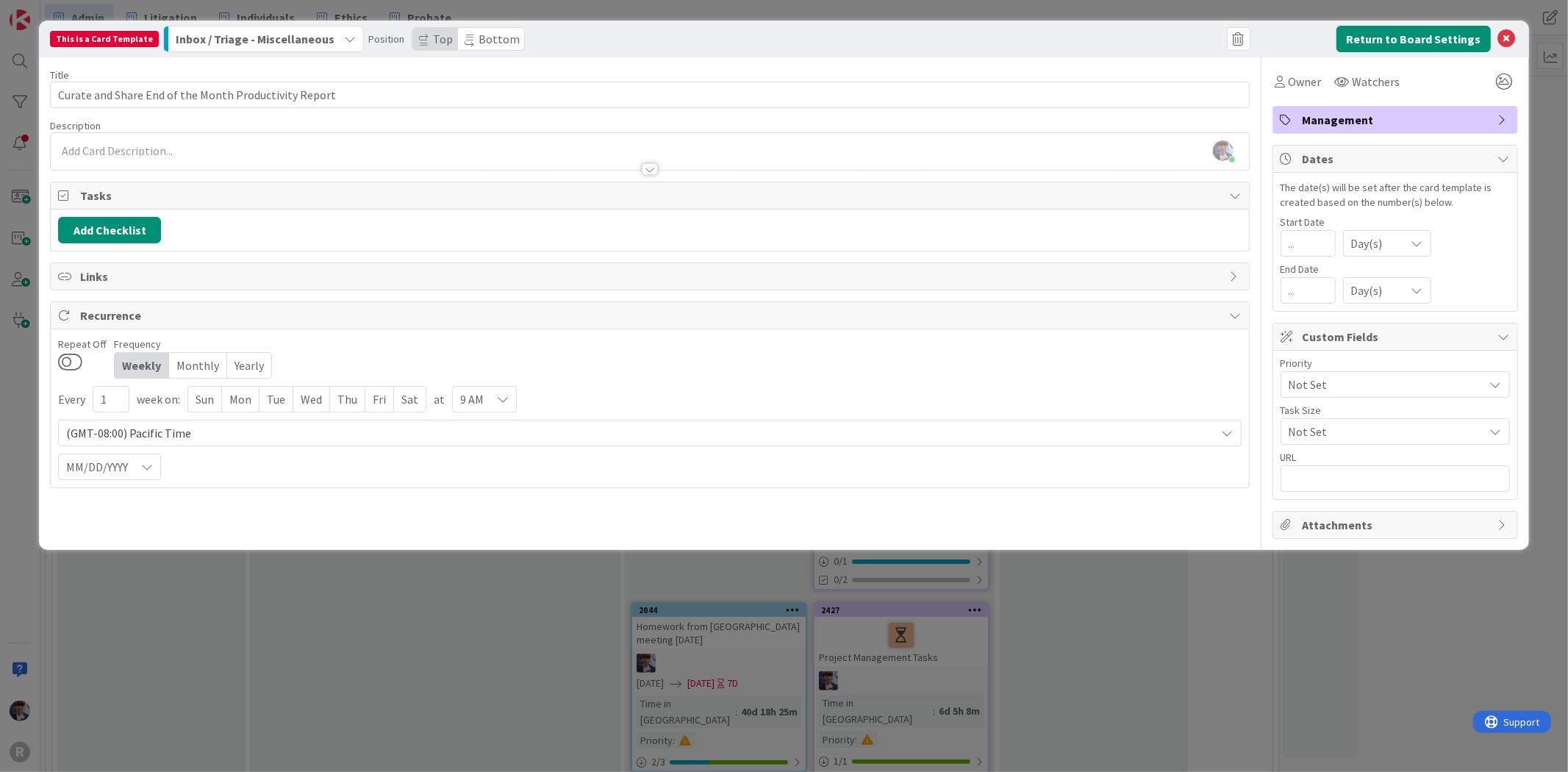
click at [216, 142] on div "[PERSON_NAME] just joined" at bounding box center [649, 151] width 1198 height 37
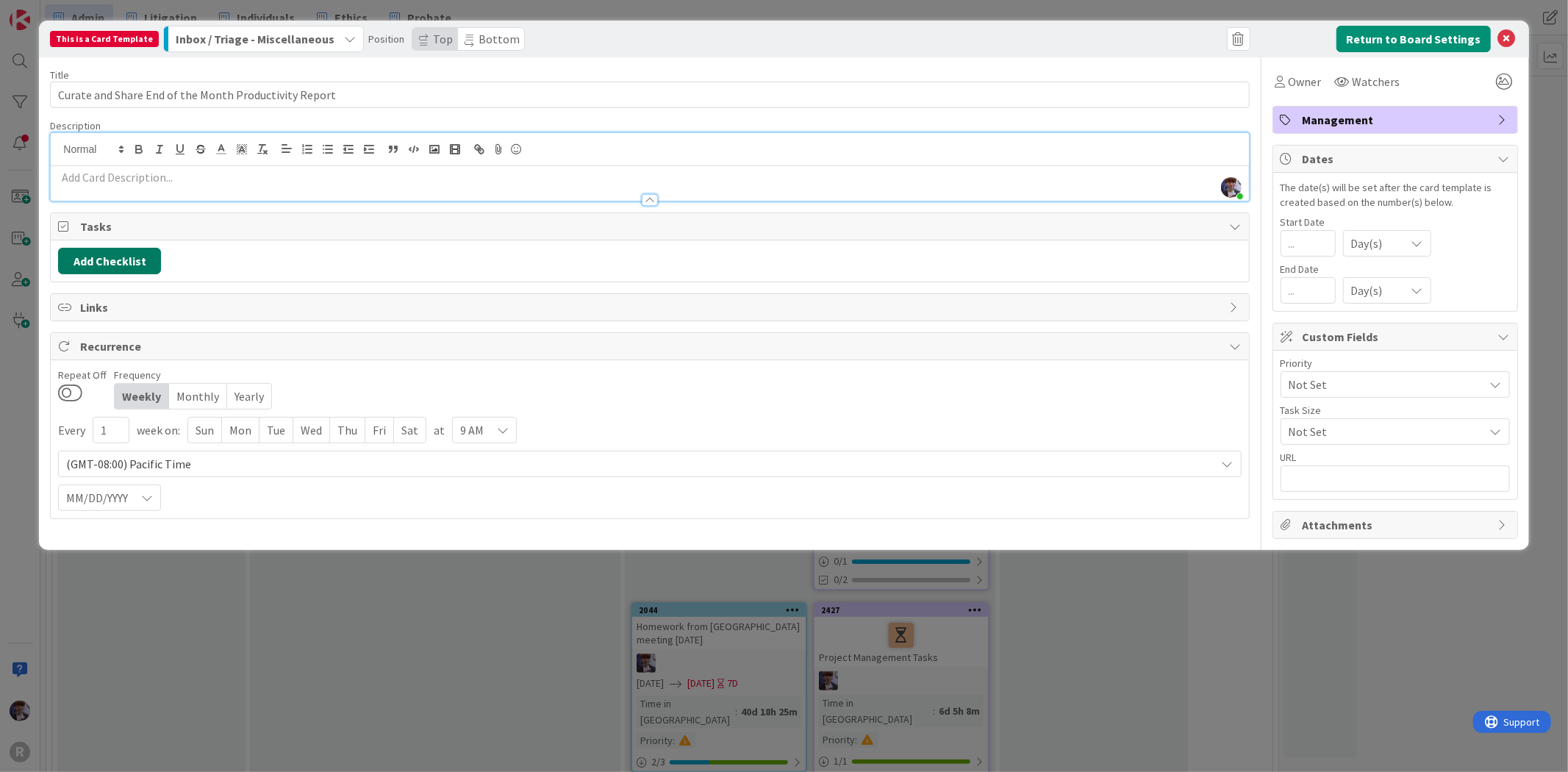
click at [113, 265] on button "Add Checklist" at bounding box center [110, 260] width 103 height 26
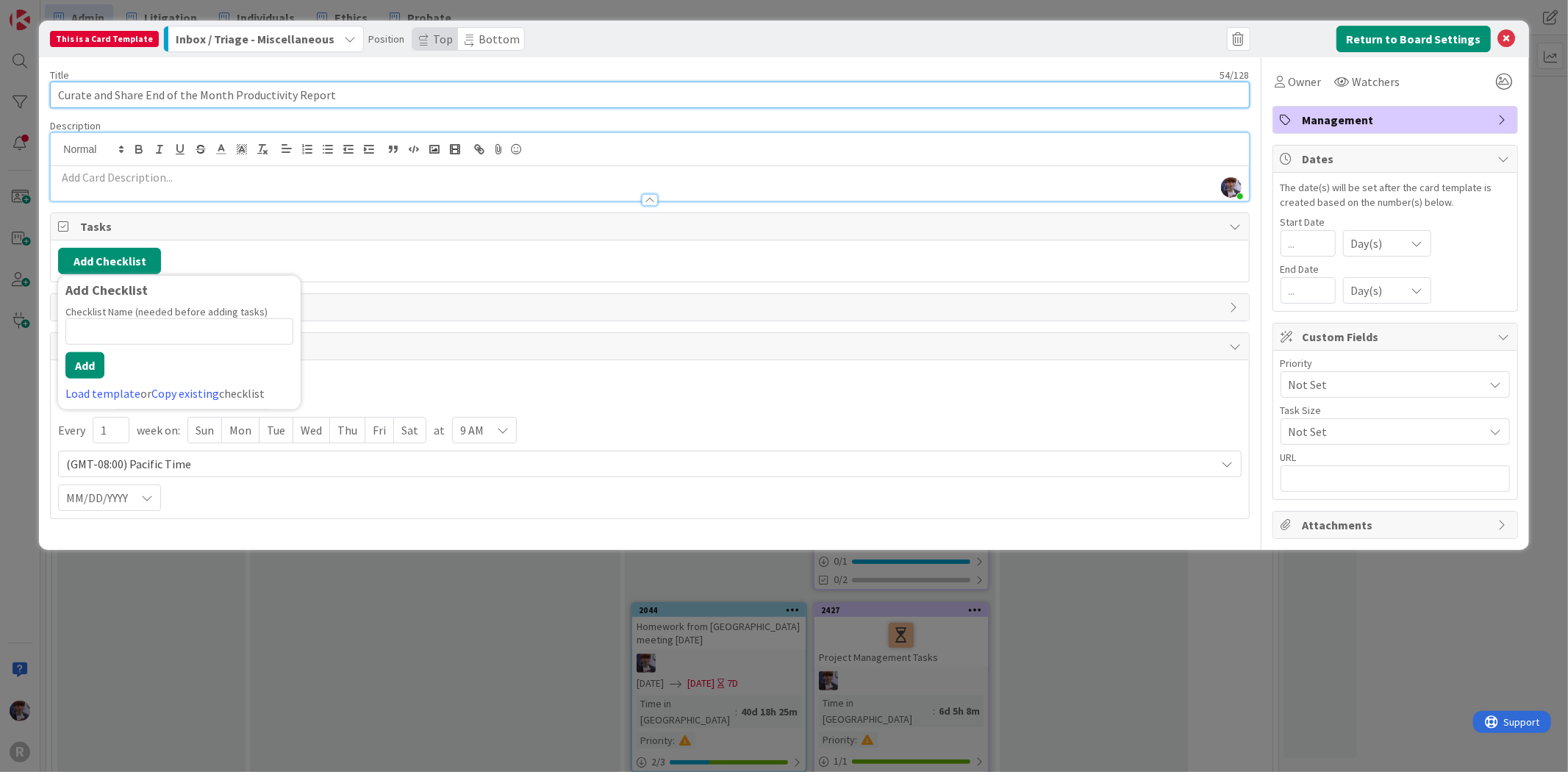
click at [495, 92] on input "Curate and Share End of the Month Productivity Report" at bounding box center [649, 94] width 1198 height 26
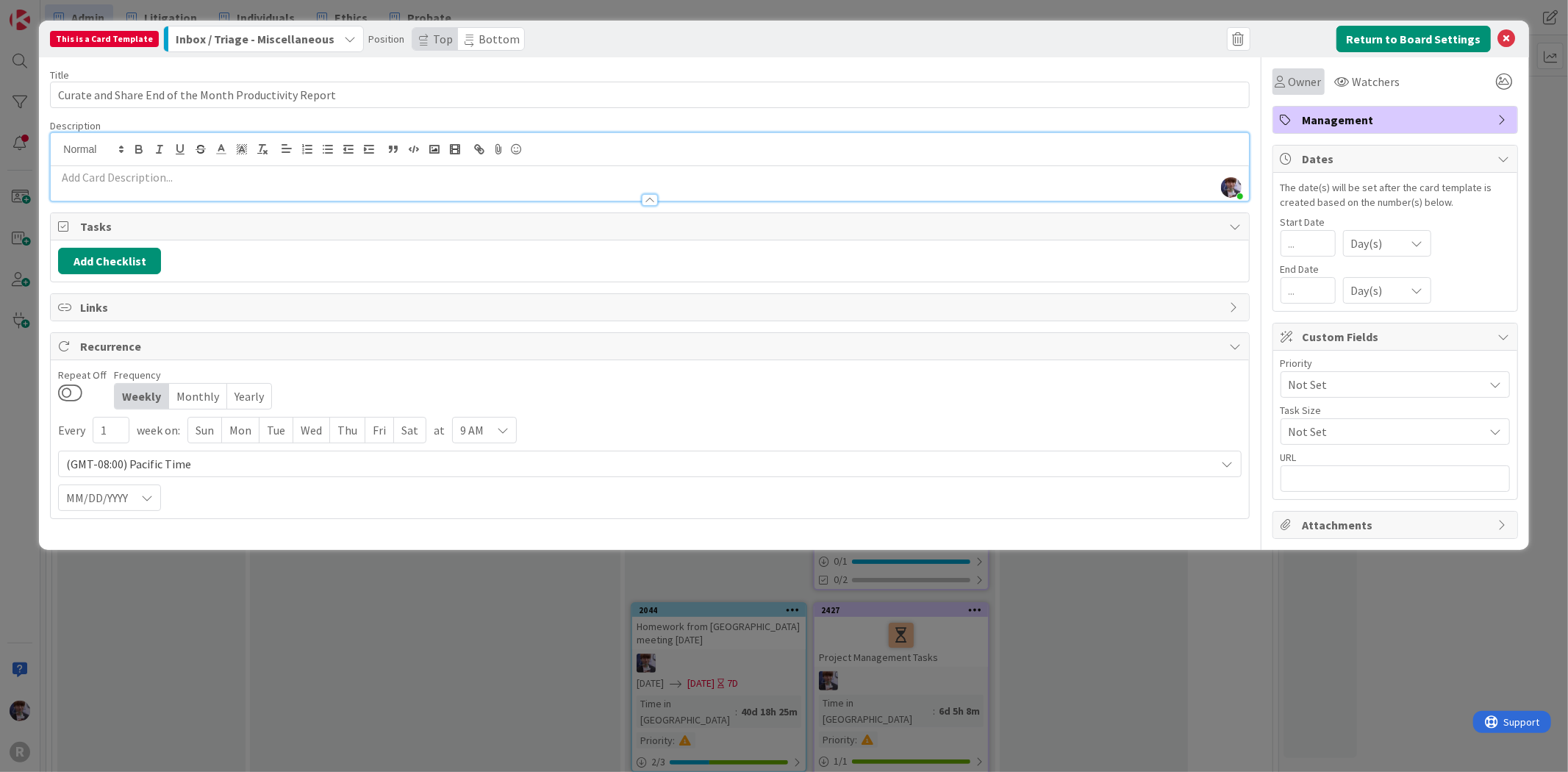
click at [1303, 84] on span "Owner" at bounding box center [1304, 81] width 34 height 17
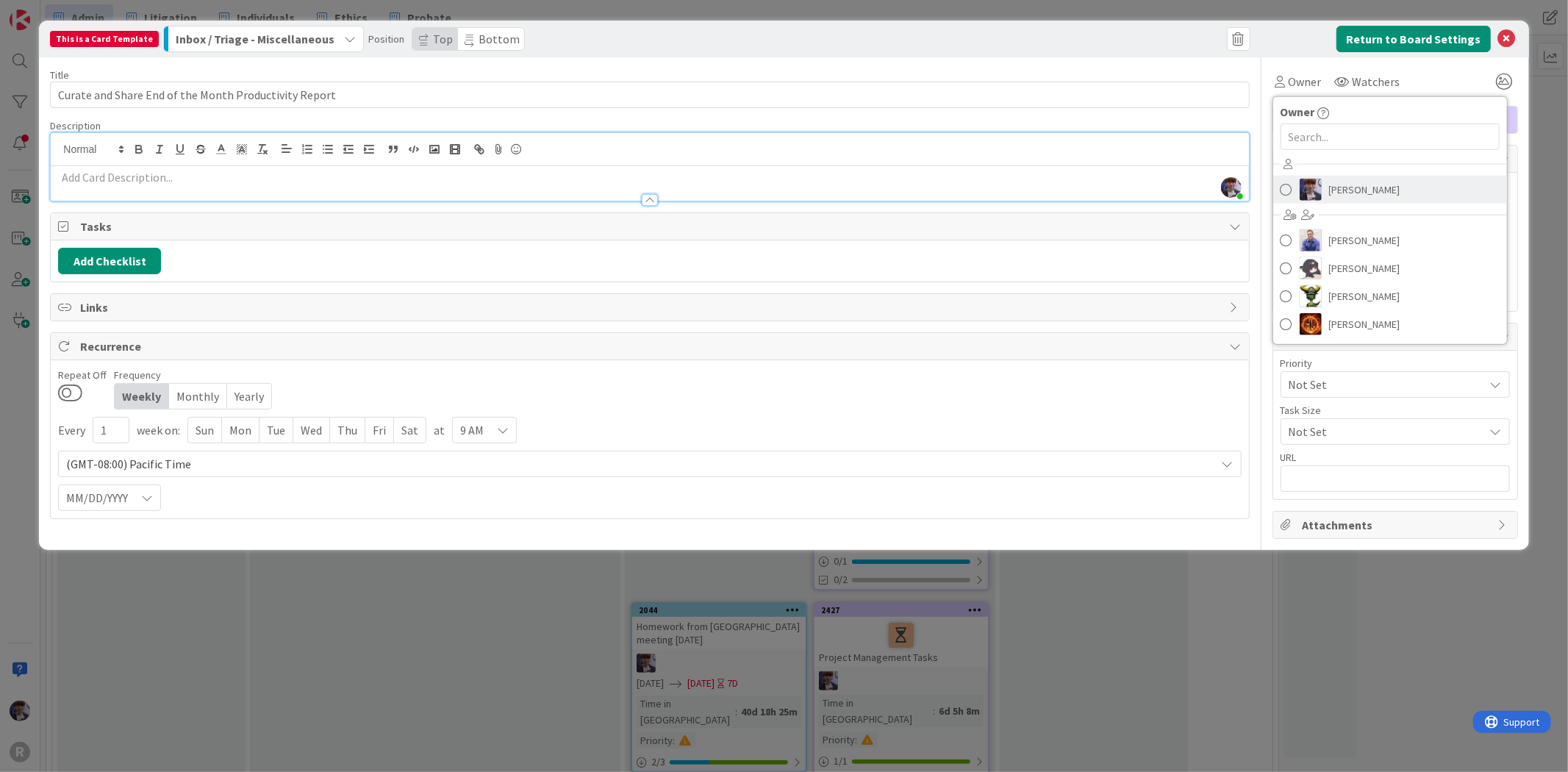
click at [1358, 188] on span "[PERSON_NAME]" at bounding box center [1364, 189] width 72 height 22
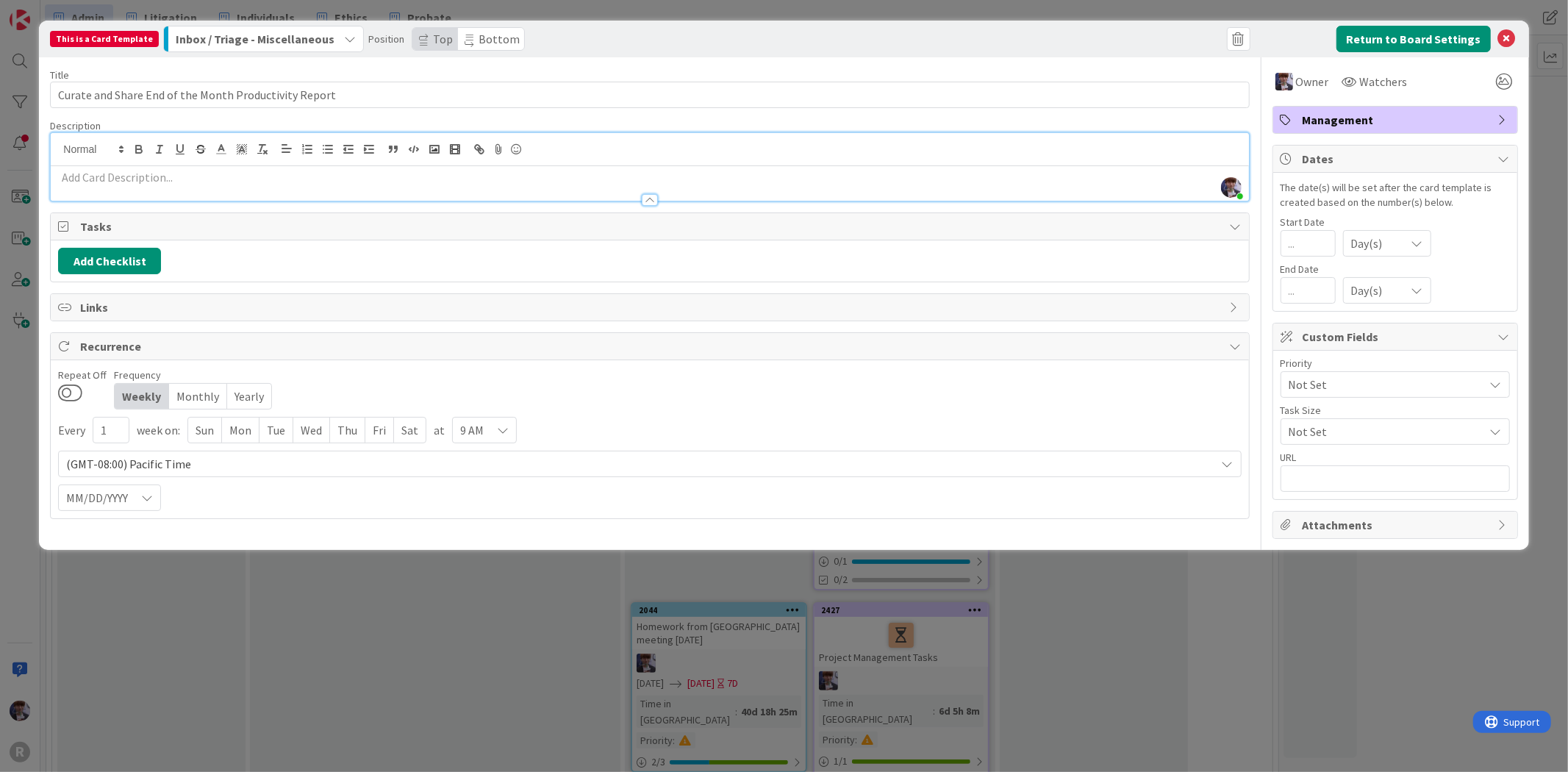
click at [1393, 362] on div "Priority" at bounding box center [1394, 362] width 229 height 10
click at [1364, 83] on span "Watchers" at bounding box center [1383, 81] width 48 height 17
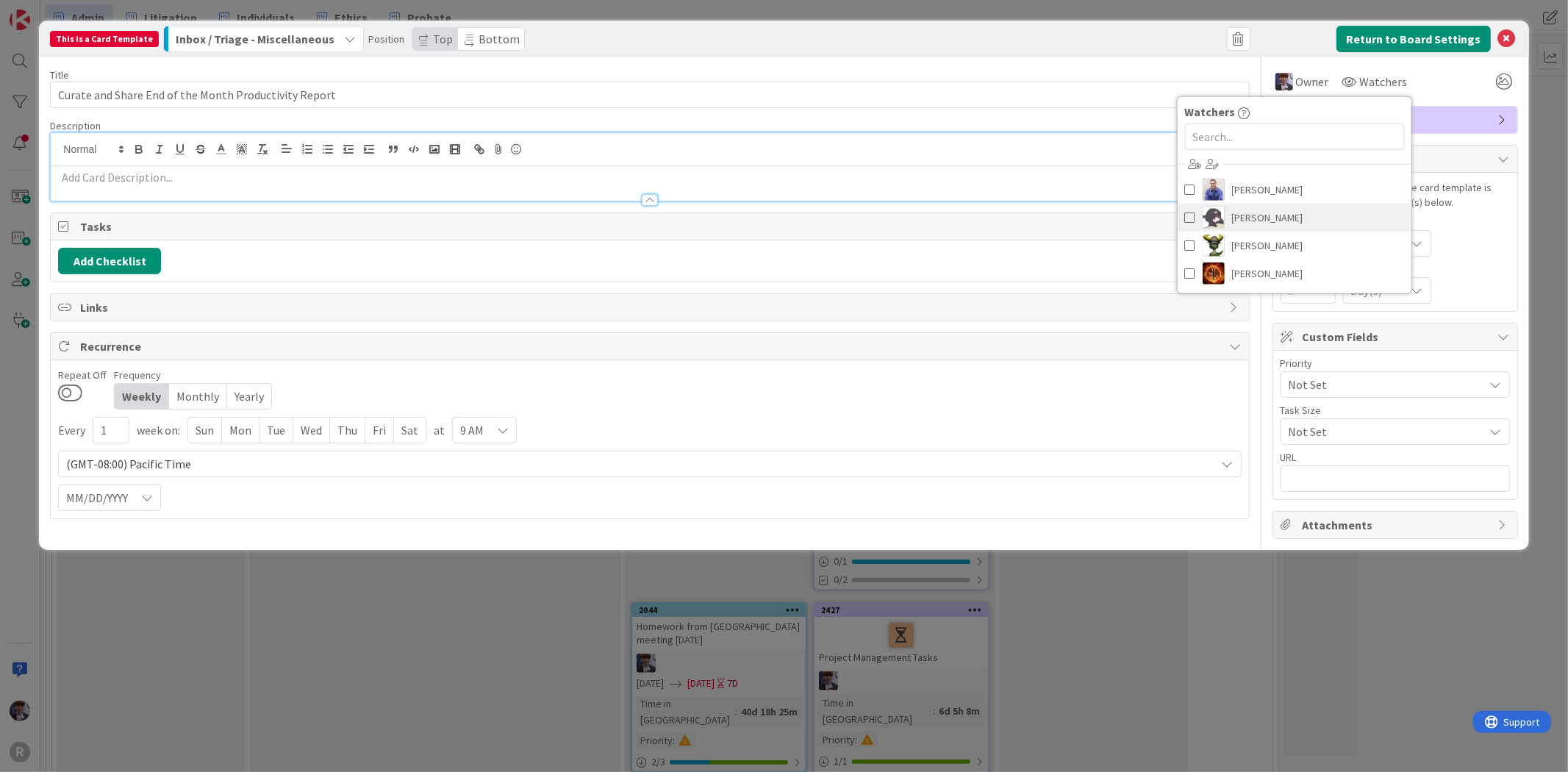
click at [1332, 217] on link "[PERSON_NAME]" at bounding box center [1294, 217] width 234 height 28
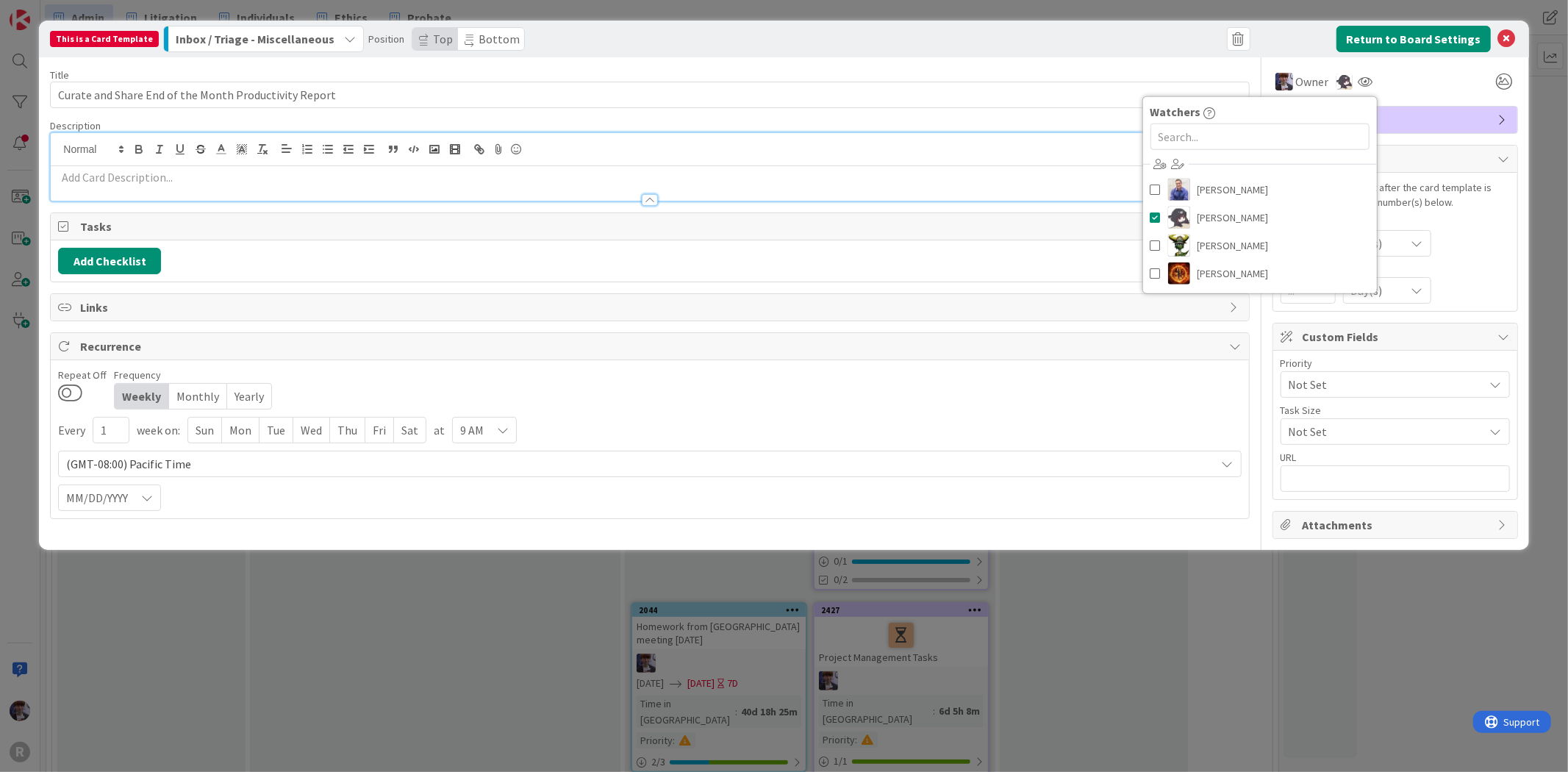
click at [1426, 66] on div "Owner Owner Remove Set as Watcher [PERSON_NAME] [PERSON_NAME] [PERSON_NAME] [PE…" at bounding box center [1394, 75] width 245 height 37
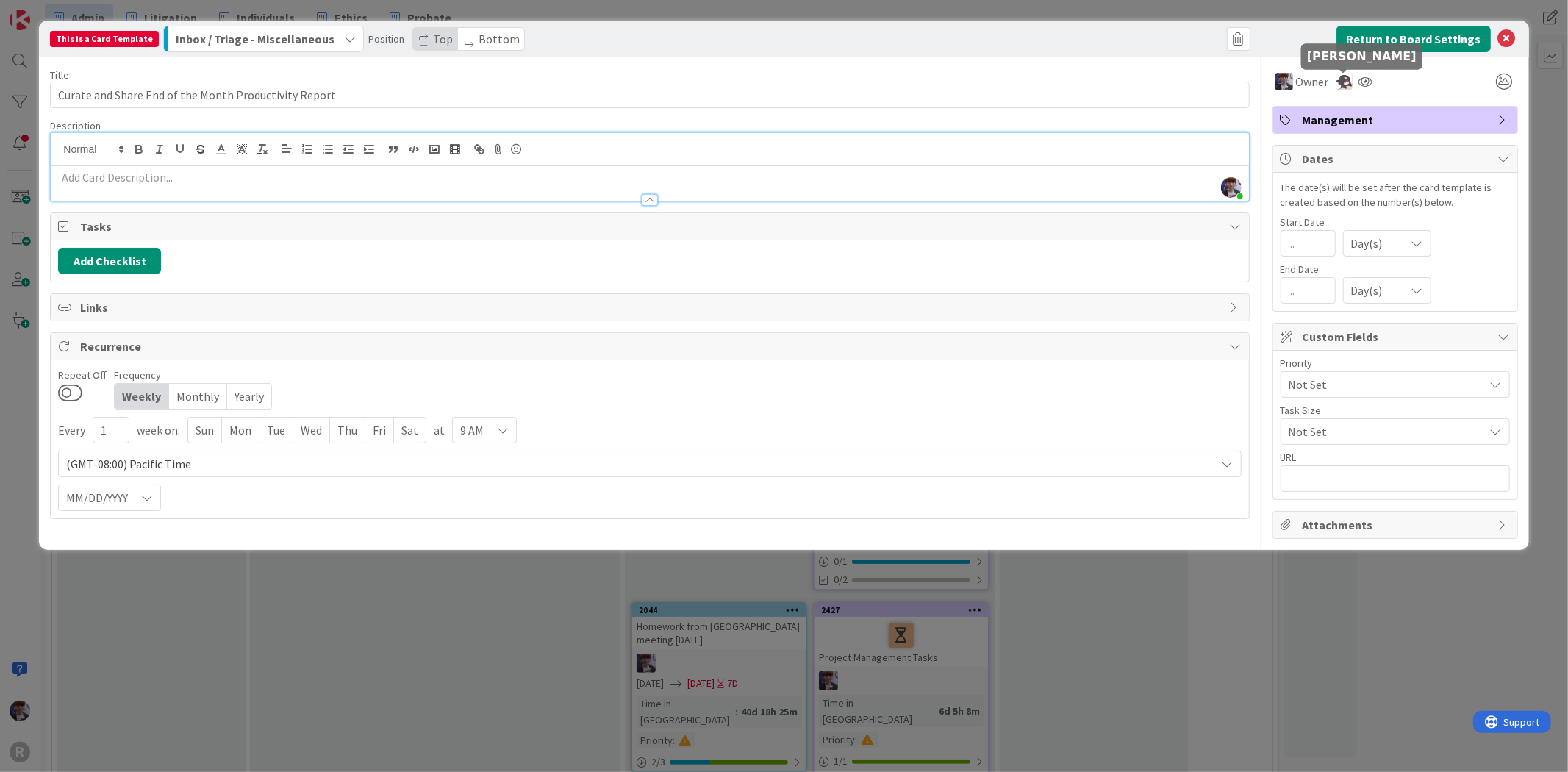
click at [1346, 86] on img at bounding box center [1344, 82] width 16 height 16
click at [1317, 111] on link "Remove" at bounding box center [1294, 110] width 116 height 24
click at [1342, 381] on span "Not Set" at bounding box center [1382, 384] width 188 height 21
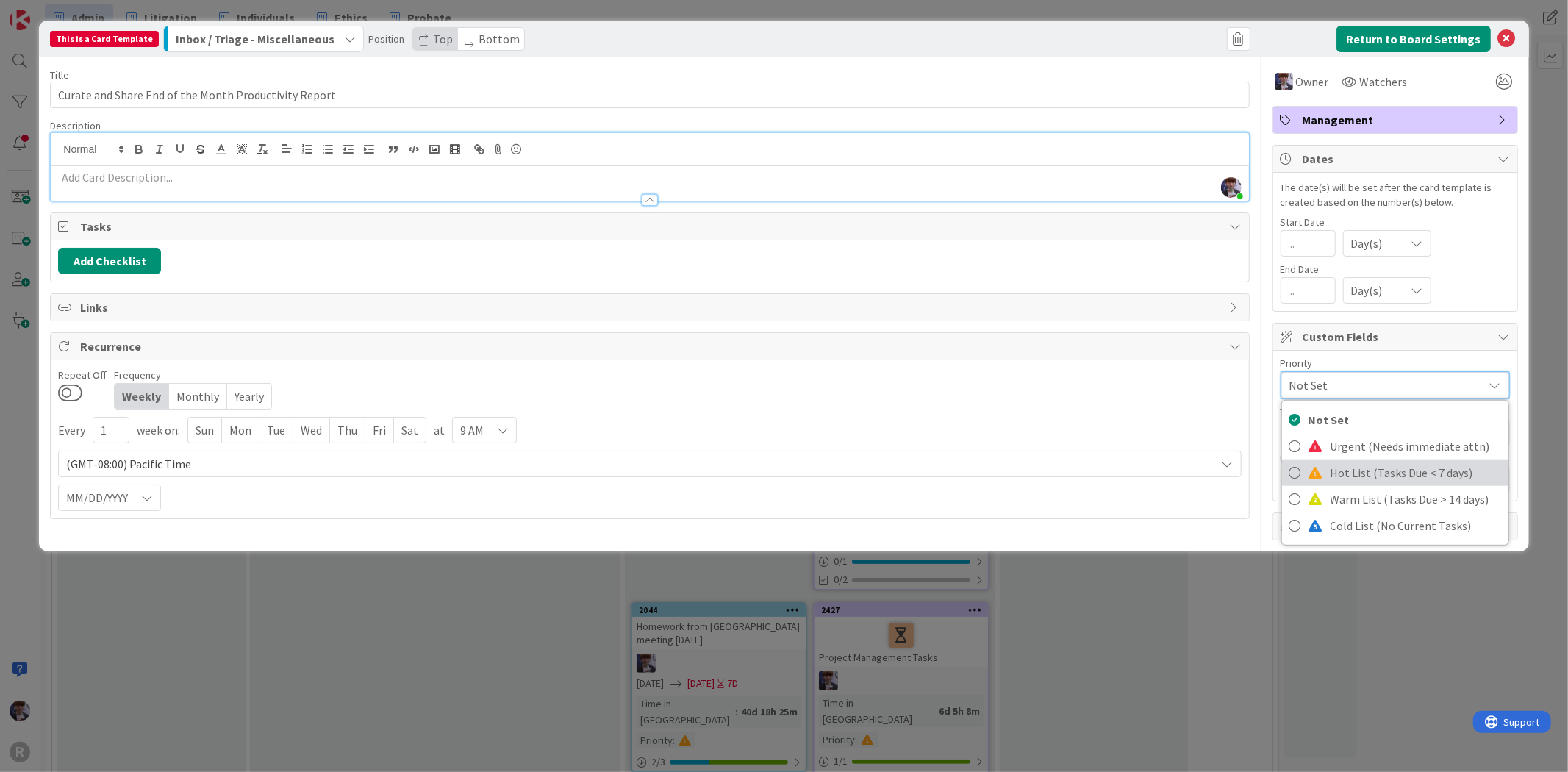
click at [1353, 474] on span "Hot List (Tasks Due < 7 days)" at bounding box center [1416, 473] width 170 height 22
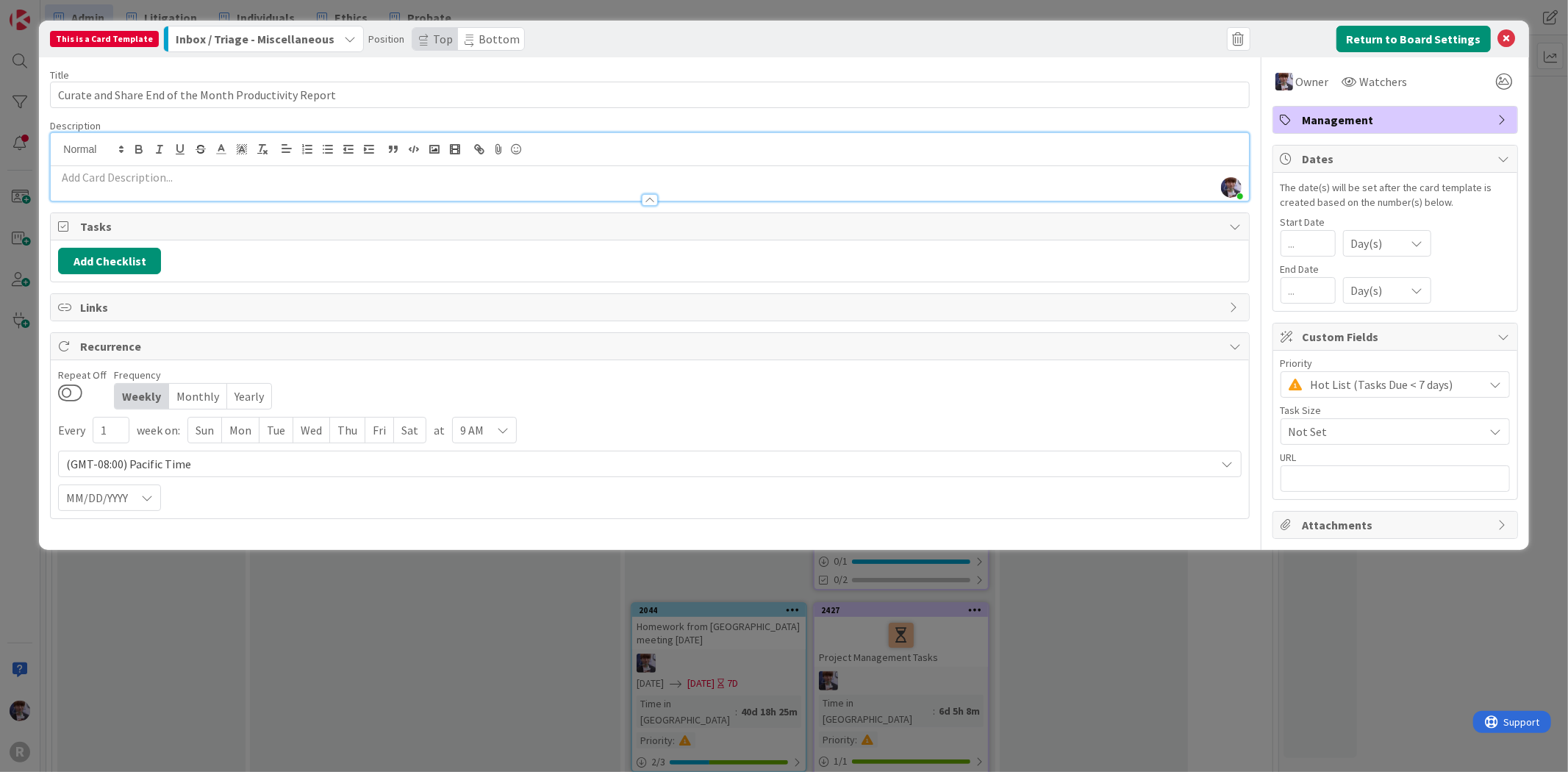
click at [202, 393] on div "Monthly" at bounding box center [198, 397] width 58 height 25
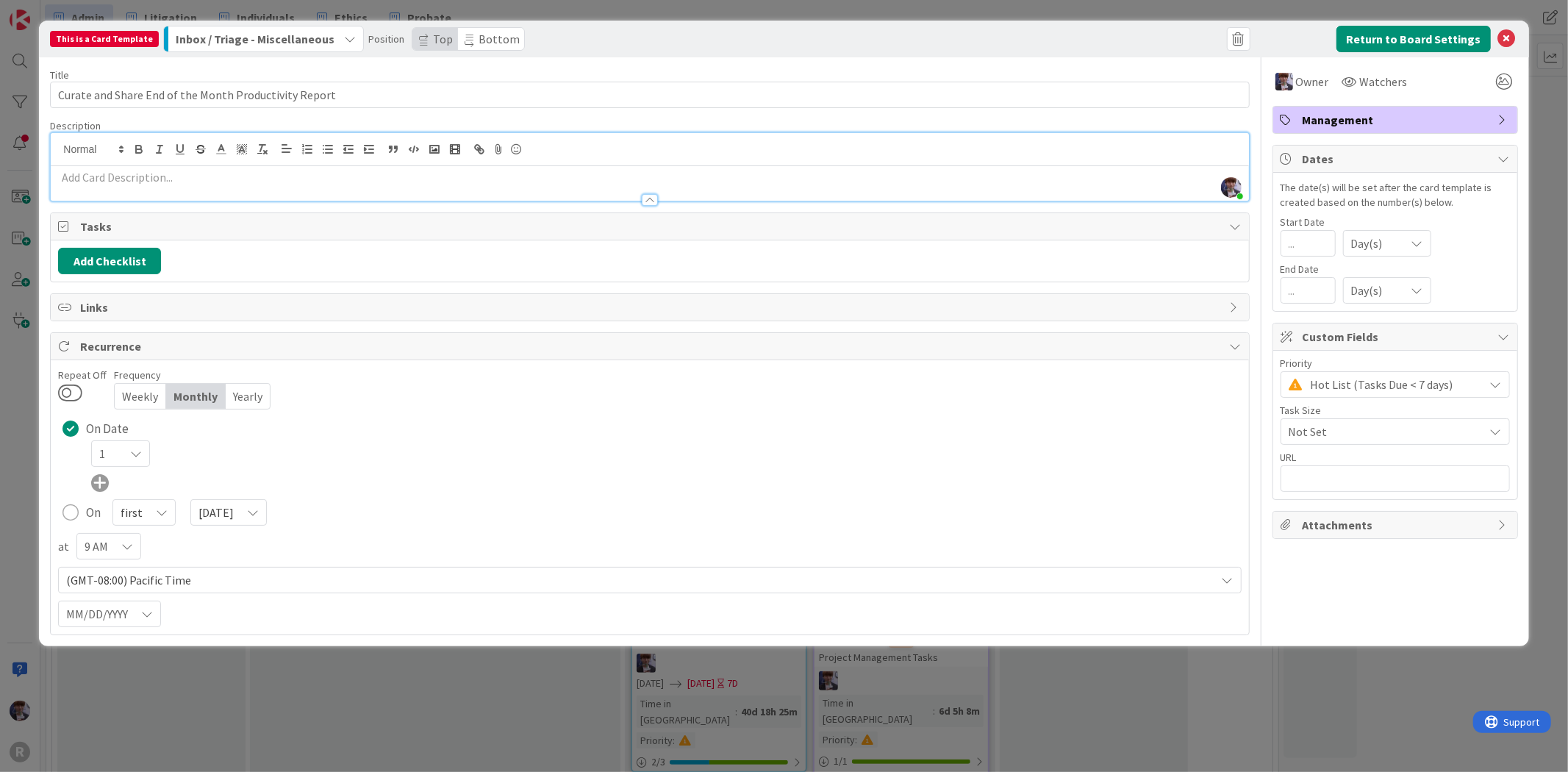
click at [135, 449] on icon at bounding box center [136, 453] width 12 height 12
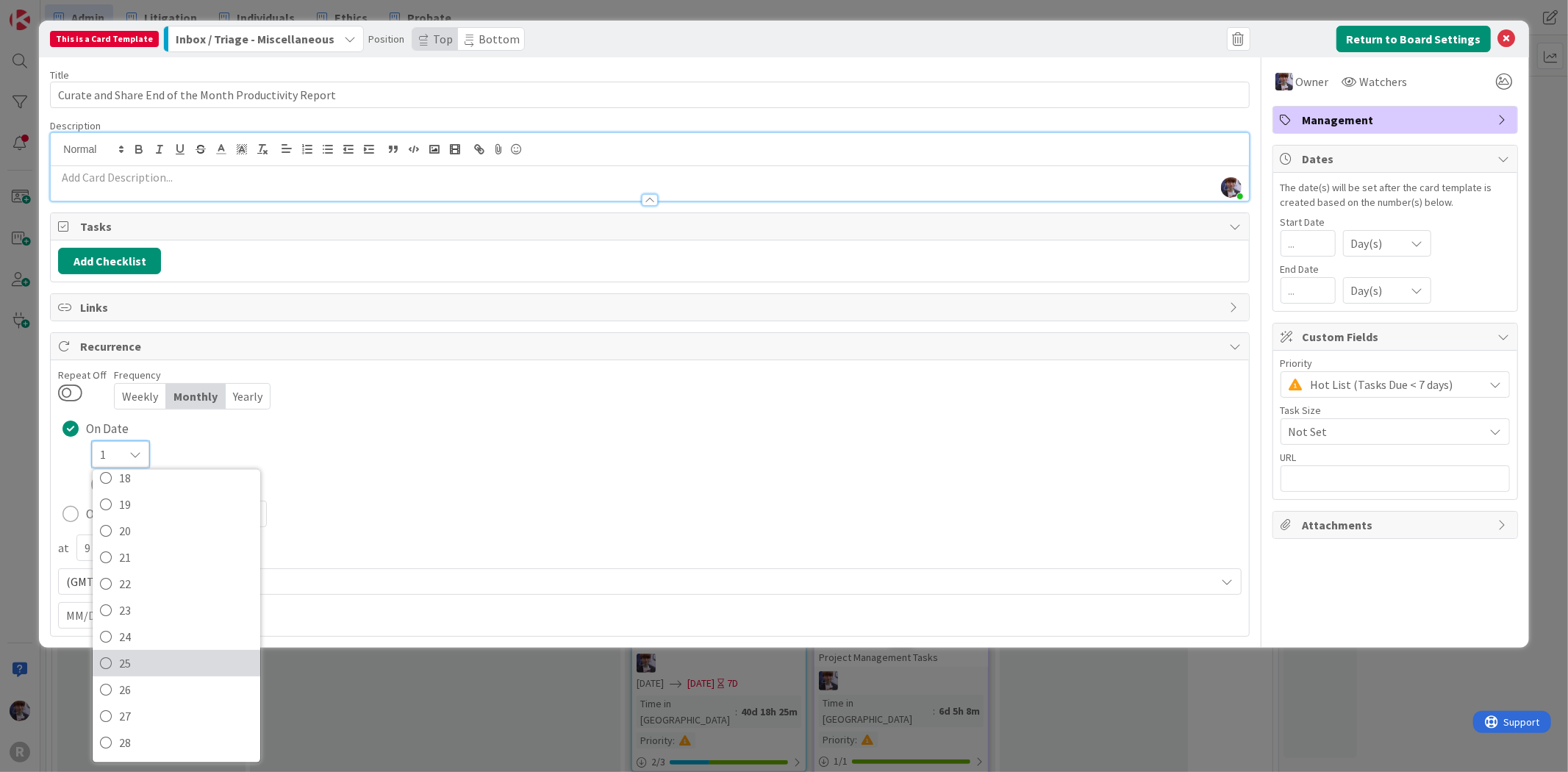
scroll to position [539, 0]
click at [166, 691] on span "29 (or last day)" at bounding box center [186, 690] width 134 height 22
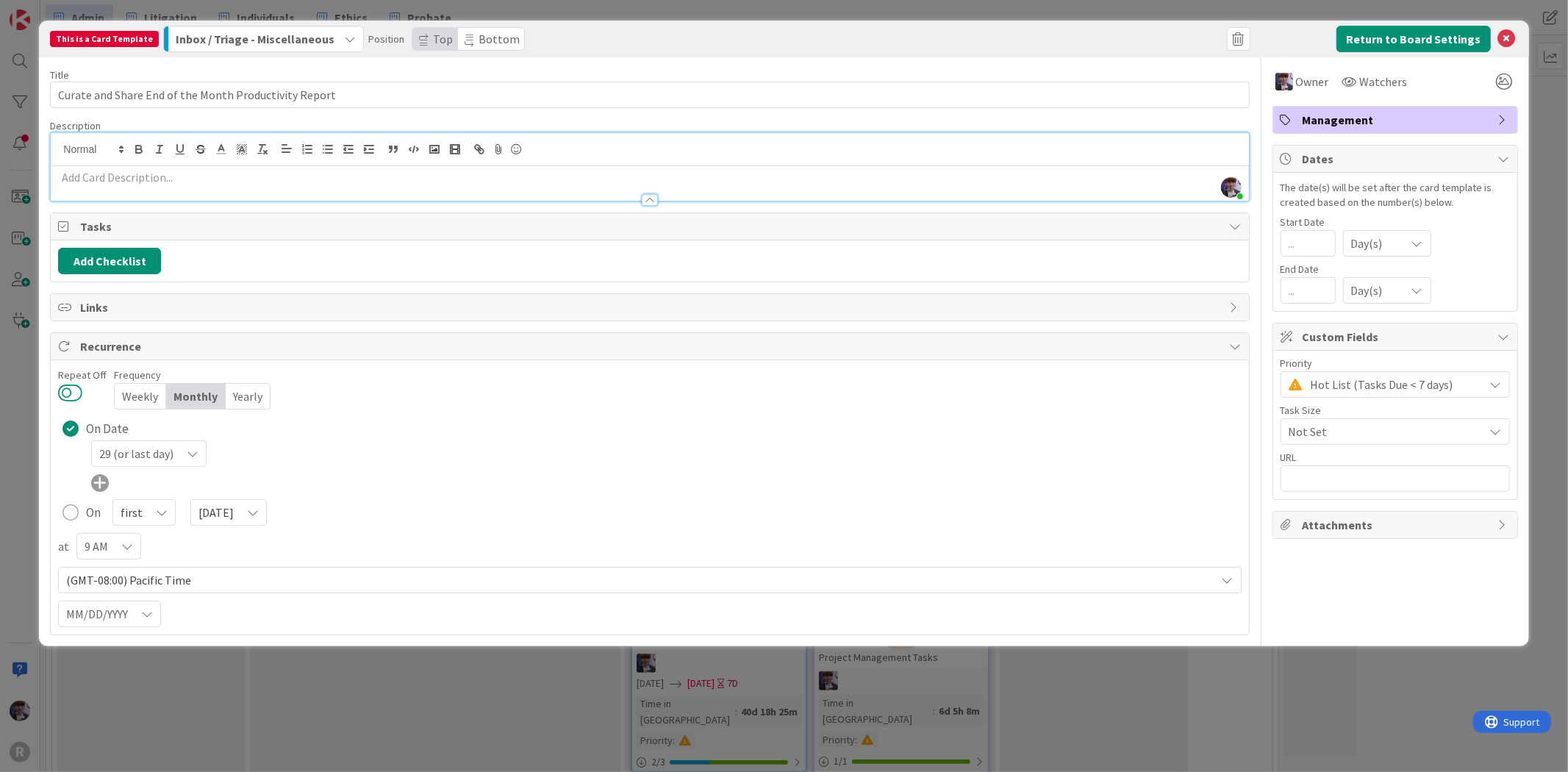
click at [82, 388] on button at bounding box center [70, 392] width 24 height 19
click at [481, 467] on div "29 (or last day) 1 2 3 4 5 6 7 8 9 10 11 12 13 14 15 16 17 18 19 20 21 22 23 24…" at bounding box center [666, 453] width 1150 height 26
click at [135, 467] on div "9 AM" at bounding box center [149, 453] width 115 height 26
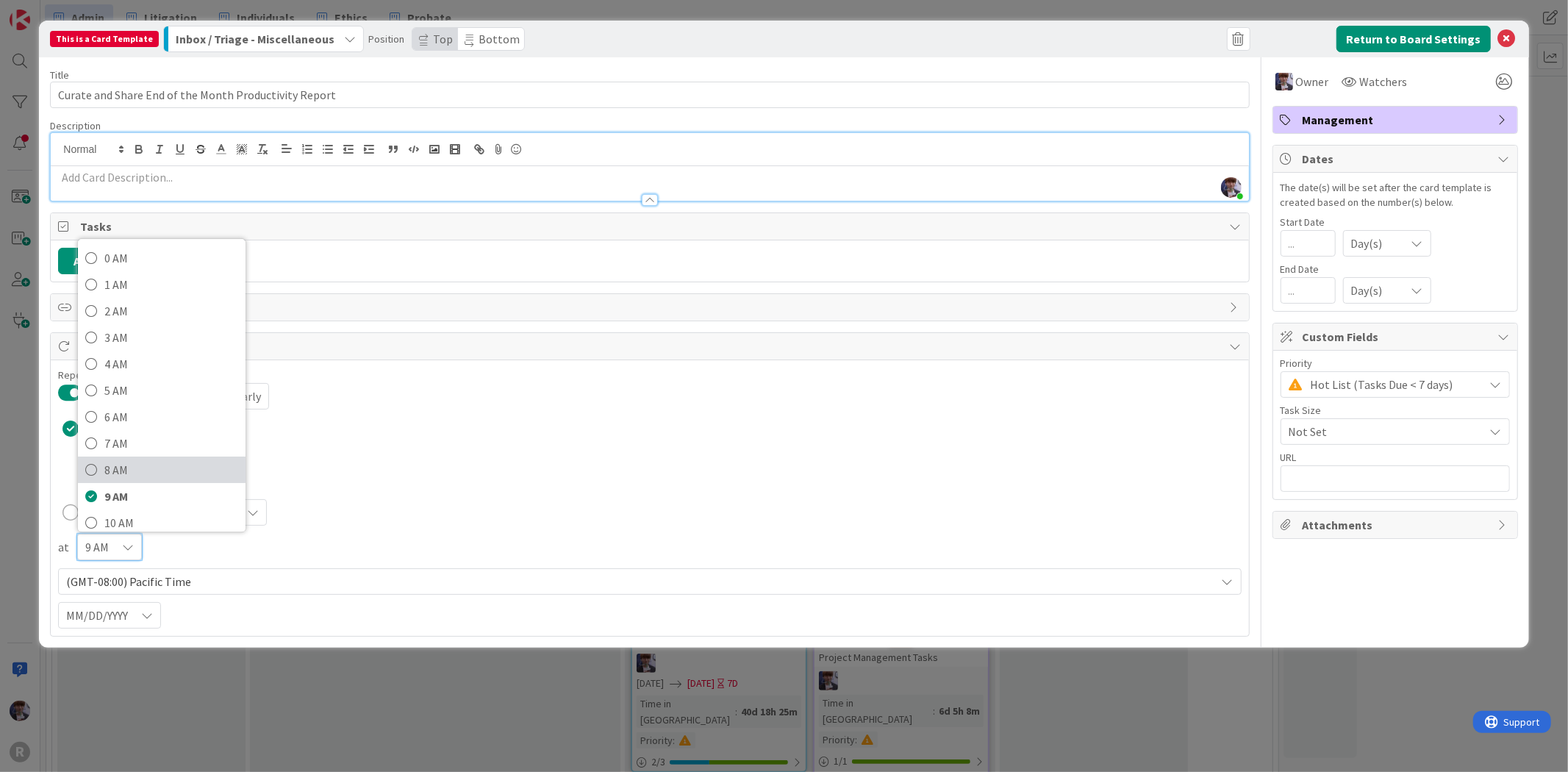
click at [132, 474] on span "8 AM" at bounding box center [171, 469] width 134 height 22
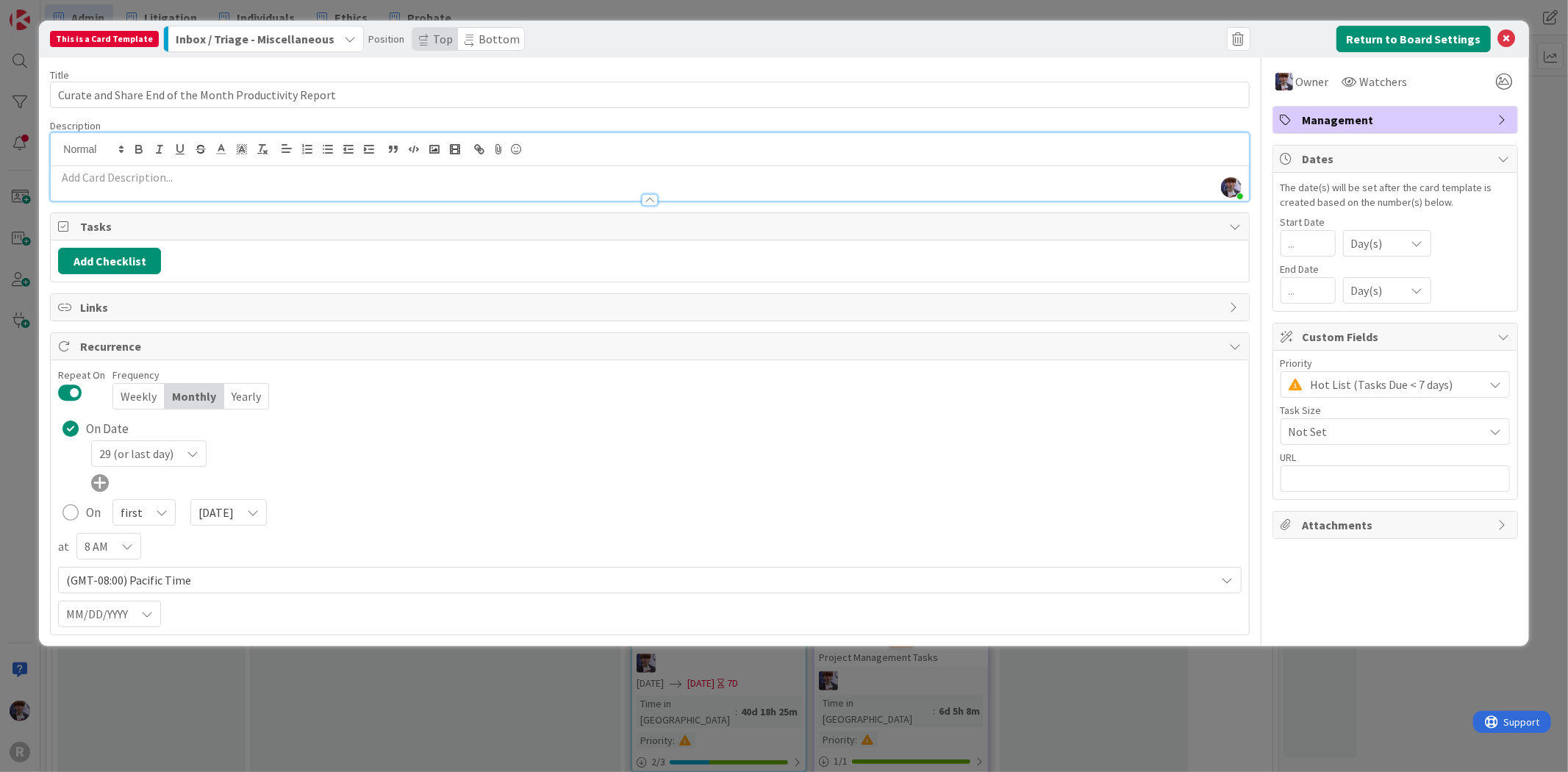
click at [706, 535] on div "On Date 29 (or last day) 1 2 3 4 5 6 7 8 9 10 11 12 13 14 15 16 17 18 19 20 21 …" at bounding box center [649, 522] width 1182 height 210
click at [1440, 40] on button "Return to Board Settings" at bounding box center [1413, 38] width 154 height 26
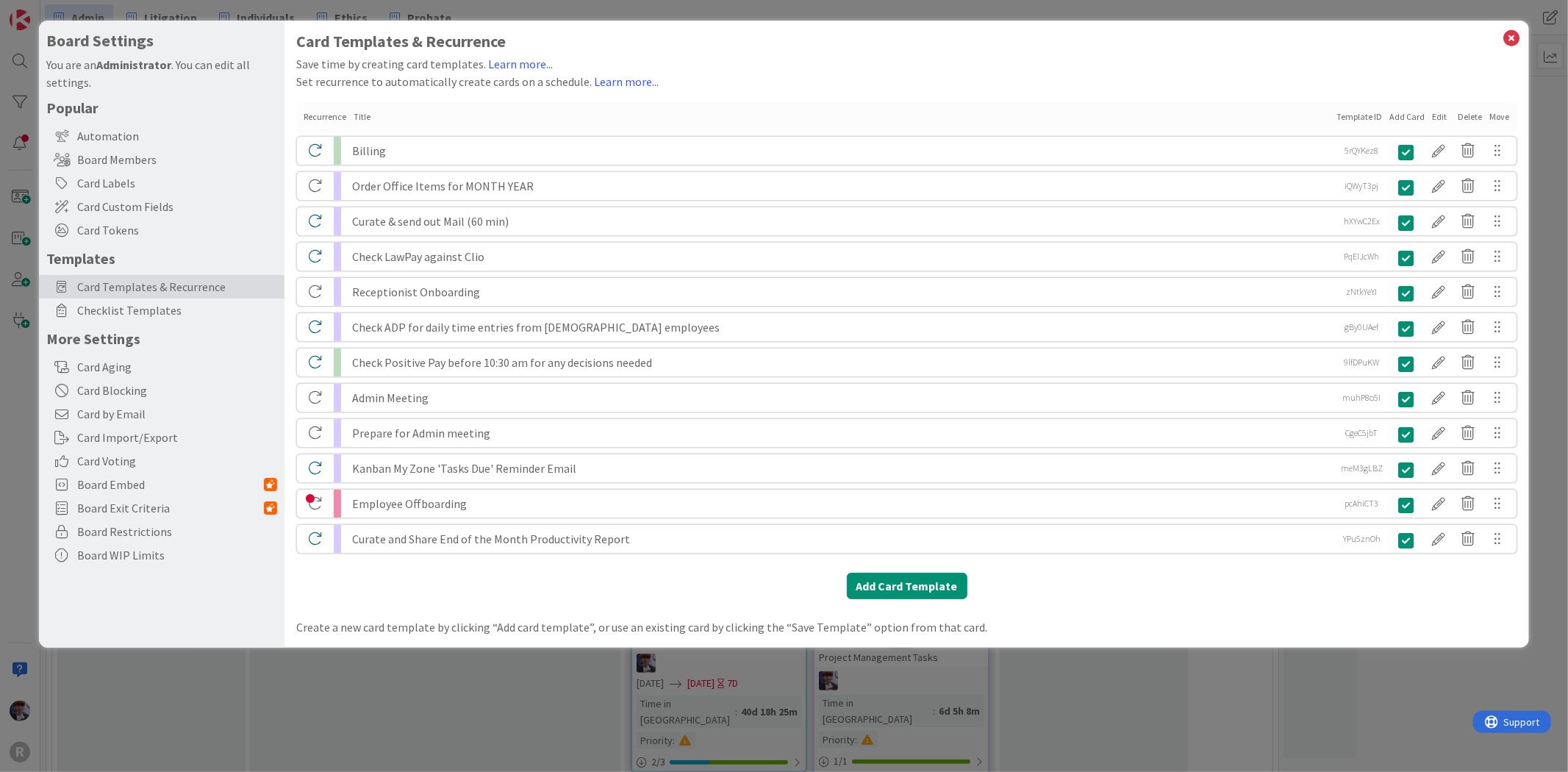
click at [449, 216] on div "Curate & send out Mail (60 min)" at bounding box center [842, 221] width 979 height 28
click at [1443, 223] on div at bounding box center [1438, 221] width 29 height 25
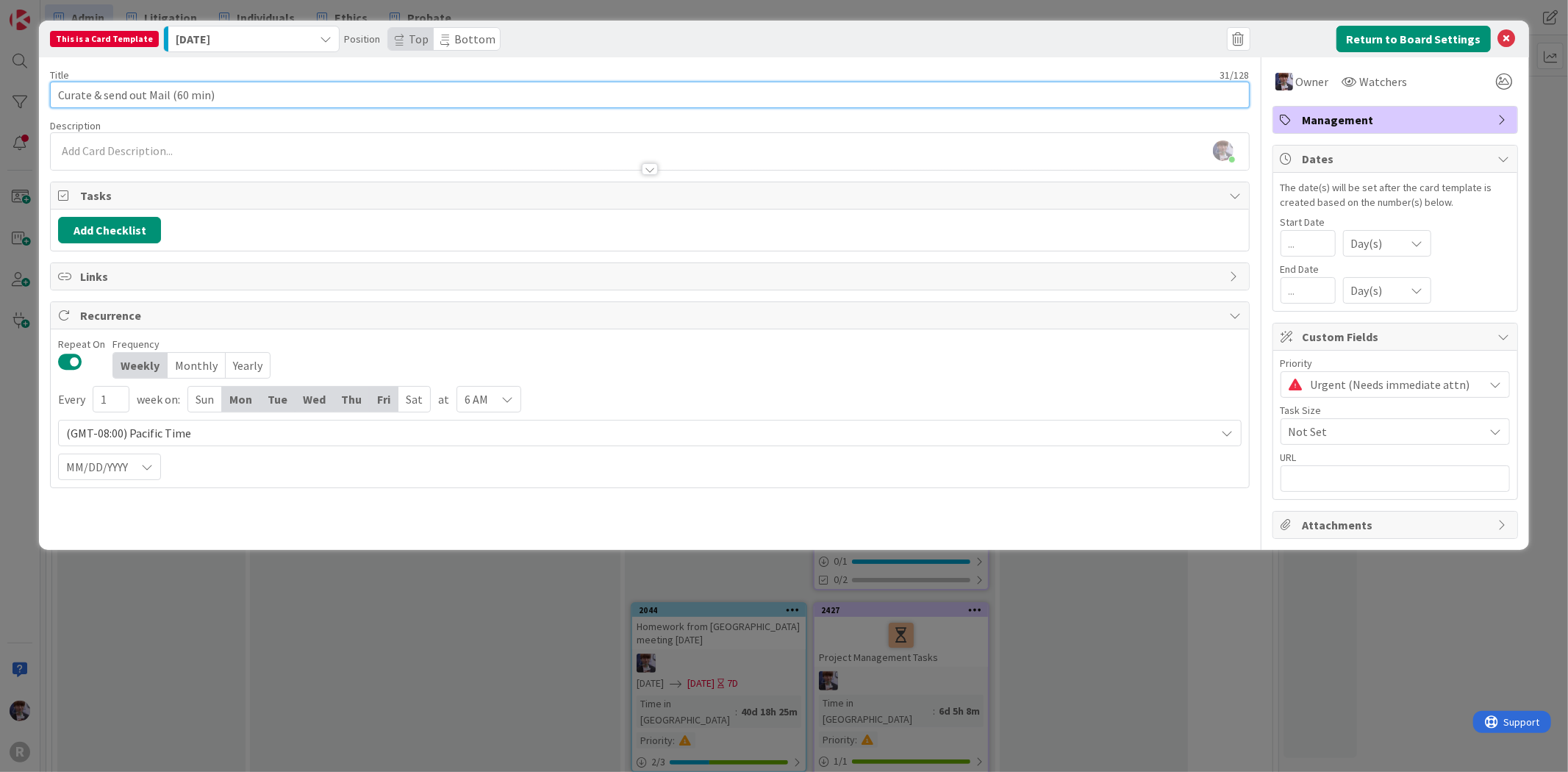
drag, startPoint x: 217, startPoint y: 97, endPoint x: 171, endPoint y: 101, distance: 46.2
click at [171, 101] on input "Curate & send out Mail (60 min)" at bounding box center [649, 94] width 1198 height 26
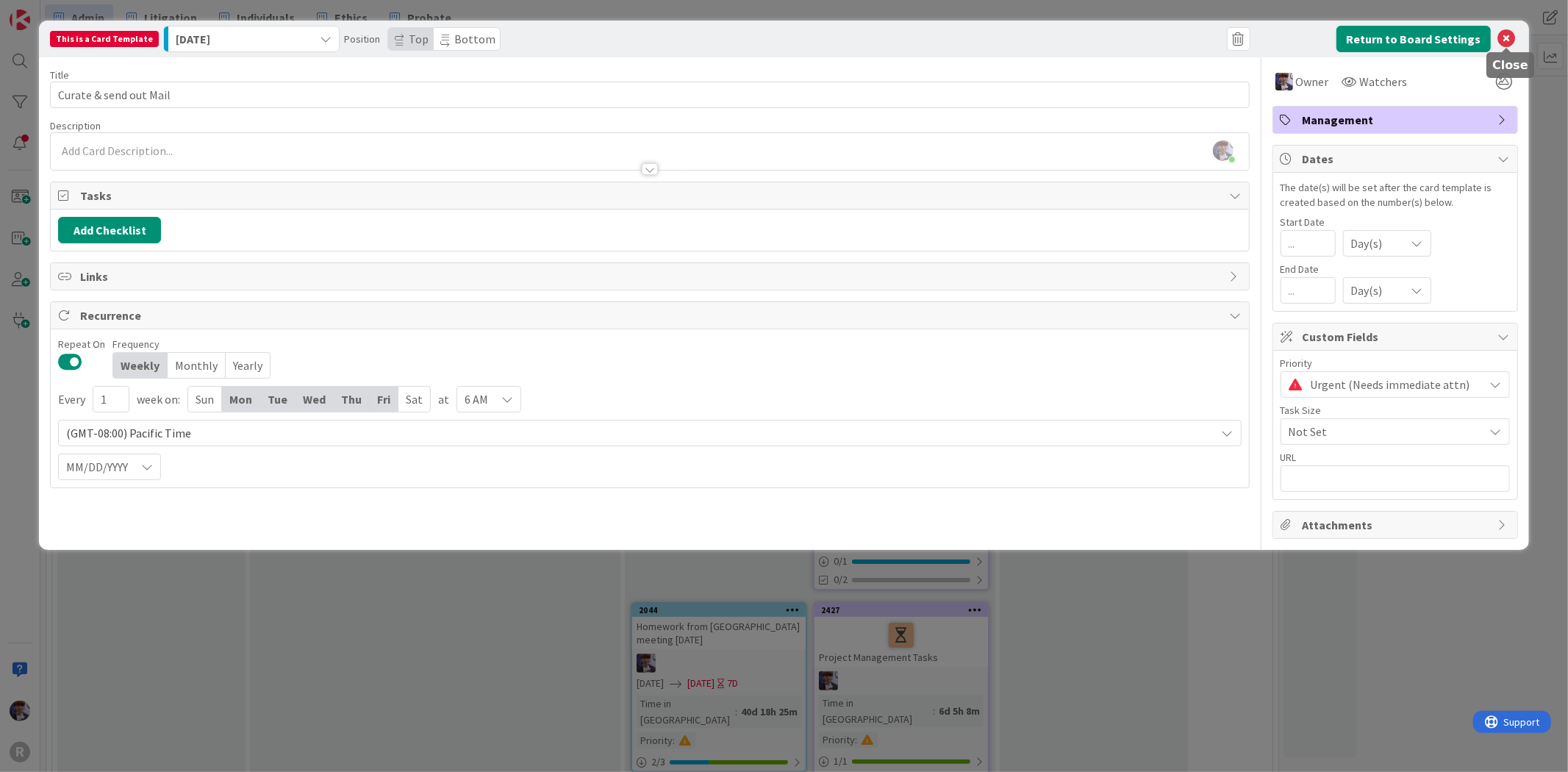
click at [1513, 44] on icon at bounding box center [1506, 38] width 17 height 17
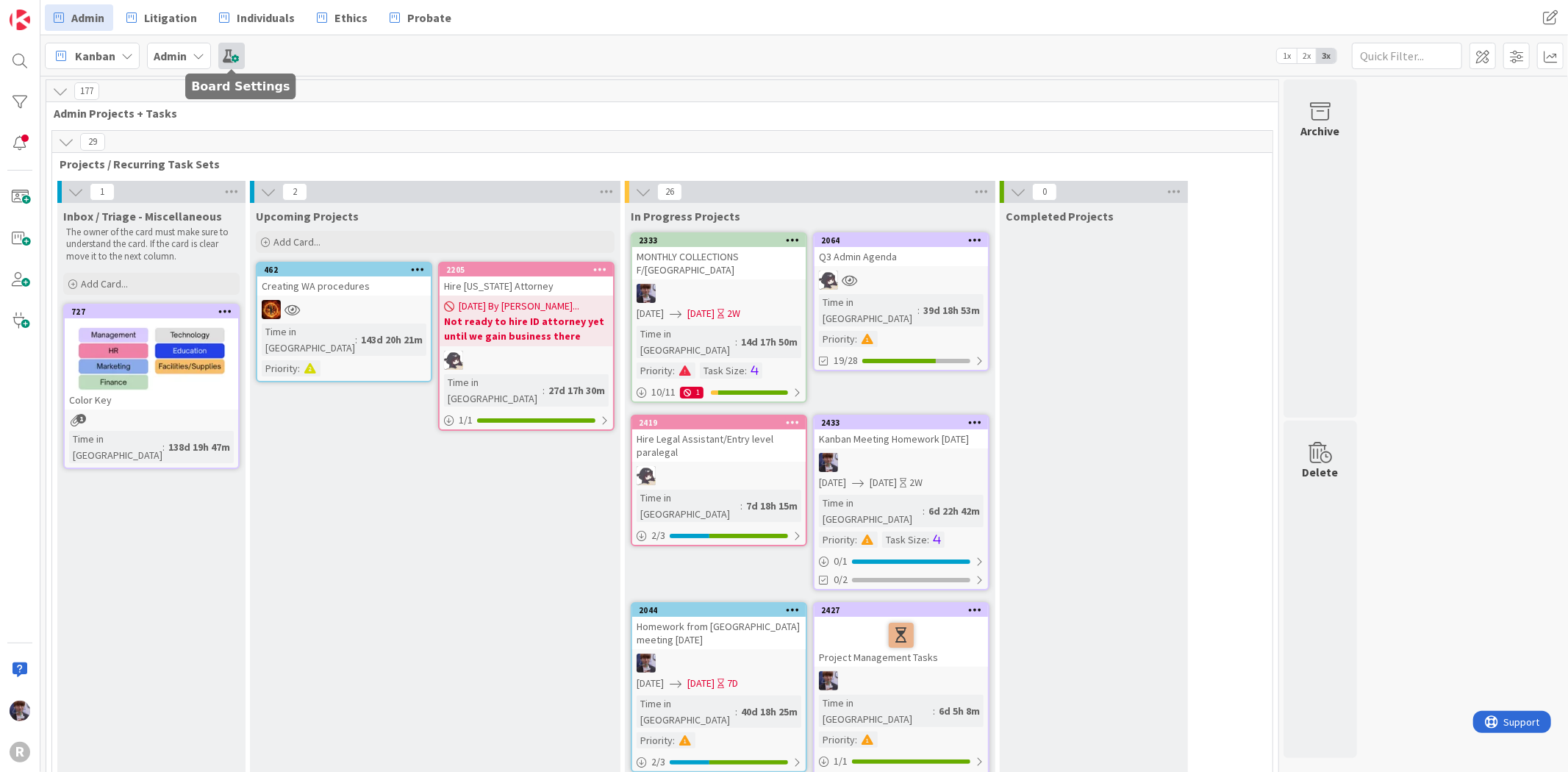
click at [228, 53] on span at bounding box center [231, 55] width 26 height 26
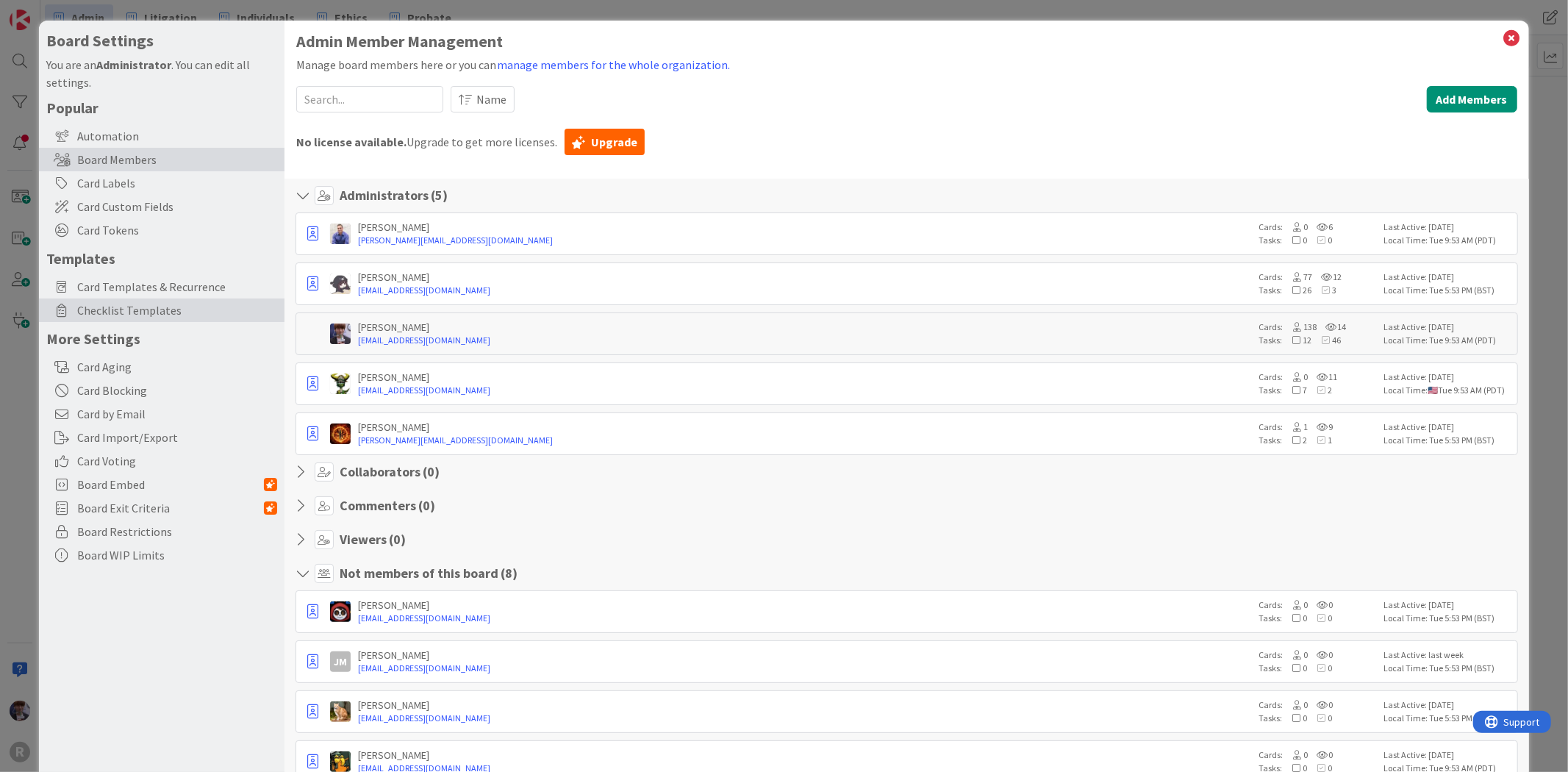
click at [140, 311] on span "Checklist Templates" at bounding box center [177, 310] width 200 height 17
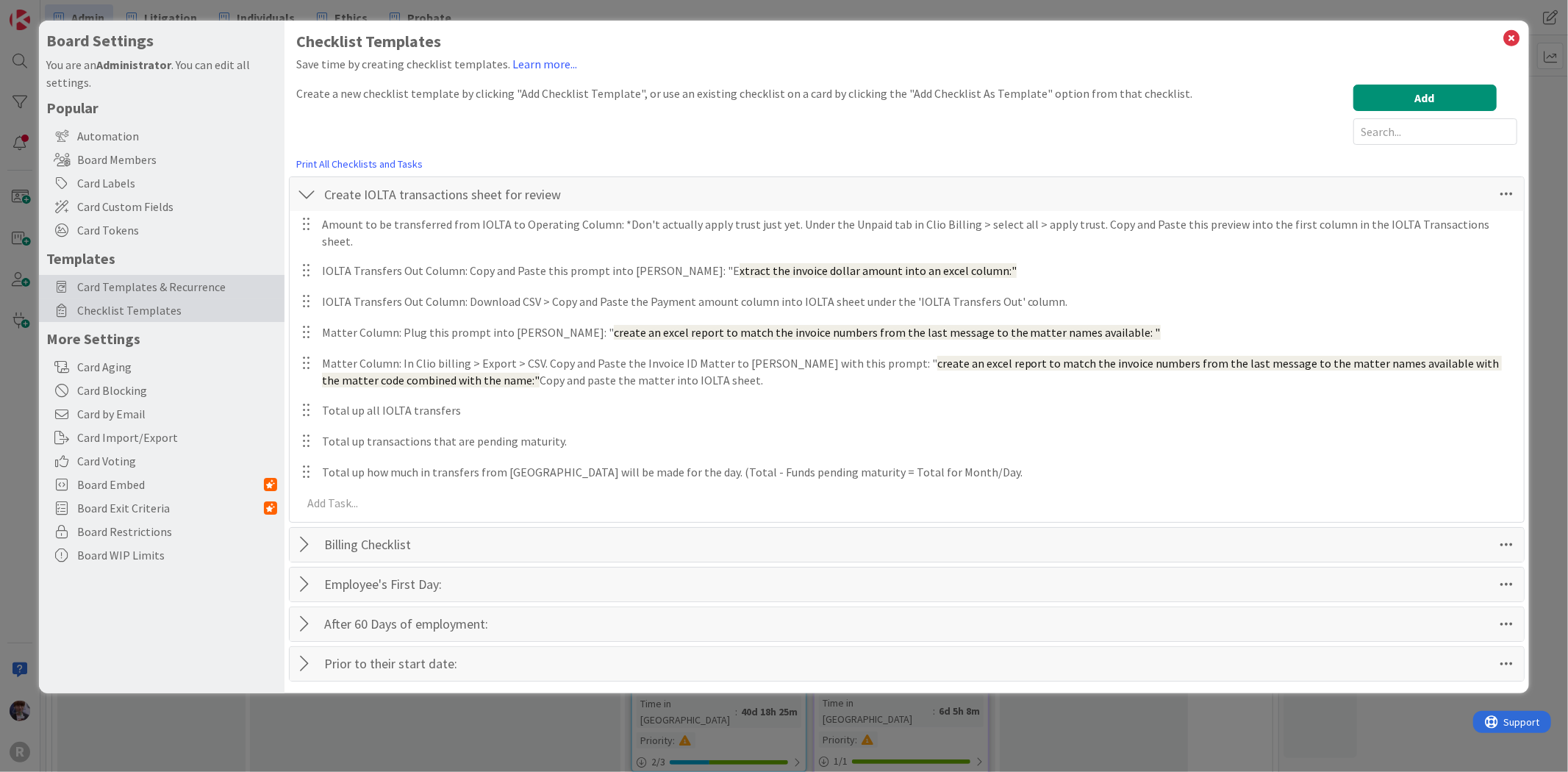
click at [149, 283] on span "Card Templates & Recurrence" at bounding box center [177, 286] width 200 height 17
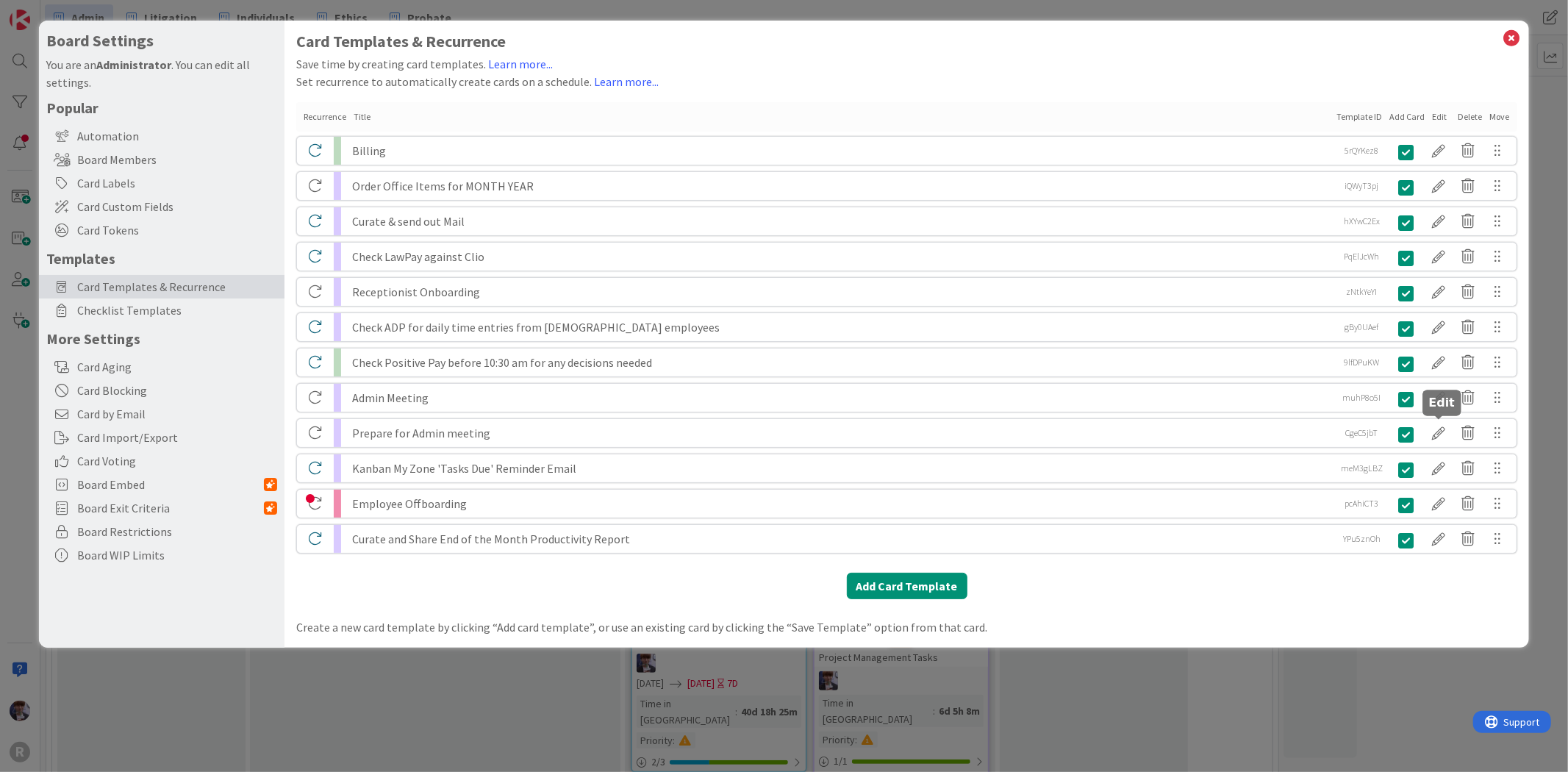
click at [1436, 434] on div at bounding box center [1438, 433] width 29 height 25
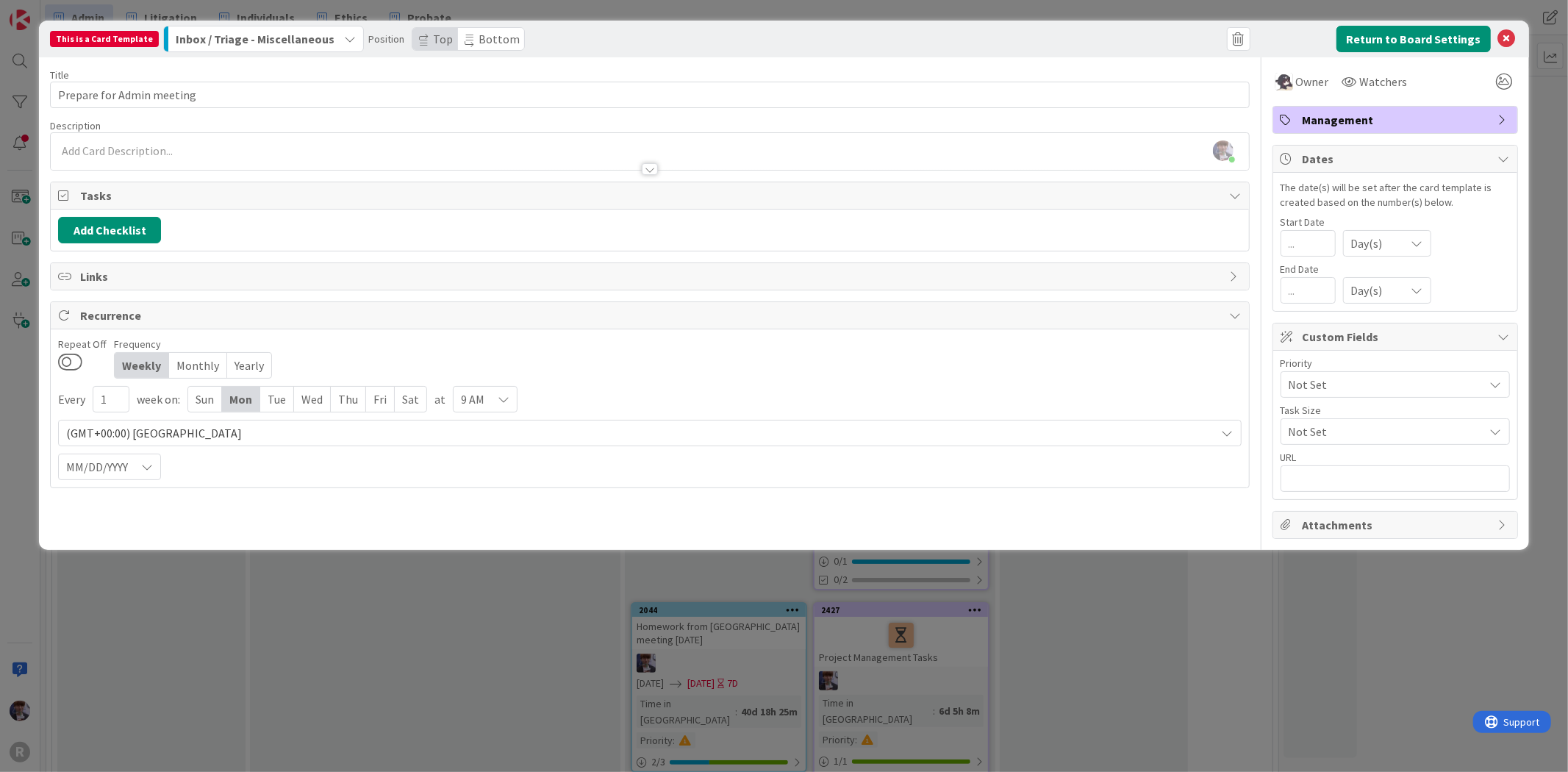
click at [322, 34] on div "Inbox / Triage - Miscellaneous" at bounding box center [255, 39] width 166 height 24
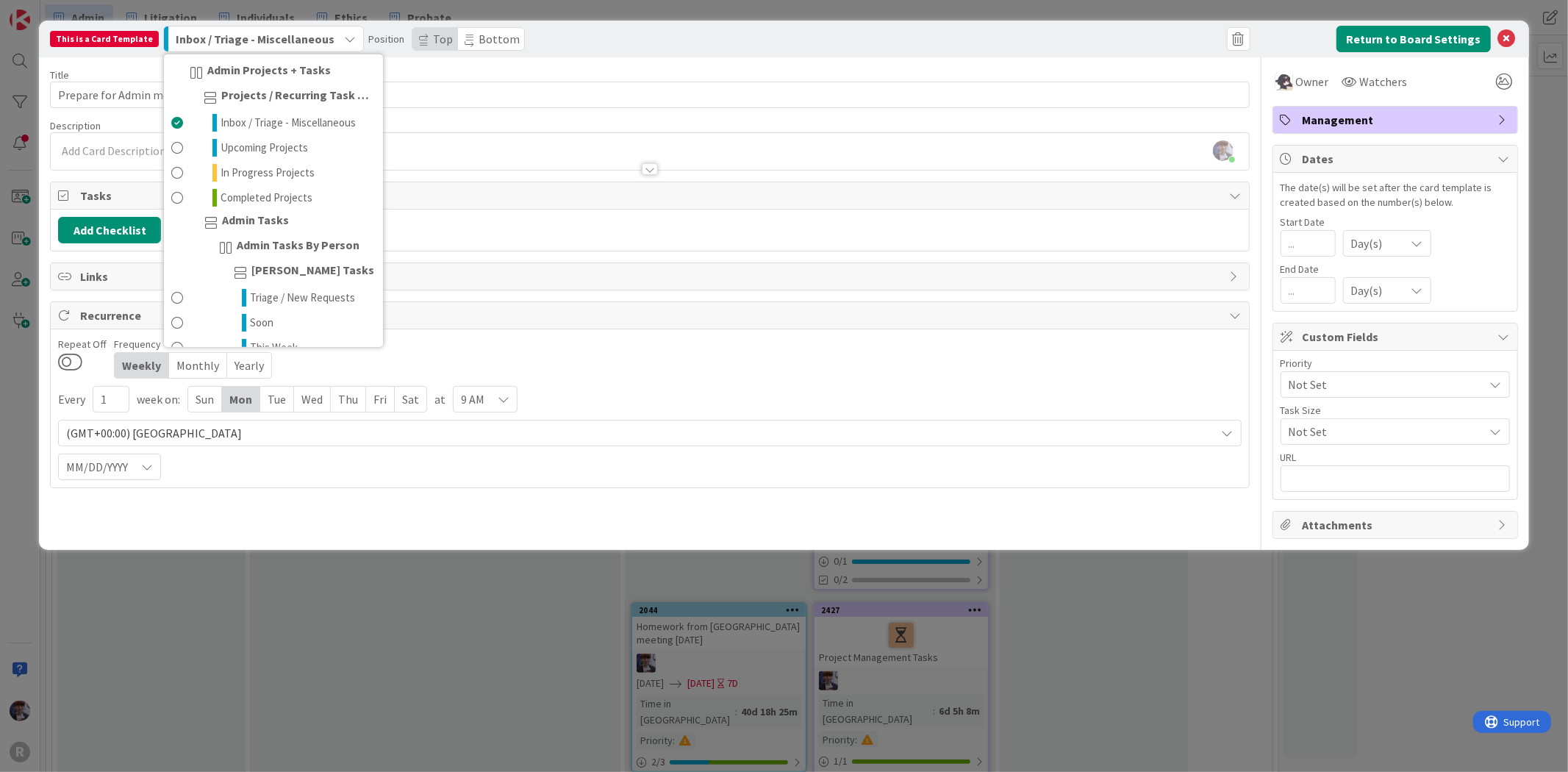
click at [576, 44] on div "This is a Card Template Inbox / Triage - Miscellaneous Admin Projects + Tasks P…" at bounding box center [348, 38] width 596 height 26
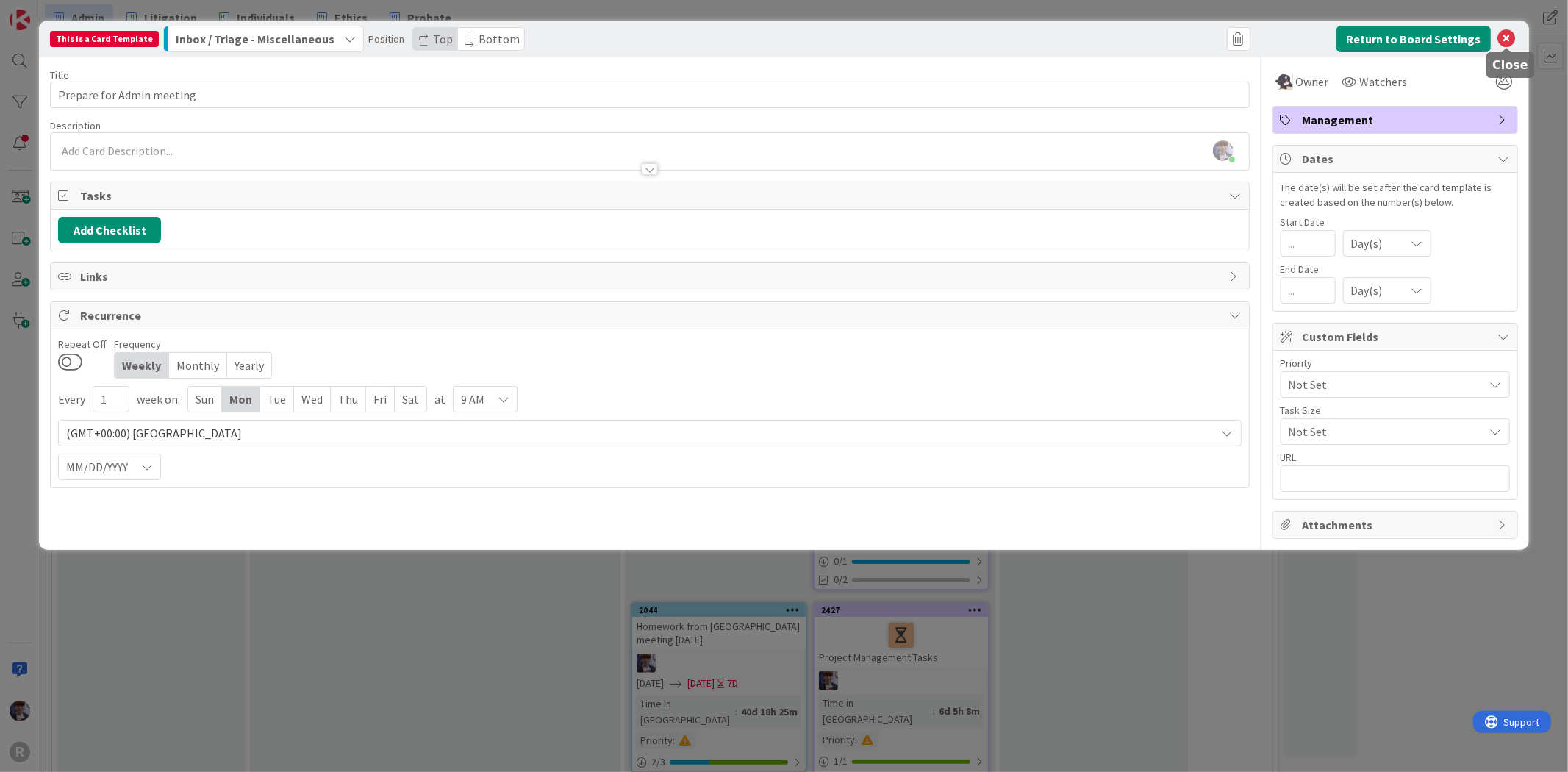
click at [1514, 34] on icon at bounding box center [1506, 38] width 17 height 17
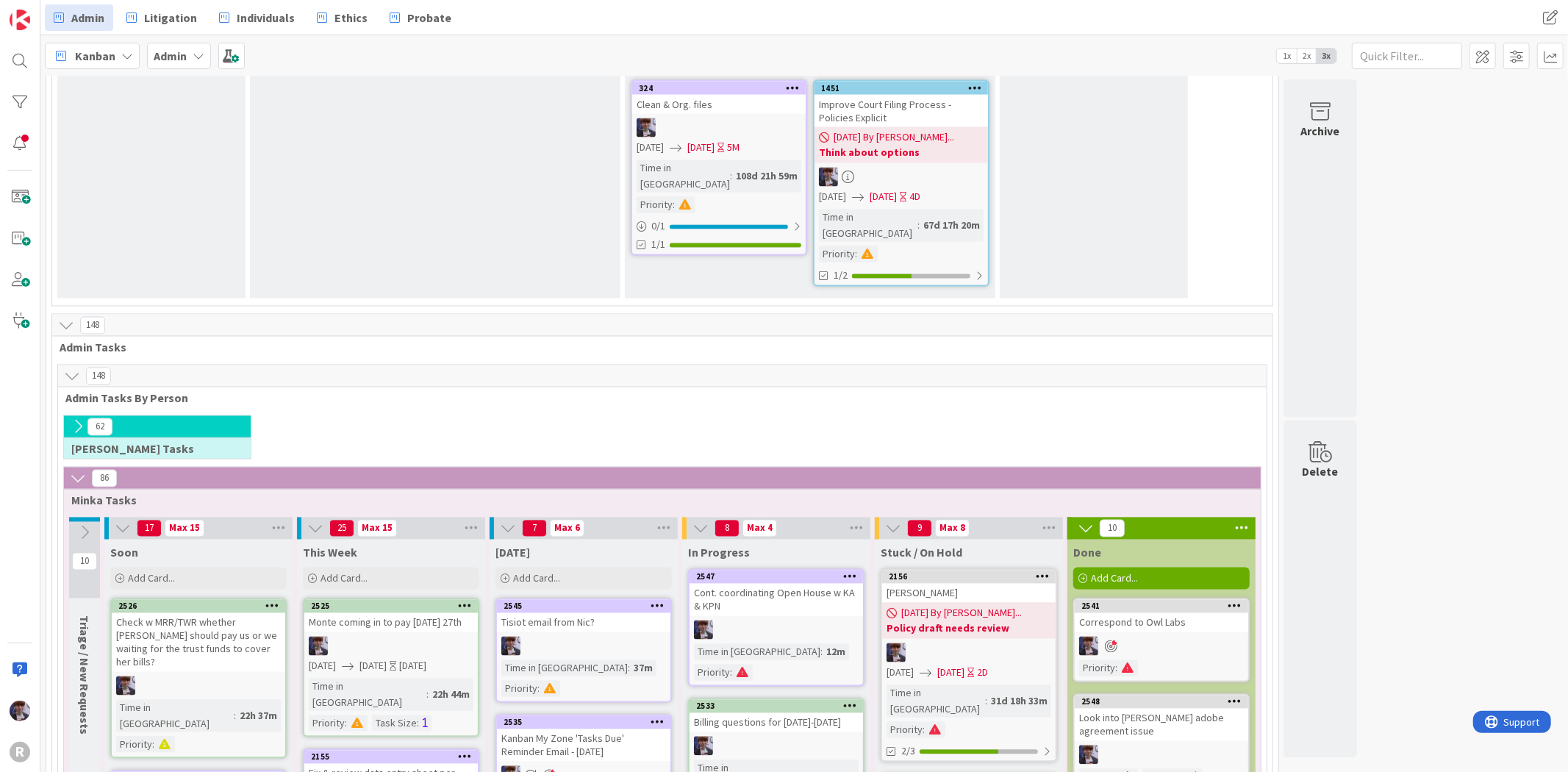
scroll to position [2238, 0]
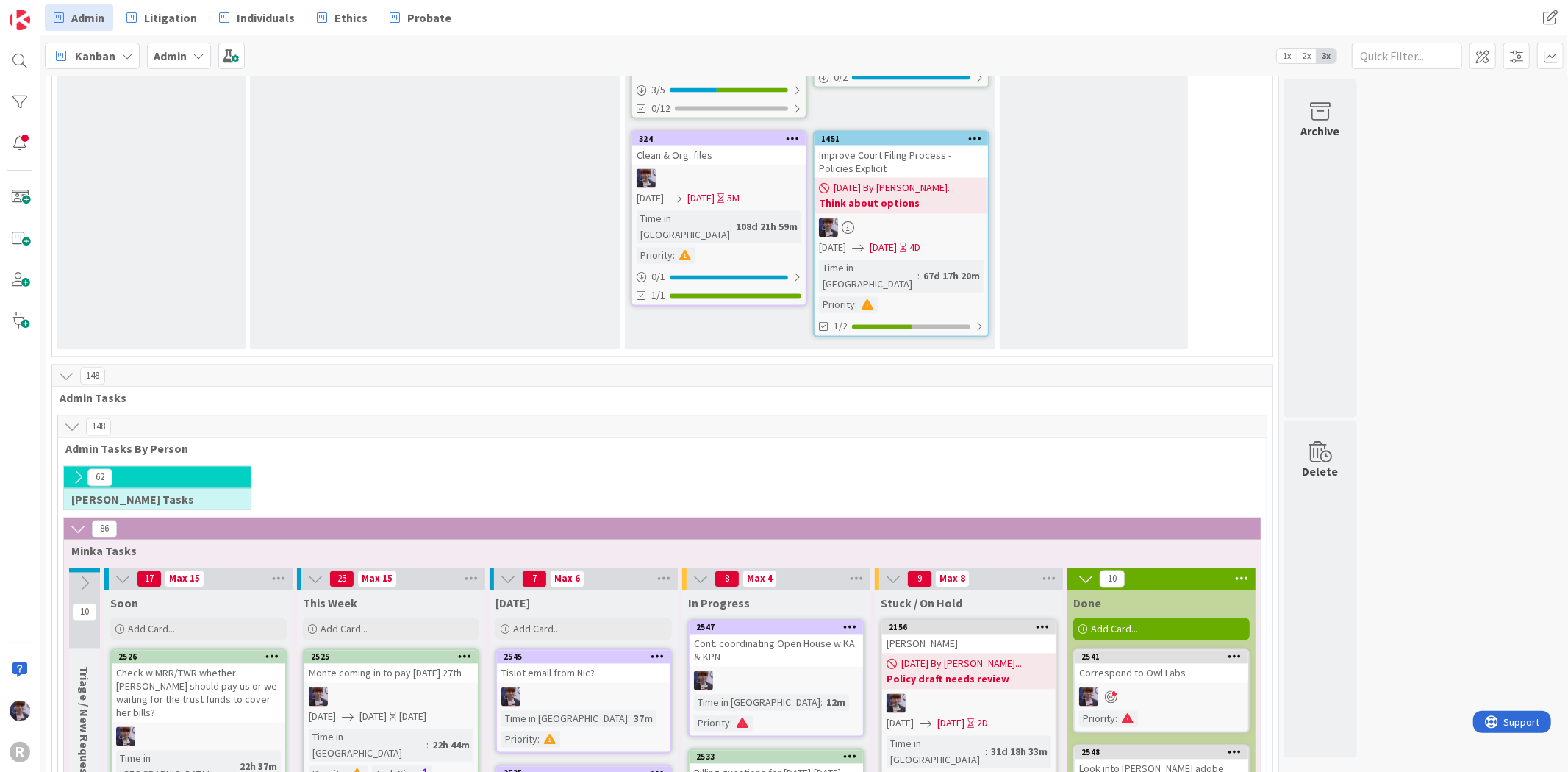
click at [524, 466] on div "62 [PERSON_NAME] Tasks" at bounding box center [661, 491] width 1202 height 52
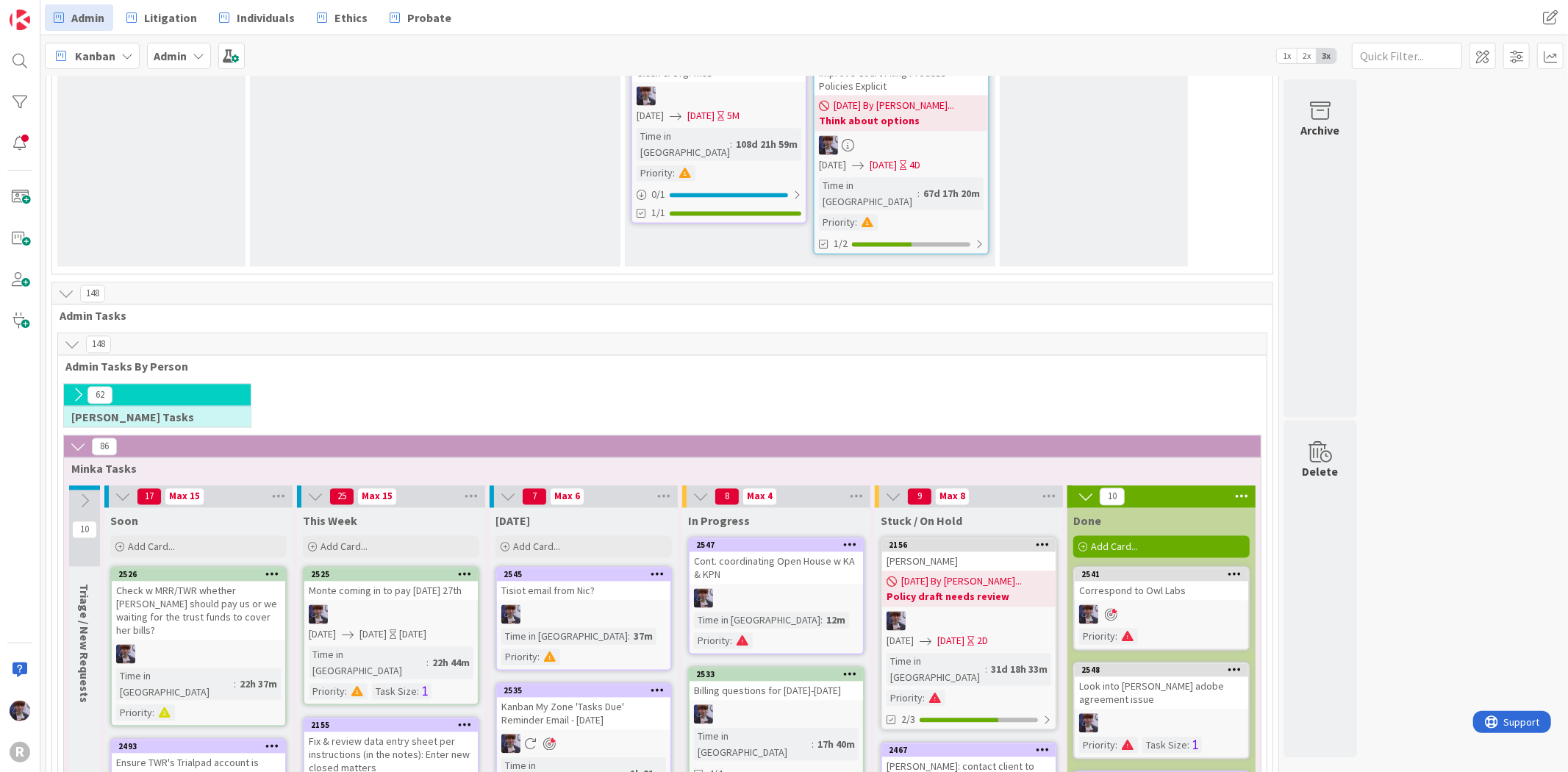
scroll to position [2483, 0]
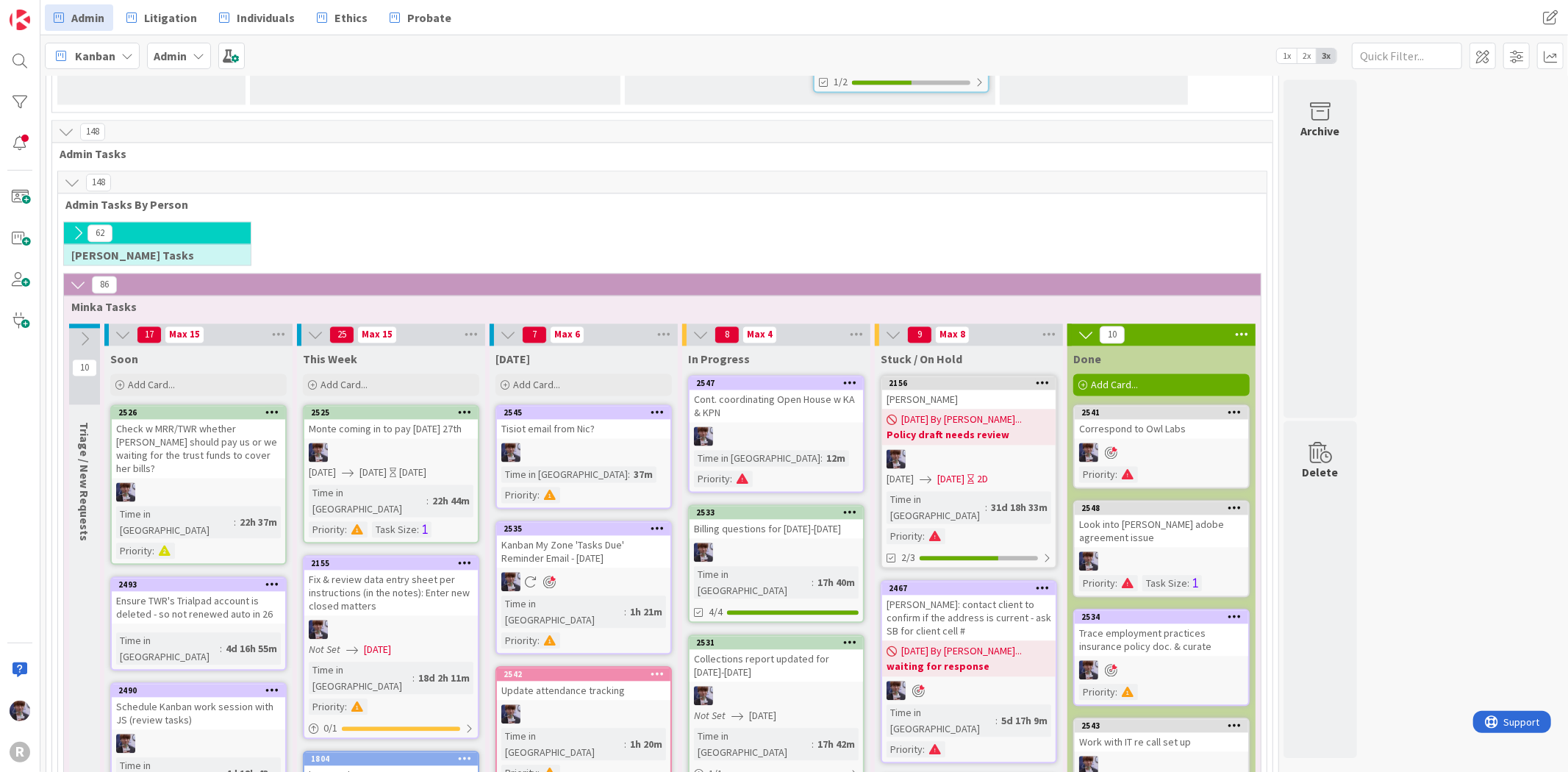
click at [130, 54] on icon at bounding box center [127, 55] width 12 height 12
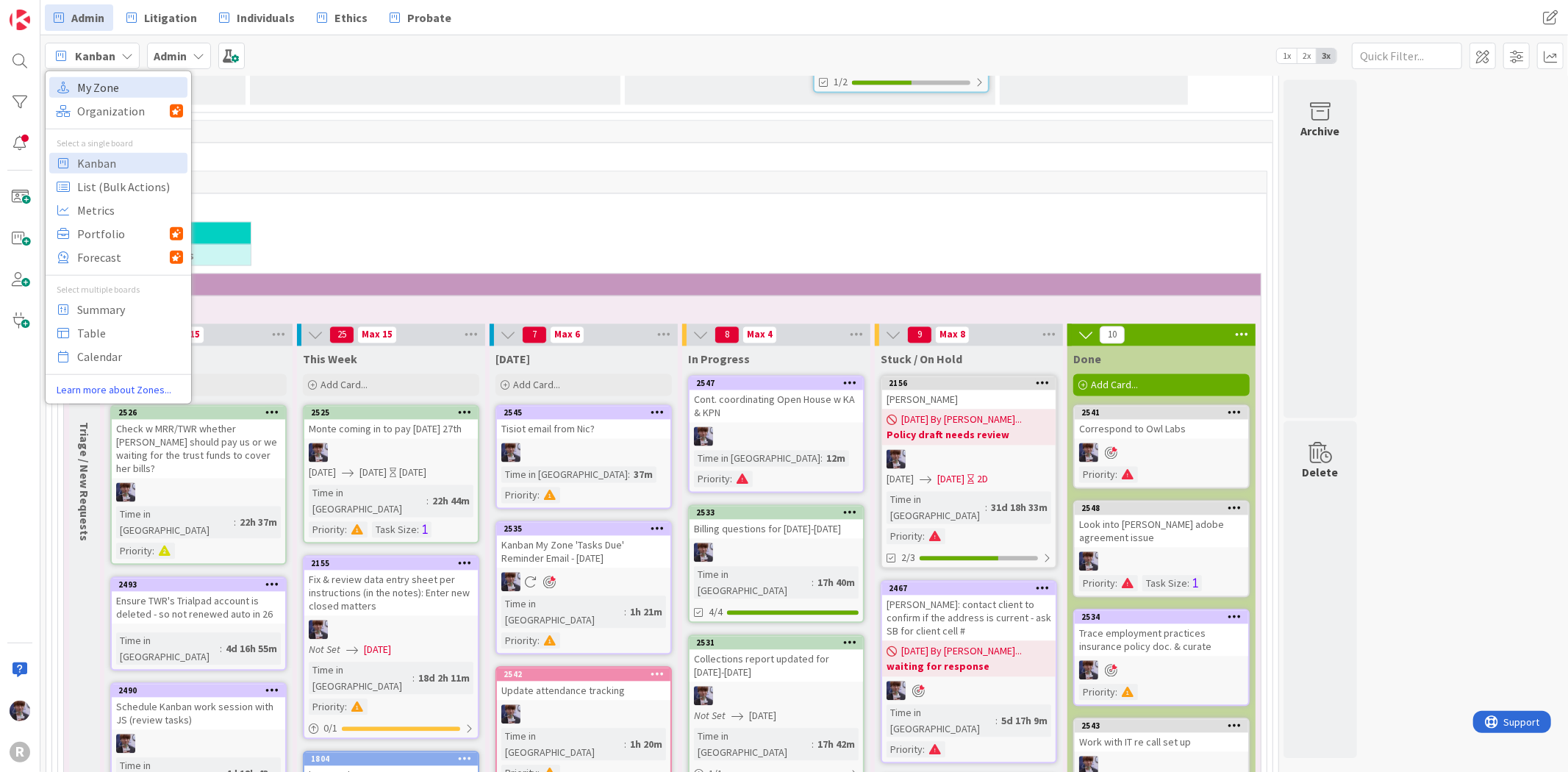
click at [128, 82] on span "My Zone" at bounding box center [130, 87] width 106 height 22
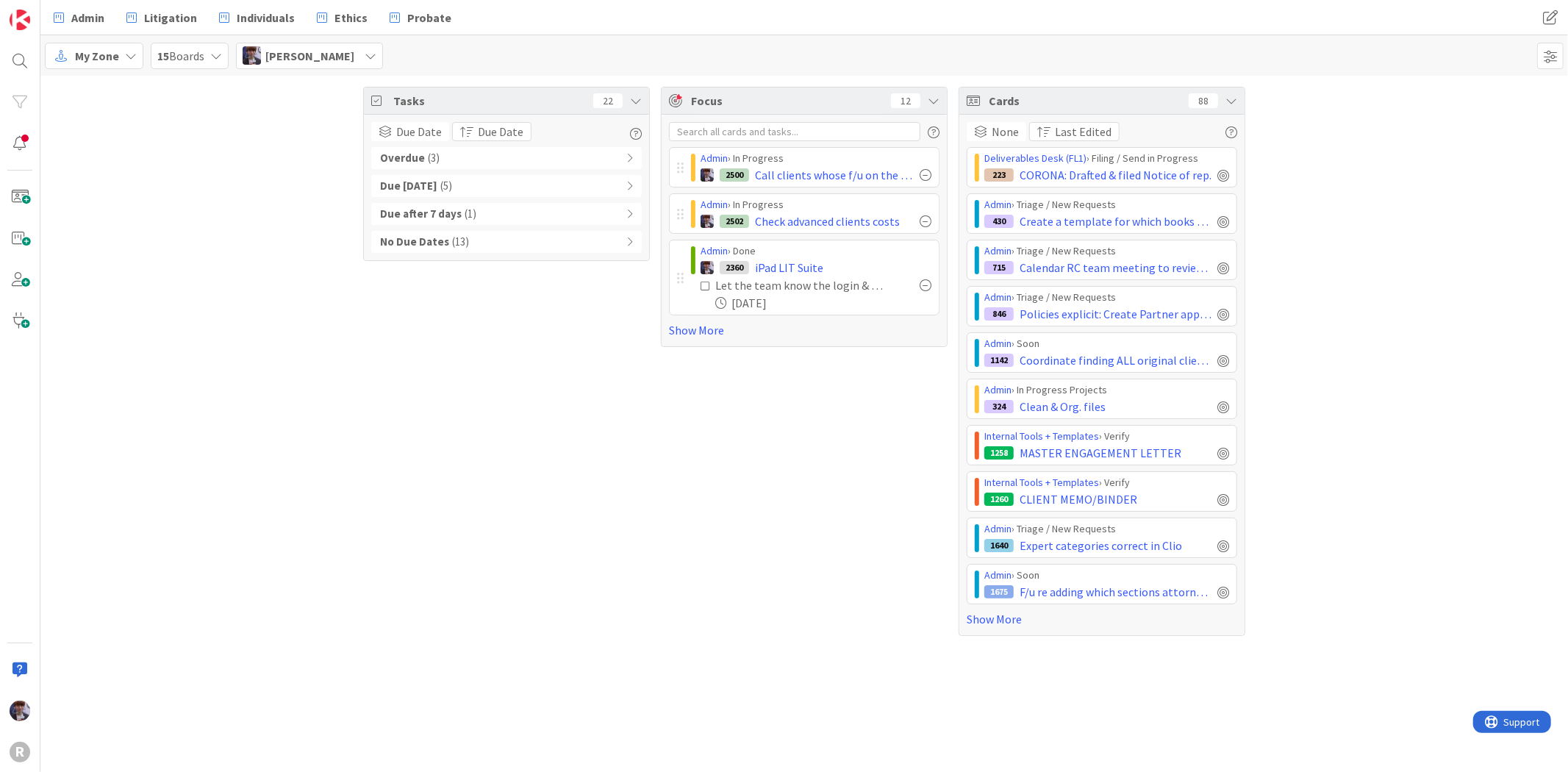
click at [382, 353] on div "Tasks 22 Due Date Due Date Overdue ( 3 ) Due [DATE] ( 5 ) Due after 7 days ( 1 …" at bounding box center [506, 362] width 286 height 549
click at [292, 139] on div "Tasks 22 Due Date Due Date Overdue ( 3 ) Due [DATE] ( 5 ) Due after 7 days ( 1 …" at bounding box center [804, 362] width 1527 height 571
click at [69, 23] on link "Admin" at bounding box center [78, 17] width 68 height 26
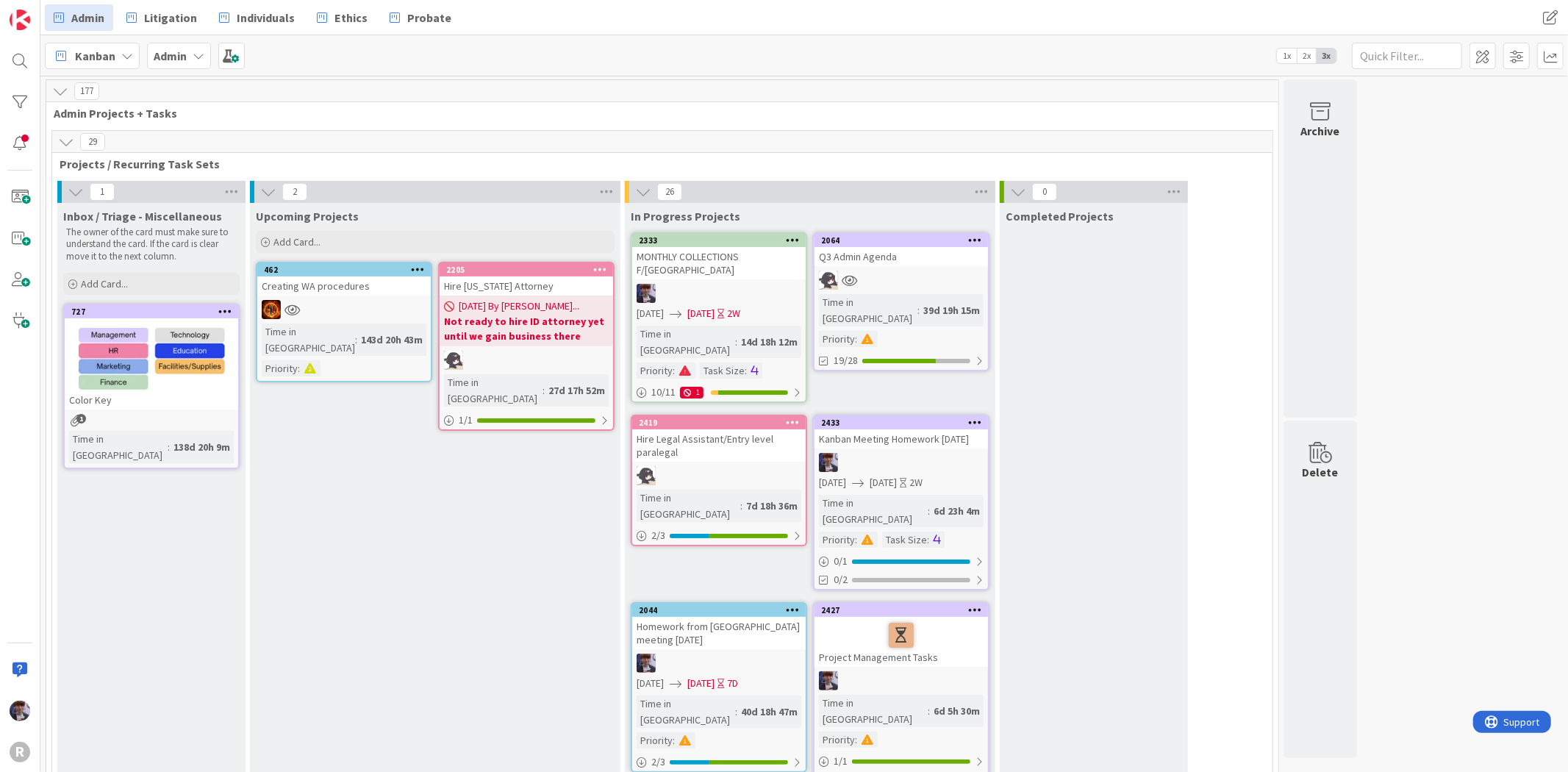
click at [539, 66] on div "Kanban Admin 1x 2x 3x" at bounding box center [804, 55] width 1527 height 41
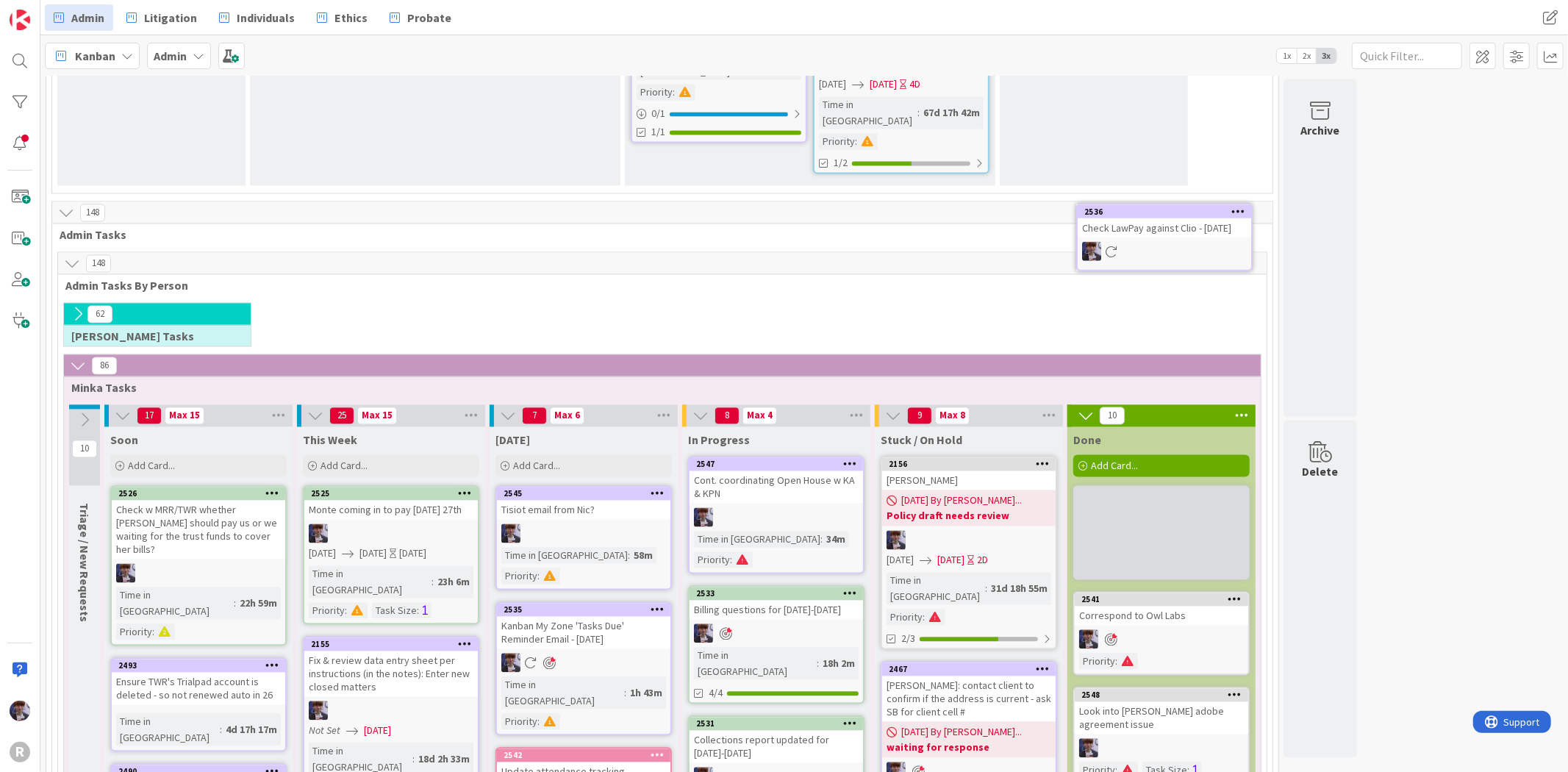
scroll to position [2389, 0]
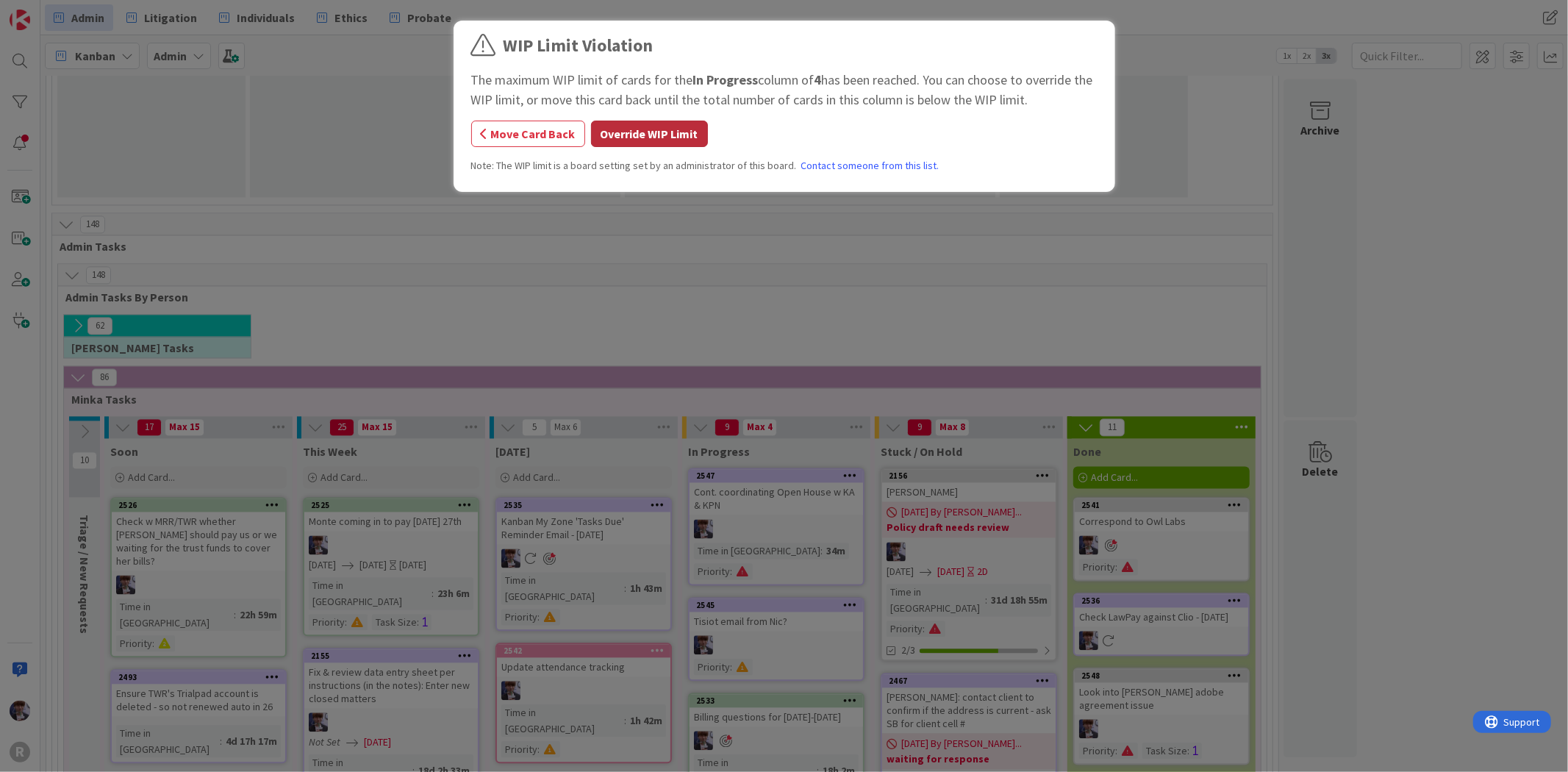
click at [675, 136] on button "Override WIP Limit" at bounding box center [649, 133] width 117 height 26
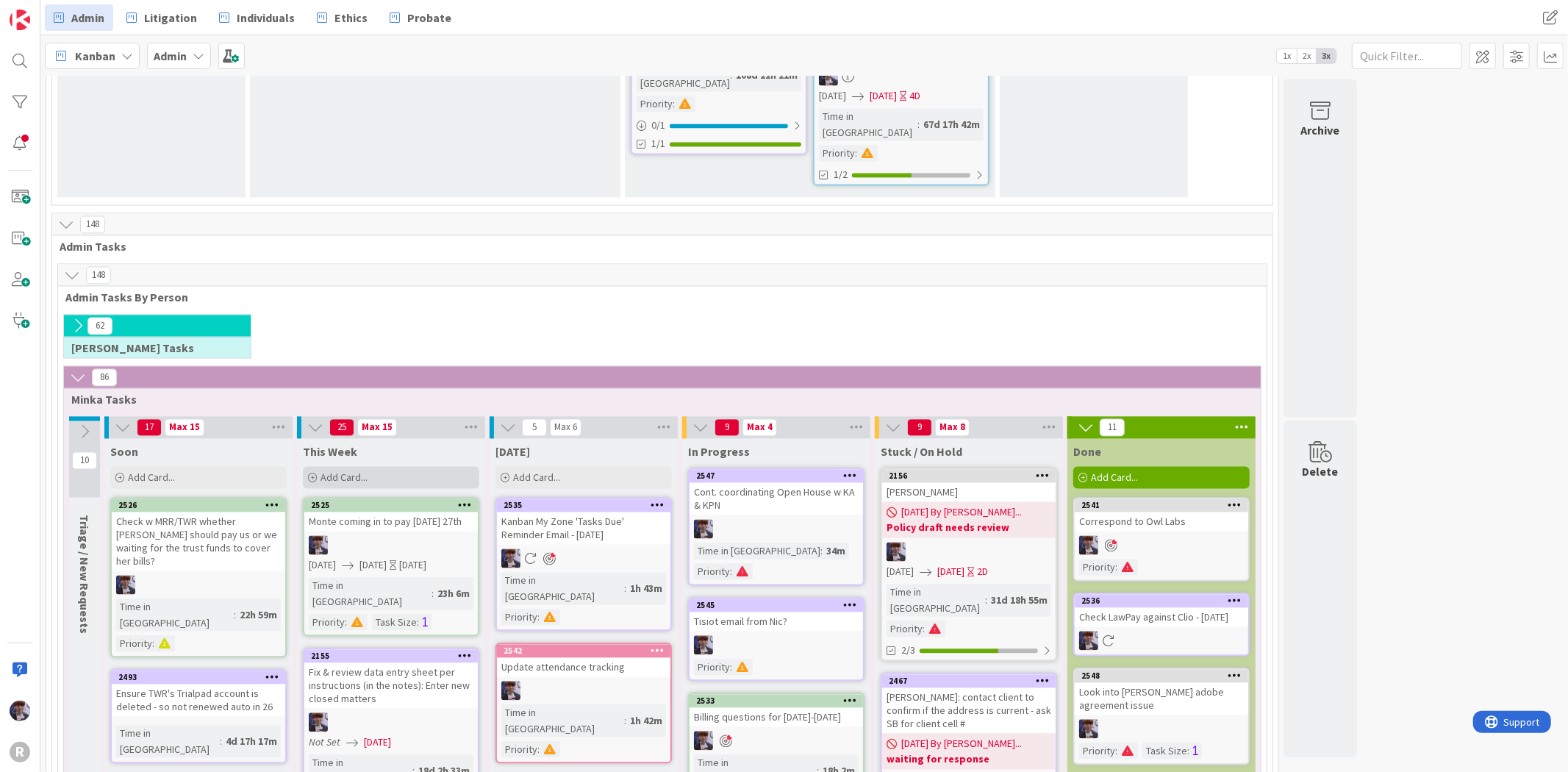
click at [344, 471] on span "Add Card..." at bounding box center [344, 478] width 47 height 14
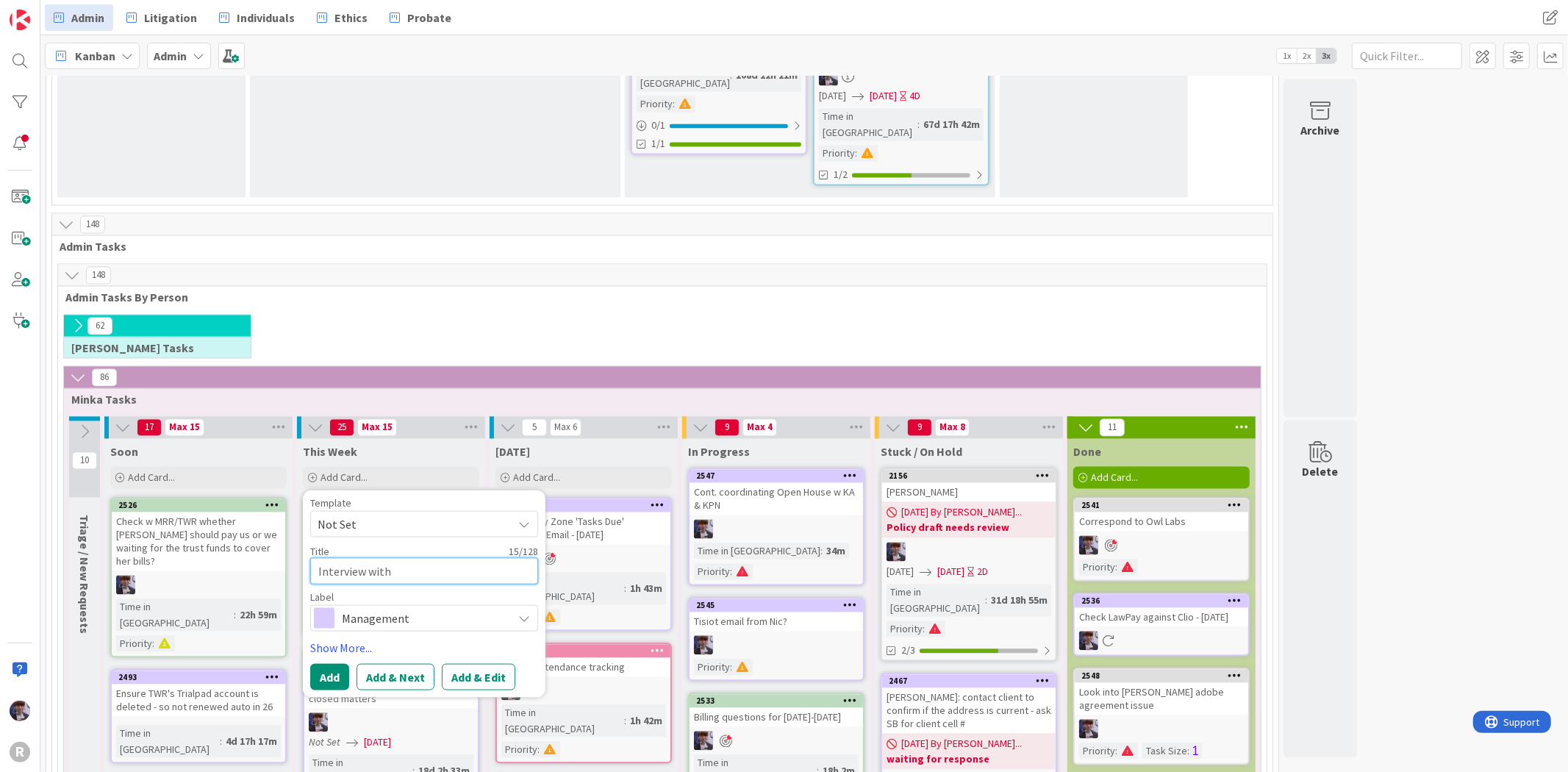
click at [438, 558] on textarea "Interview with" at bounding box center [424, 571] width 228 height 26
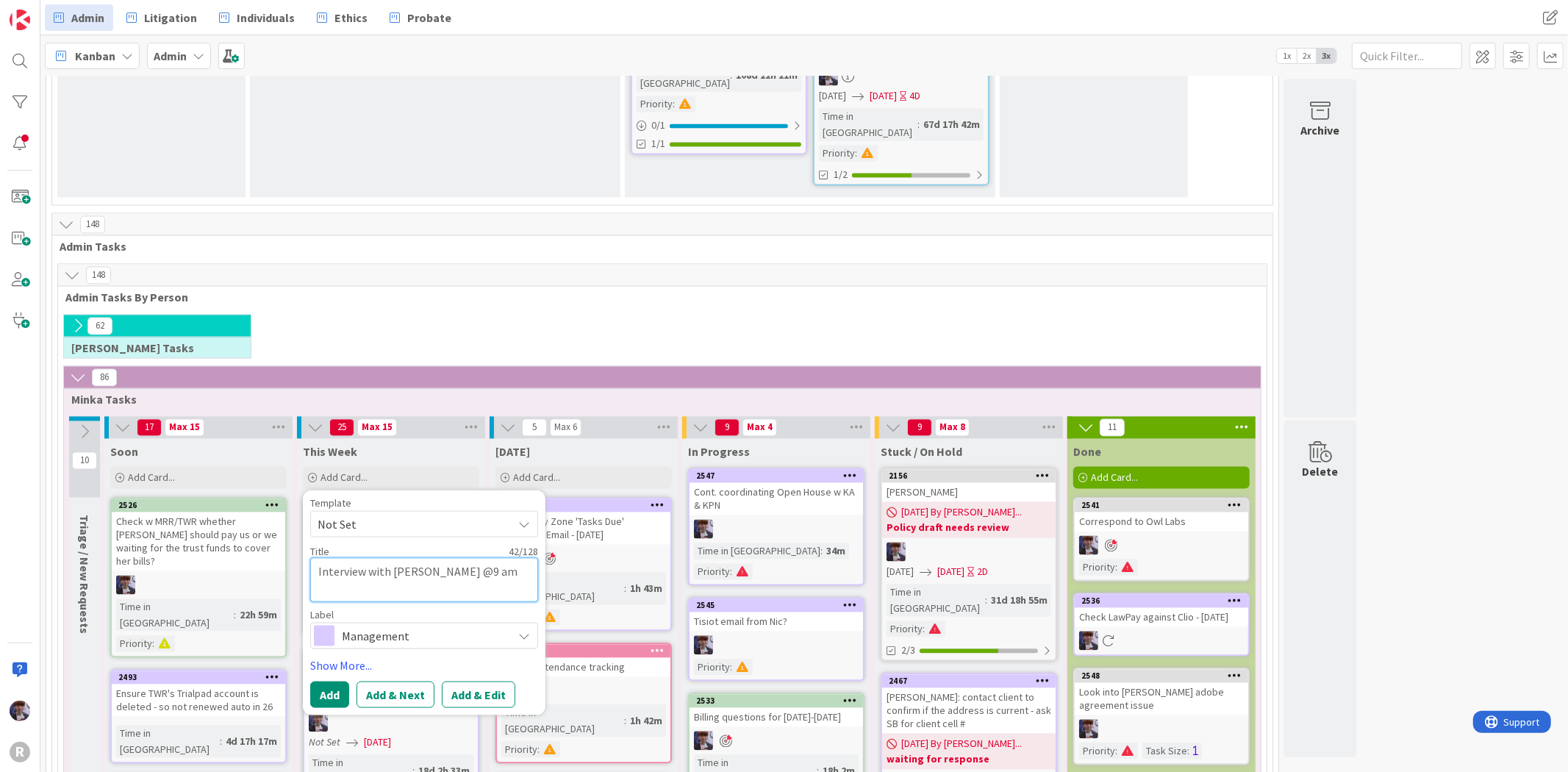
click at [505, 558] on textarea "Interview with [PERSON_NAME] @9 am" at bounding box center [424, 580] width 228 height 44
click at [342, 558] on textarea "Interview with [PERSON_NAME] [DATE]9 am" at bounding box center [424, 580] width 228 height 44
click at [391, 558] on textarea "Interview with [PERSON_NAME] [DATE] 9 am" at bounding box center [424, 580] width 228 height 44
click at [347, 558] on textarea "Interview with [PERSON_NAME] [DATE] 9 am" at bounding box center [424, 580] width 228 height 44
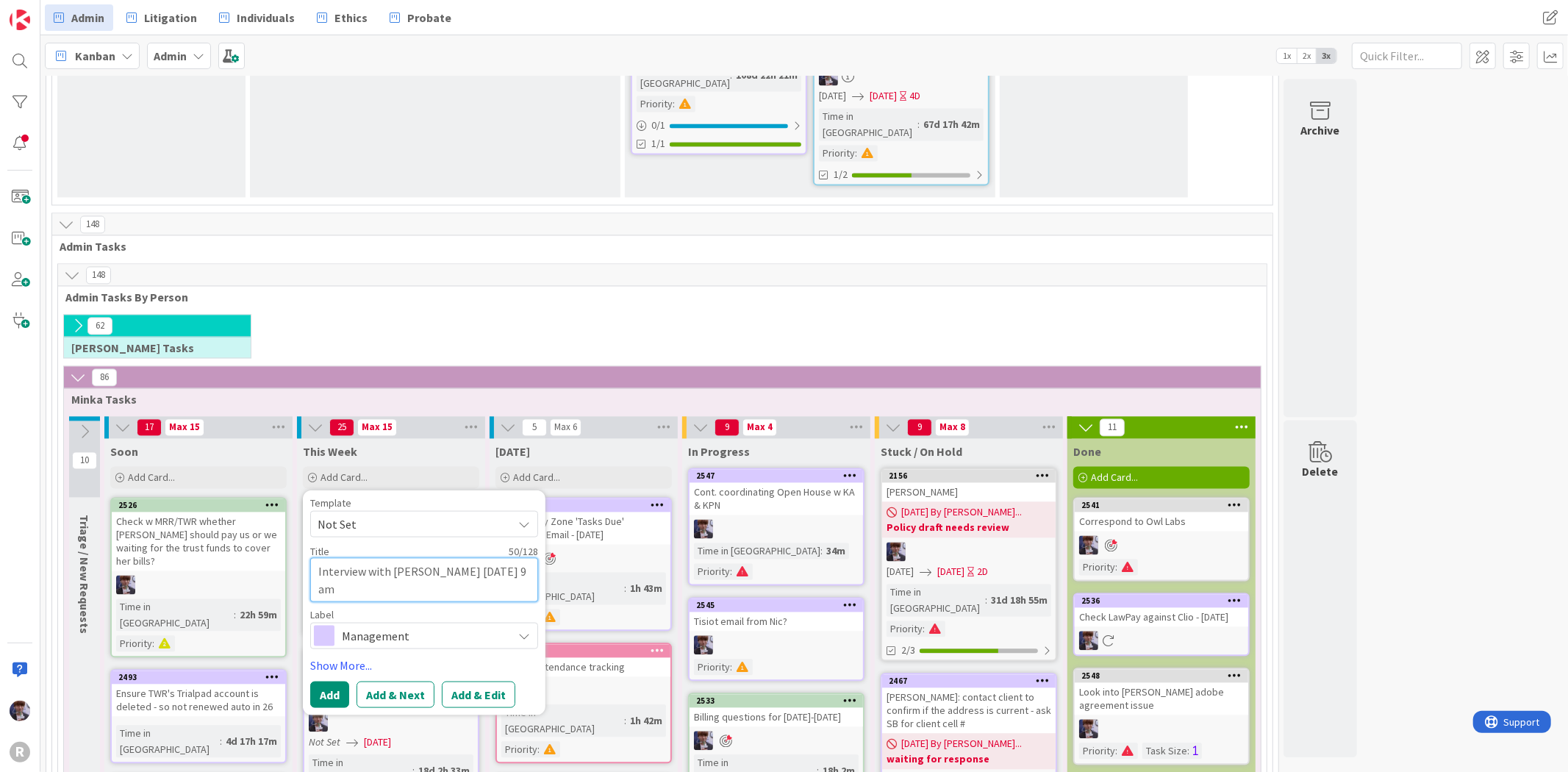
click at [346, 558] on textarea "Interview with [PERSON_NAME] [DATE] 9 am" at bounding box center [424, 580] width 228 height 44
click at [344, 558] on textarea "Interview with [PERSON_NAME] [DATE] 9 am" at bounding box center [424, 580] width 228 height 44
click at [386, 625] on span "Management" at bounding box center [423, 635] width 163 height 21
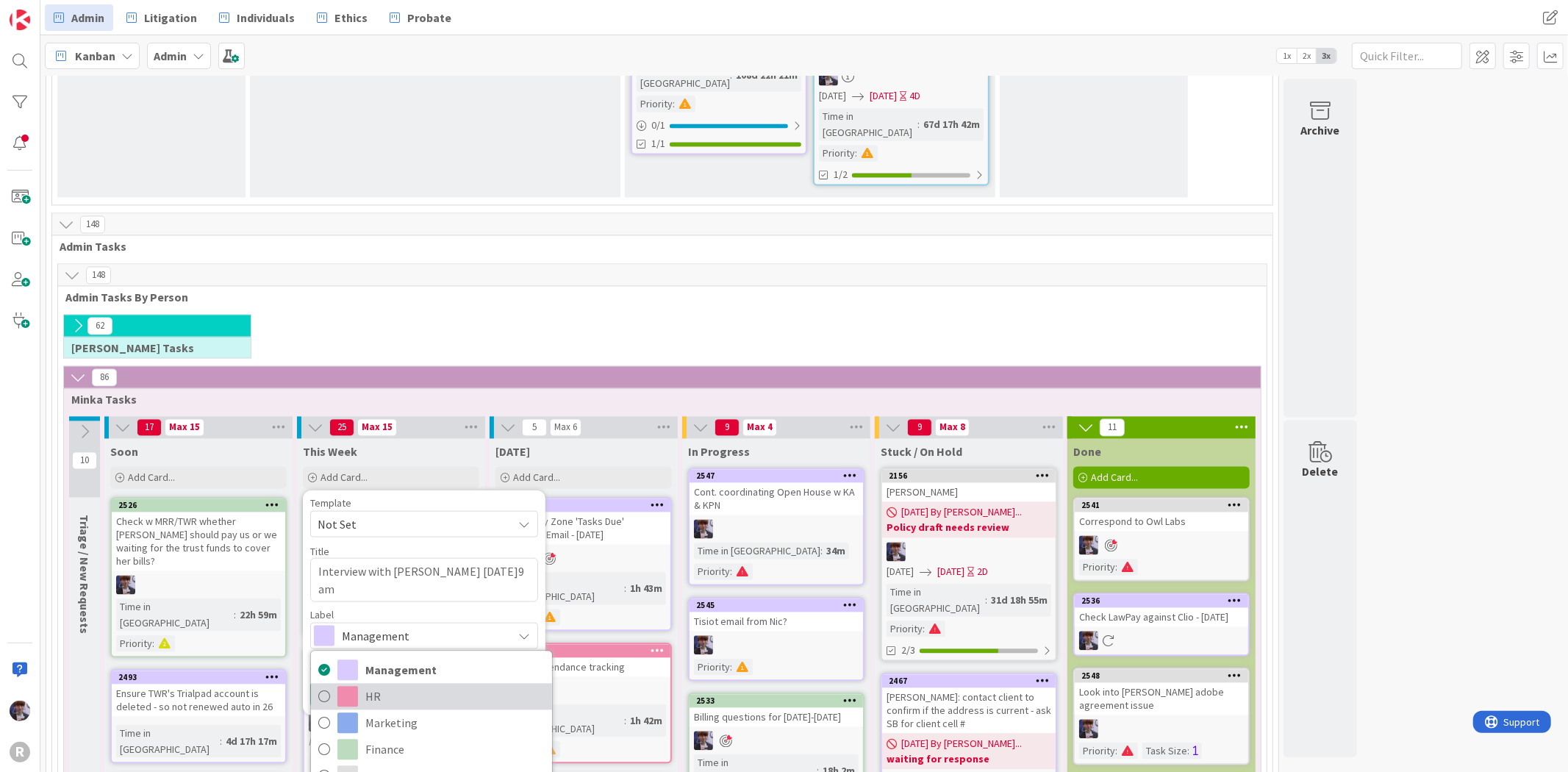
click at [404, 686] on span "HR" at bounding box center [455, 697] width 179 height 22
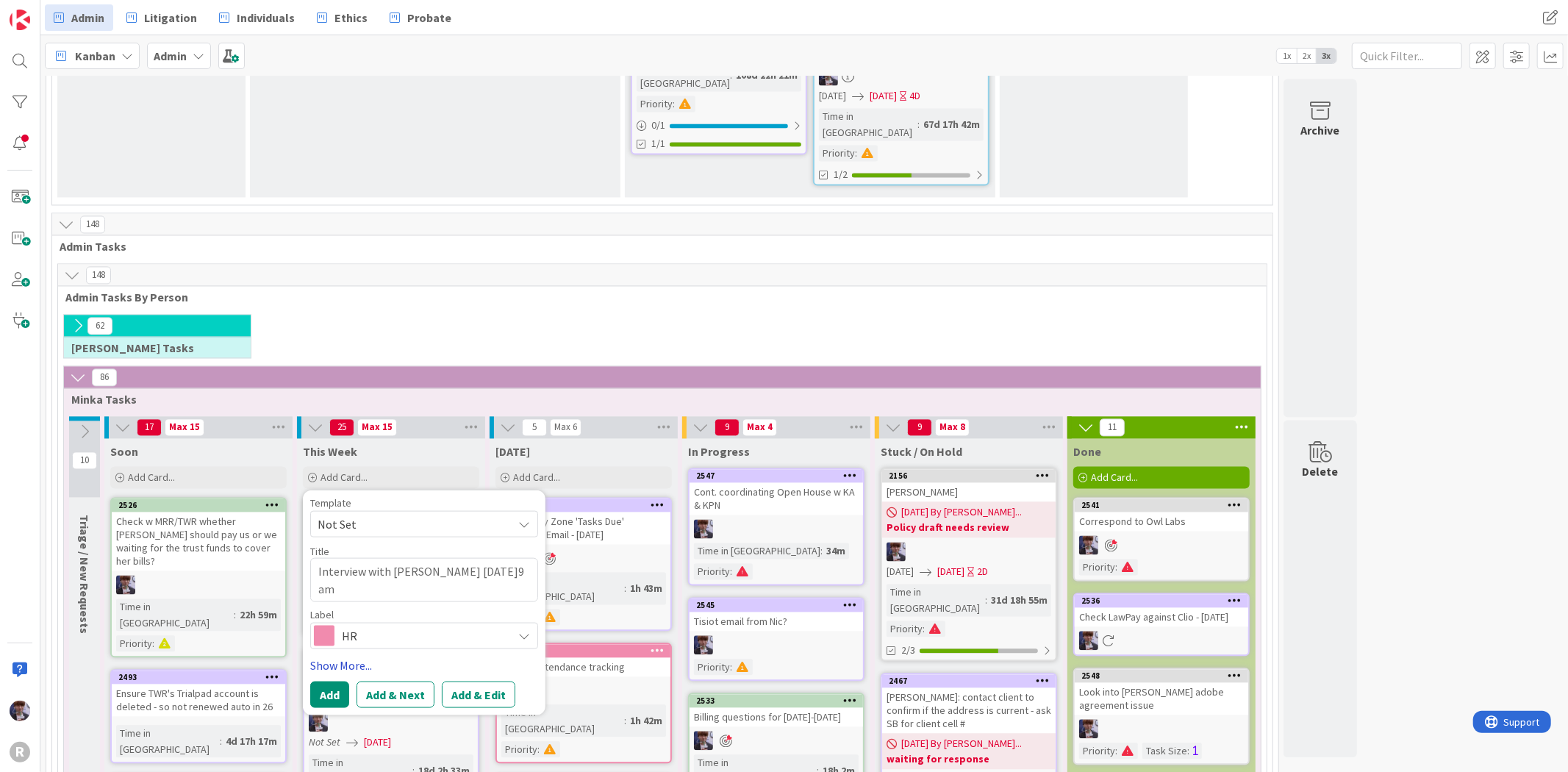
click at [332, 657] on link "Show More..." at bounding box center [424, 665] width 228 height 17
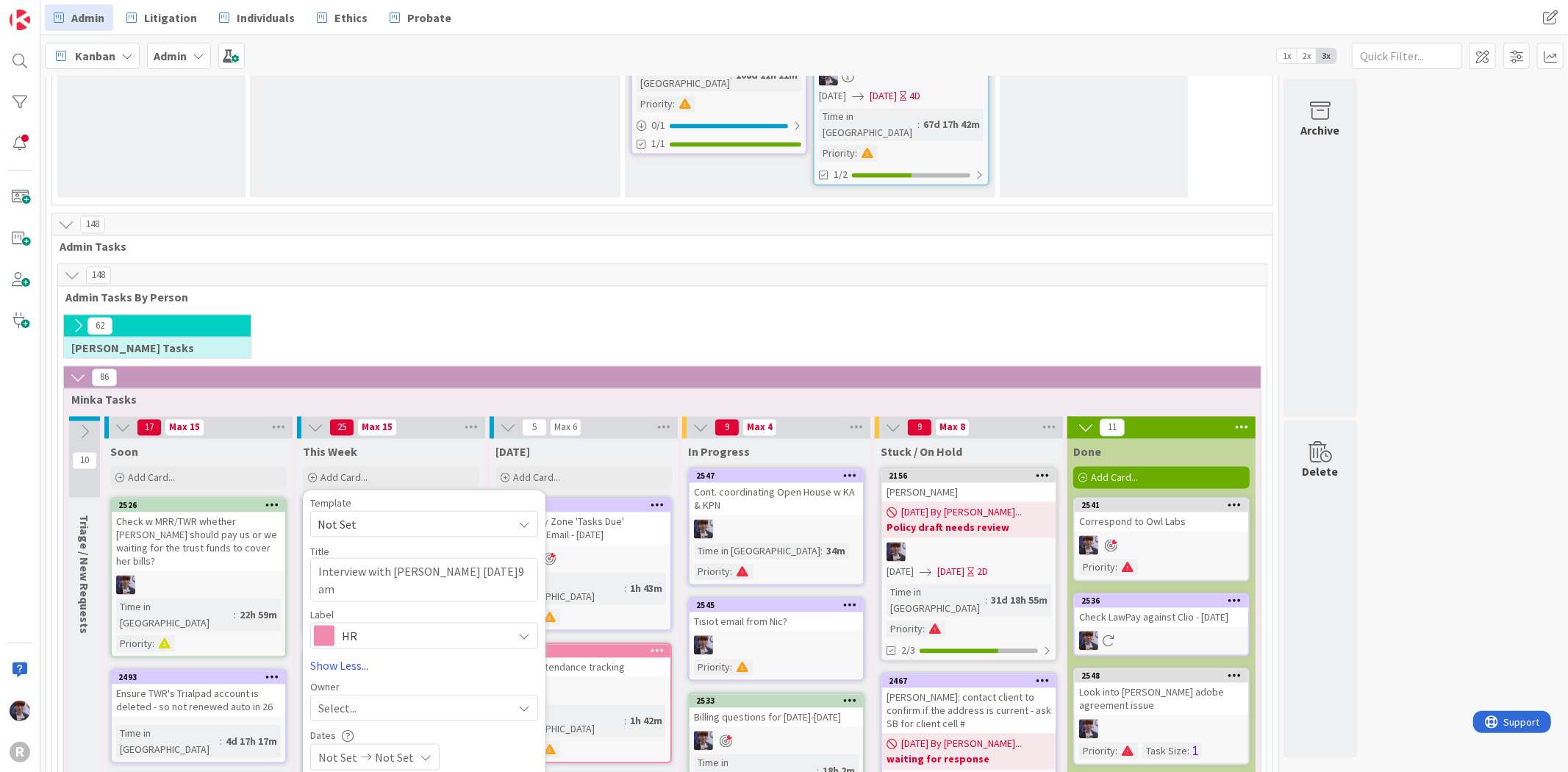
click at [353, 695] on div "Select..." at bounding box center [424, 708] width 228 height 26
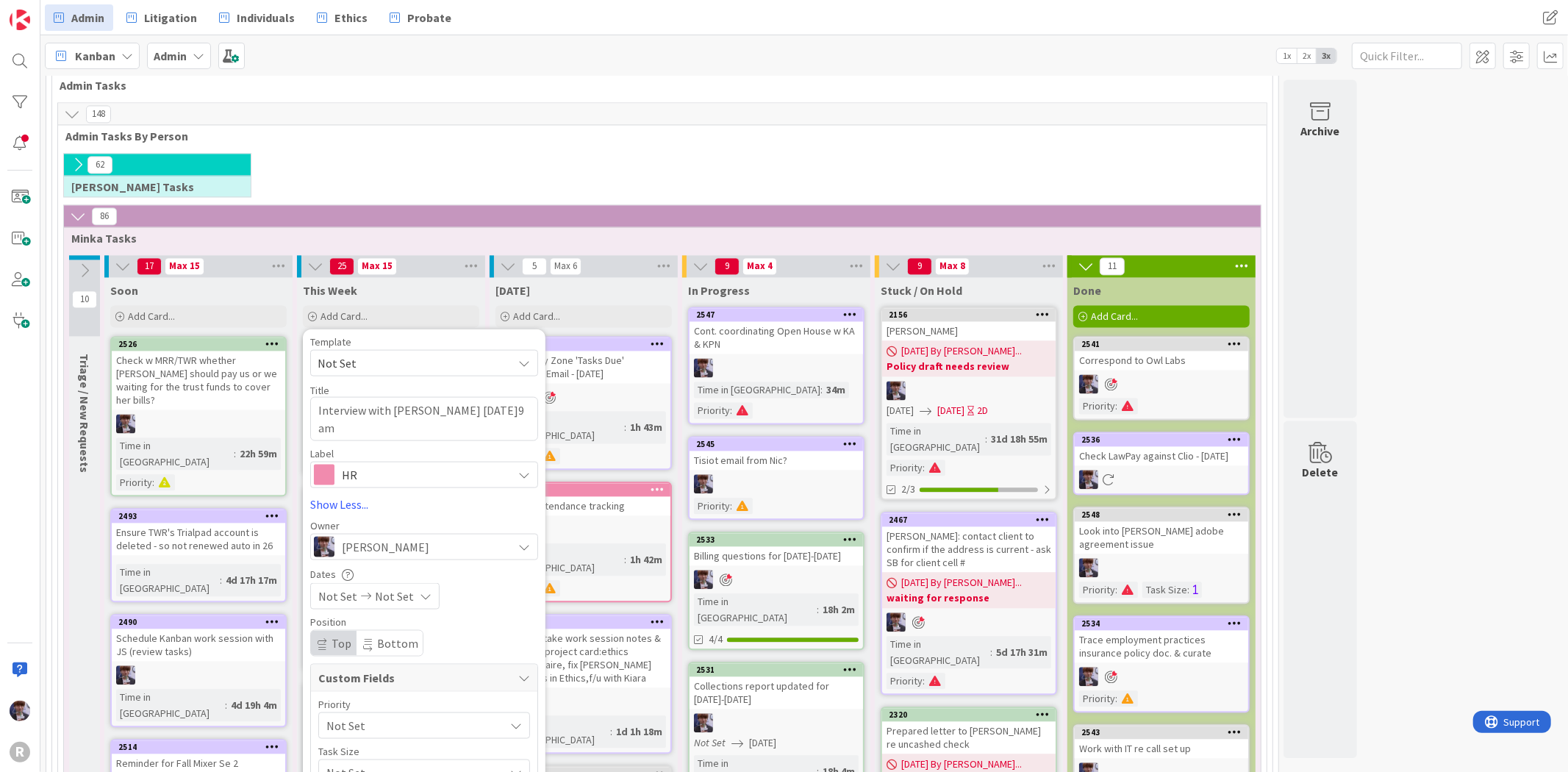
scroll to position [2552, 0]
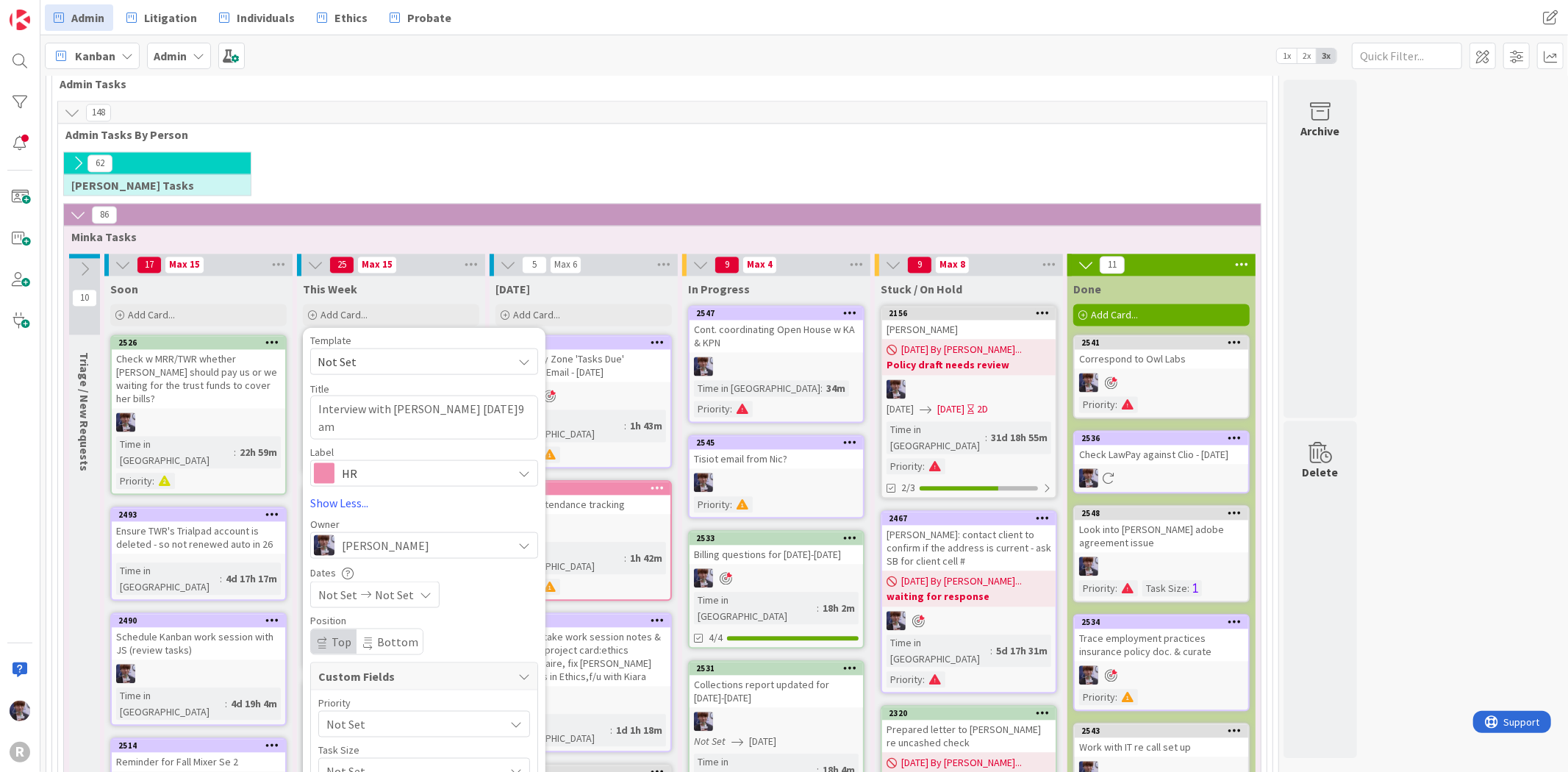
click at [349, 713] on span "Not Set" at bounding box center [411, 723] width 170 height 21
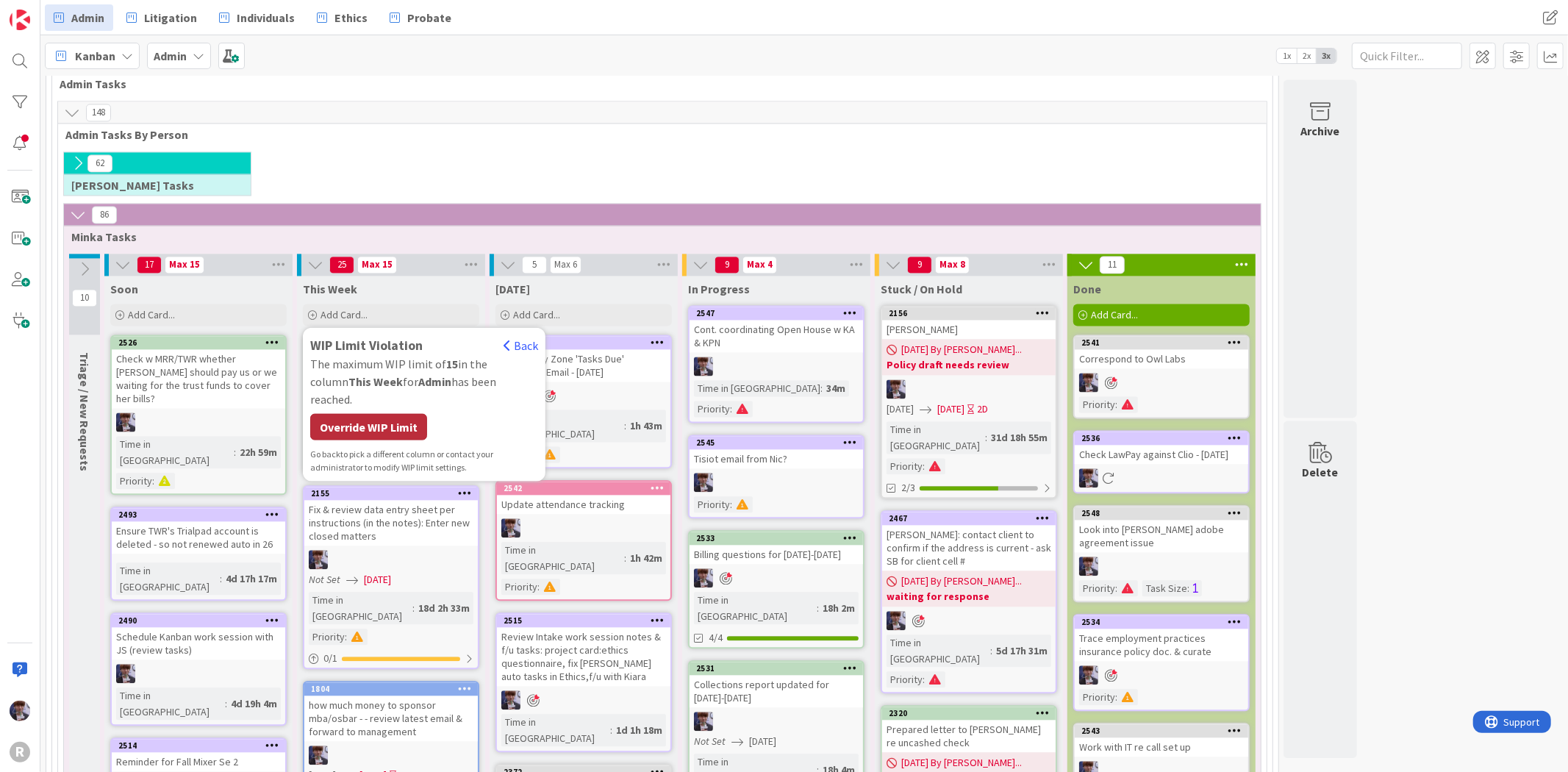
click at [368, 413] on div "Override WIP Limit" at bounding box center [368, 426] width 117 height 26
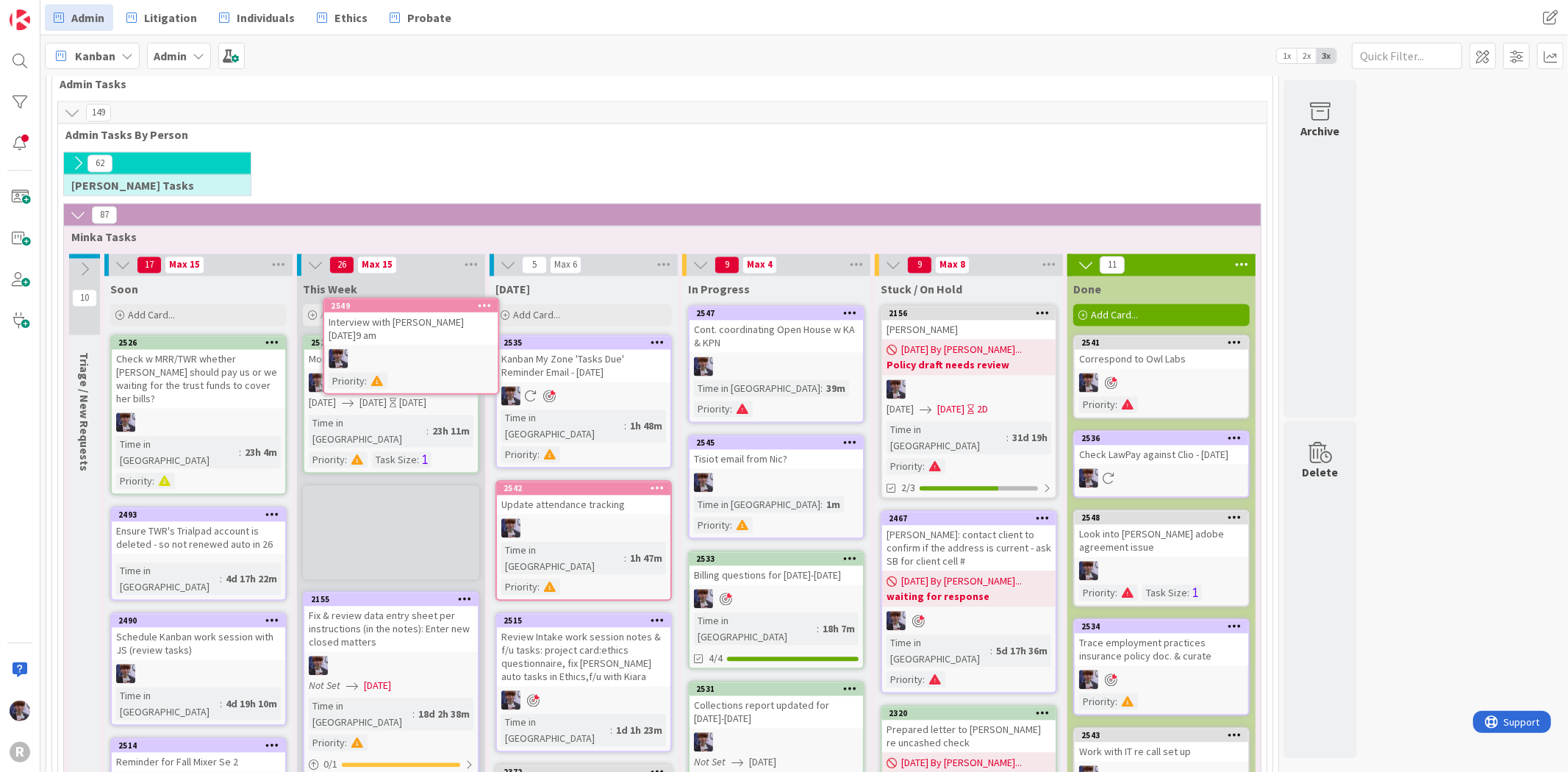
scroll to position [2525, 0]
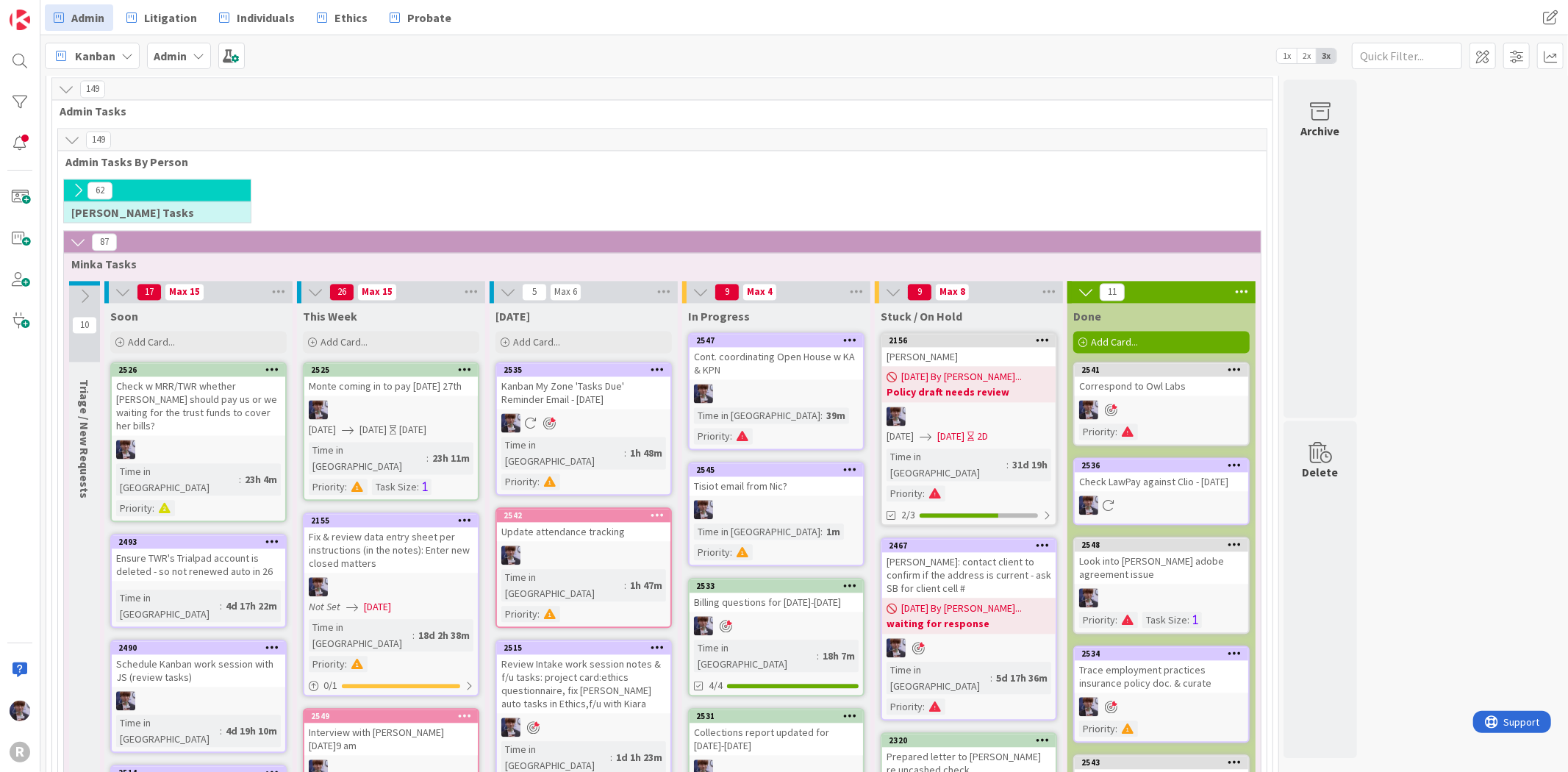
click at [408, 723] on div "Interview with [PERSON_NAME] [DATE]9 am" at bounding box center [390, 739] width 173 height 33
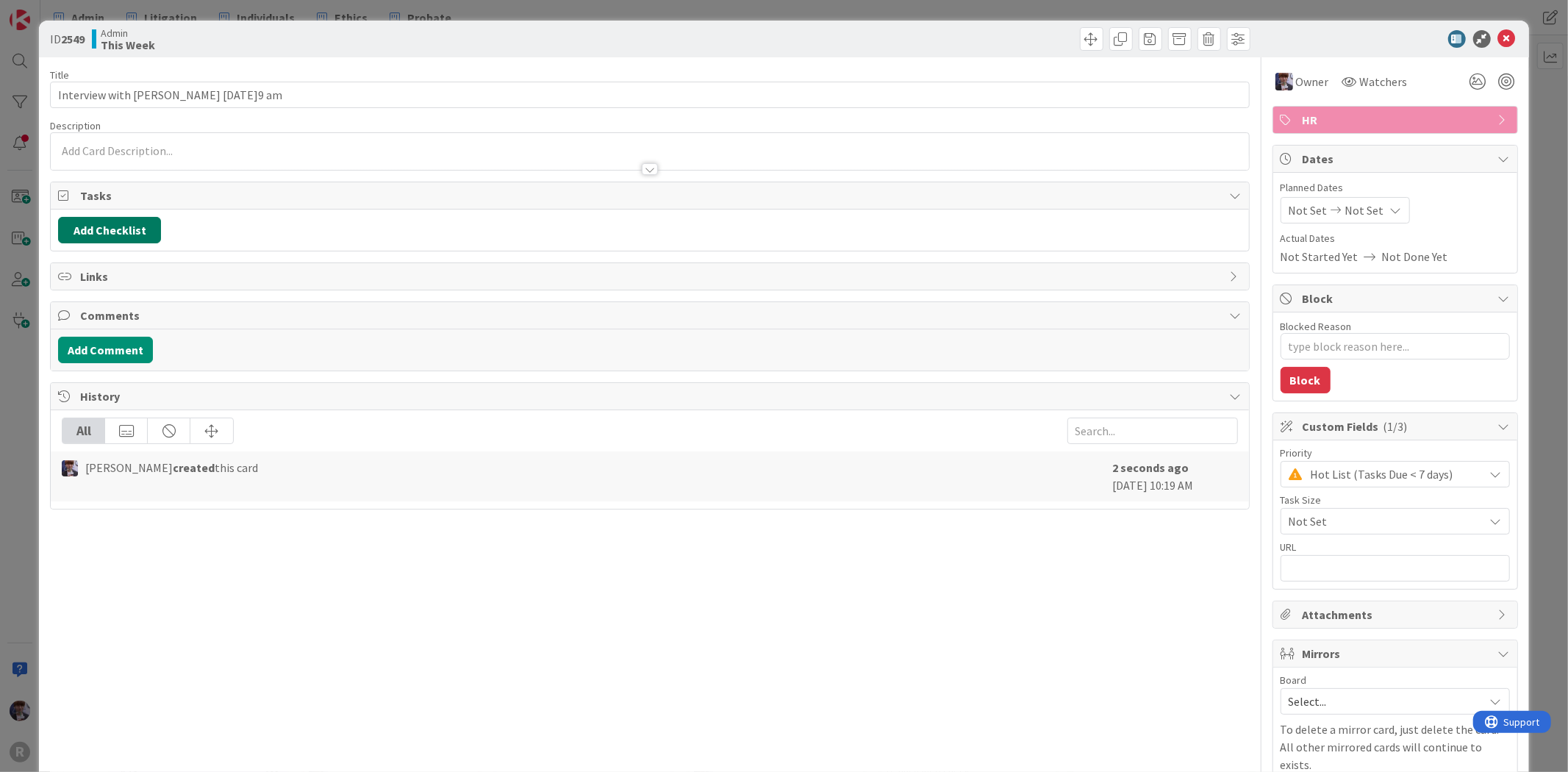
click at [120, 237] on button "Add Checklist" at bounding box center [110, 229] width 103 height 26
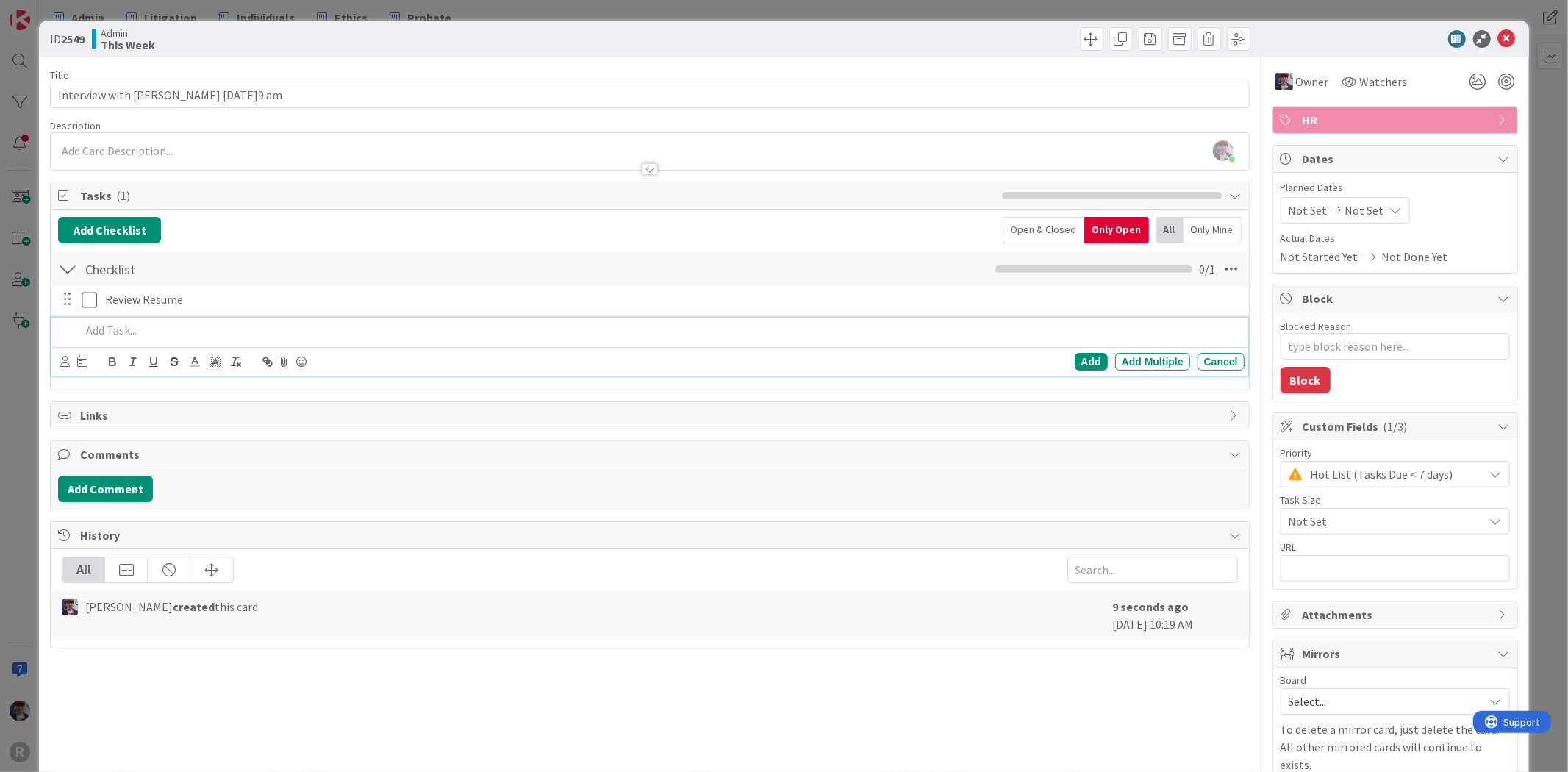
click at [24, 372] on div "ID 2549 Admin This Week Title 49 / 128 Interview with [PERSON_NAME] [DATE]9 am …" at bounding box center [784, 386] width 1568 height 772
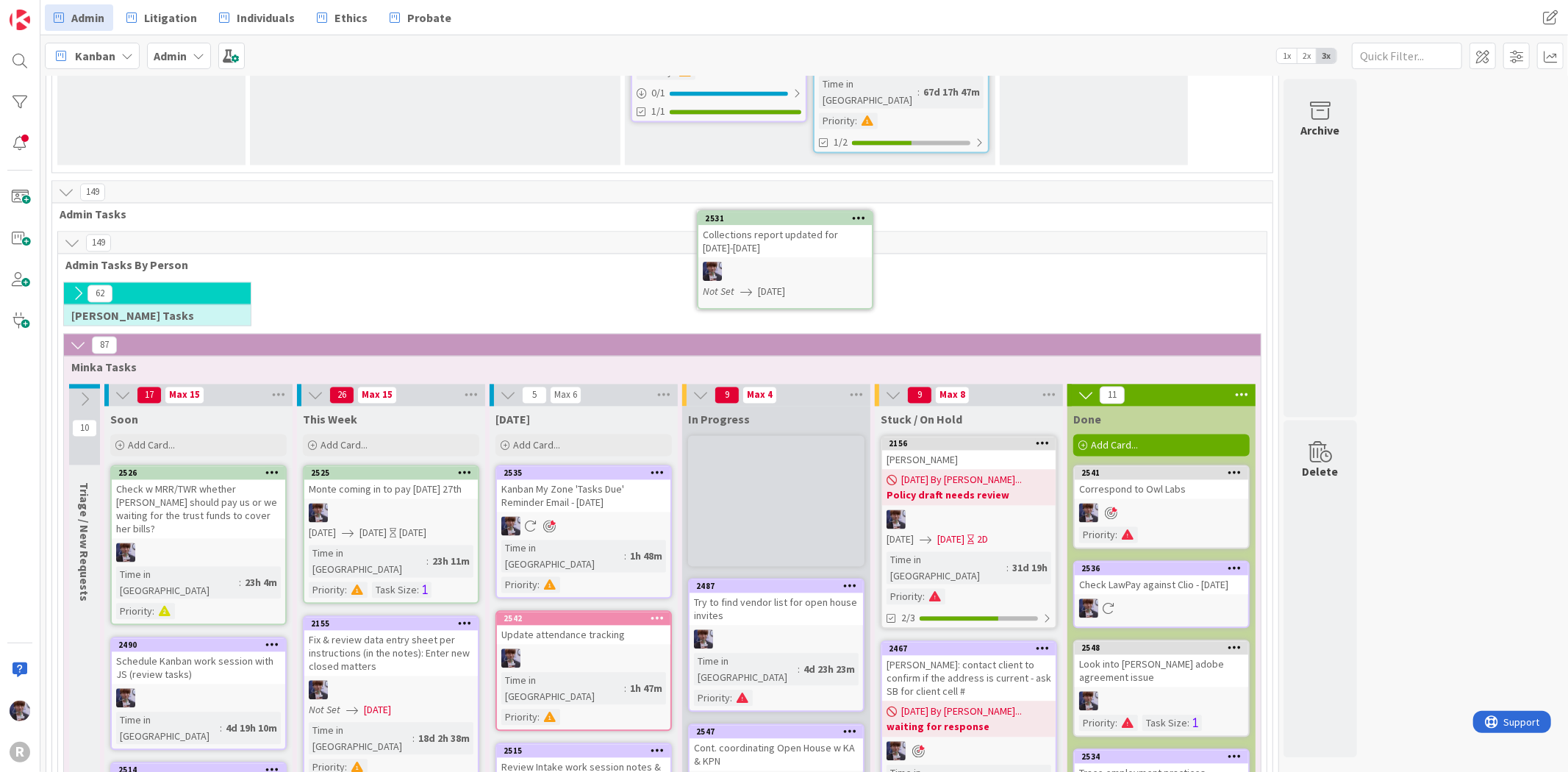
scroll to position [2417, 0]
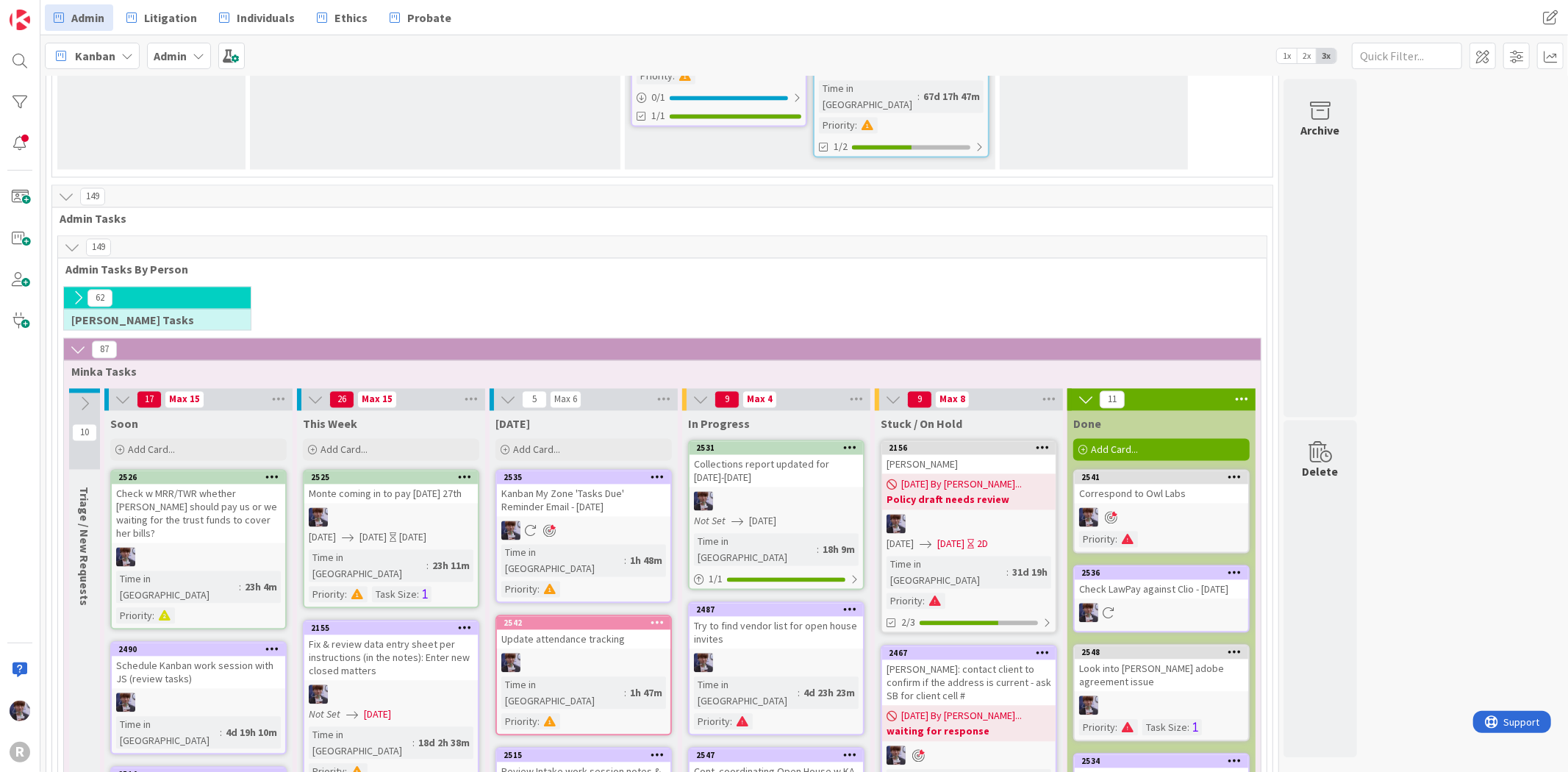
click at [787, 492] on div at bounding box center [775, 501] width 173 height 19
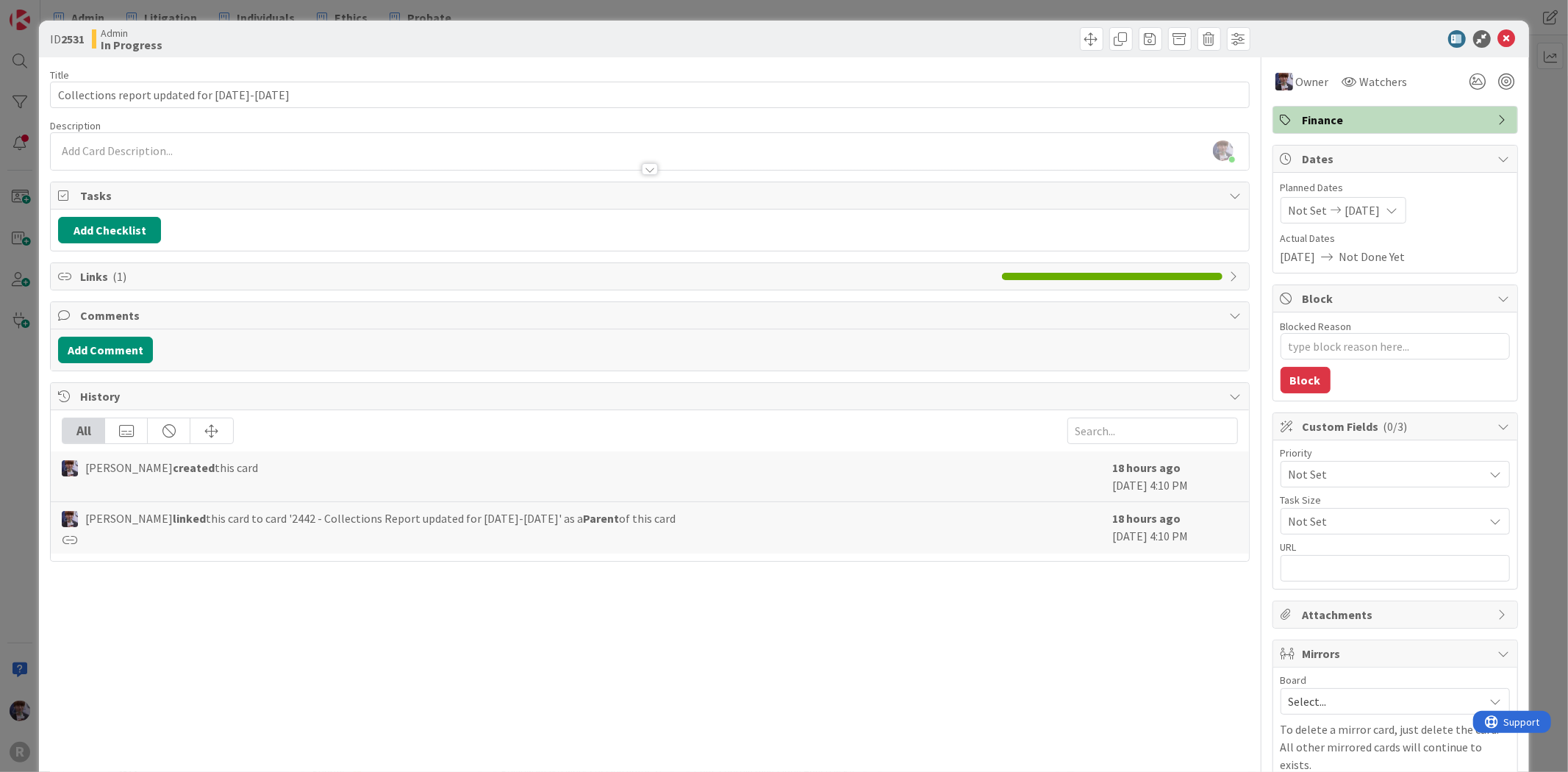
click at [29, 583] on div "ID 2531 Admin In Progress Title 40 / 128 Collections report updated for [DATE]-…" at bounding box center [784, 386] width 1568 height 772
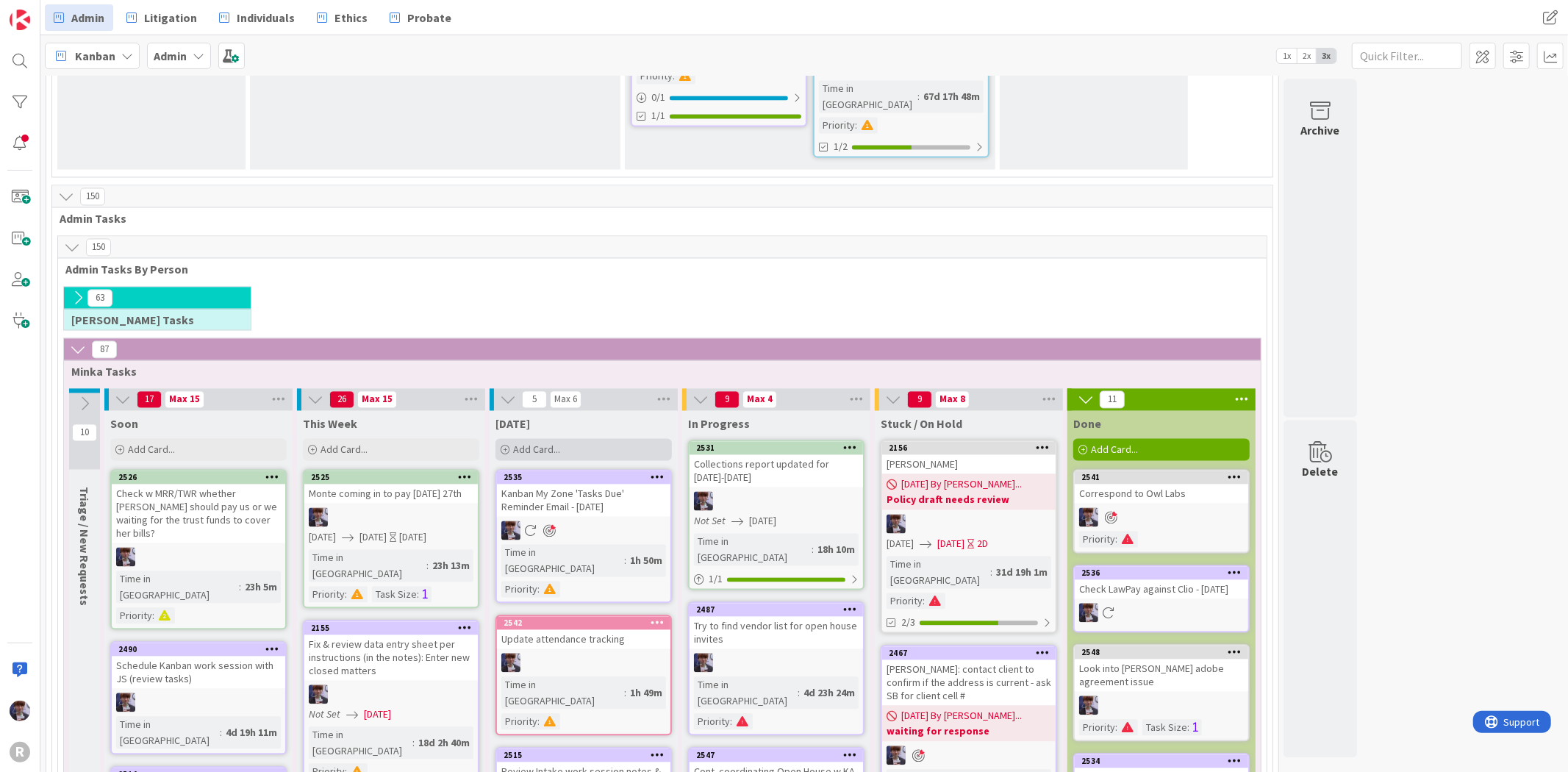
click at [563, 439] on div "Add Card..." at bounding box center [583, 449] width 177 height 22
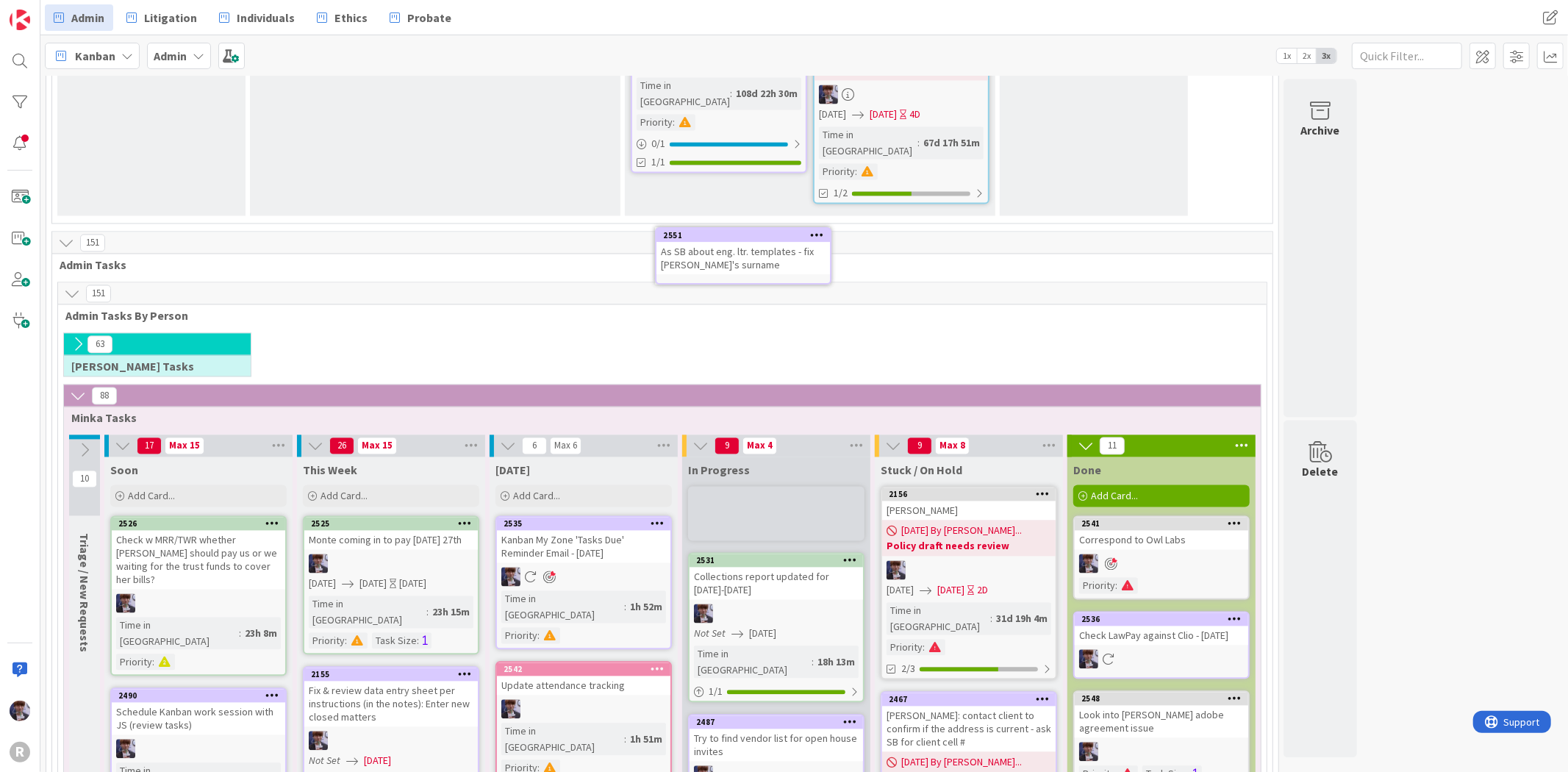
scroll to position [2371, 0]
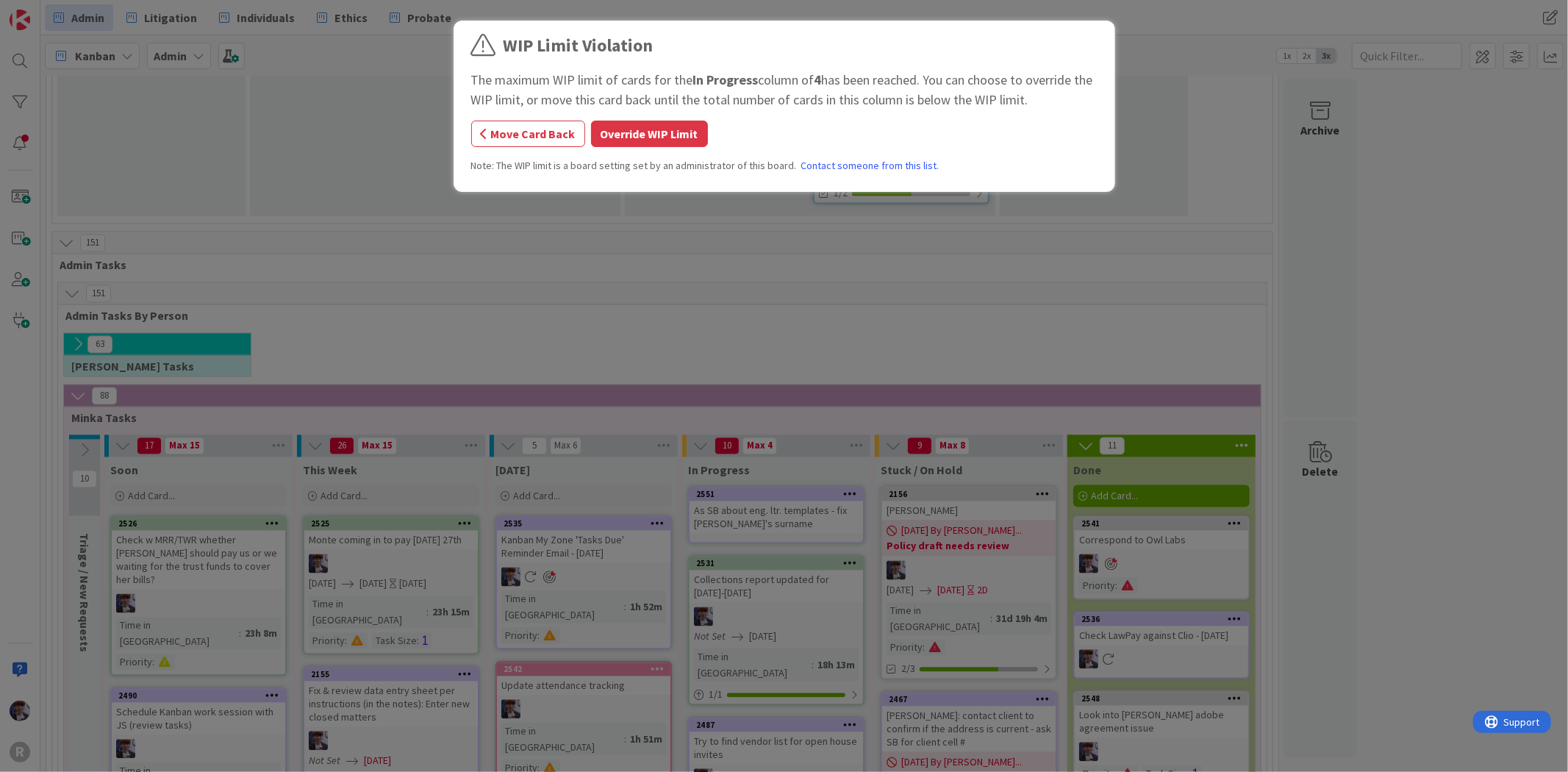
click at [669, 149] on div "WIP Limit Violation The maximum WIP limit of cards for the In Progress column o…" at bounding box center [784, 109] width 626 height 152
drag, startPoint x: 672, startPoint y: 141, endPoint x: 777, endPoint y: 236, distance: 141.6
click at [672, 141] on button "Override WIP Limit" at bounding box center [649, 133] width 117 height 26
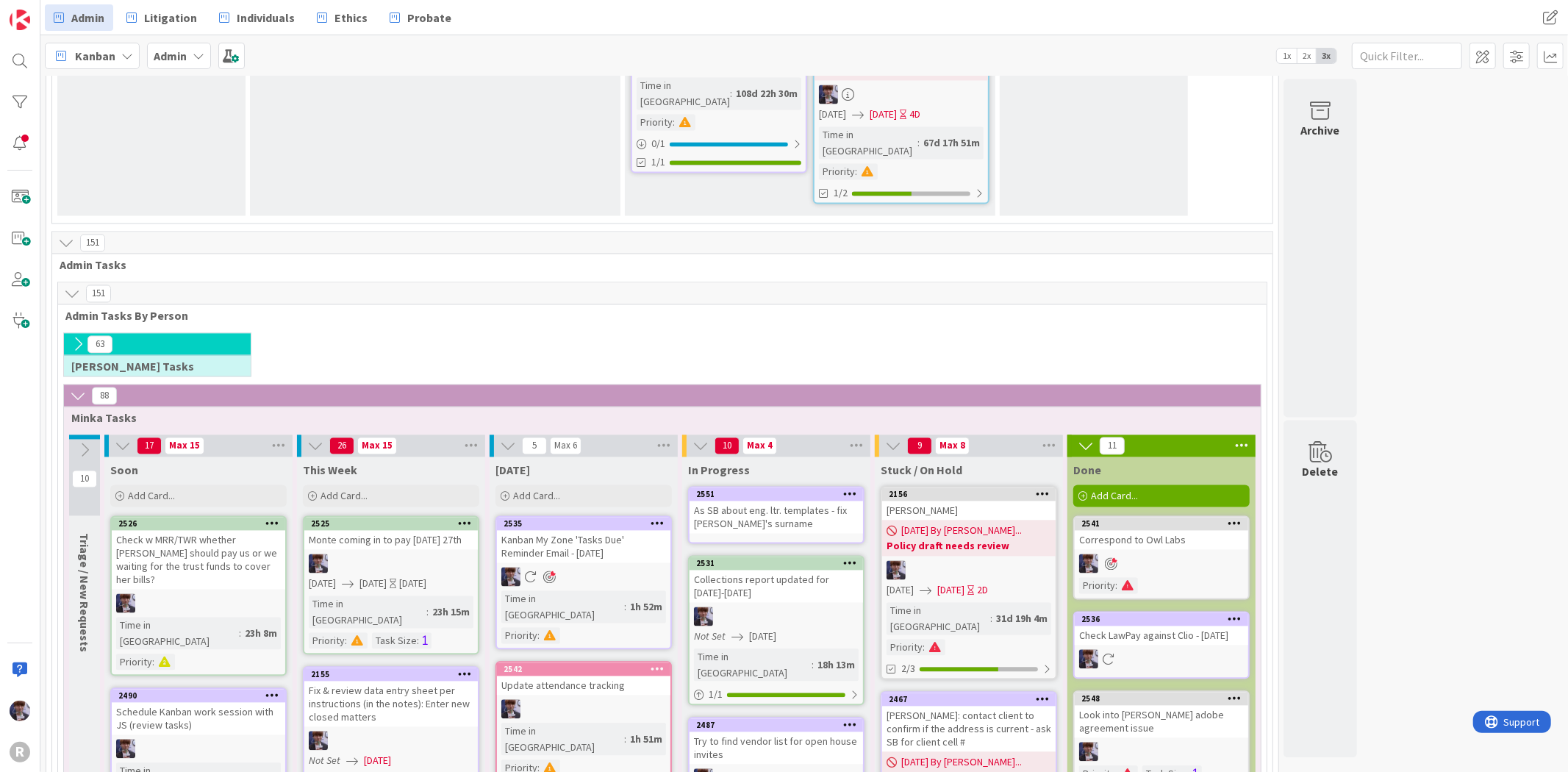
click at [817, 501] on div "As SB about eng. ltr. templates - fix [PERSON_NAME]'s surname" at bounding box center [775, 517] width 173 height 33
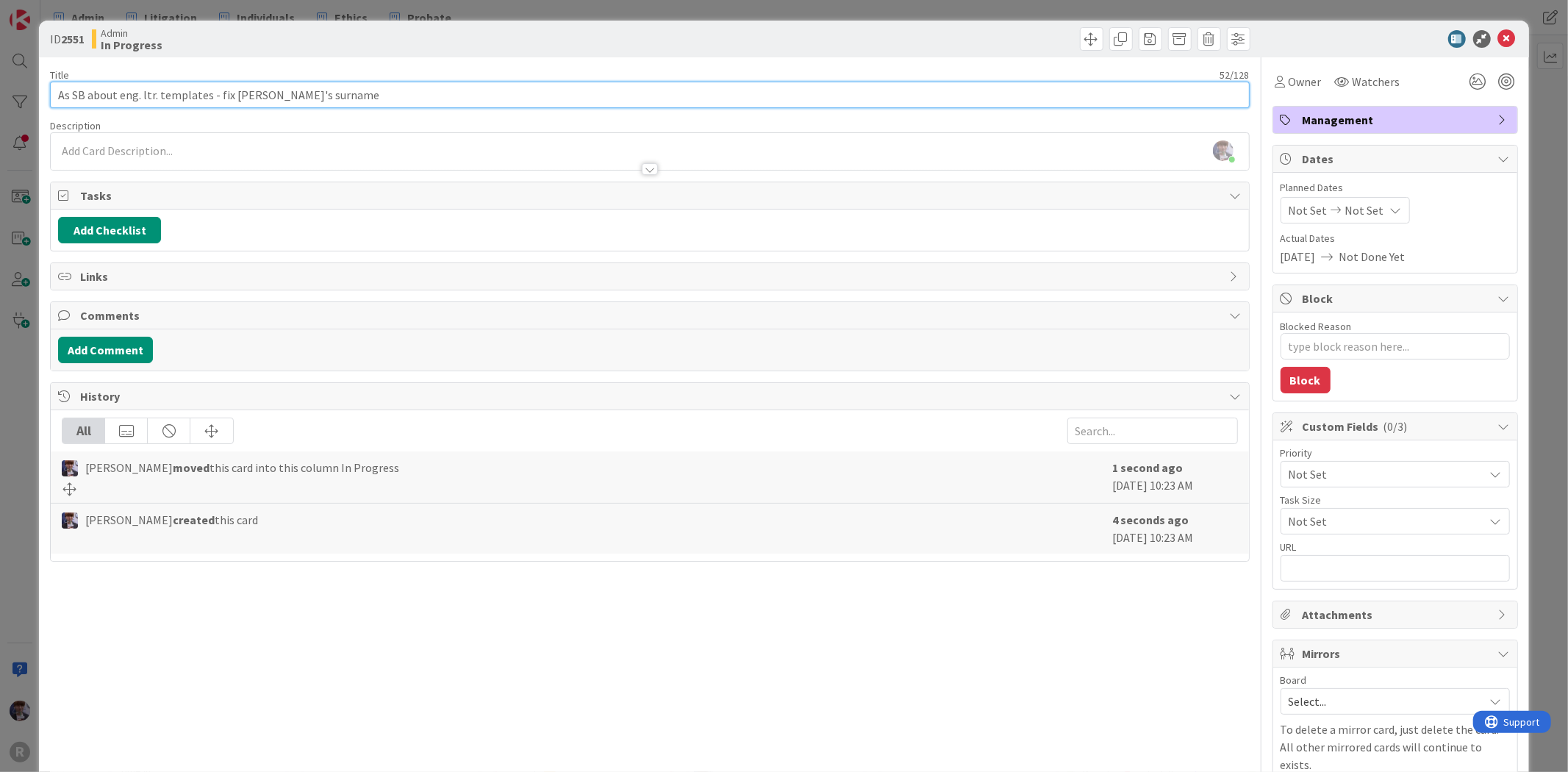
click at [72, 95] on input "As SB about eng. ltr. templates - fix [PERSON_NAME]'s surname" at bounding box center [649, 94] width 1198 height 26
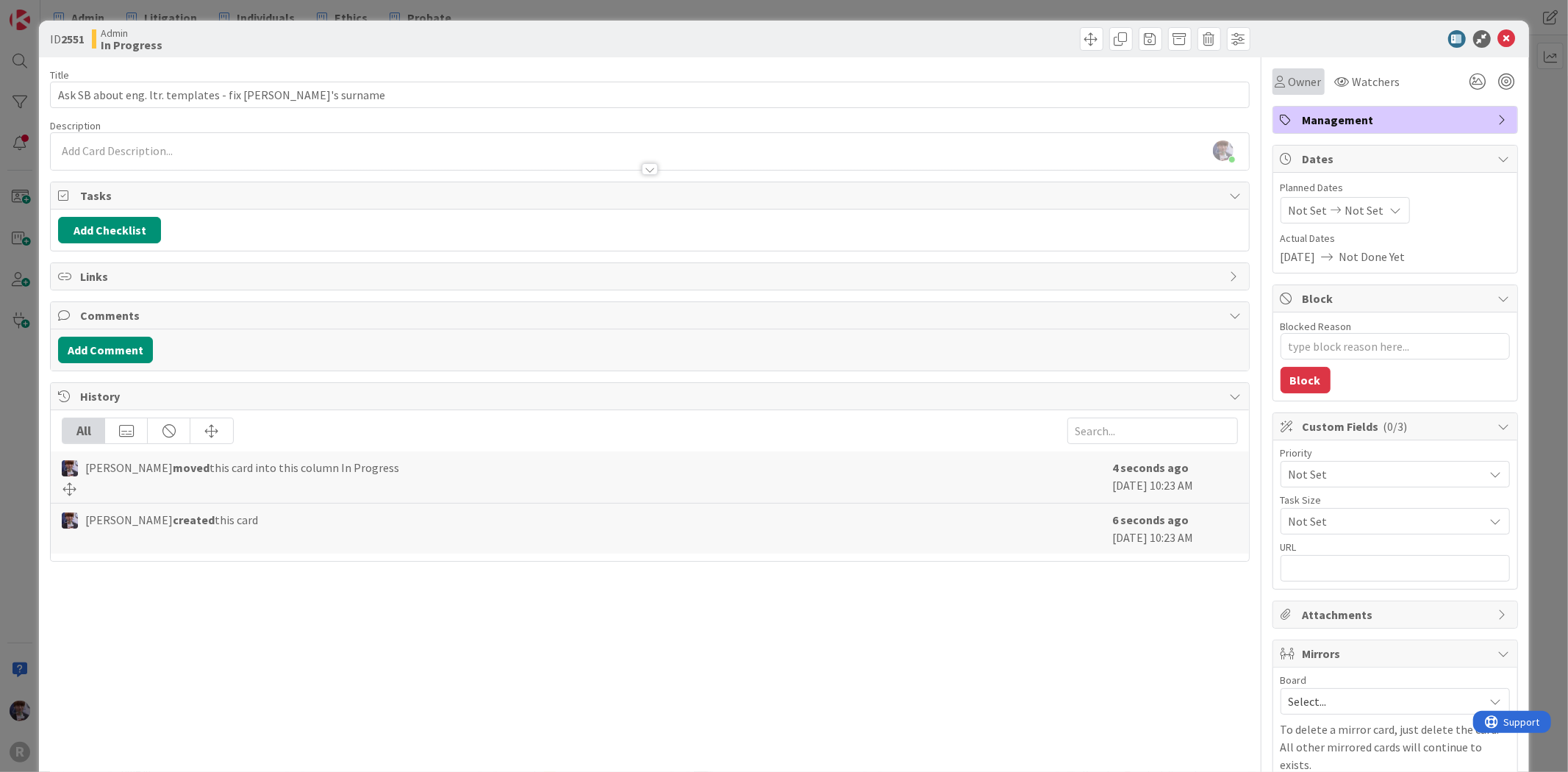
click at [1294, 90] on span "Owner" at bounding box center [1304, 81] width 34 height 17
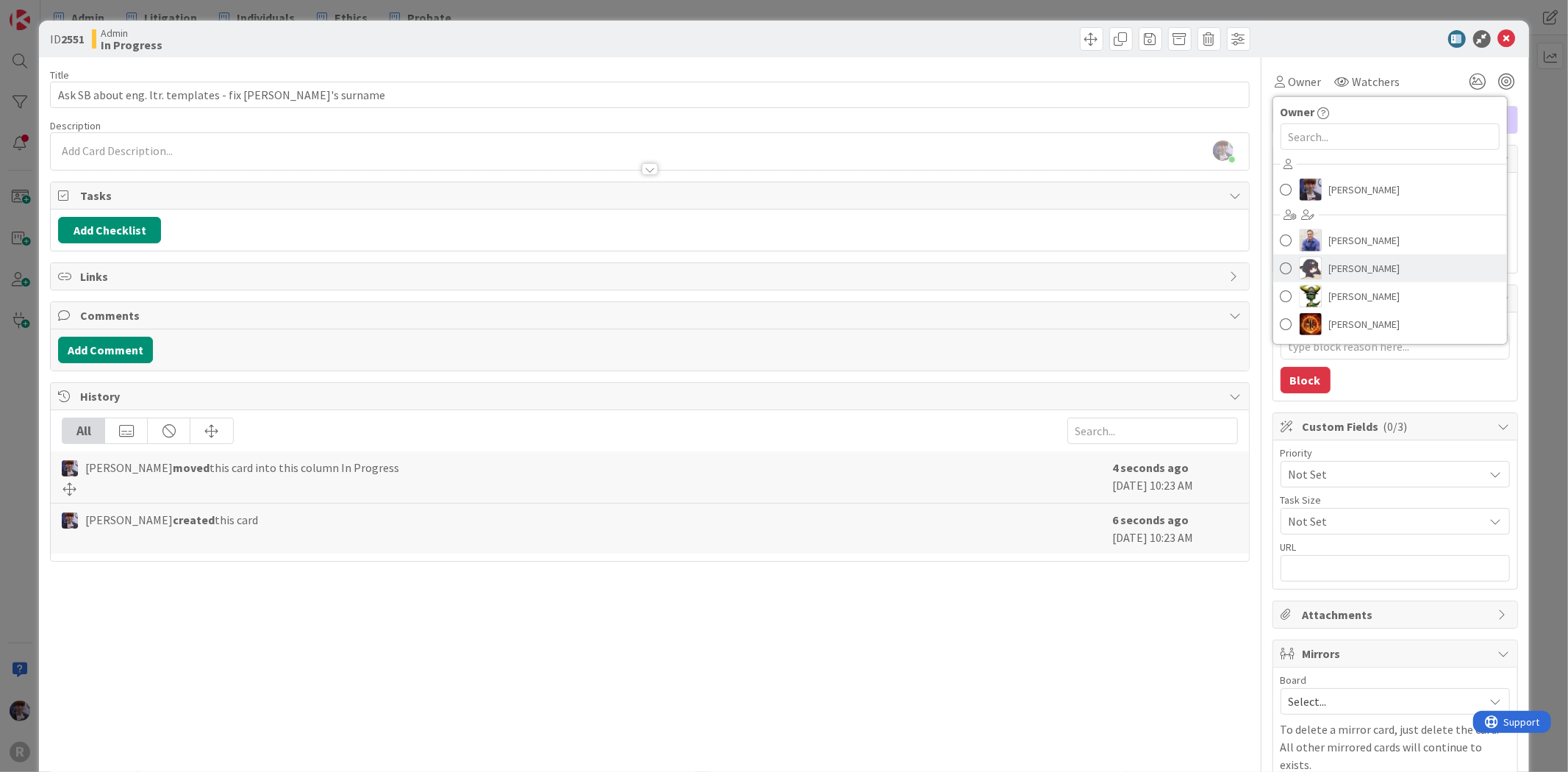
click at [1342, 272] on span "[PERSON_NAME]" at bounding box center [1364, 268] width 72 height 22
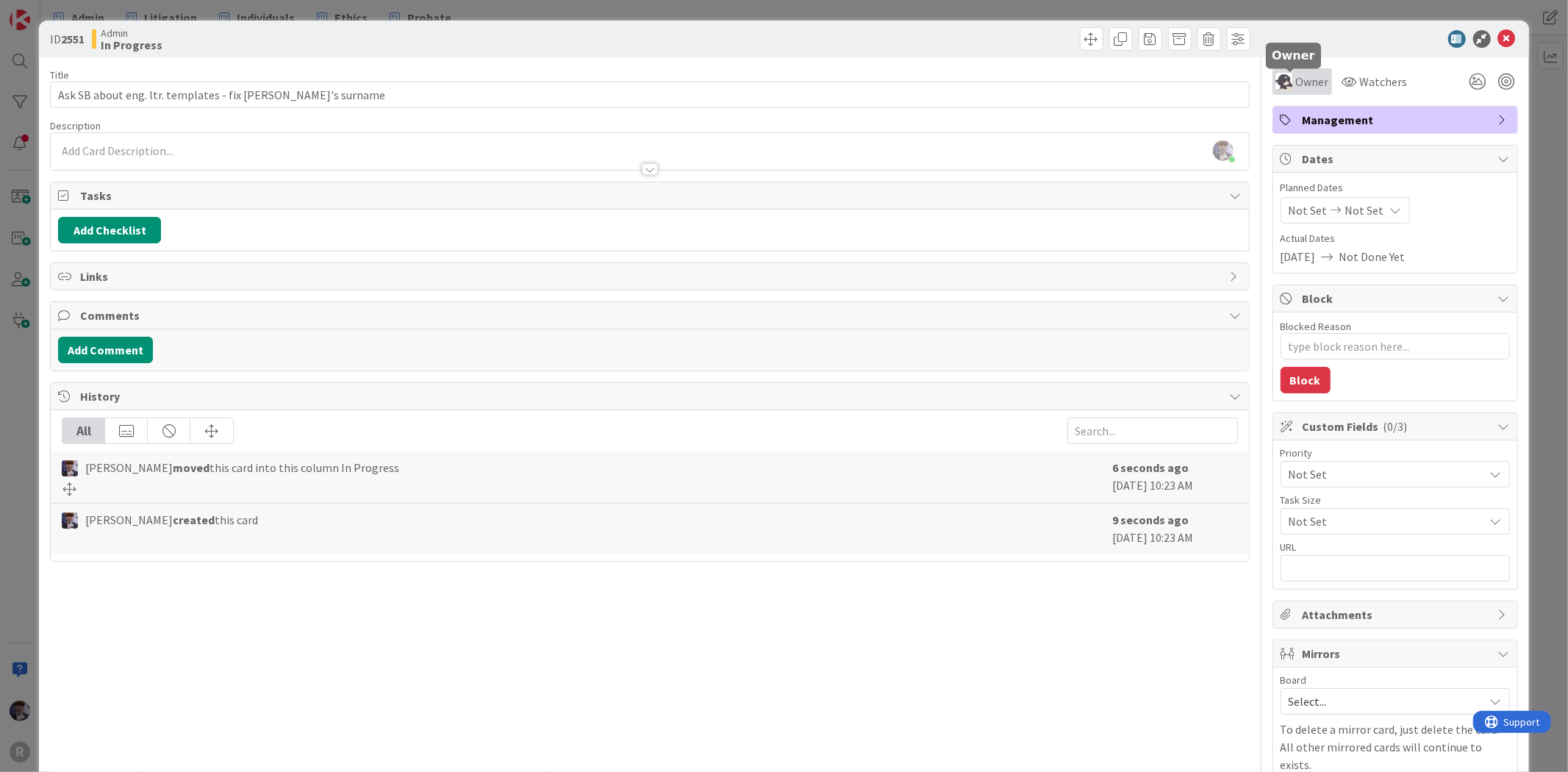
click at [1299, 83] on span "Owner" at bounding box center [1312, 81] width 34 height 17
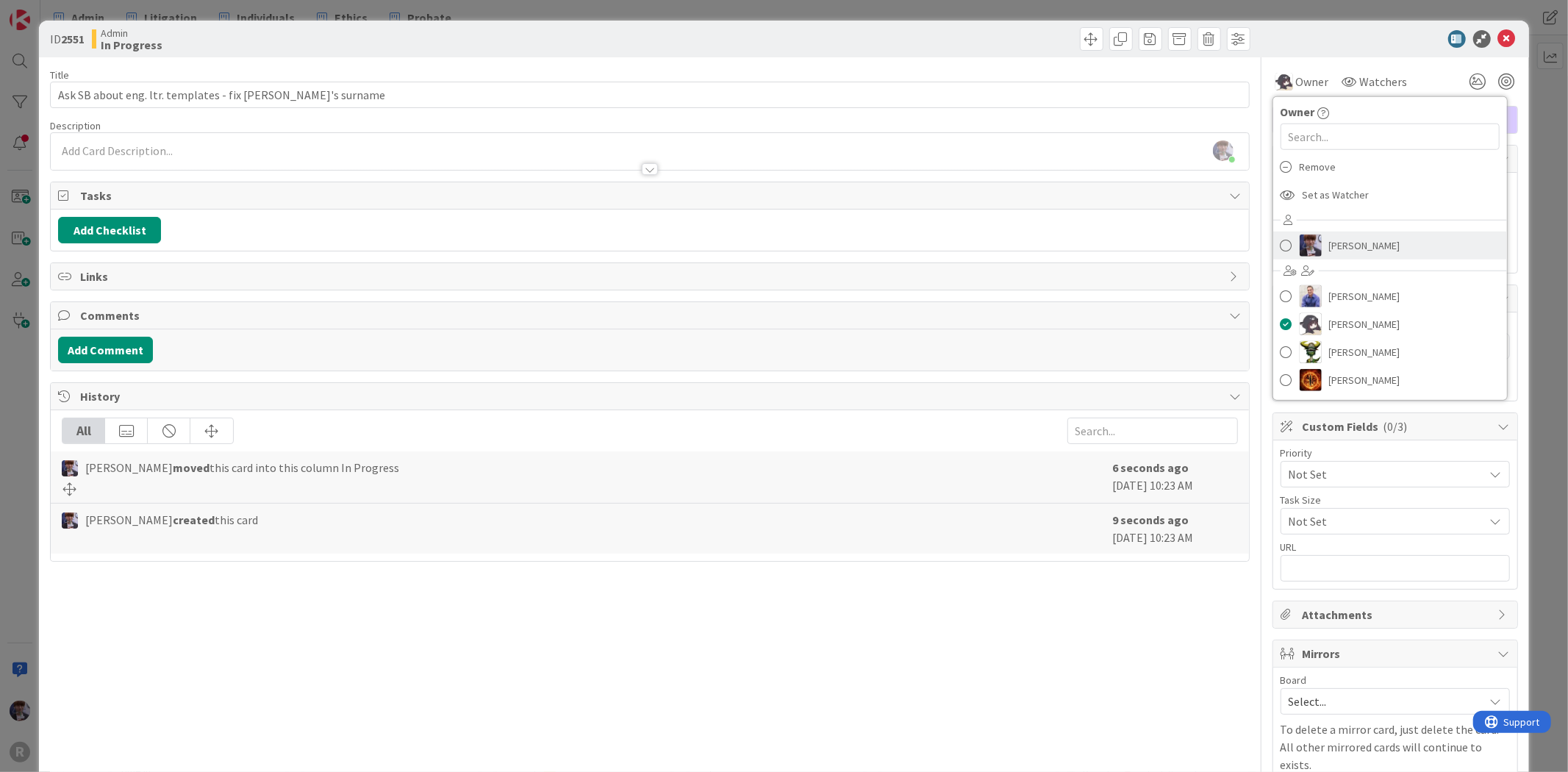
click at [1340, 238] on span "[PERSON_NAME]" at bounding box center [1364, 246] width 72 height 22
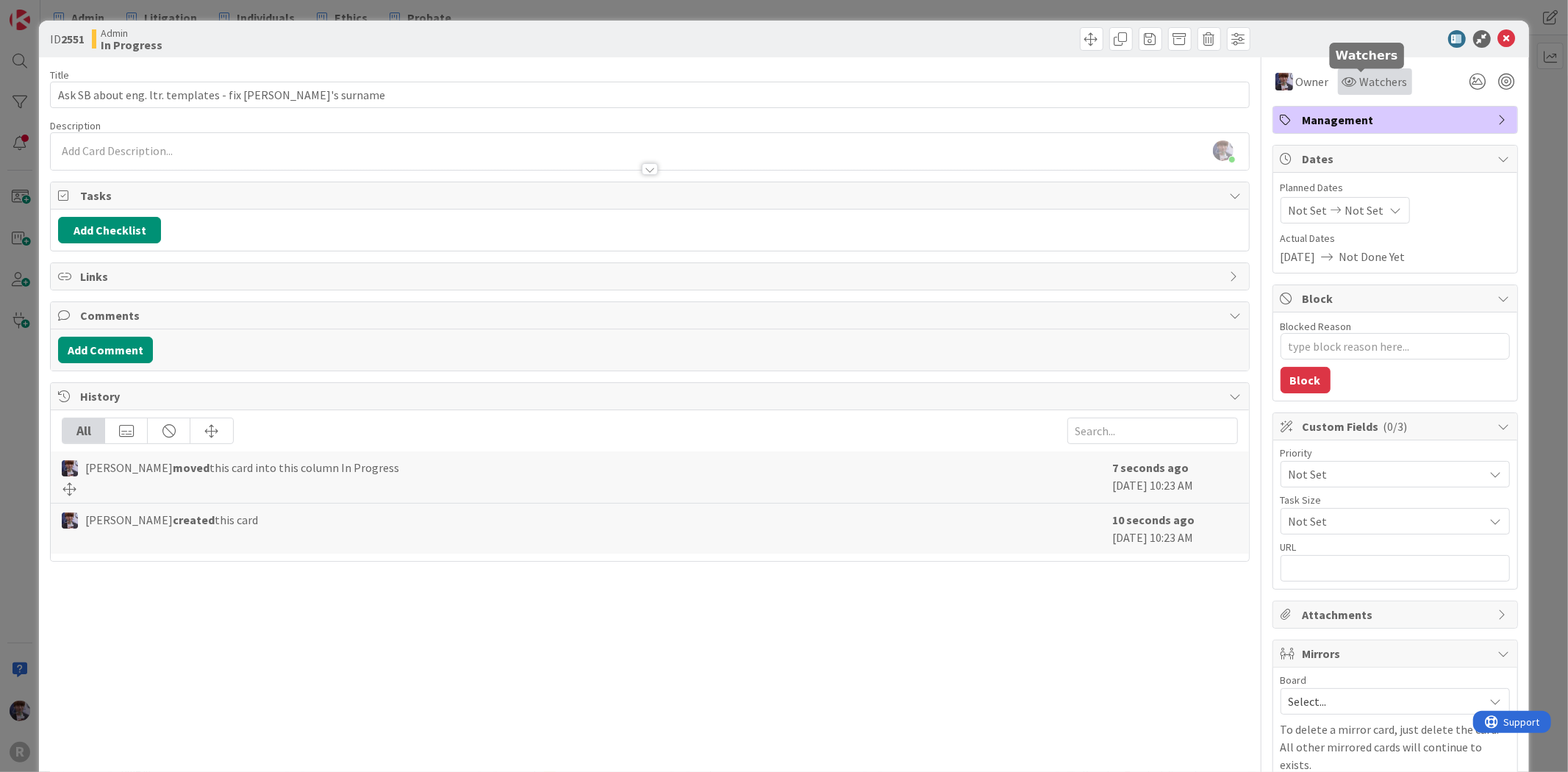
click at [1360, 83] on span "Watchers" at bounding box center [1383, 81] width 48 height 17
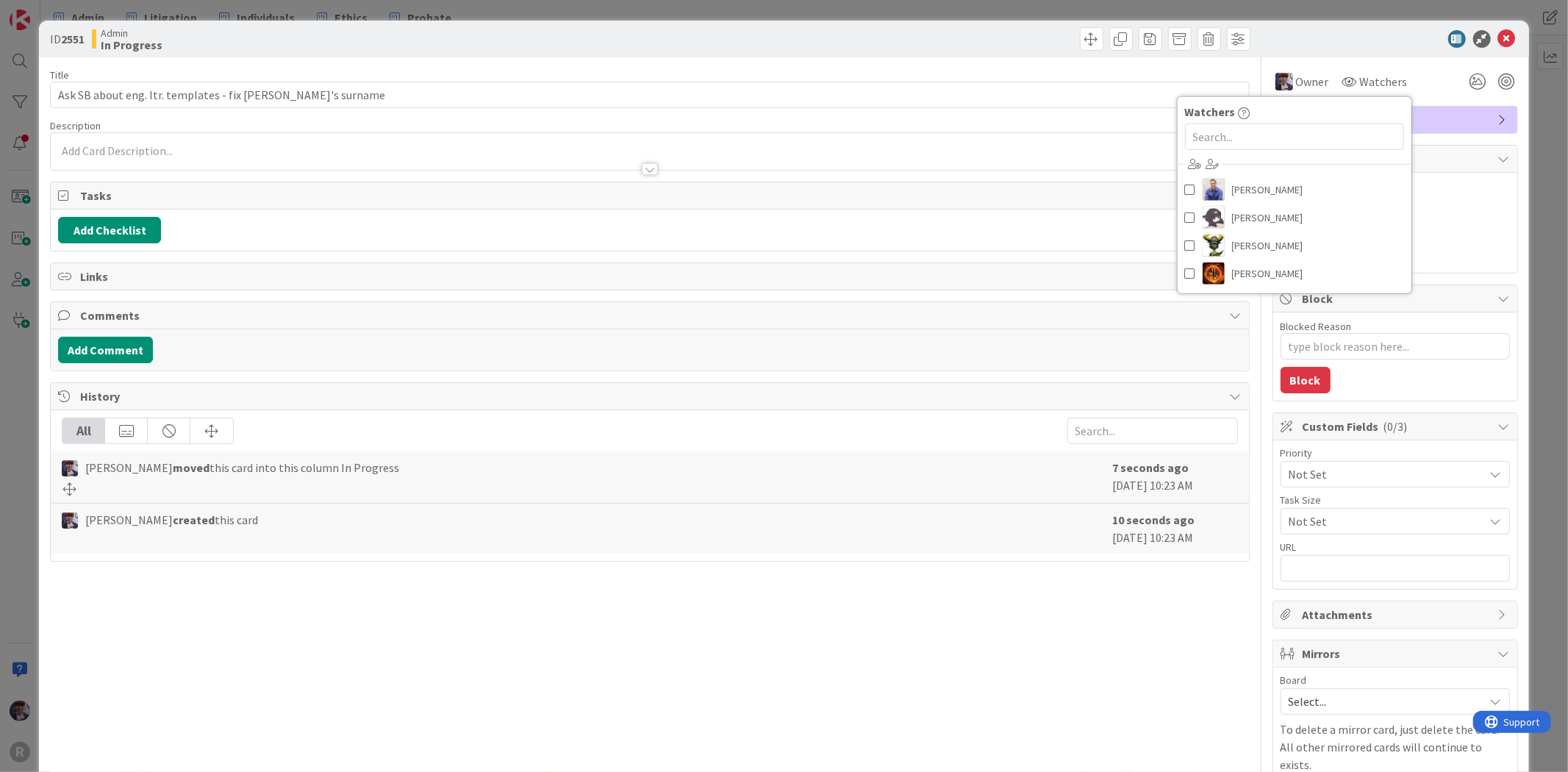
click at [1424, 68] on div "Owner Owner Remove Set as Watcher [PERSON_NAME] [PERSON_NAME] [PERSON_NAME] [PE…" at bounding box center [1394, 81] width 245 height 26
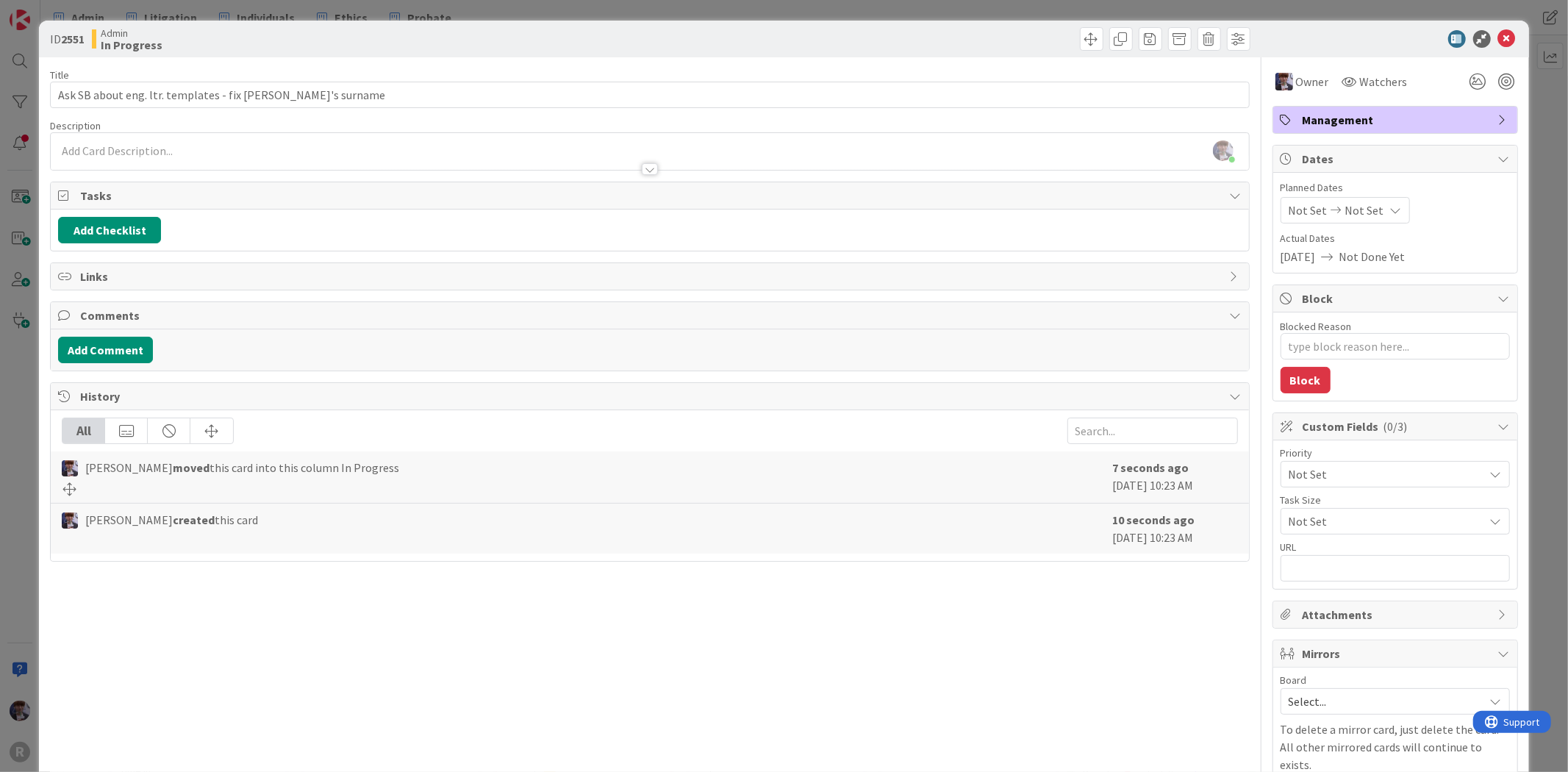
click at [1316, 121] on span "Management" at bounding box center [1397, 120] width 188 height 17
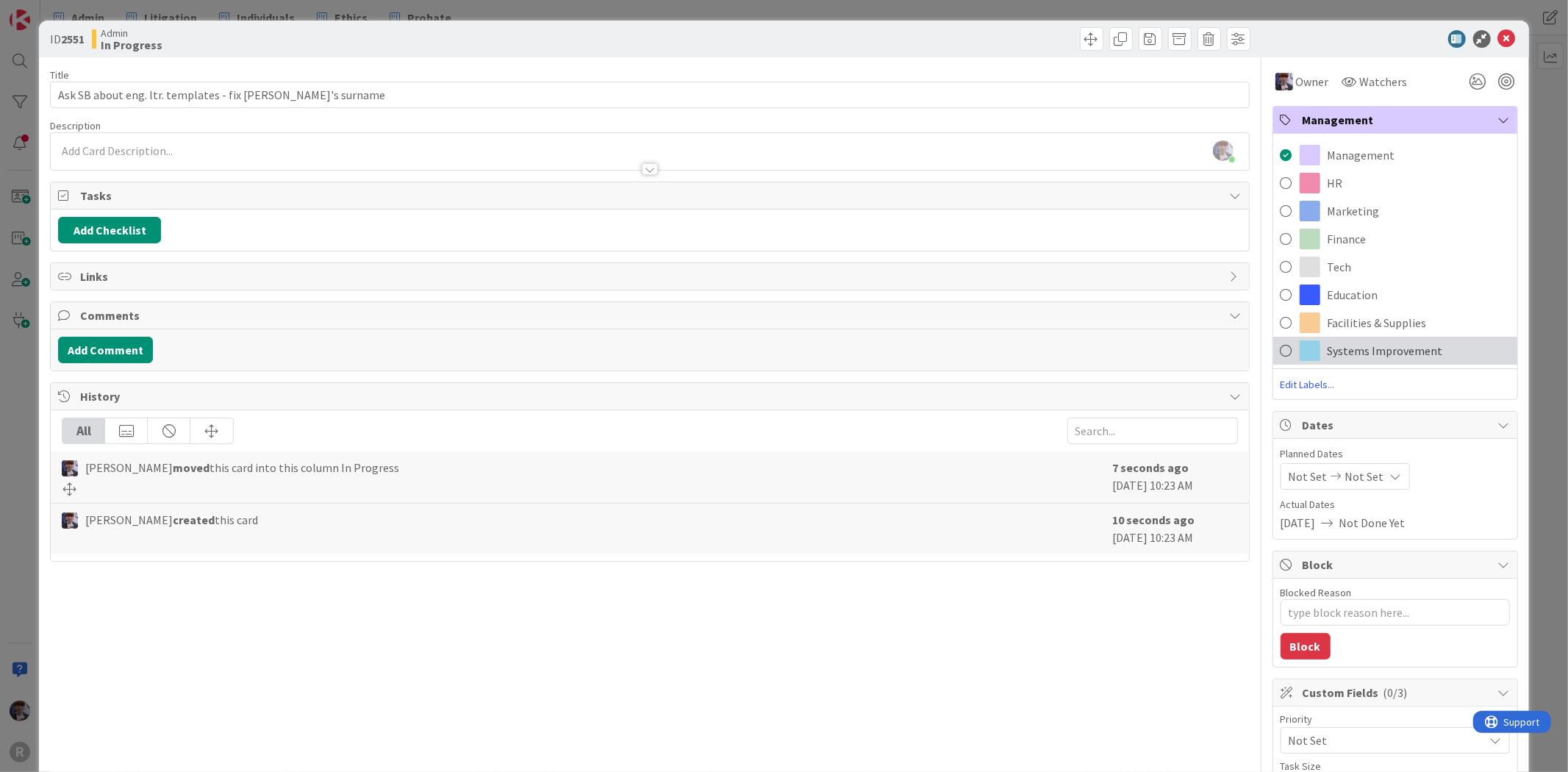
click at [1353, 349] on span "Systems Improvement" at bounding box center [1384, 350] width 115 height 17
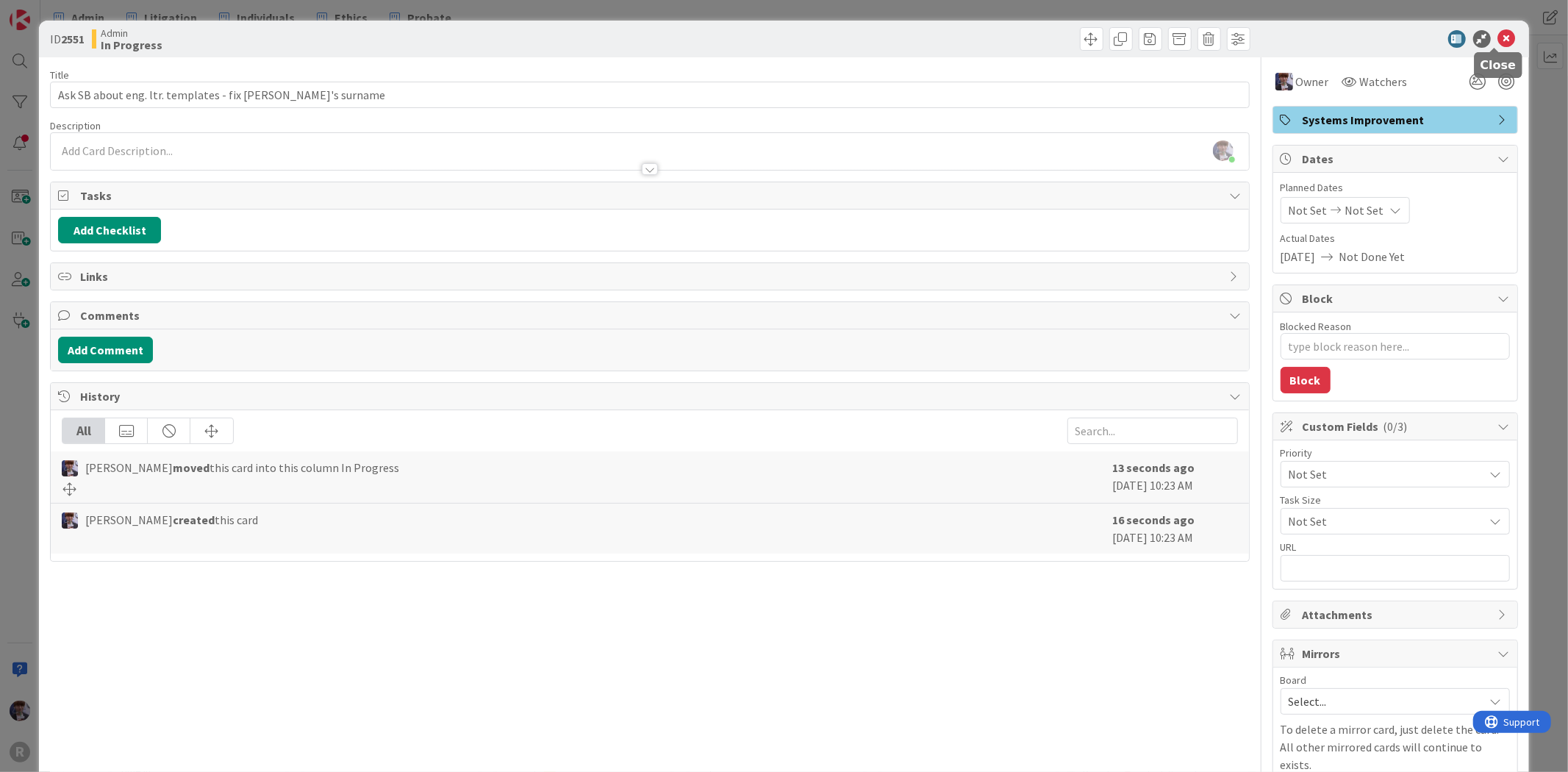
click at [1498, 44] on icon at bounding box center [1506, 38] width 17 height 17
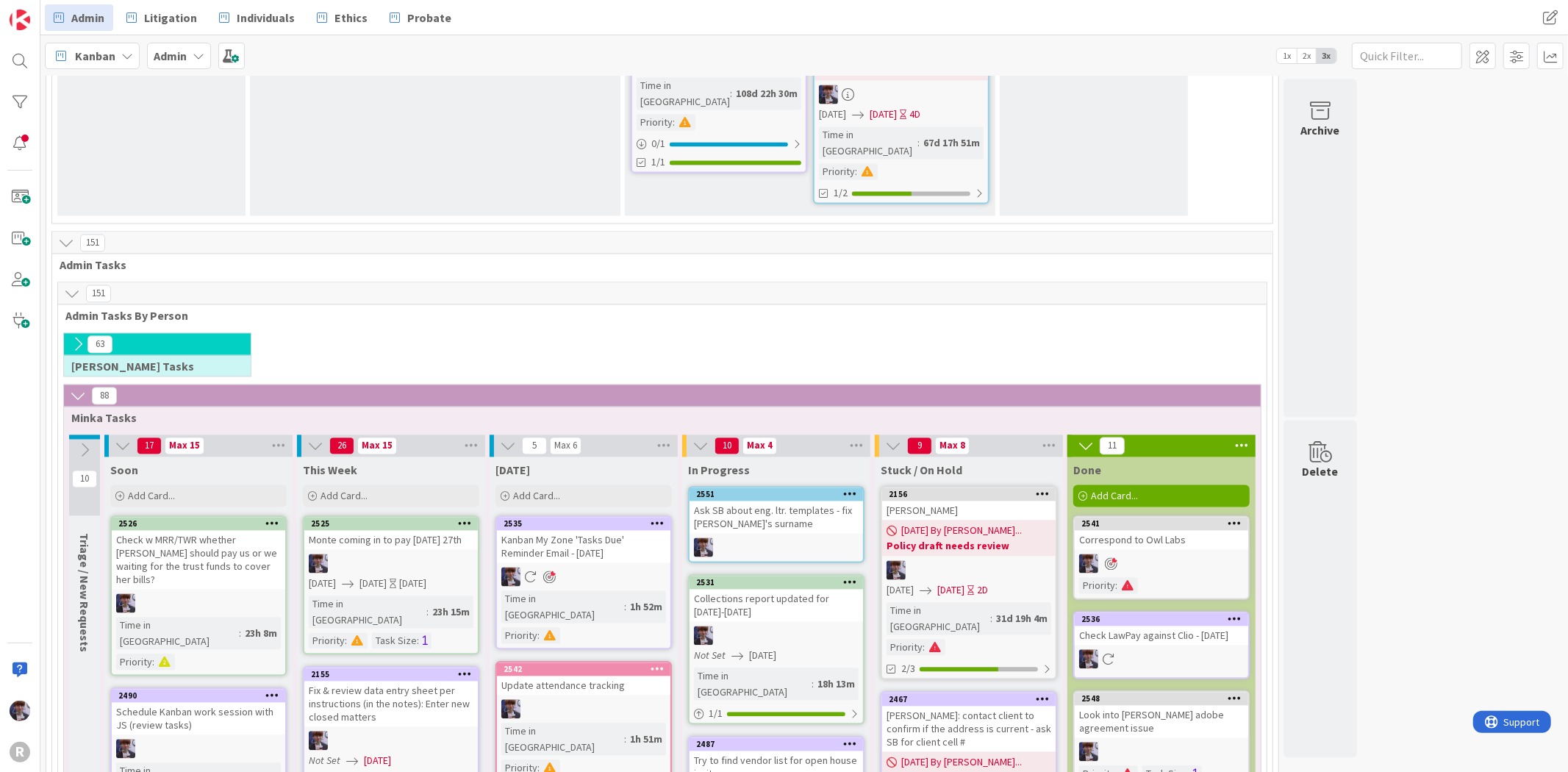
click at [745, 501] on div "Ask SB about eng. ltr. templates - fix [PERSON_NAME]'s surname" at bounding box center [775, 517] width 173 height 33
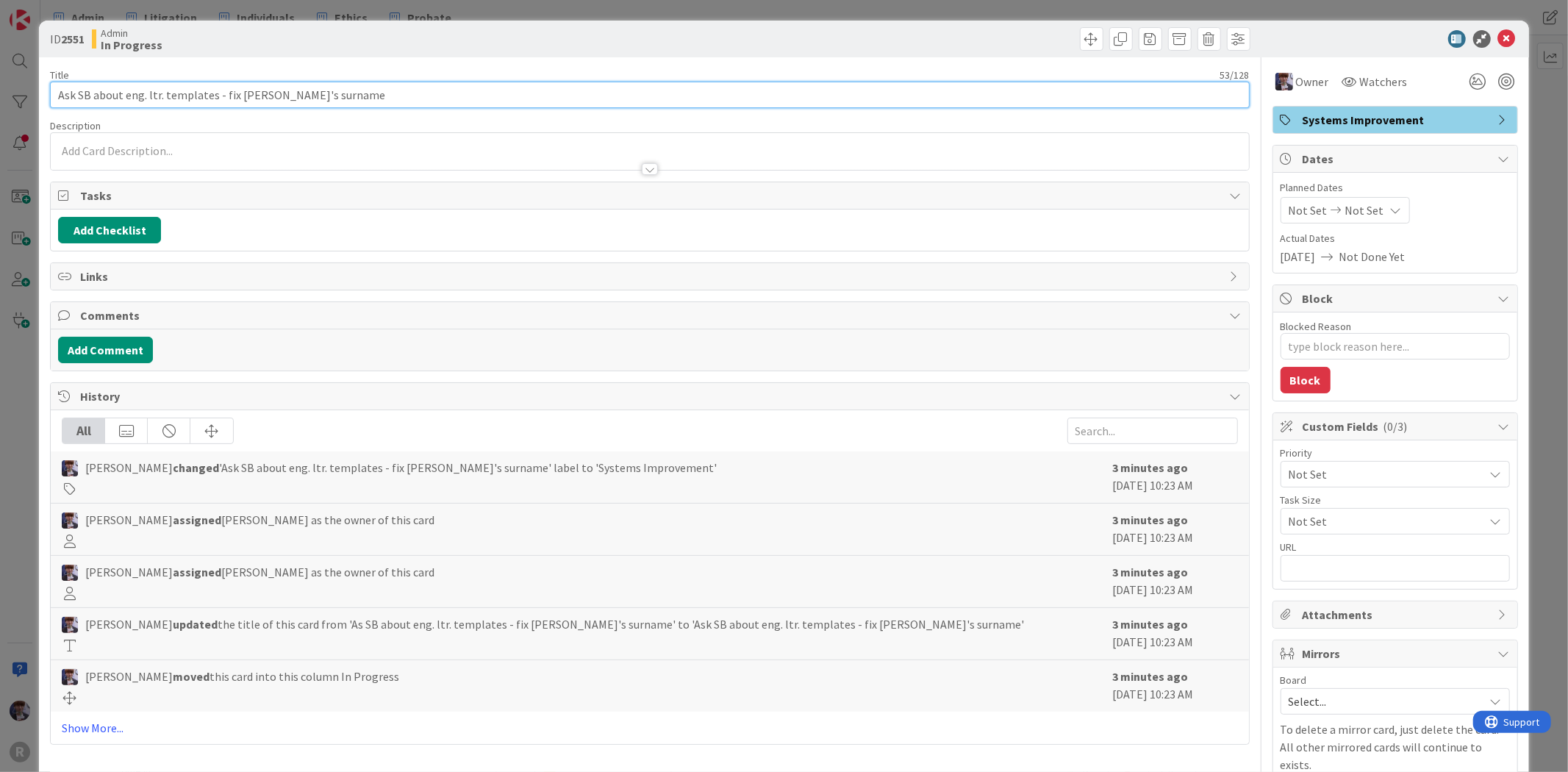
click at [211, 89] on input "Ask SB about eng. ltr. templates - fix [PERSON_NAME]'s surname" at bounding box center [649, 94] width 1198 height 26
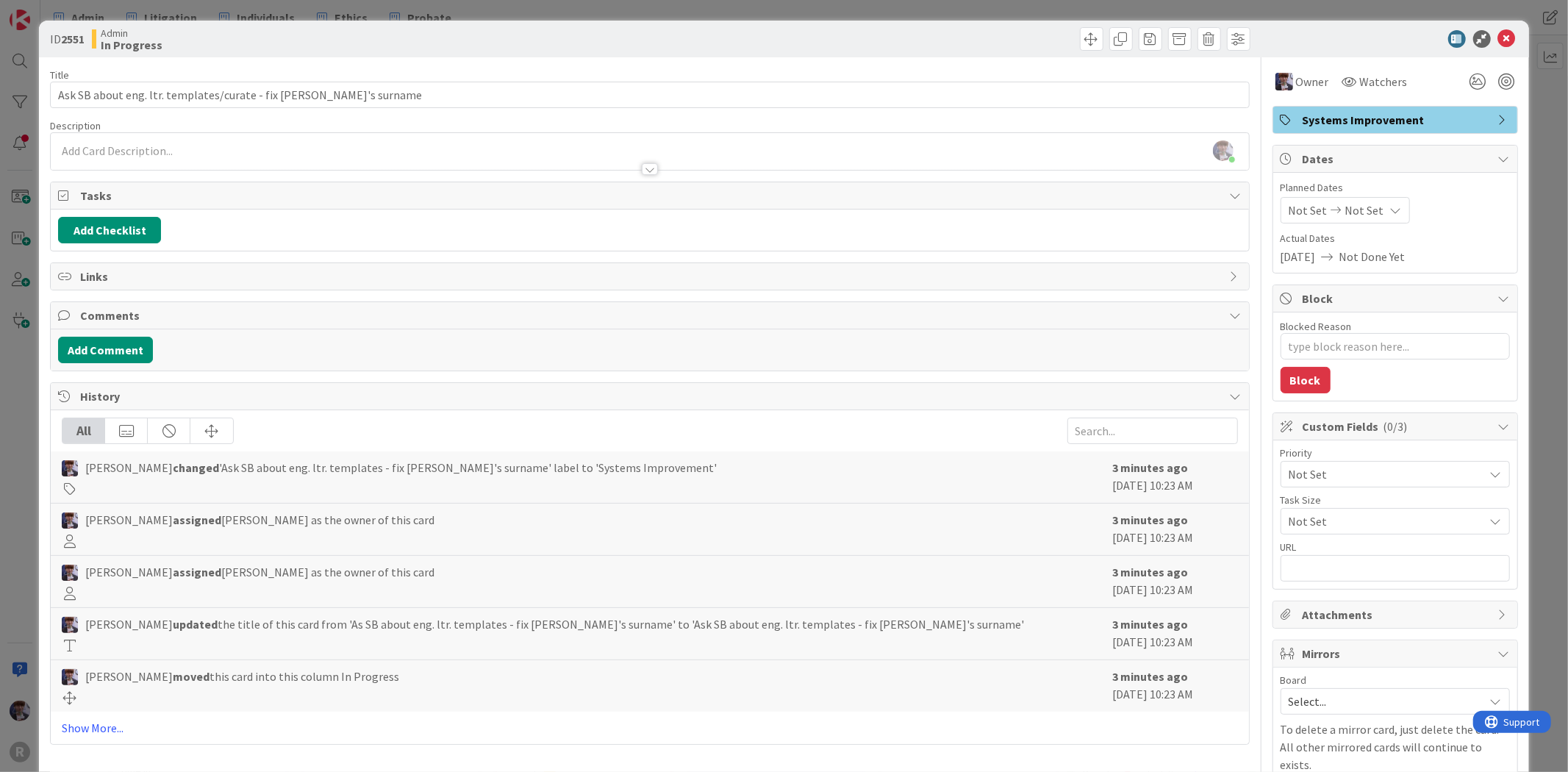
click at [27, 380] on div "ID 2551 Admin In Progress Title 60 / 128 Ask SB about eng. ltr. templates/curat…" at bounding box center [784, 386] width 1568 height 772
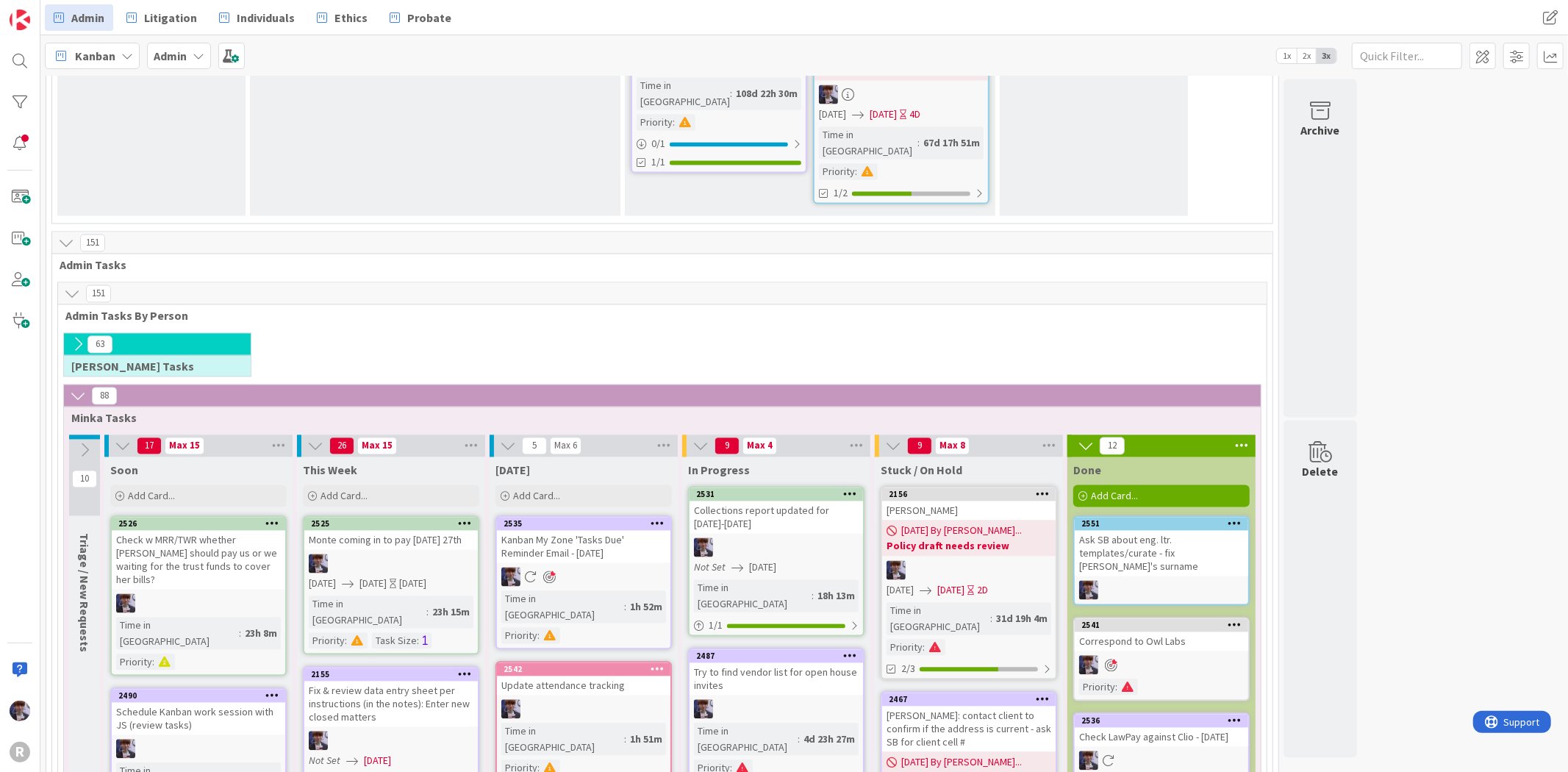
click at [532, 489] on span "Add Card..." at bounding box center [536, 496] width 47 height 14
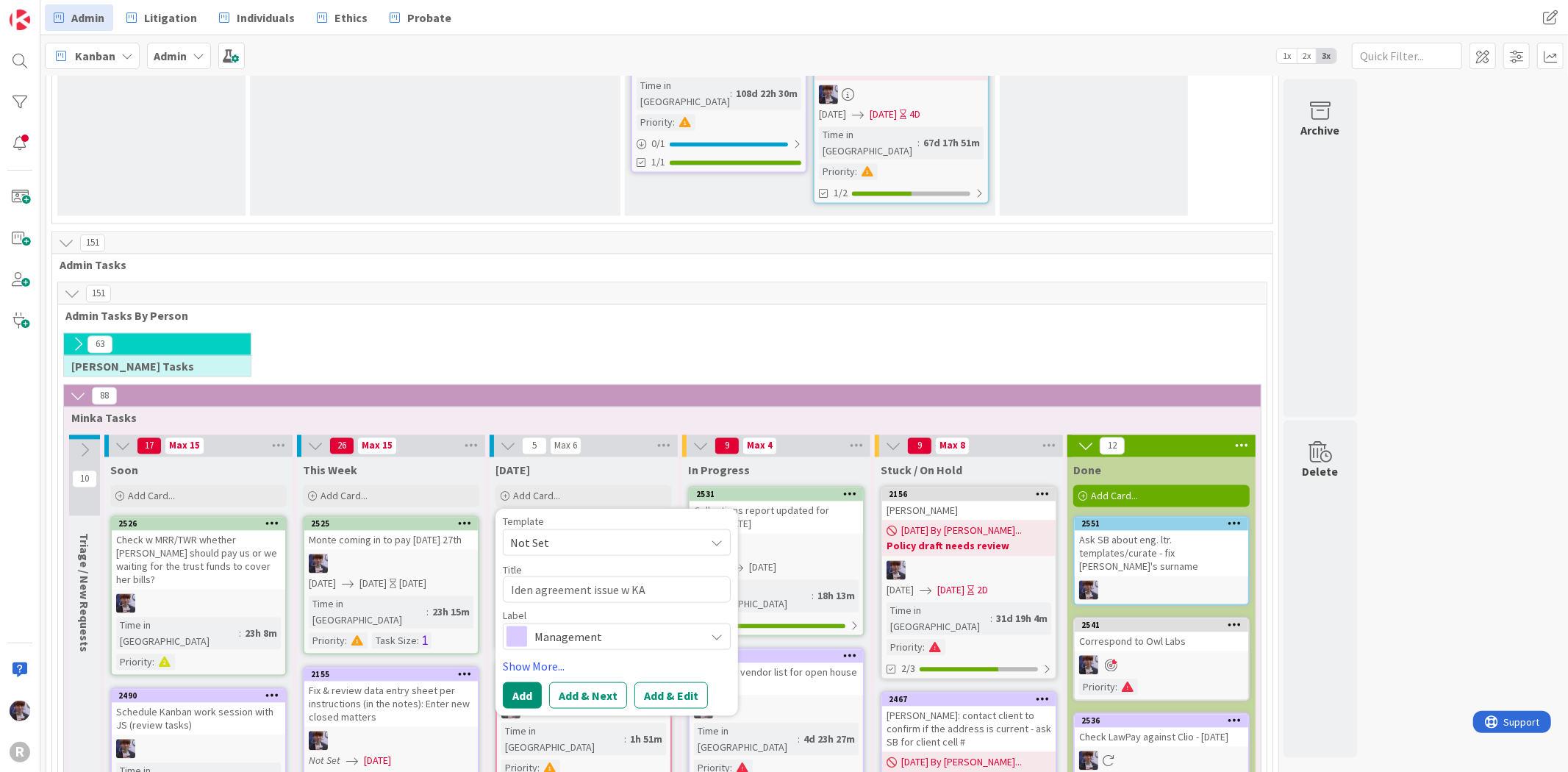
click at [520, 626] on span at bounding box center [516, 636] width 21 height 21
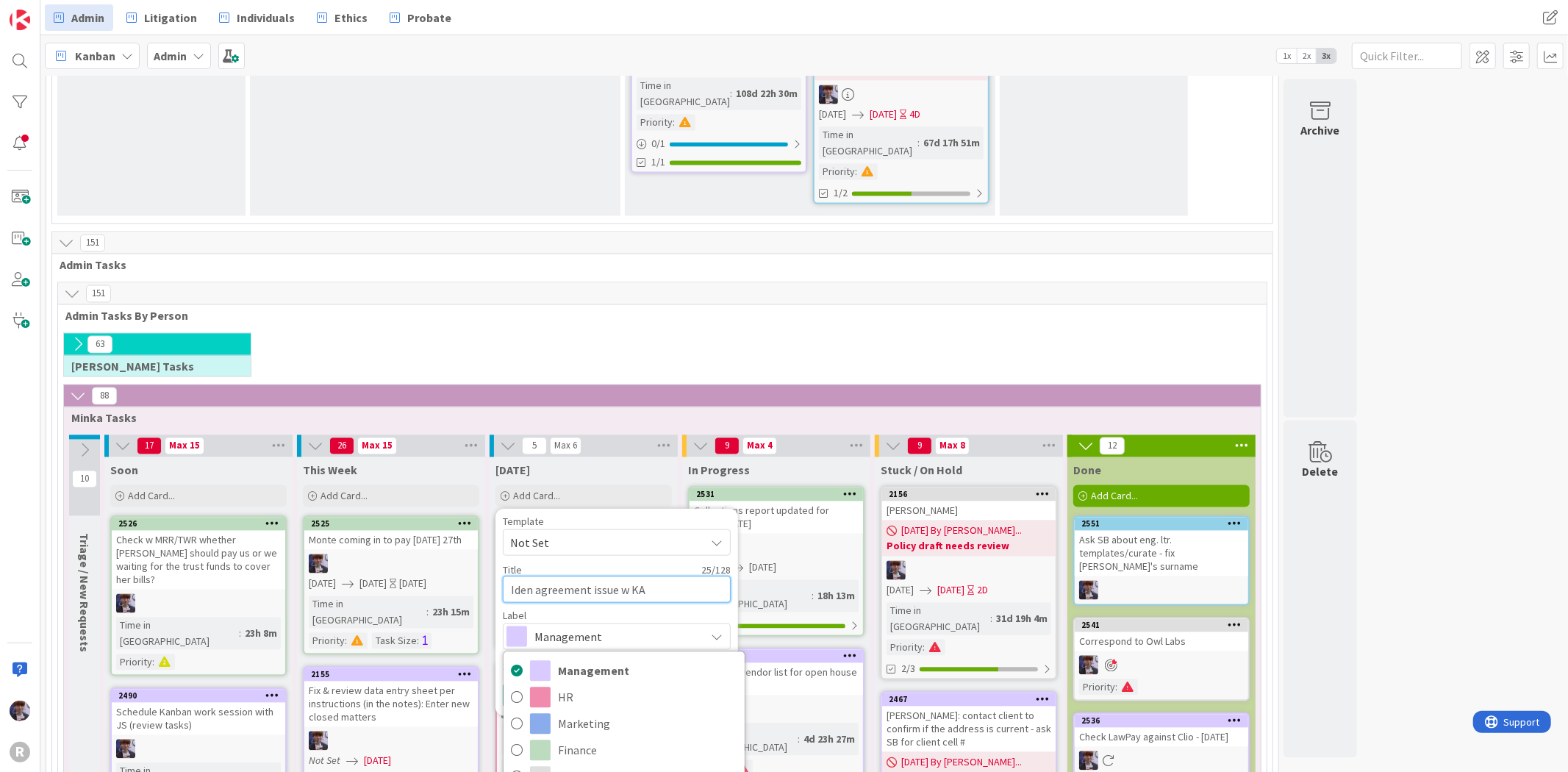
click at [508, 576] on textarea "Iden agreement issue w KA" at bounding box center [617, 589] width 228 height 26
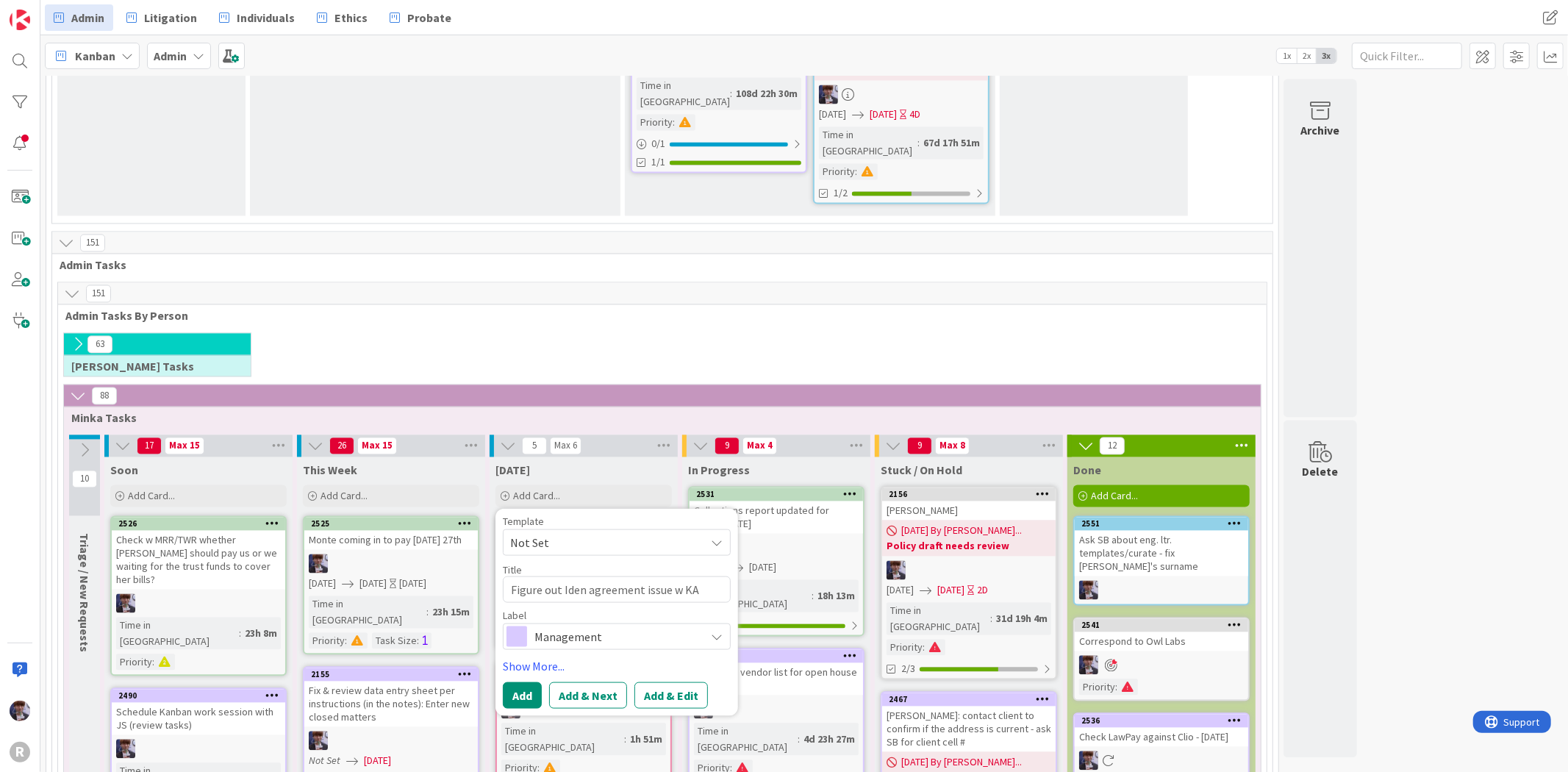
click at [678, 626] on span "Management" at bounding box center [616, 636] width 163 height 21
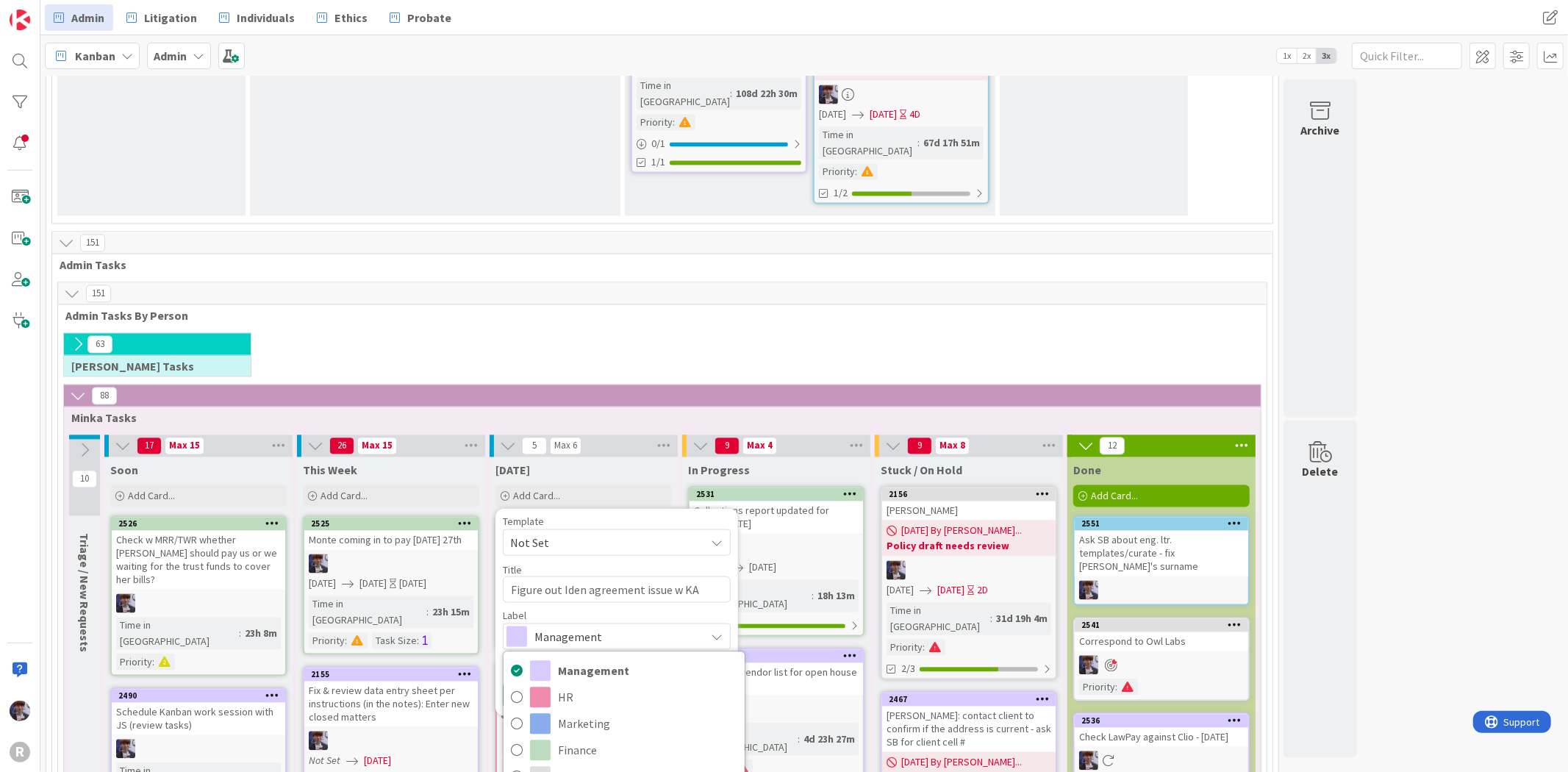
click at [678, 626] on span "Management" at bounding box center [616, 636] width 163 height 21
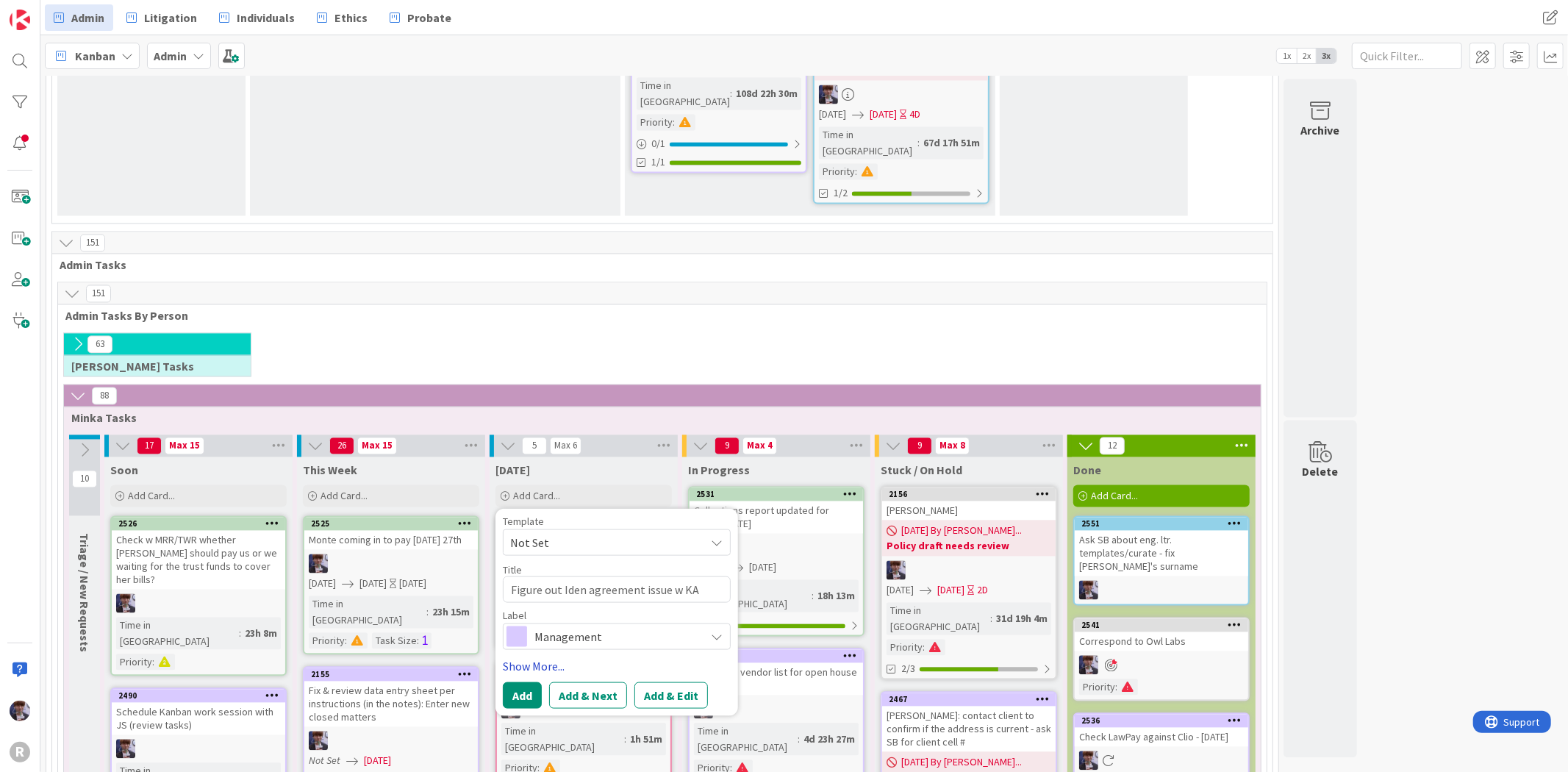
click at [595, 657] on link "Show More..." at bounding box center [617, 665] width 228 height 17
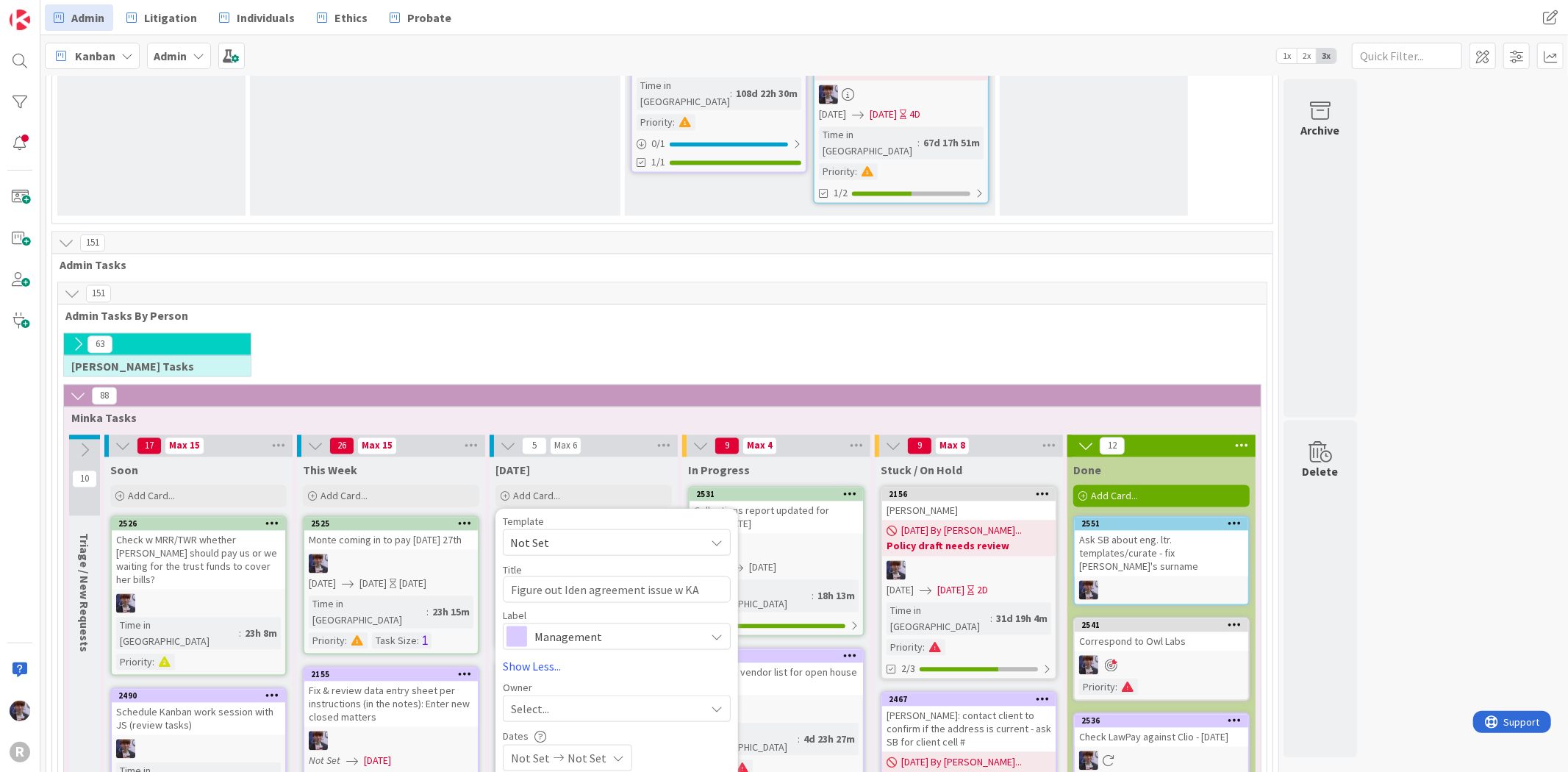
click at [579, 696] on div "Select..." at bounding box center [617, 709] width 228 height 26
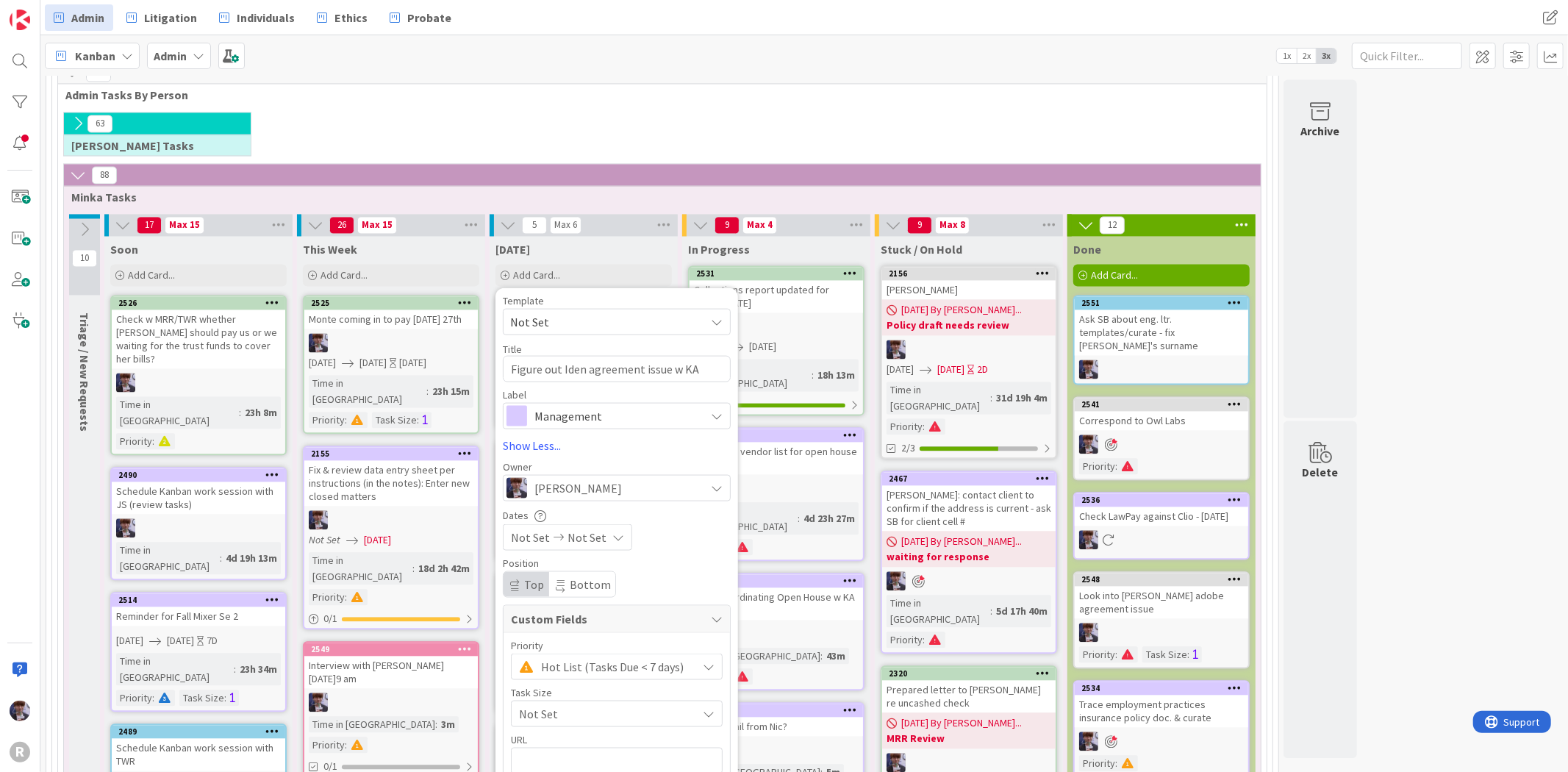
scroll to position [2616, 0]
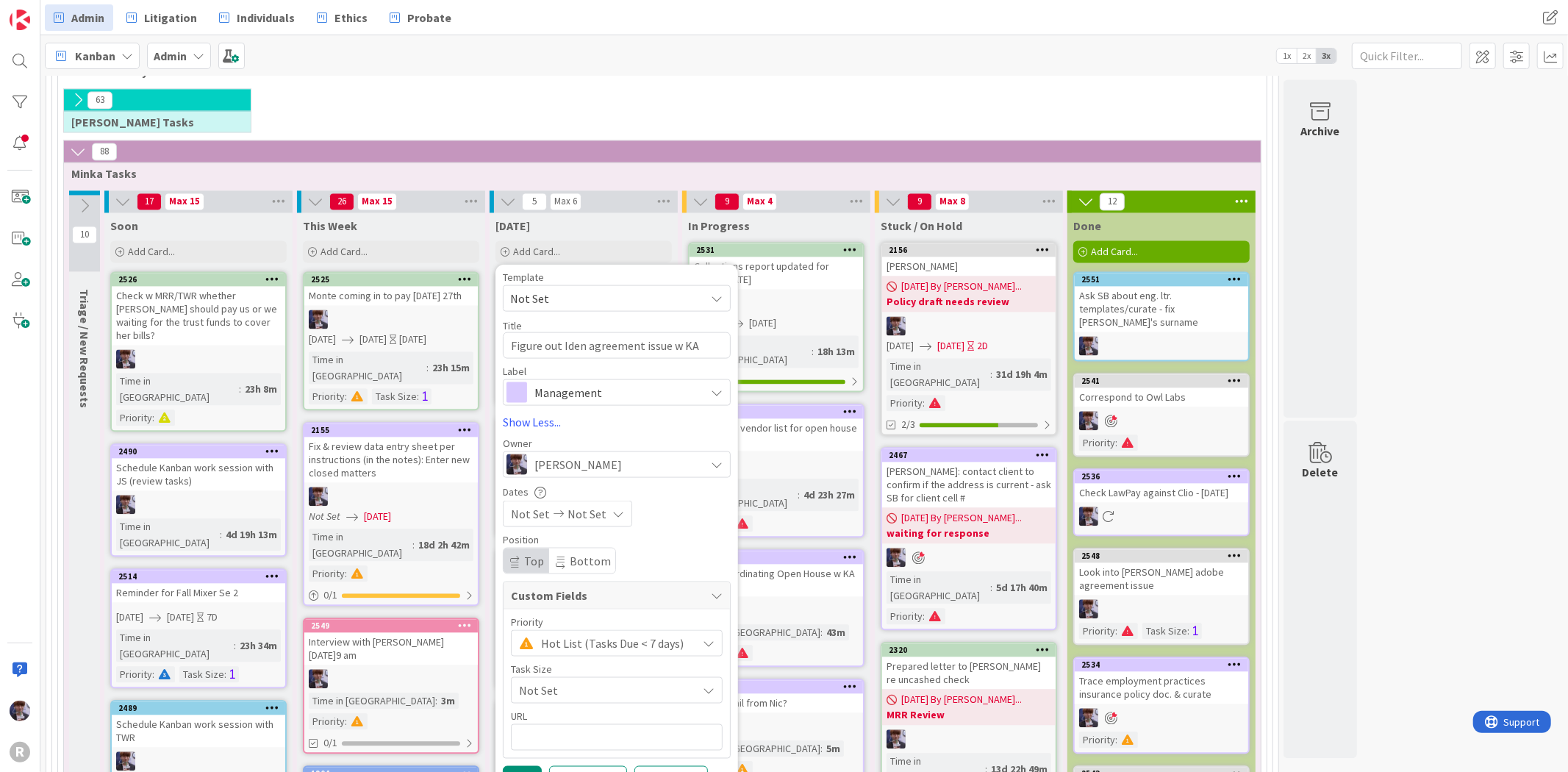
click at [569, 632] on span "Hot List (Tasks Due < 7 days)" at bounding box center [615, 642] width 149 height 21
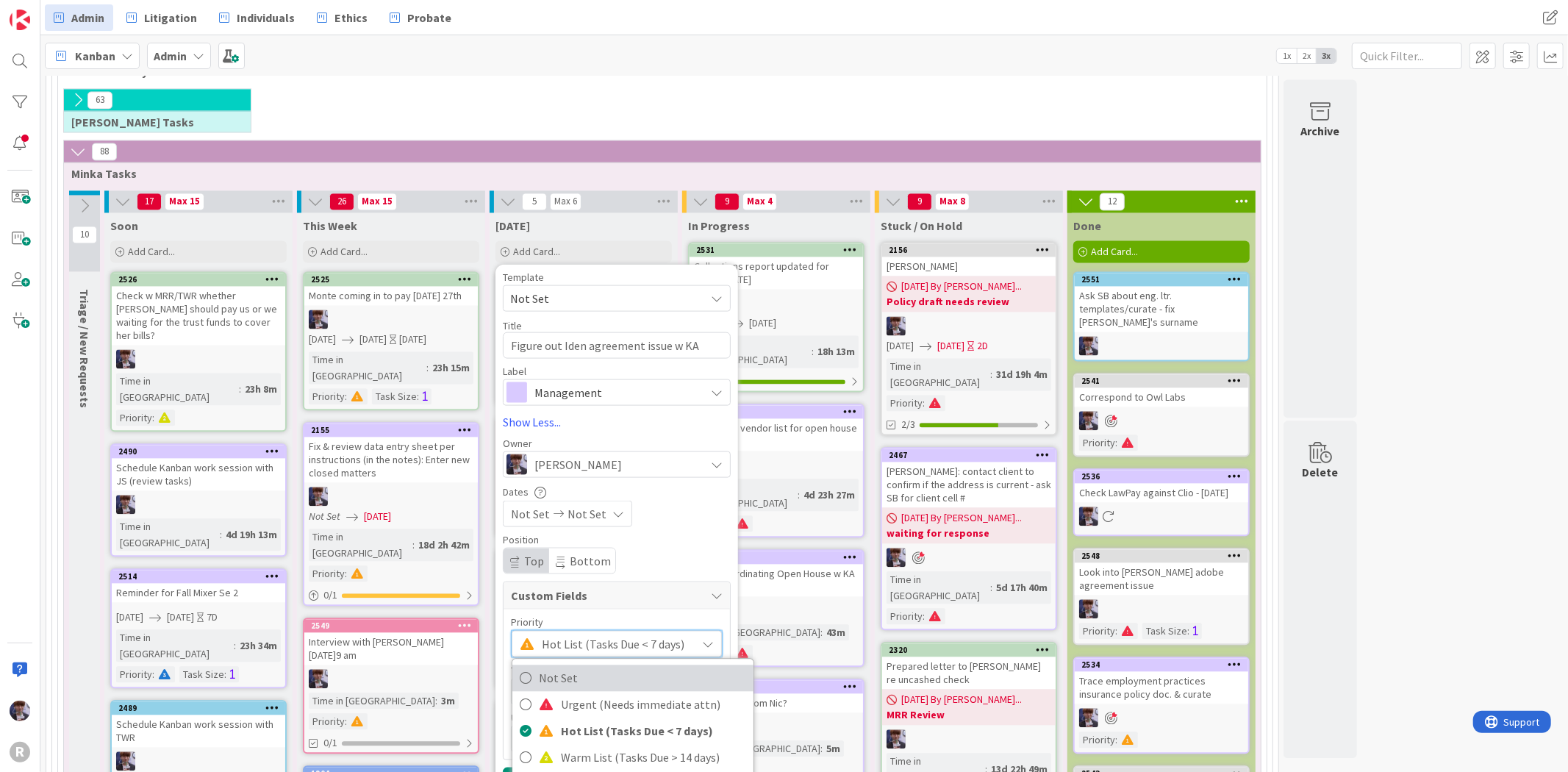
click at [581, 667] on span "Not Set" at bounding box center [642, 678] width 207 height 22
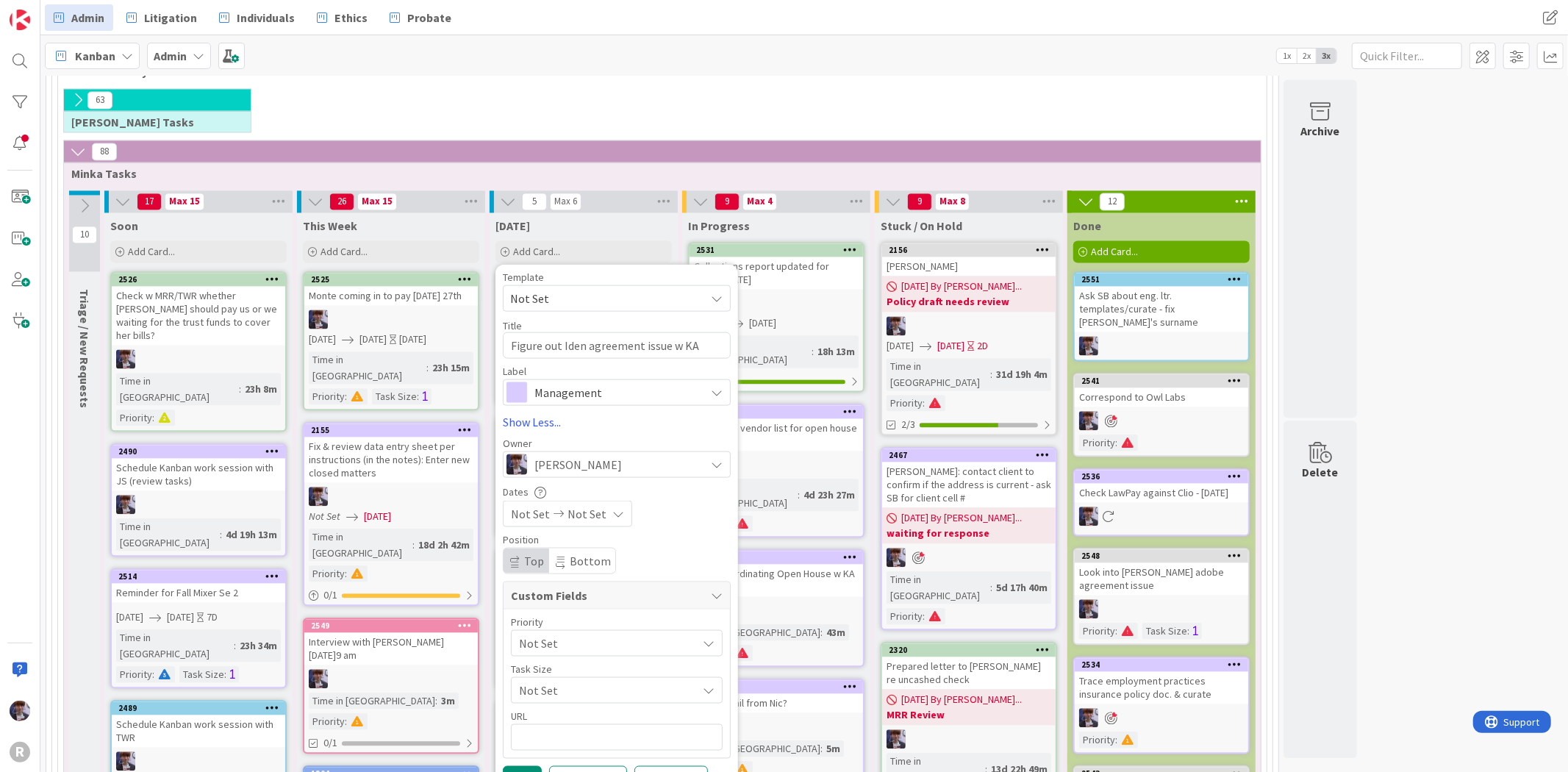
drag, startPoint x: 581, startPoint y: 394, endPoint x: 573, endPoint y: 446, distance: 52.6
click at [581, 632] on span "Not Set" at bounding box center [604, 642] width 170 height 21
click at [572, 693] on span "Urgent (Needs immediate attn)" at bounding box center [653, 704] width 185 height 22
click at [532, 766] on button "Add" at bounding box center [522, 778] width 39 height 26
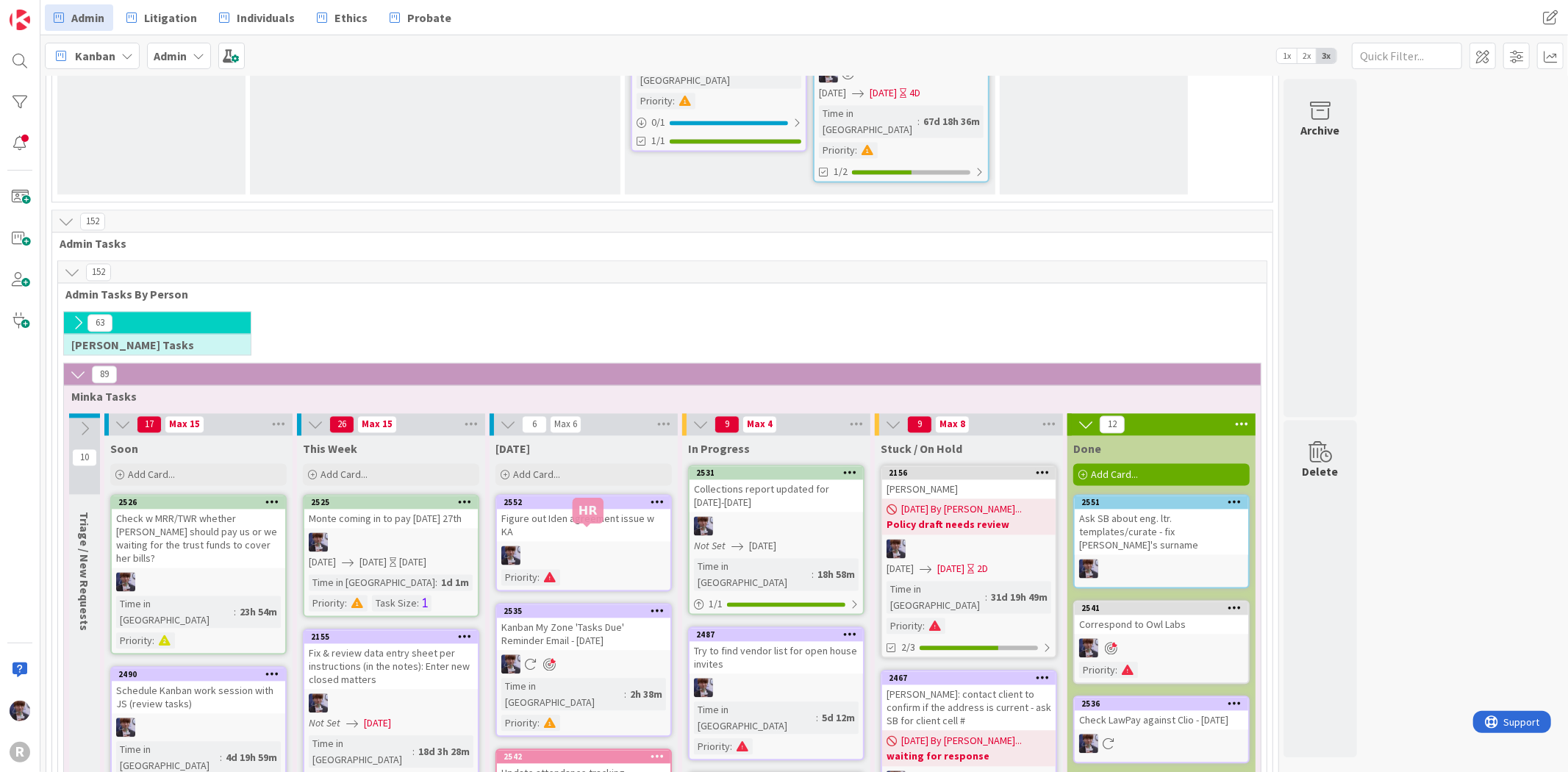
scroll to position [2290, 0]
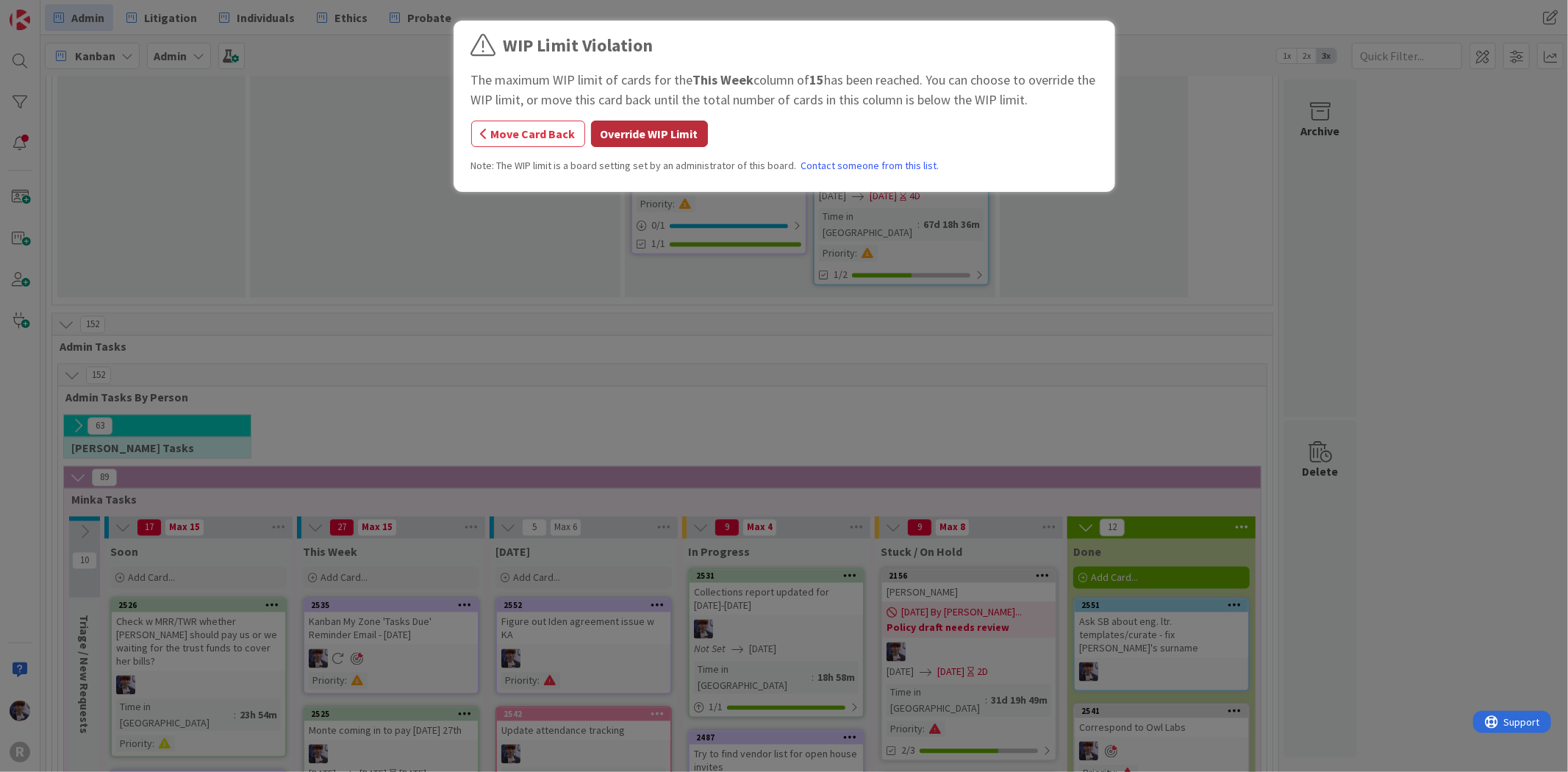
click at [652, 121] on button "Override WIP Limit" at bounding box center [649, 133] width 117 height 26
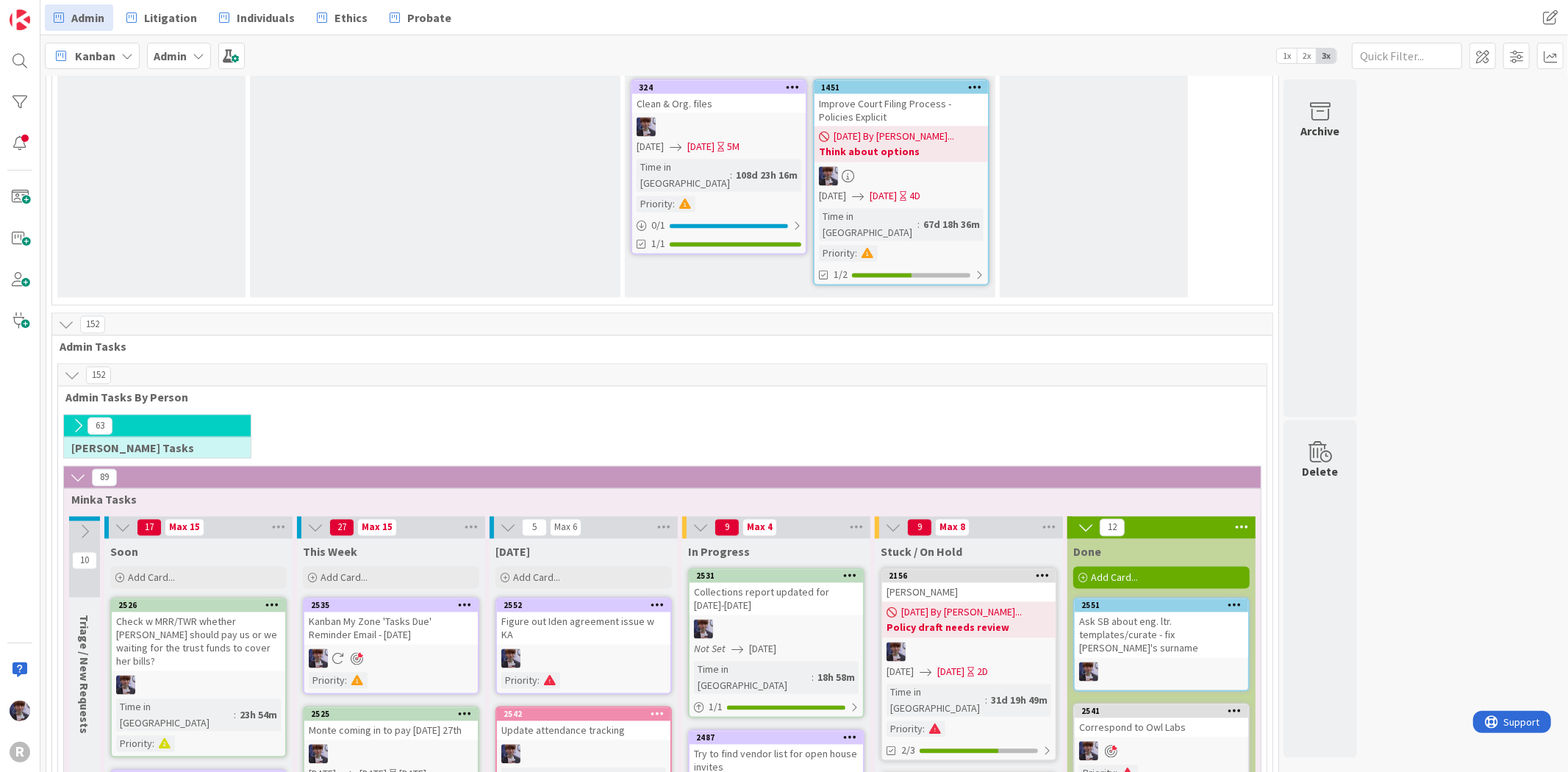
click at [370, 539] on div "This Week Add Card... Template Not Set Title 0 / 128 Label Management Managemen…" at bounding box center [391, 565] width 188 height 53
click at [371, 567] on div "Add Card..." at bounding box center [390, 578] width 177 height 22
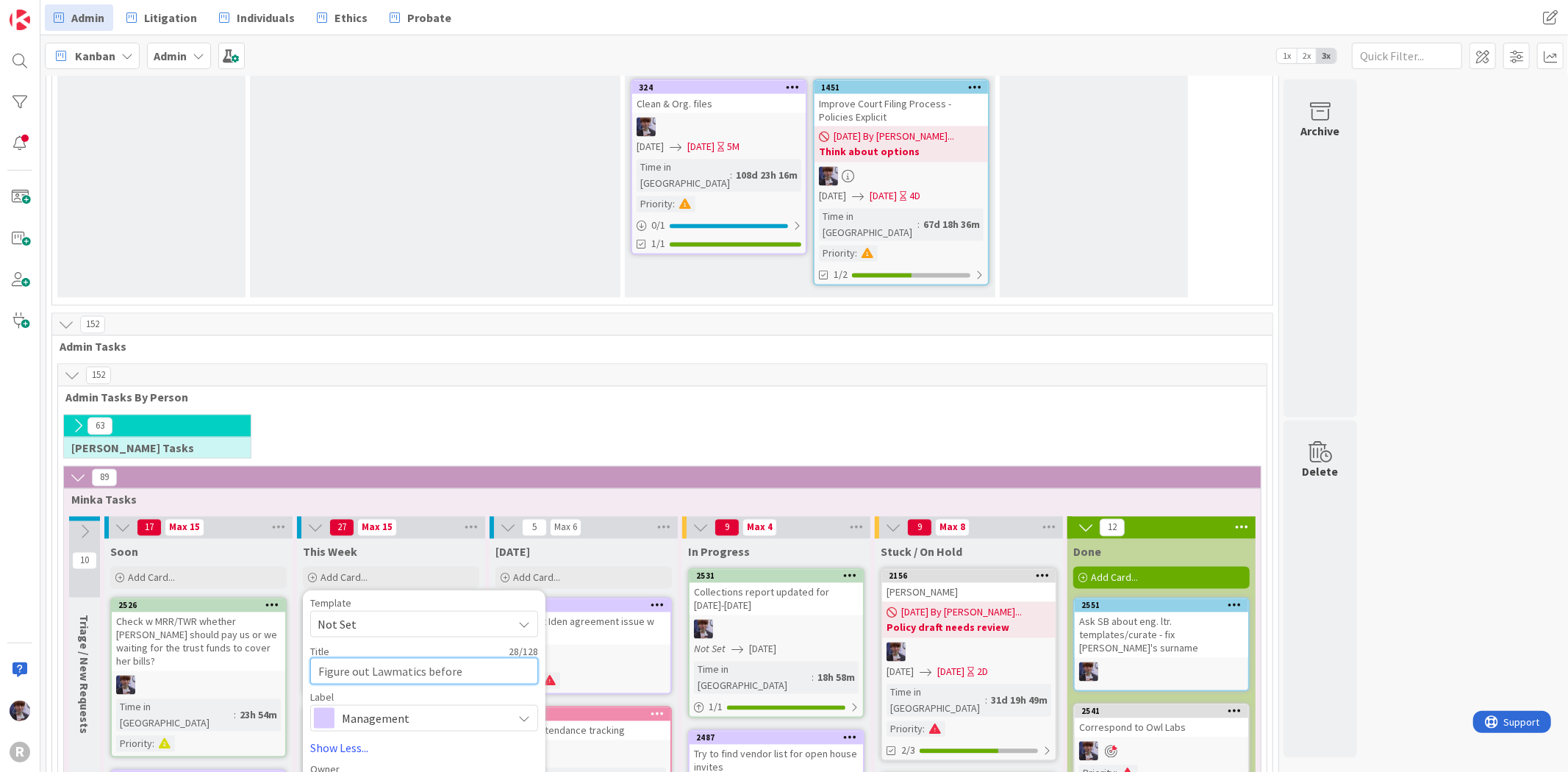
click at [427, 658] on textarea "Figure out Lawmatics before" at bounding box center [424, 671] width 228 height 26
click at [430, 658] on textarea "Figure out Lawmatics intake checklist before" at bounding box center [424, 680] width 228 height 44
drag, startPoint x: 383, startPoint y: 466, endPoint x: 318, endPoint y: 429, distance: 74.8
click at [318, 658] on textarea "Figure out Lawmatics intake checklist before KA out next week - specifically pr…" at bounding box center [424, 689] width 228 height 62
click at [317, 658] on textarea "Figure out Lawmatics intake checklist before KA out next week - specifically pr…" at bounding box center [424, 689] width 228 height 62
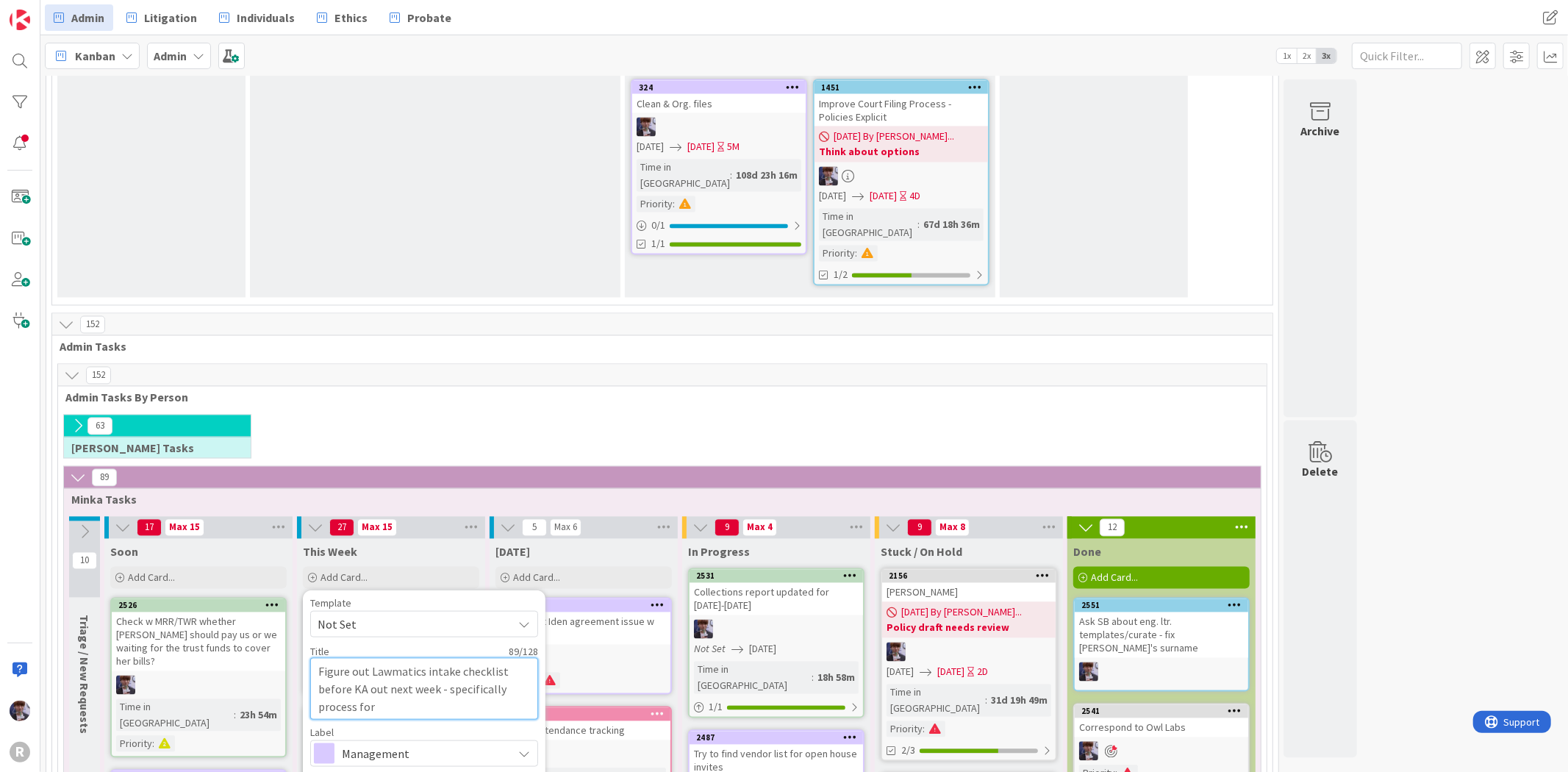
drag, startPoint x: 317, startPoint y: 431, endPoint x: 382, endPoint y: 464, distance: 72.9
click at [382, 658] on textarea "Figure out Lawmatics intake checklist before KA out next week - specifically pr…" at bounding box center [424, 689] width 228 height 62
drag, startPoint x: 390, startPoint y: 468, endPoint x: 321, endPoint y: 432, distance: 77.8
click at [321, 658] on textarea "Figure out Lawmatics intake checklist before KA out next week - specifically pr…" at bounding box center [424, 689] width 228 height 62
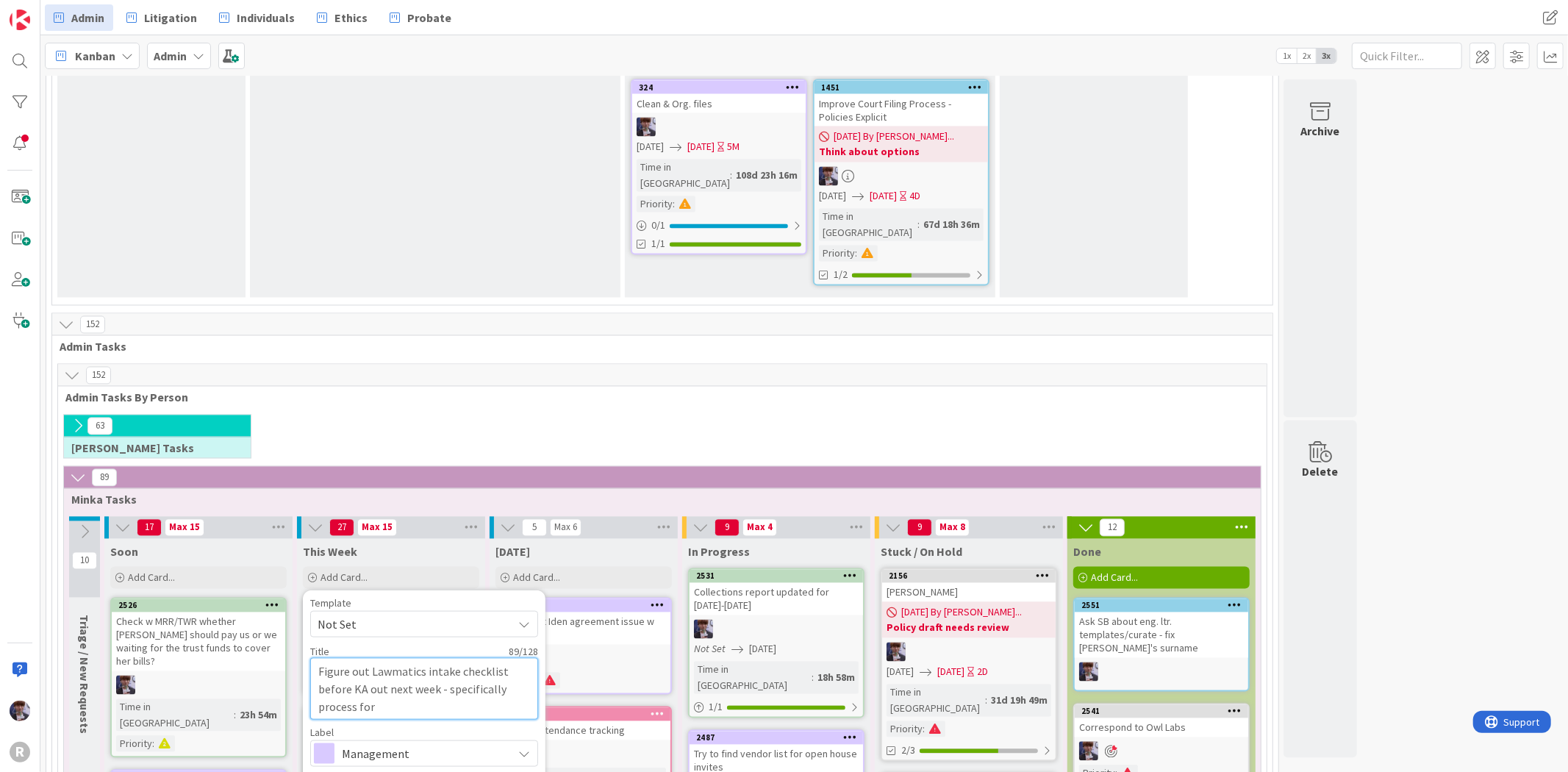
click at [321, 658] on textarea "Figure out Lawmatics intake checklist before KA out next week - specifically pr…" at bounding box center [424, 689] width 228 height 62
drag, startPoint x: 318, startPoint y: 432, endPoint x: 380, endPoint y: 478, distance: 77.2
click at [380, 658] on textarea "Figure out Lawmatics intake checklist before KA out next week - specifically pr…" at bounding box center [424, 689] width 228 height 62
click at [379, 658] on textarea "Figure out Lawmatics intake checklist before KA out next week - specifically pr…" at bounding box center [424, 689] width 228 height 62
click at [418, 658] on textarea "Figure out Lawmatics intake checklist before KA out next week - specifically pr…" at bounding box center [424, 689] width 228 height 62
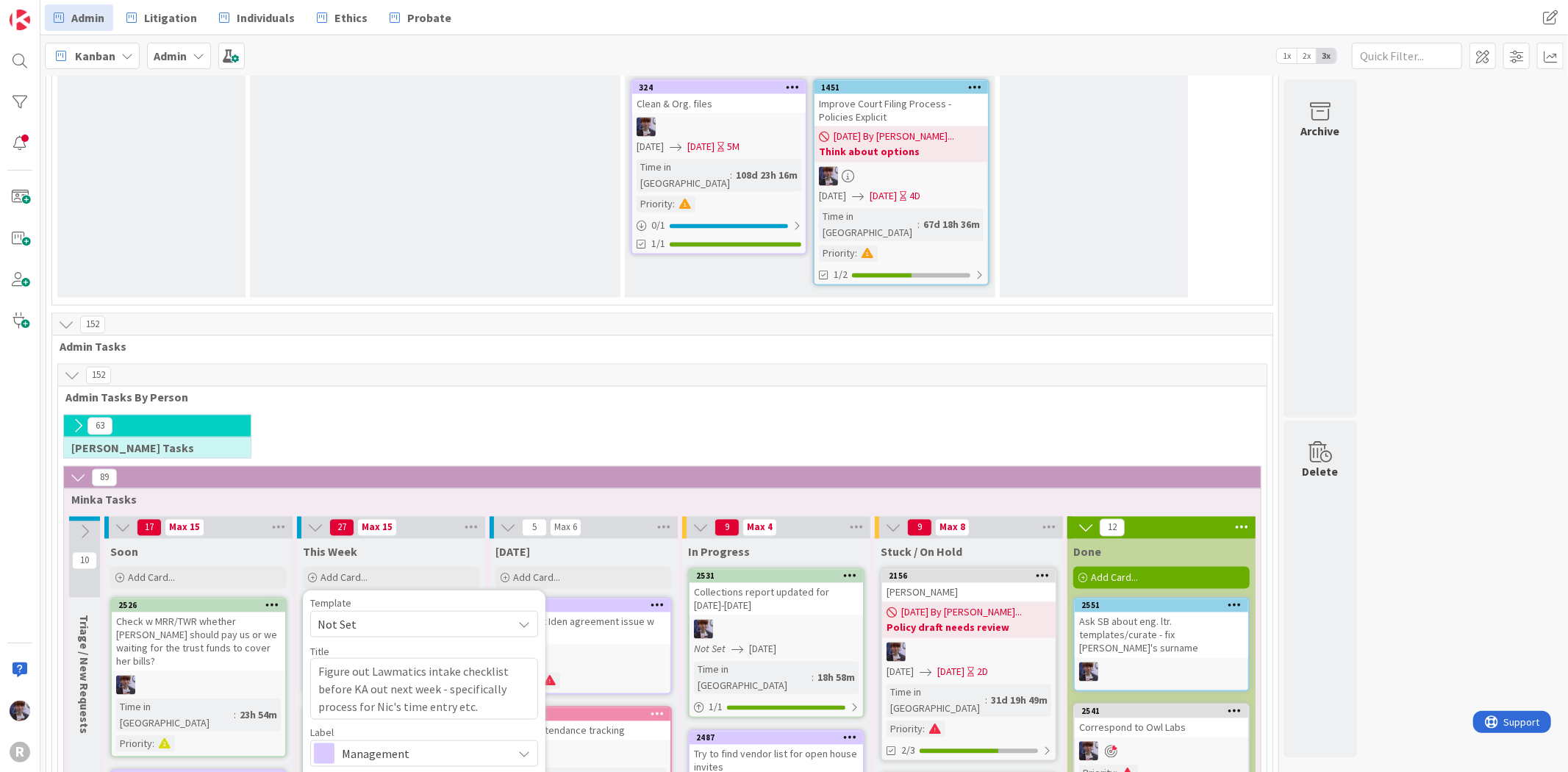
click at [395, 724] on span "[PERSON_NAME]" at bounding box center [402, 735] width 72 height 22
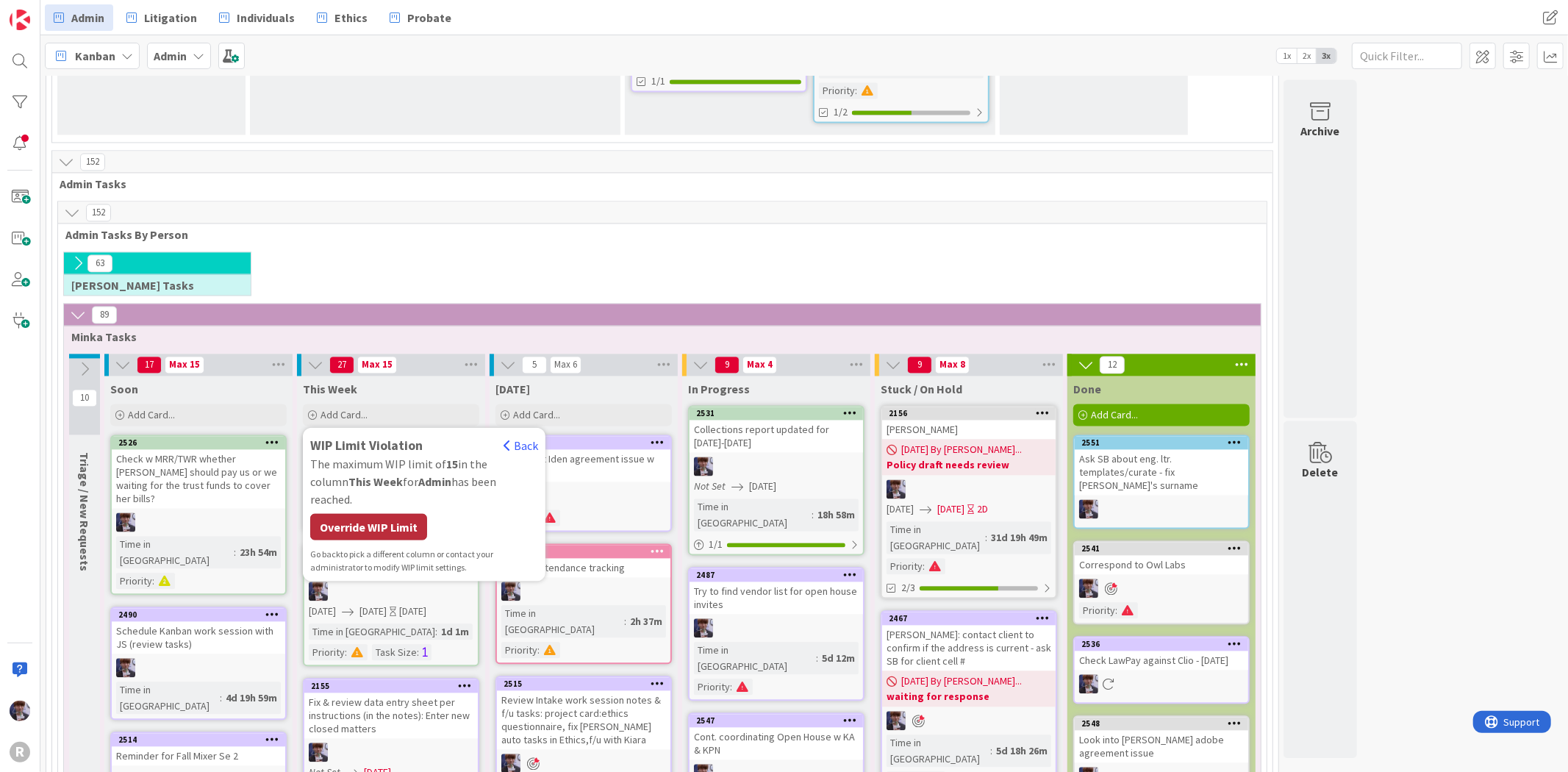
click at [369, 513] on div "Override WIP Limit" at bounding box center [368, 526] width 117 height 26
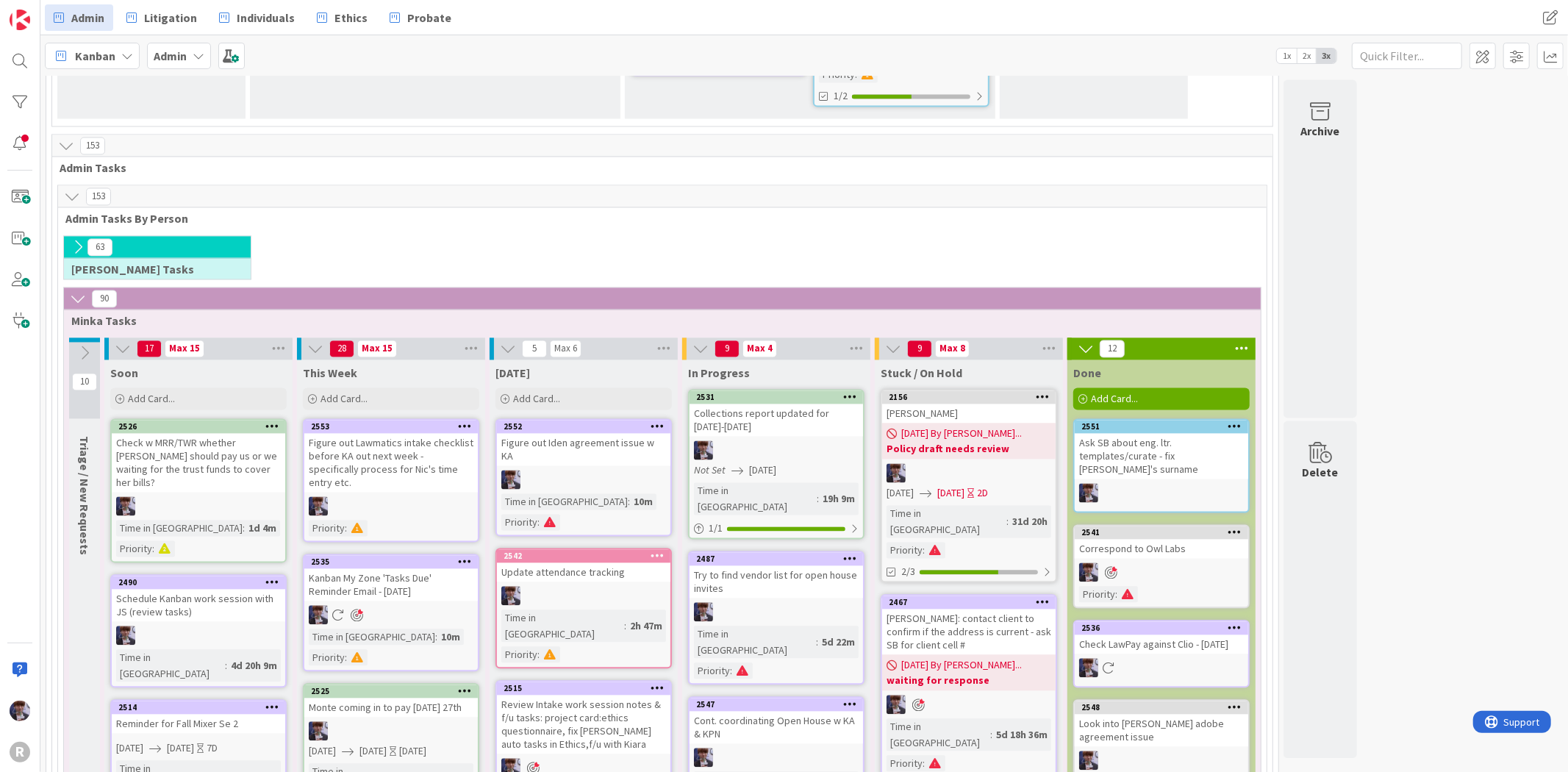
click at [401, 433] on div "Figure out Lawmatics intake checklist before KA out next week - specifically pr…" at bounding box center [390, 462] width 173 height 59
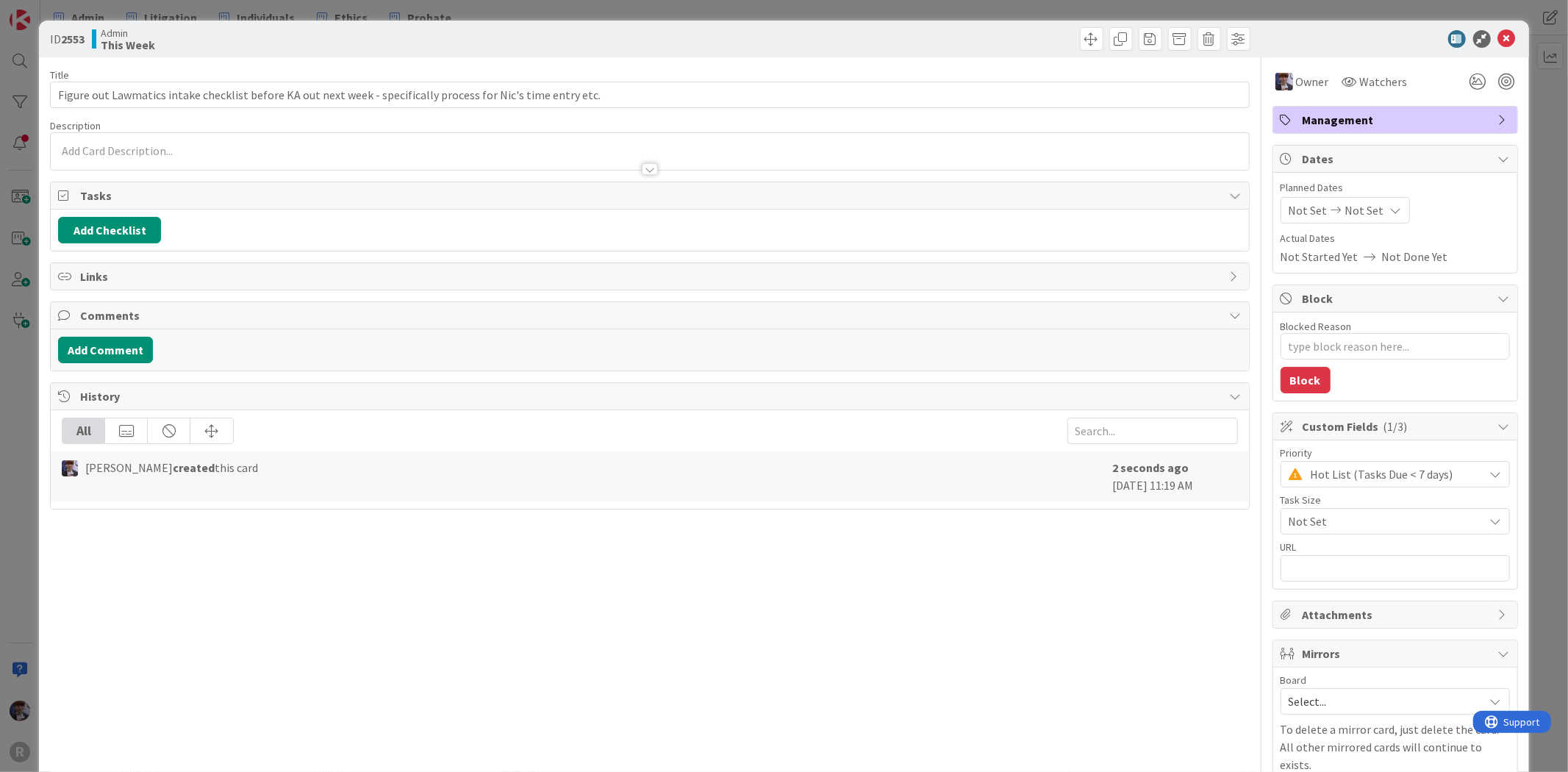
click at [1288, 217] on span "Not Set" at bounding box center [1307, 209] width 39 height 17
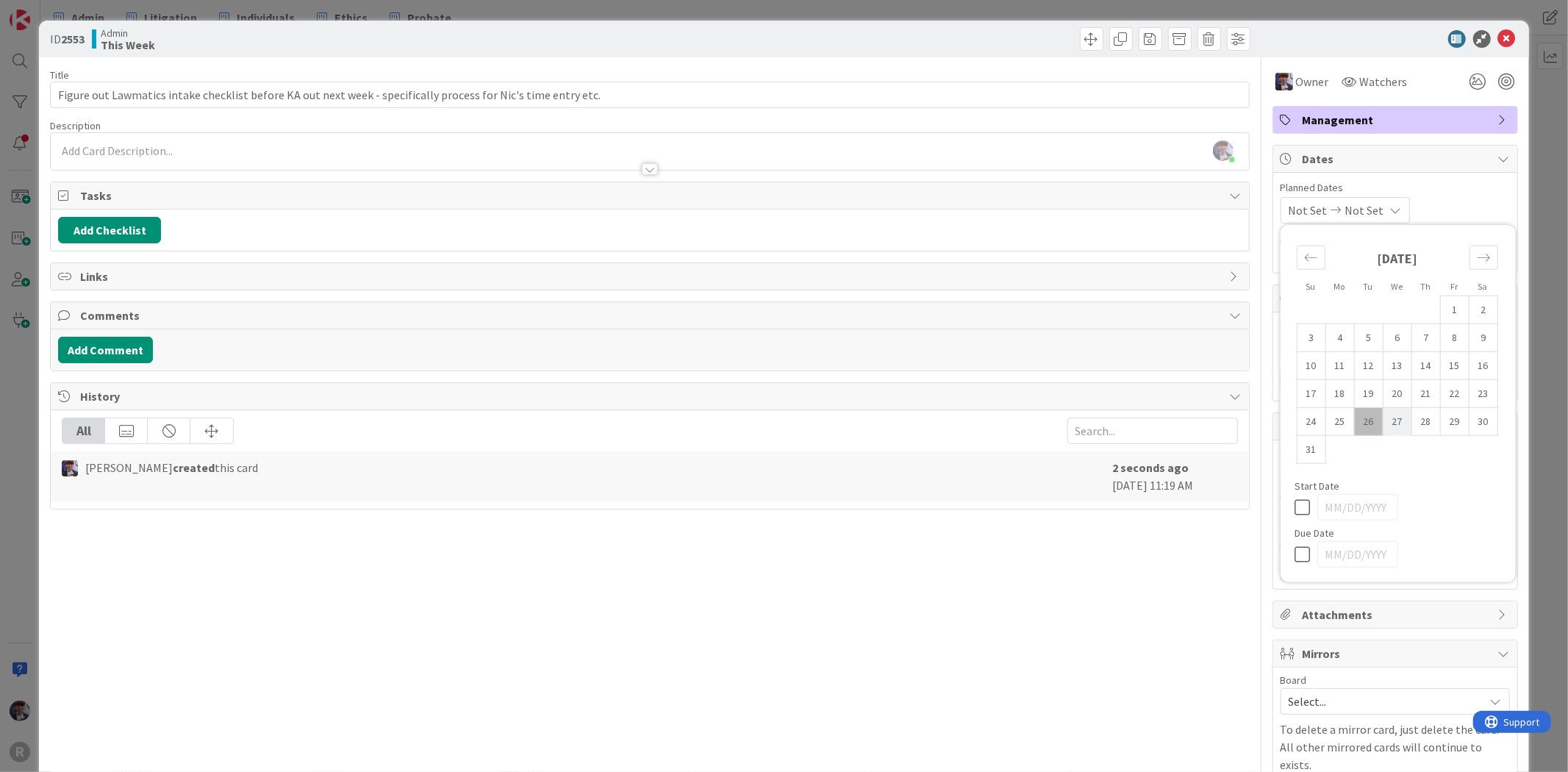
click at [1387, 419] on td "27" at bounding box center [1397, 420] width 29 height 28
click at [1443, 422] on td "29" at bounding box center [1454, 420] width 29 height 28
click at [1477, 188] on span "Planned Dates" at bounding box center [1394, 188] width 229 height 15
click at [1525, 212] on div "ID 2553 Admin This Week Title 111 / 128 Figure out Lawmatics intake checklist b…" at bounding box center [784, 386] width 1568 height 772
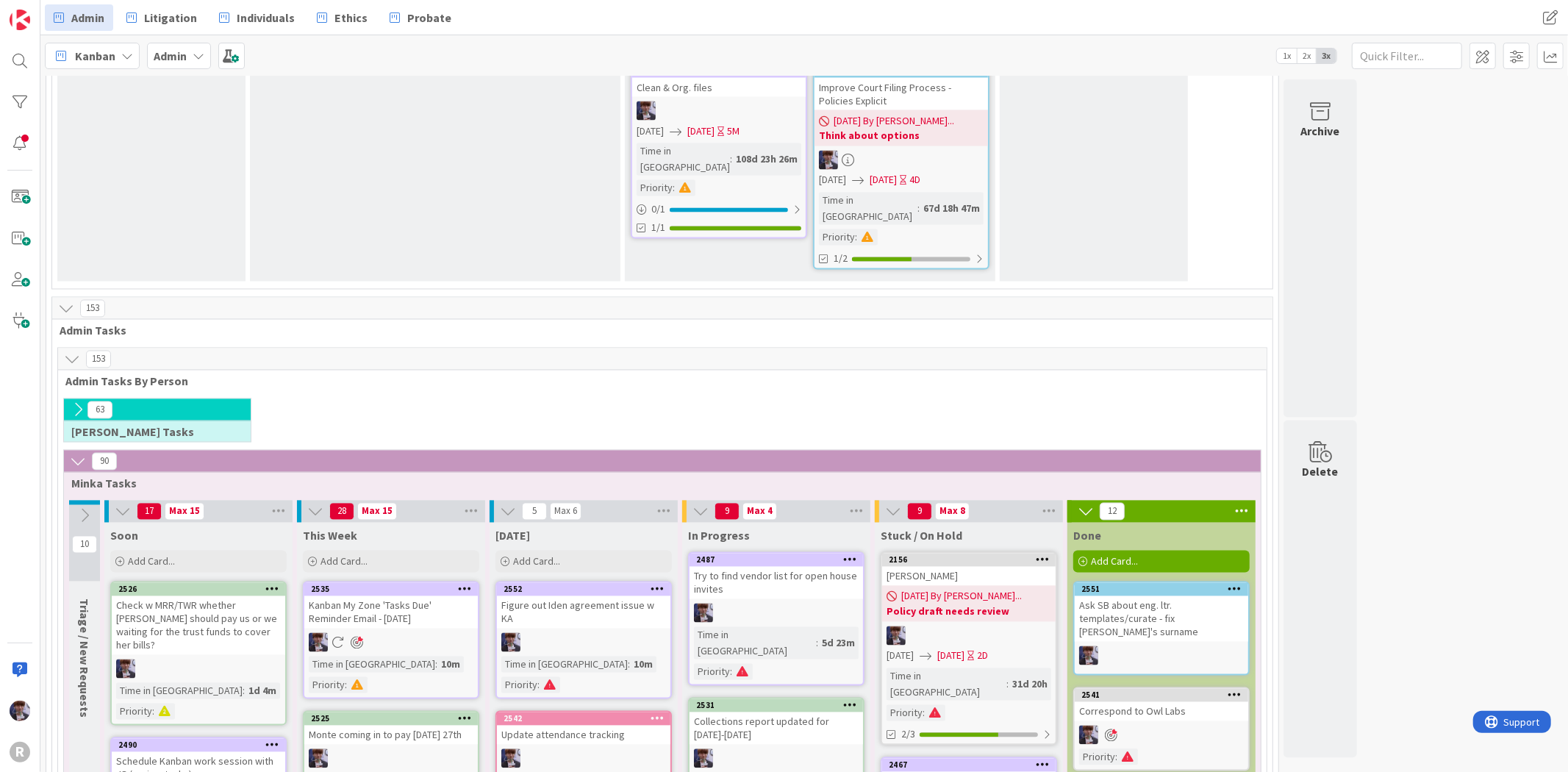
scroll to position [2371, 0]
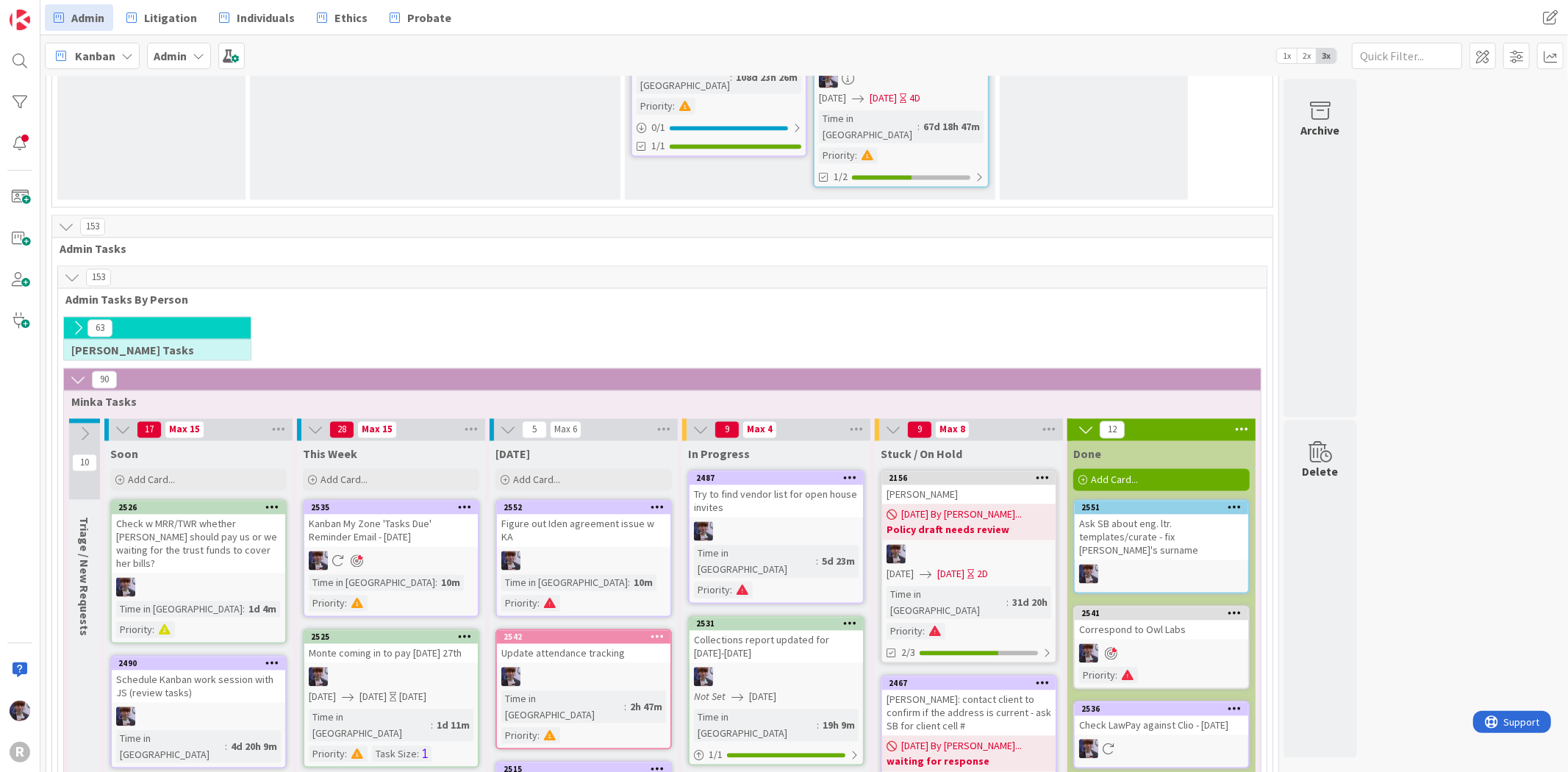
drag, startPoint x: 829, startPoint y: 89, endPoint x: 828, endPoint y: 82, distance: 7.1
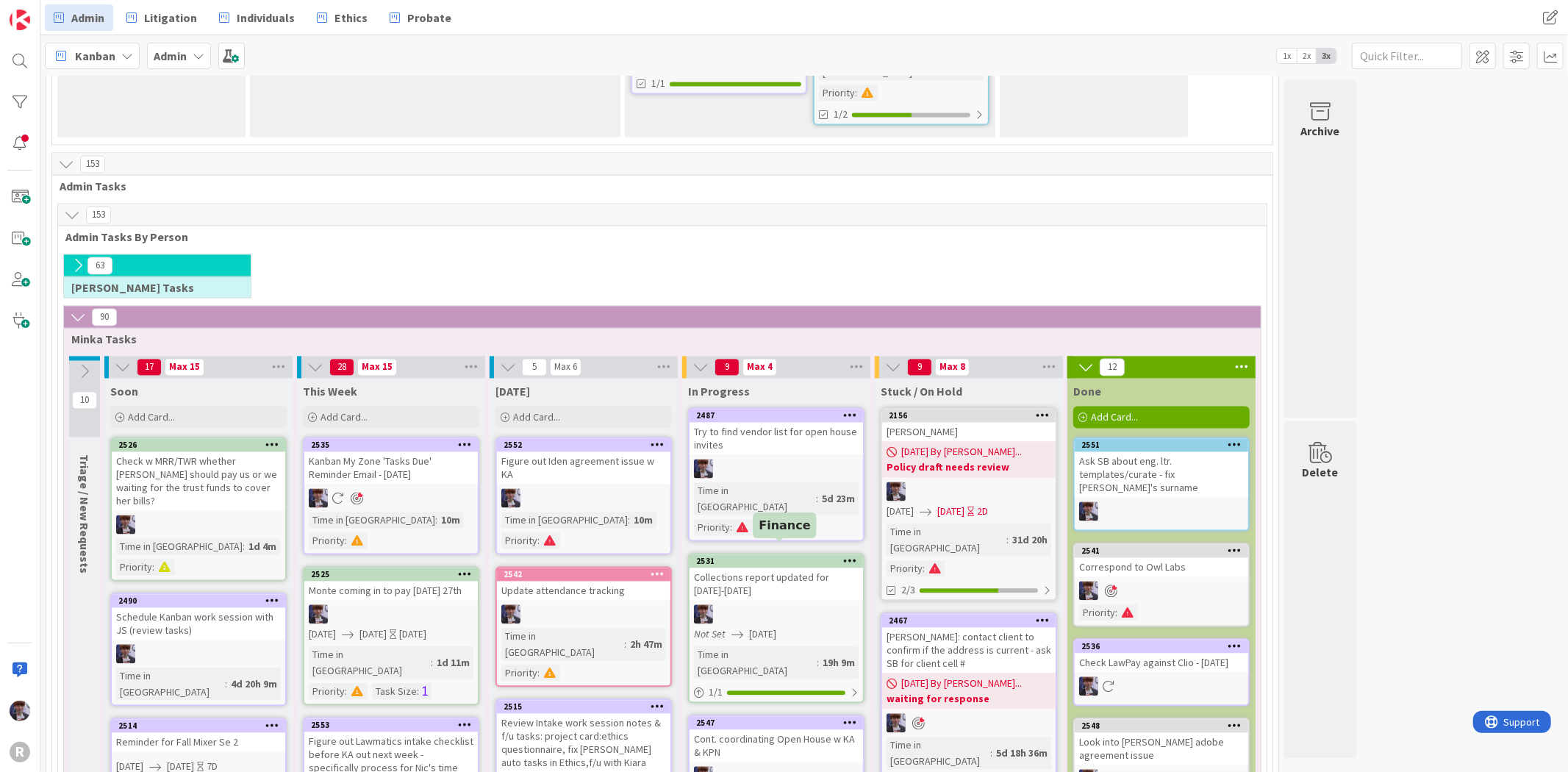
scroll to position [2616, 0]
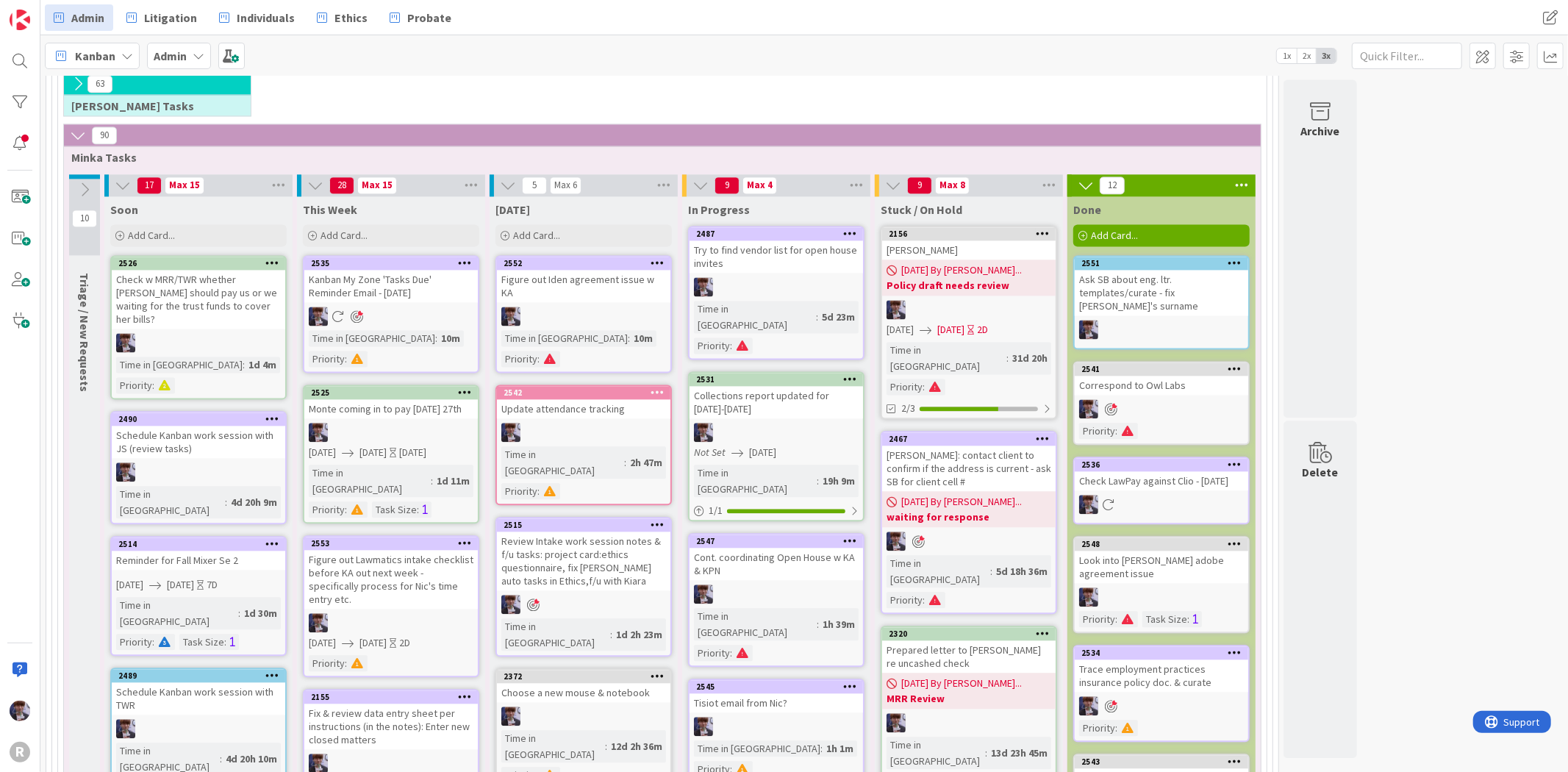
drag, startPoint x: 611, startPoint y: 622, endPoint x: 621, endPoint y: 606, distance: 18.9
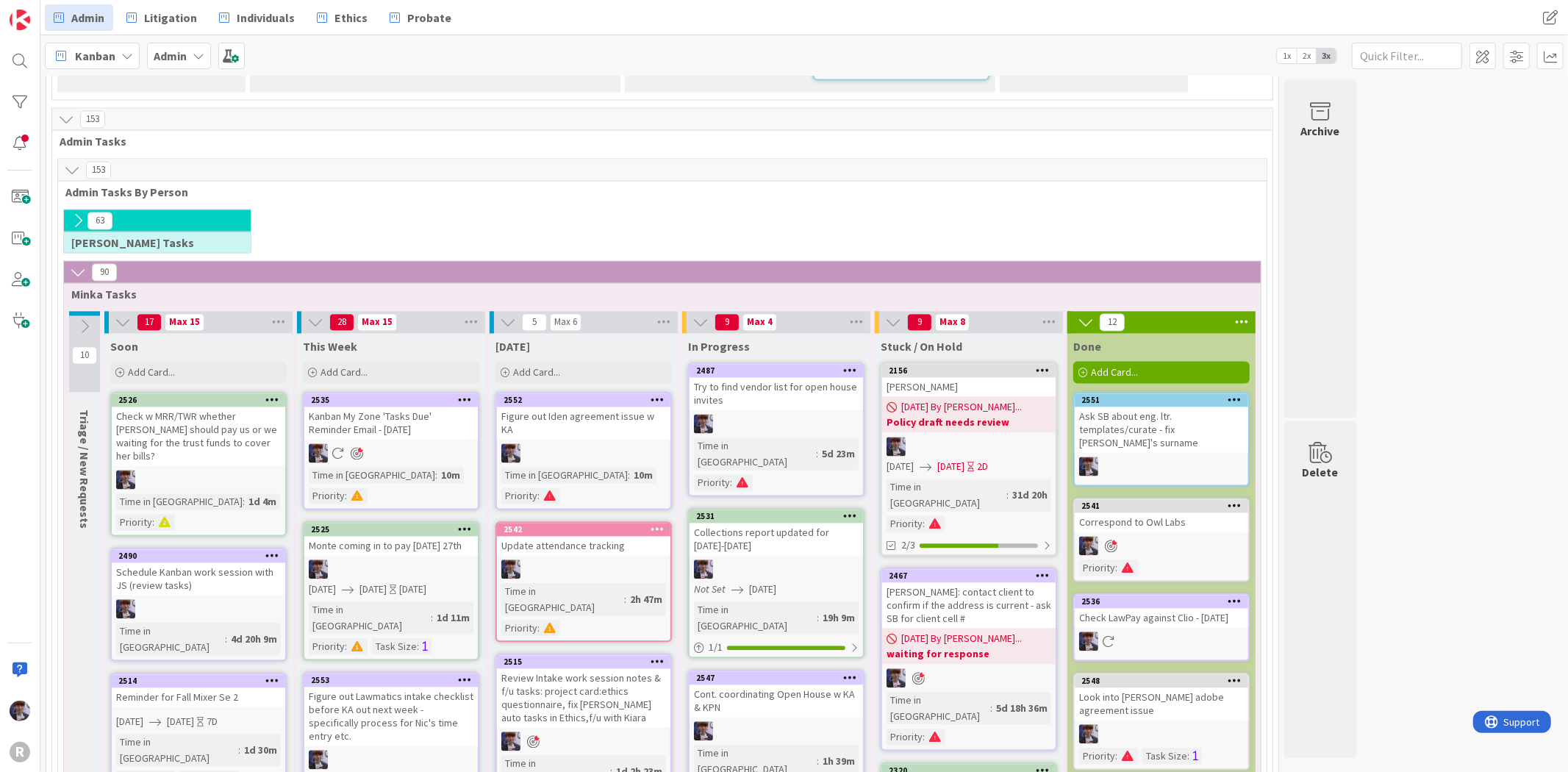
scroll to position [2453, 0]
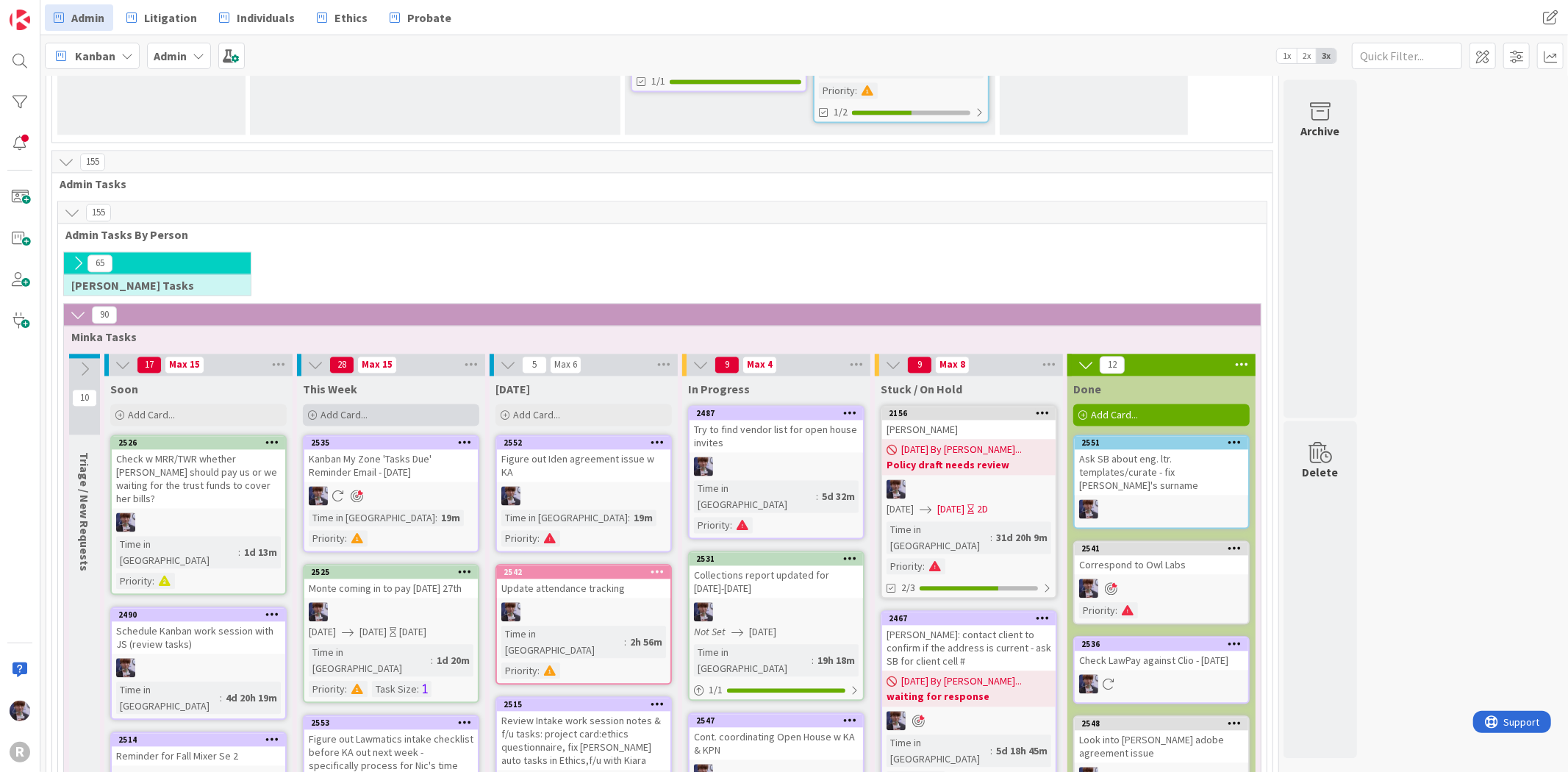
click at [407, 403] on div "Add Card..." at bounding box center [390, 414] width 177 height 22
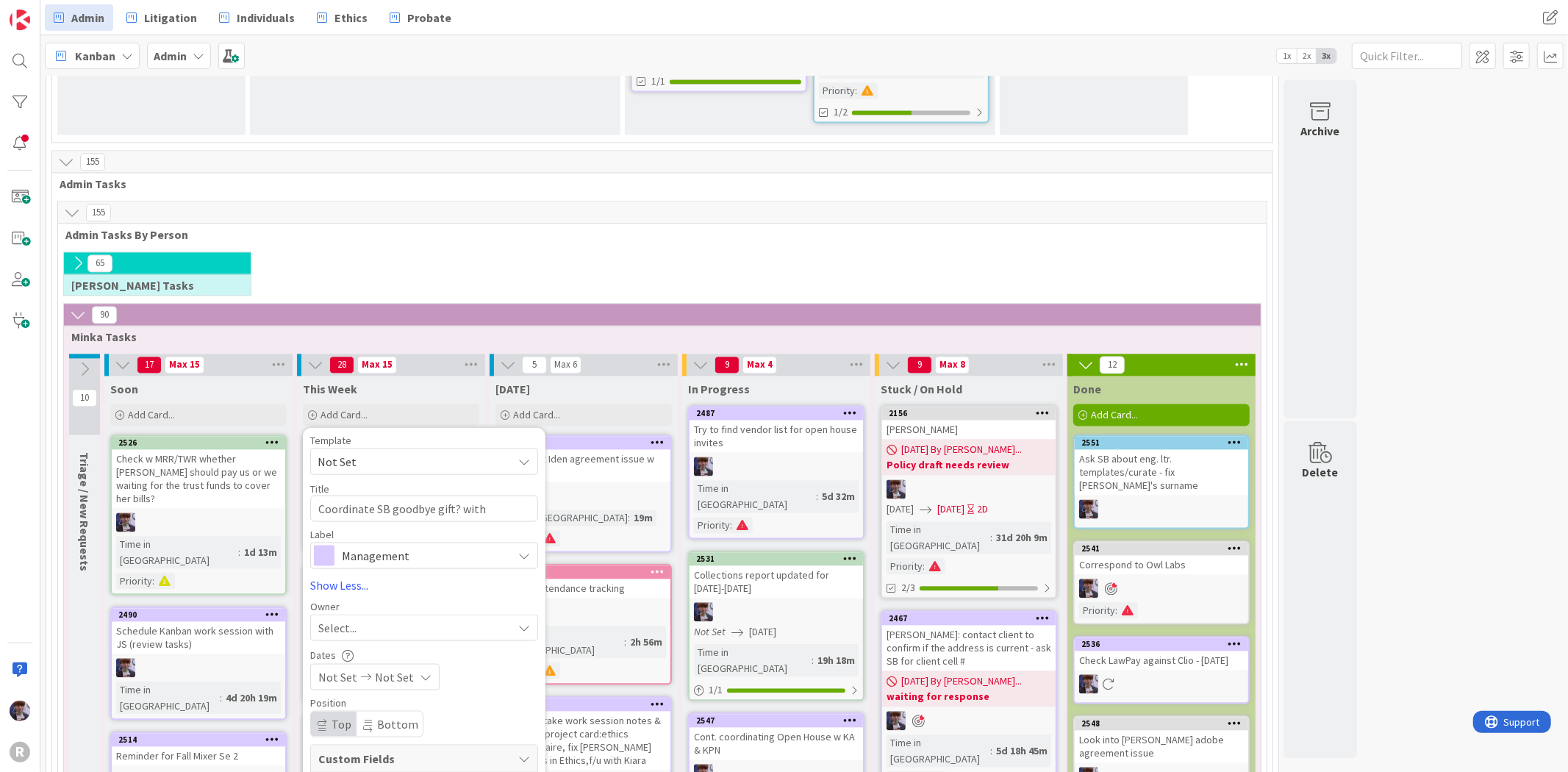
click at [370, 545] on span "Management" at bounding box center [423, 555] width 163 height 21
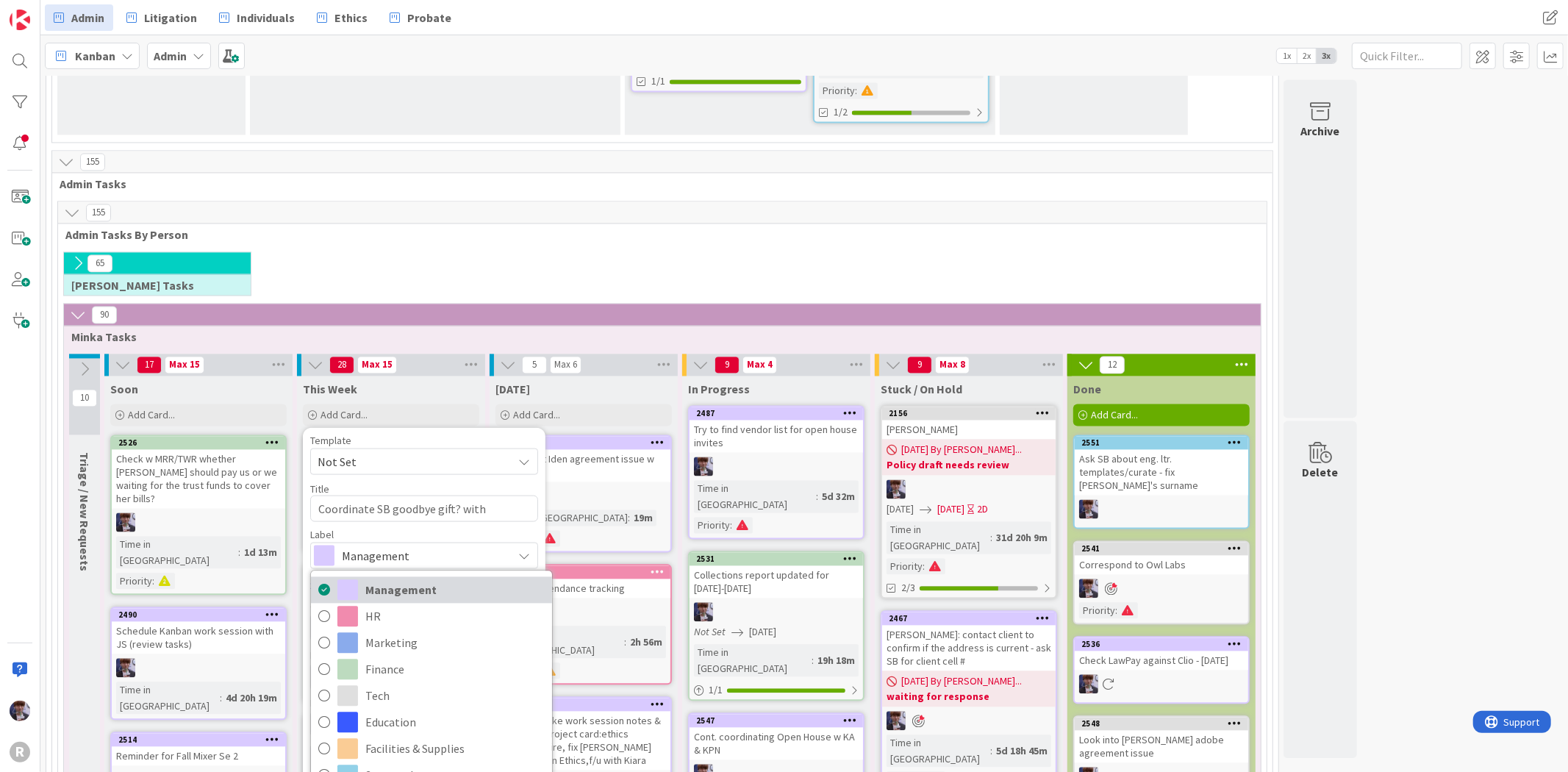
click at [399, 579] on span "Management" at bounding box center [455, 590] width 179 height 22
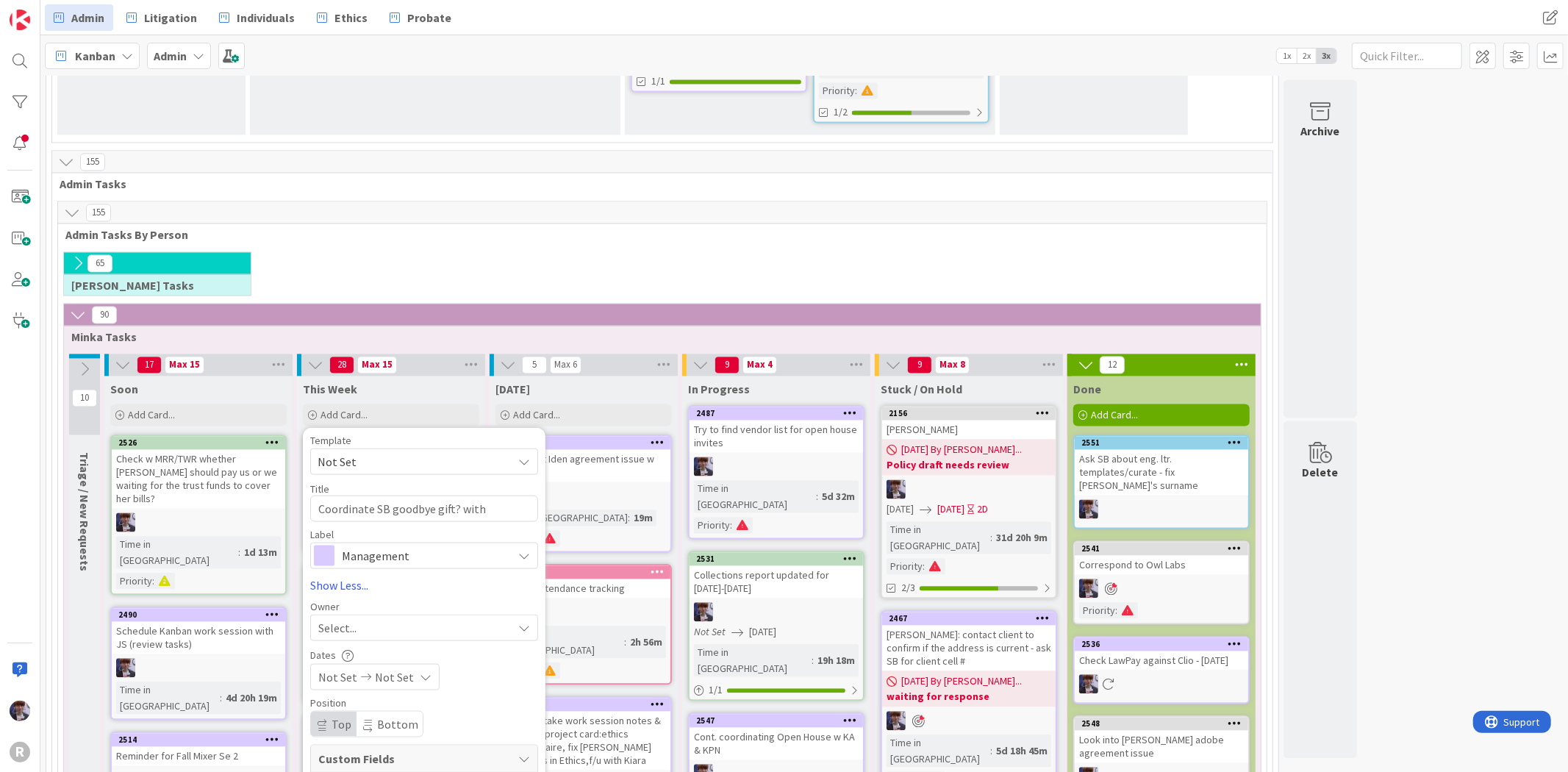
click at [364, 618] on div "Select..." at bounding box center [415, 626] width 194 height 17
click at [391, 739] on span "[PERSON_NAME]" at bounding box center [402, 750] width 72 height 22
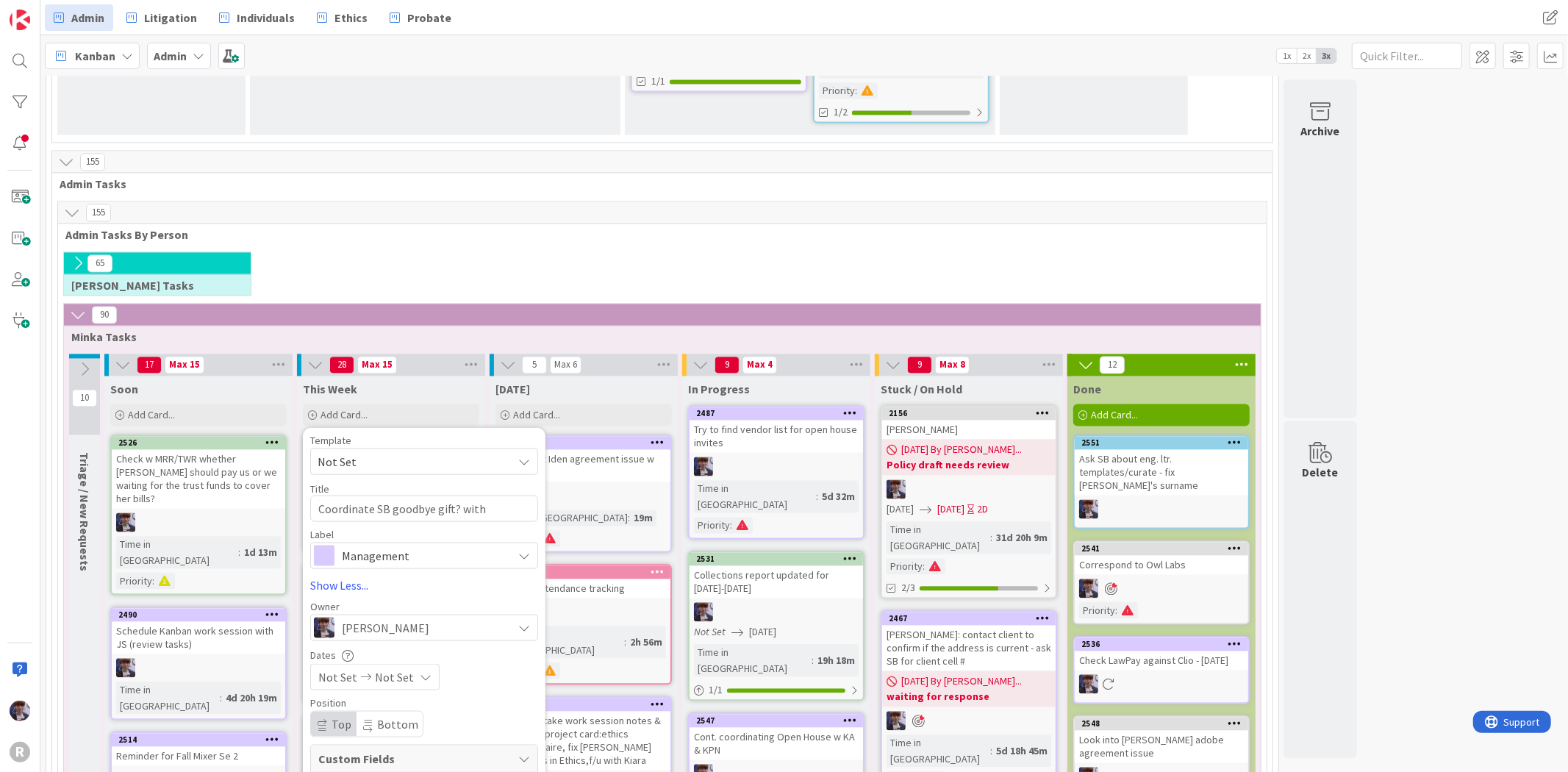
click at [380, 729] on span "< 1 hour" at bounding box center [459, 740] width 188 height 22
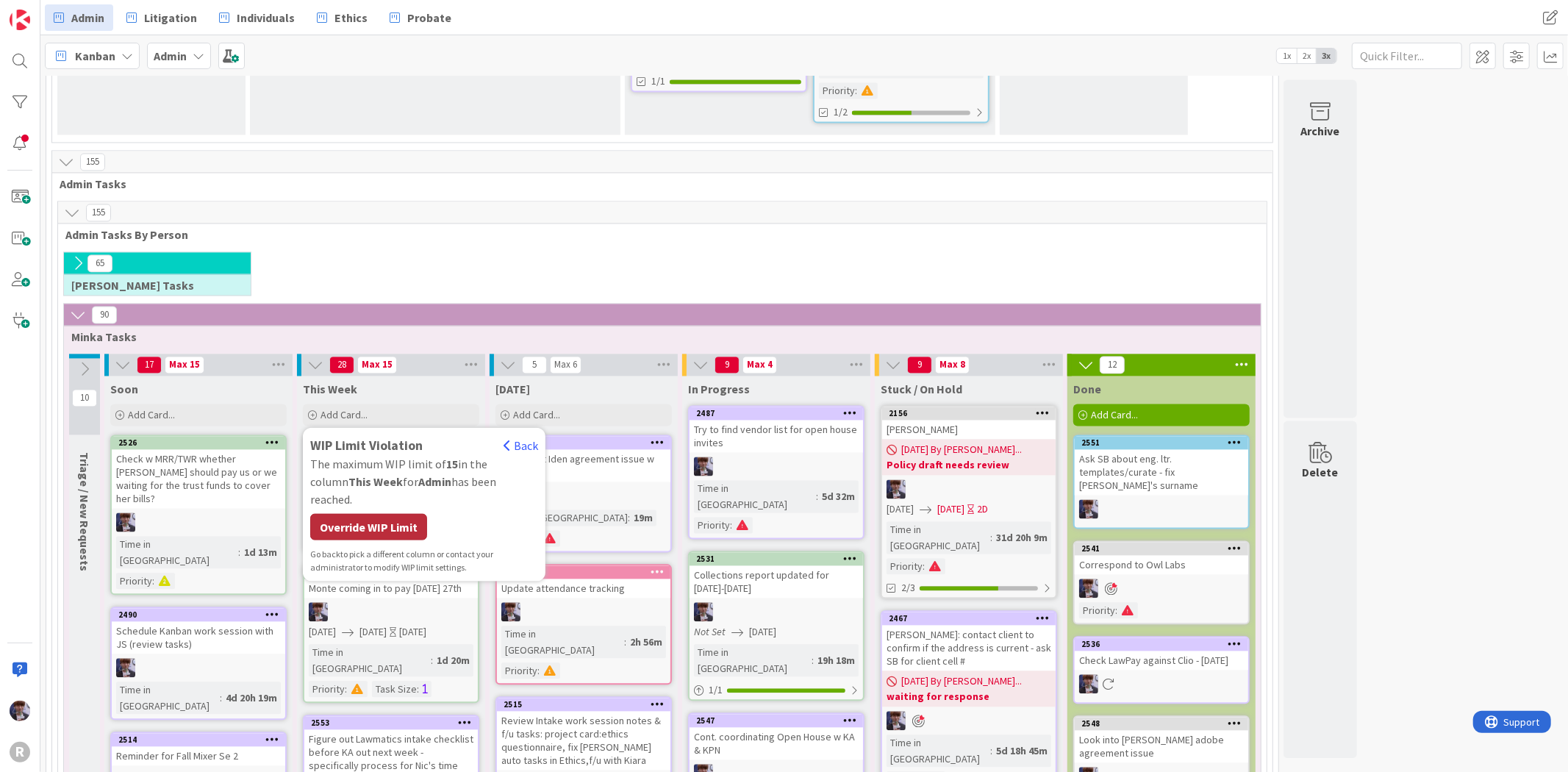
click at [370, 513] on div "Override WIP Limit" at bounding box center [368, 526] width 117 height 26
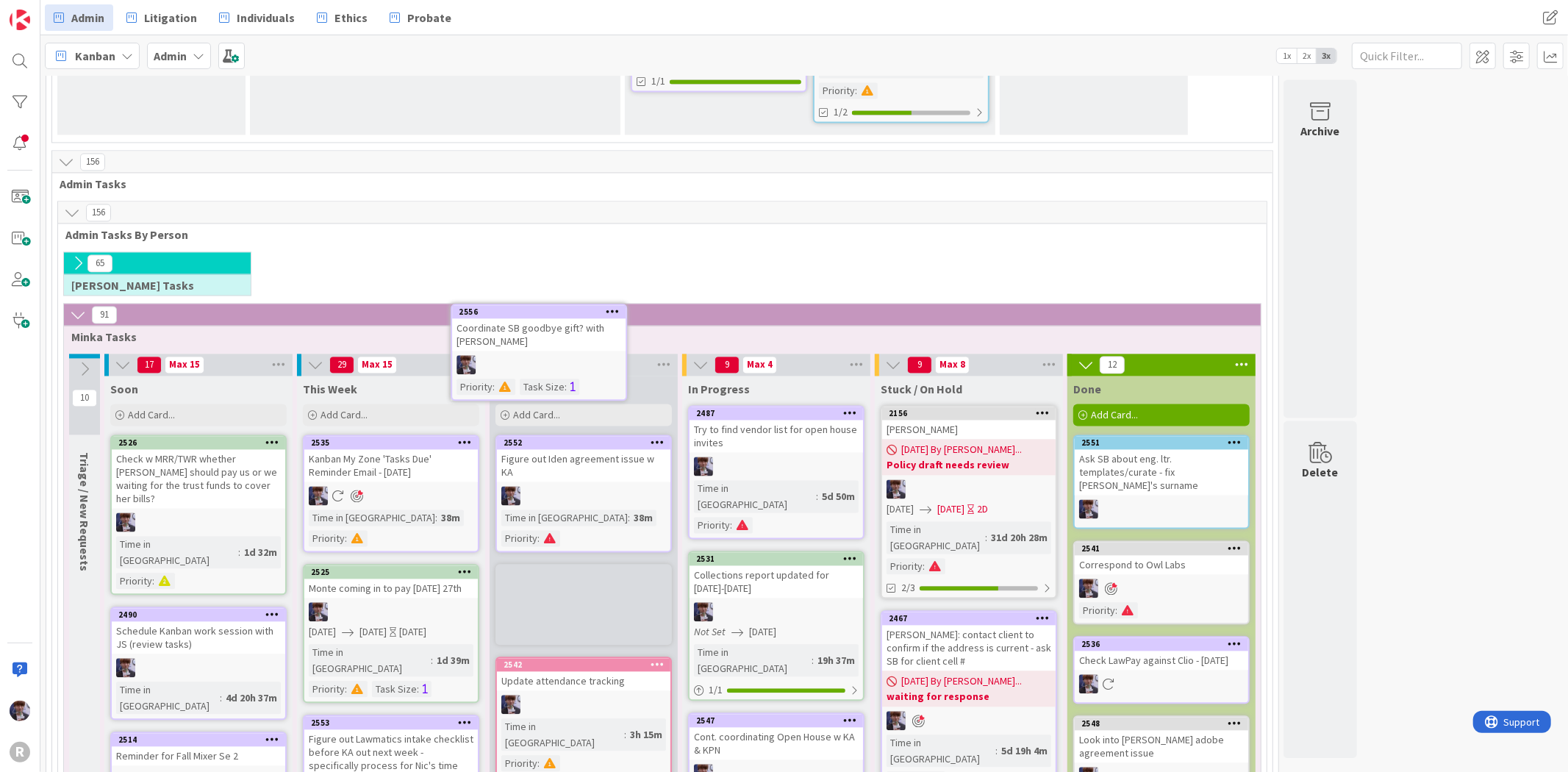
scroll to position [2450, 0]
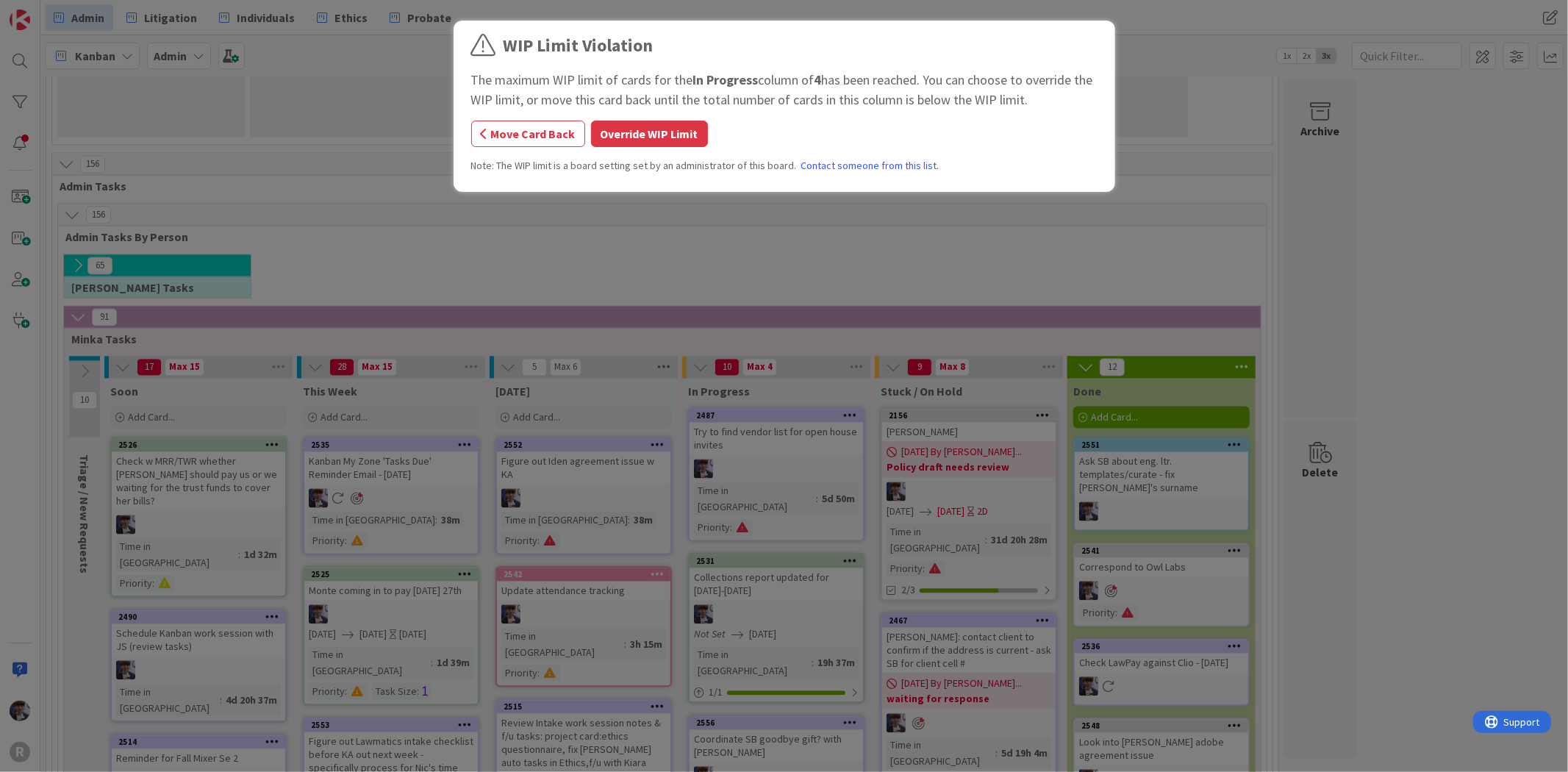
click at [663, 121] on button "Override WIP Limit" at bounding box center [649, 133] width 117 height 26
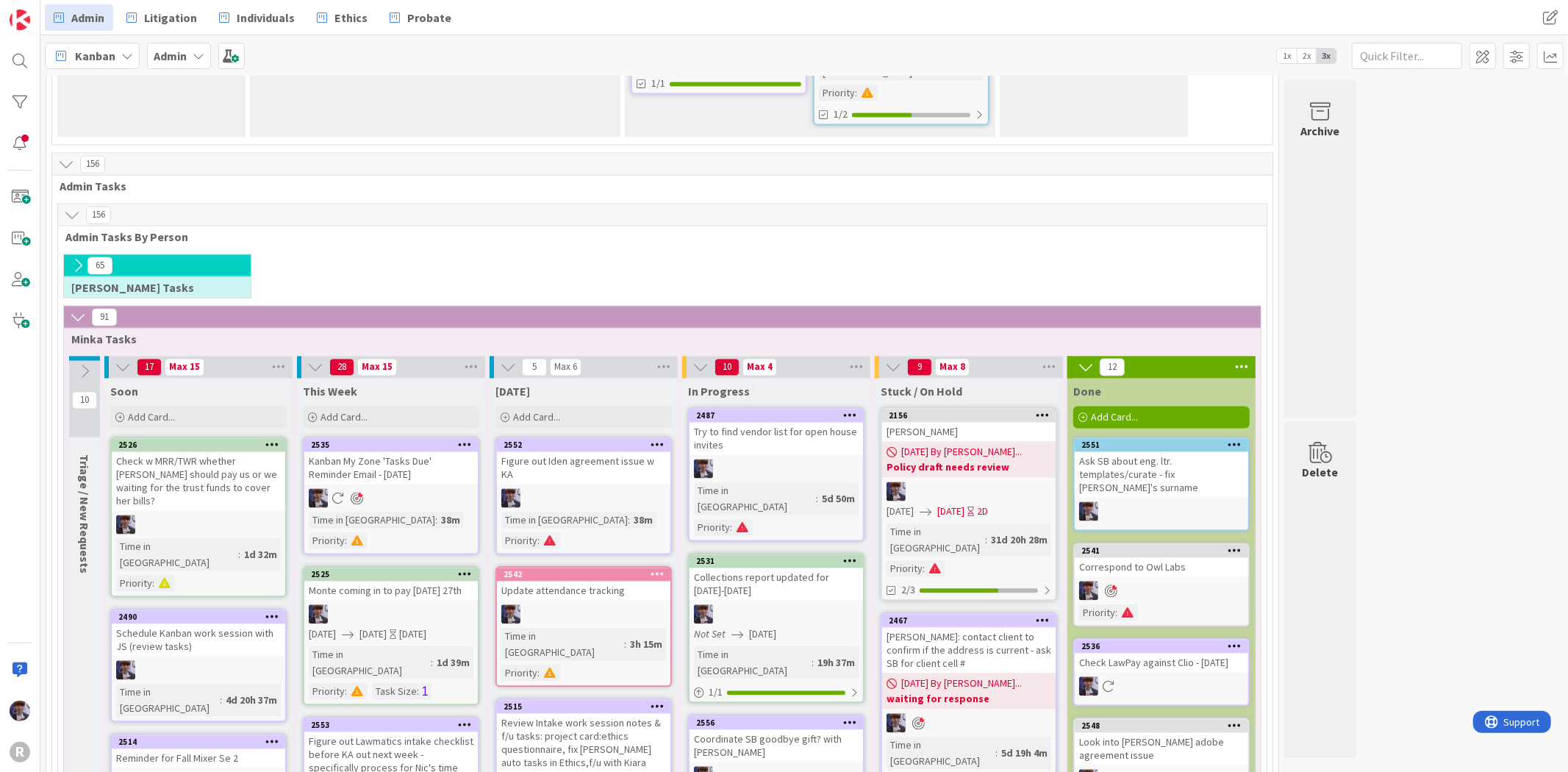
click at [792, 422] on div "Try to find vendor list for open house invites" at bounding box center [775, 439] width 173 height 33
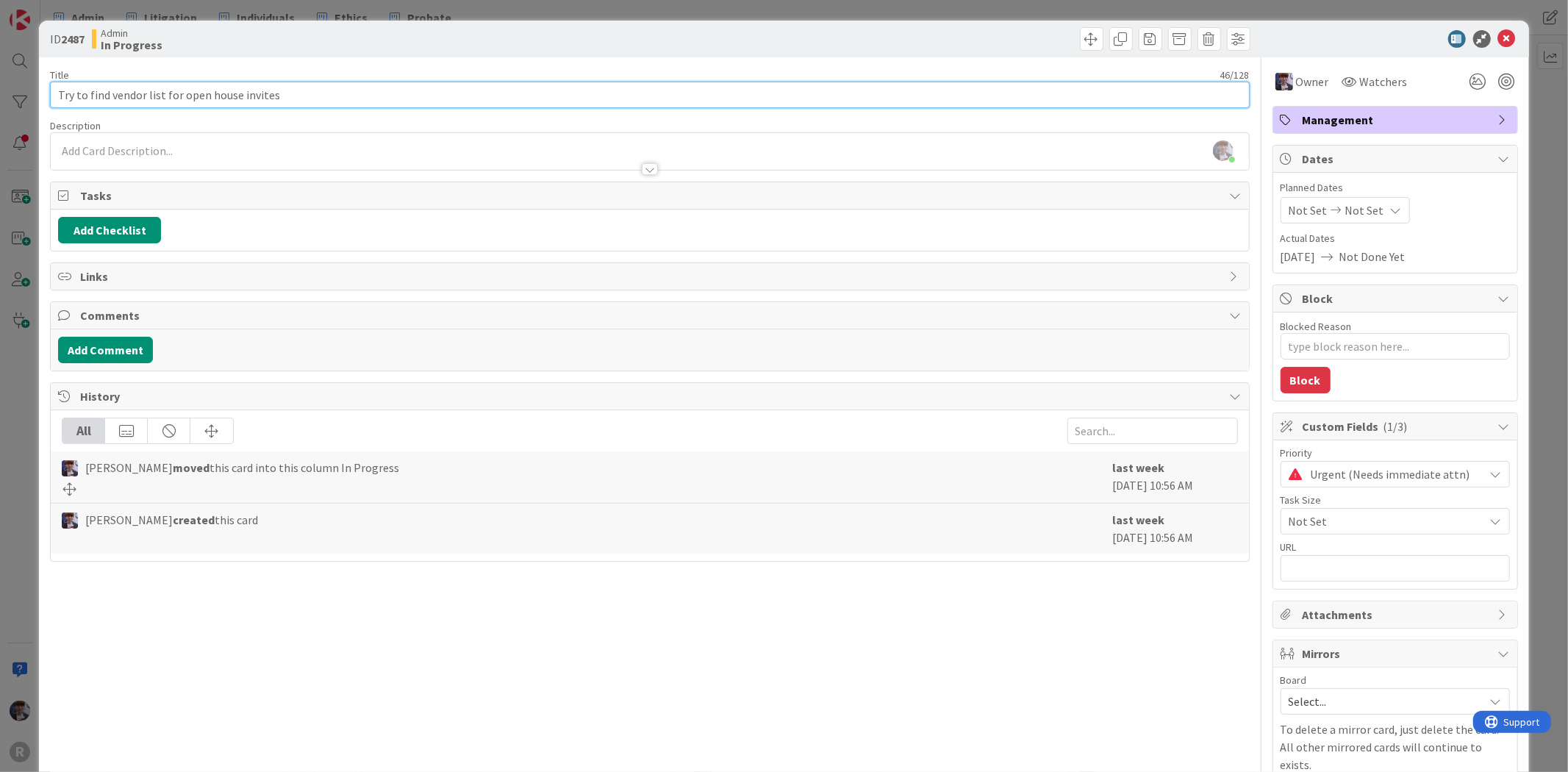
drag, startPoint x: 92, startPoint y: 90, endPoint x: 0, endPoint y: 83, distance: 92.3
click at [0, 83] on div "ID 2487 Admin In Progress Title 46 / 128 Try to find vendor list for open house…" at bounding box center [784, 386] width 1568 height 772
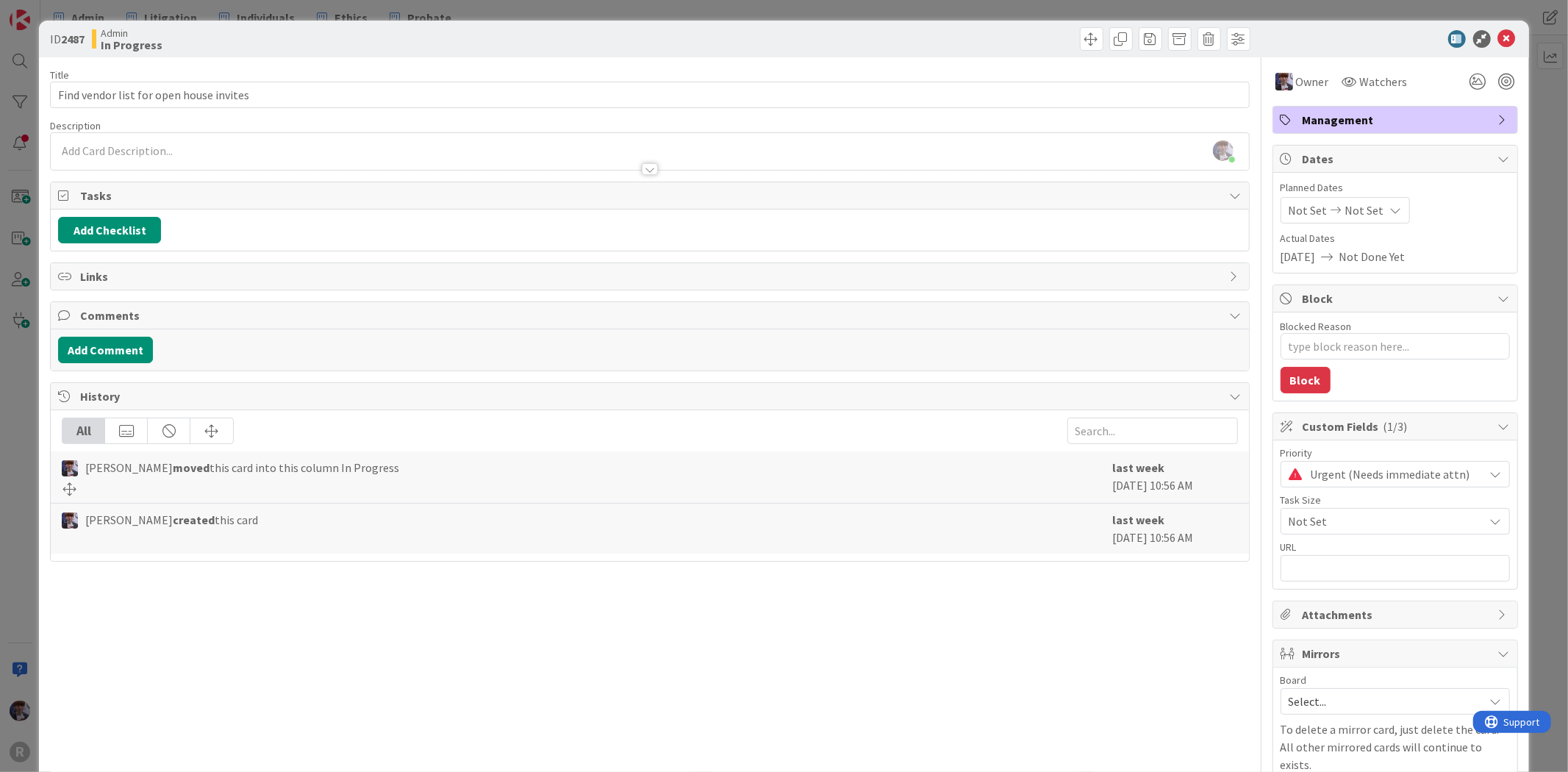
click at [24, 361] on div "ID 2487 Admin In Progress Title 39 / 128 Find vendor list for open house invite…" at bounding box center [784, 386] width 1568 height 772
